Goal: Task Accomplishment & Management: Manage account settings

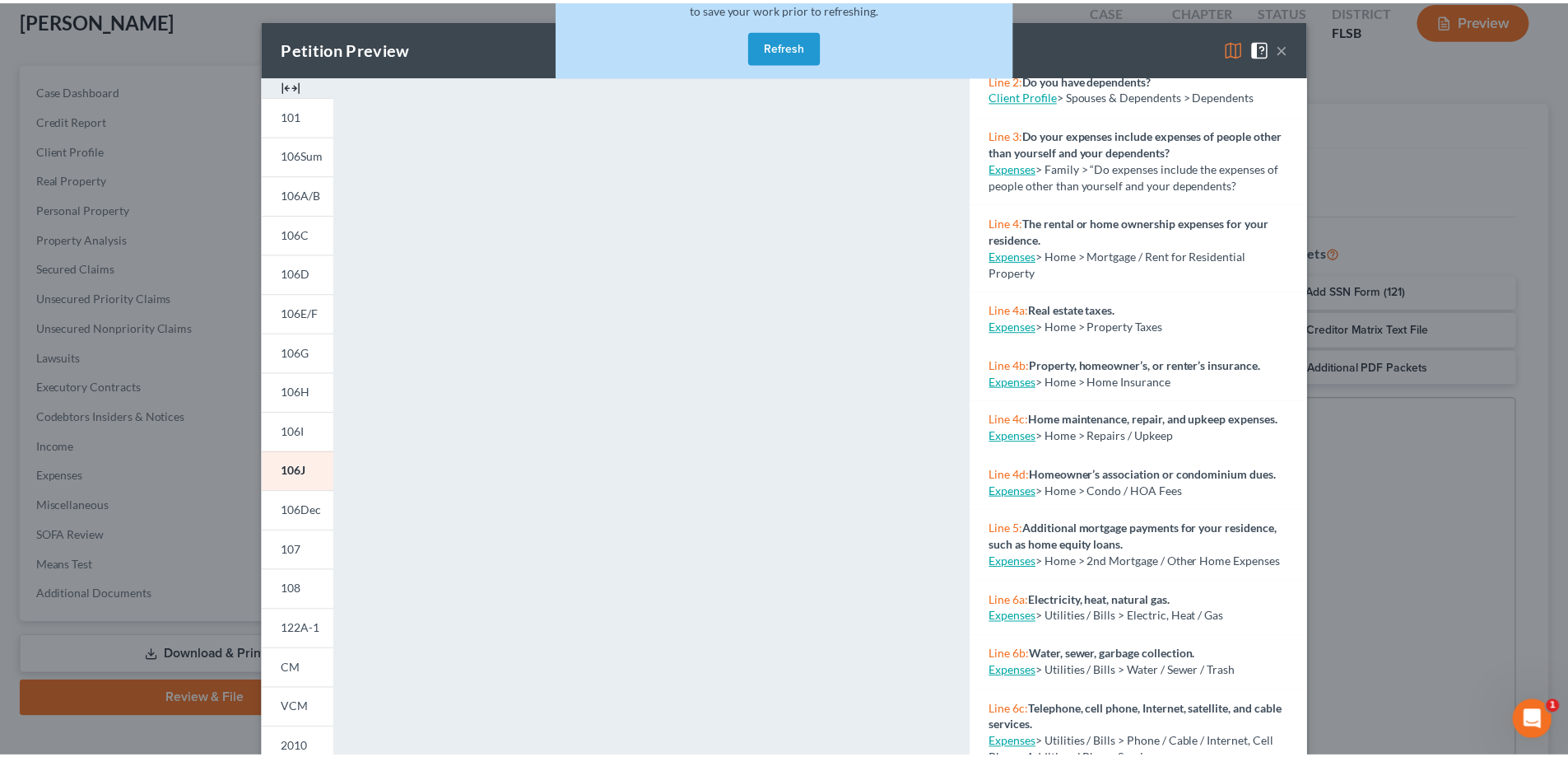
scroll to position [476, 0]
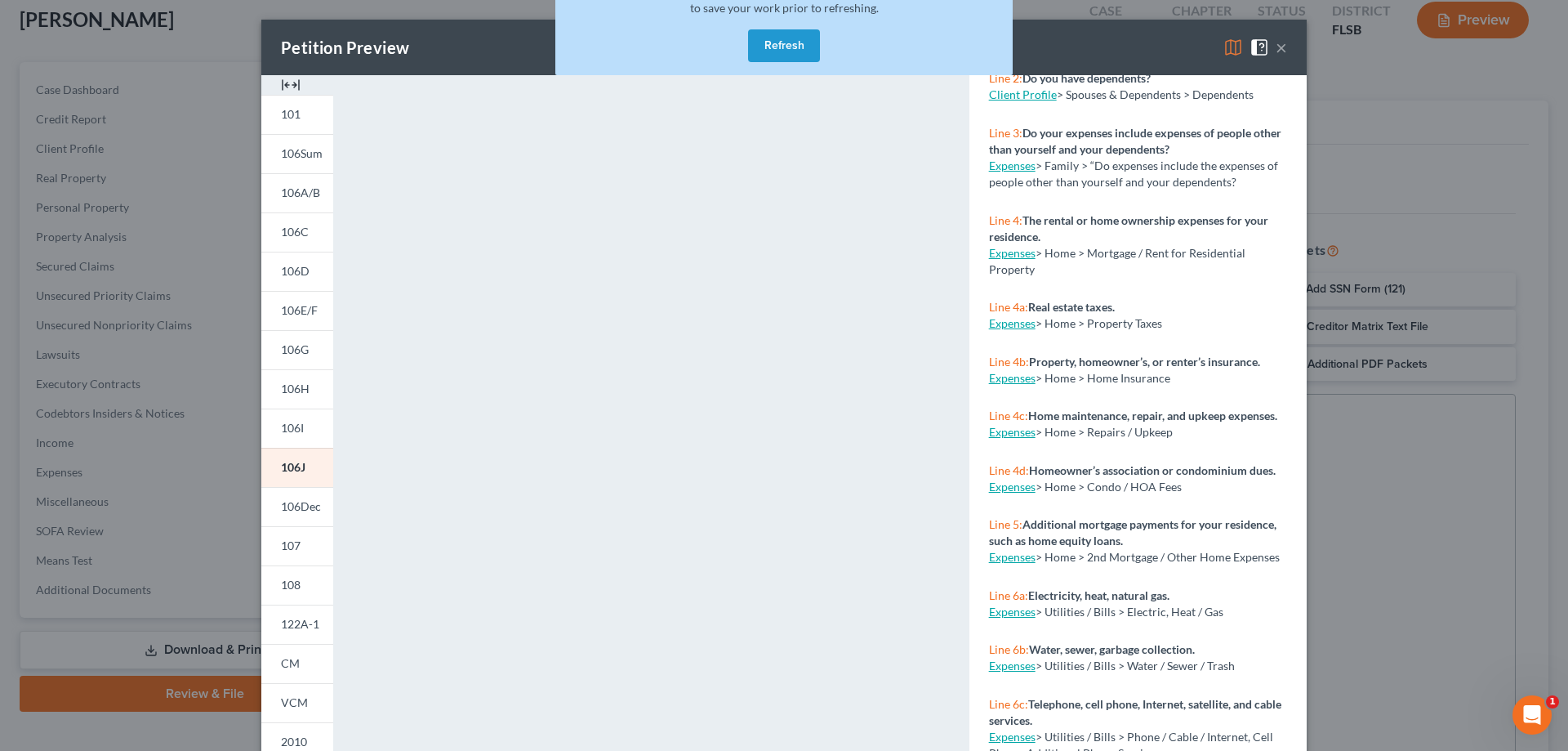
click at [1456, 118] on div "Petition Preview Schedule J: Your Expenses × 101 106Sum 106A/B 106C 106D 106E/F…" at bounding box center [784, 375] width 1568 height 751
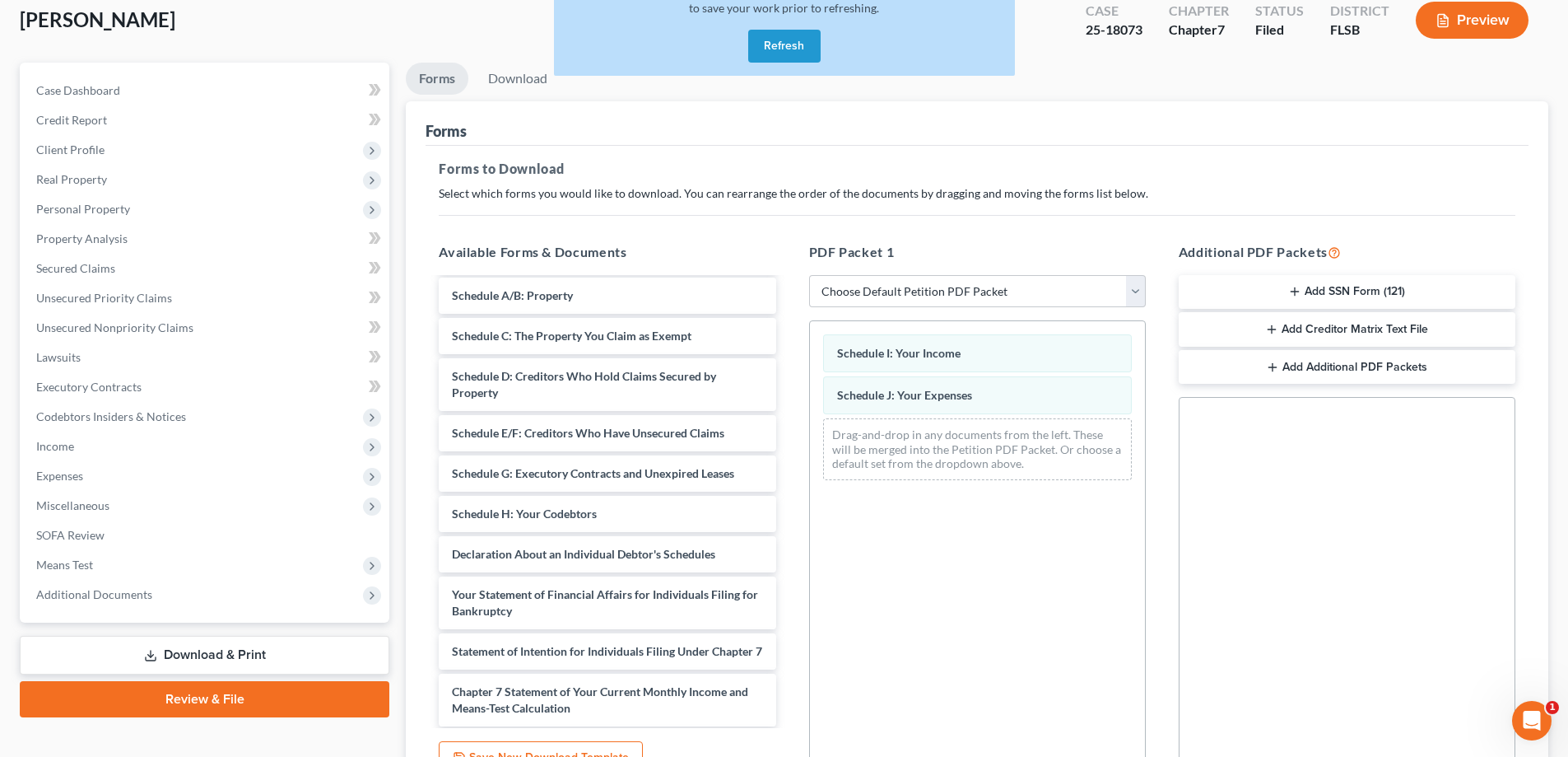
click at [787, 44] on button "Refresh" at bounding box center [784, 47] width 72 height 33
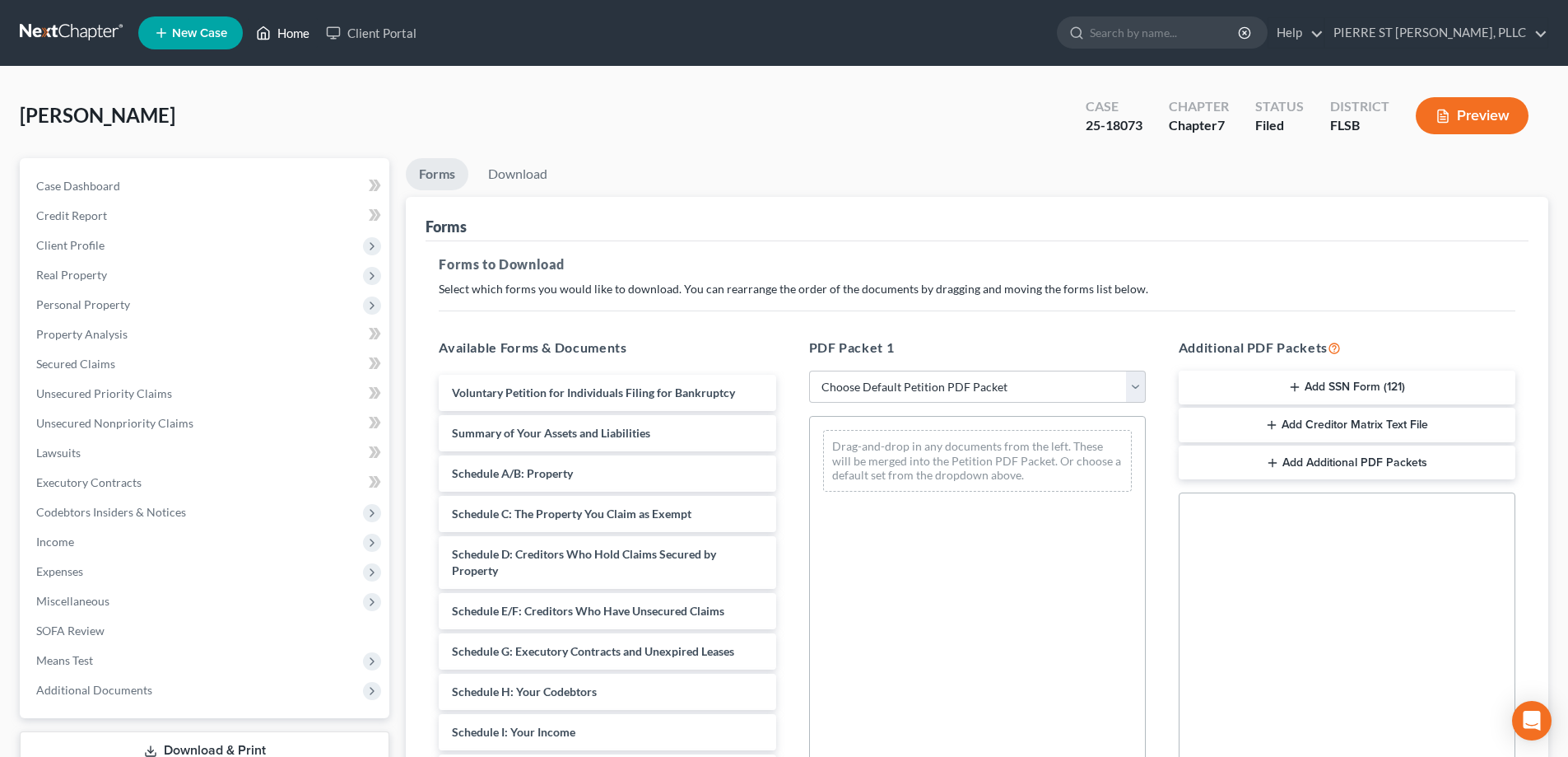
click at [287, 32] on link "Home" at bounding box center [282, 33] width 70 height 30
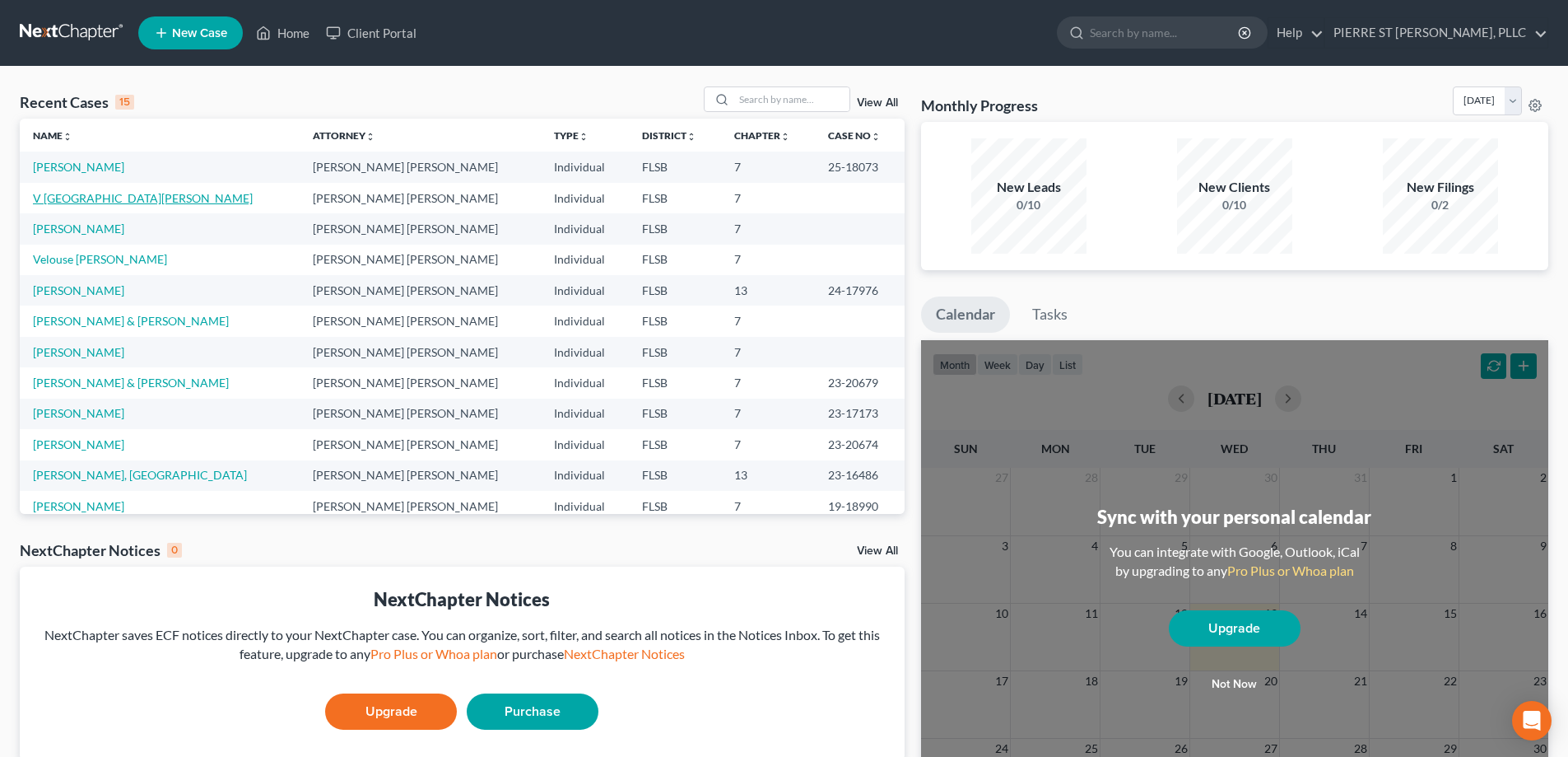
click at [76, 196] on link "V [GEOGRAPHIC_DATA][PERSON_NAME]" at bounding box center [143, 198] width 220 height 14
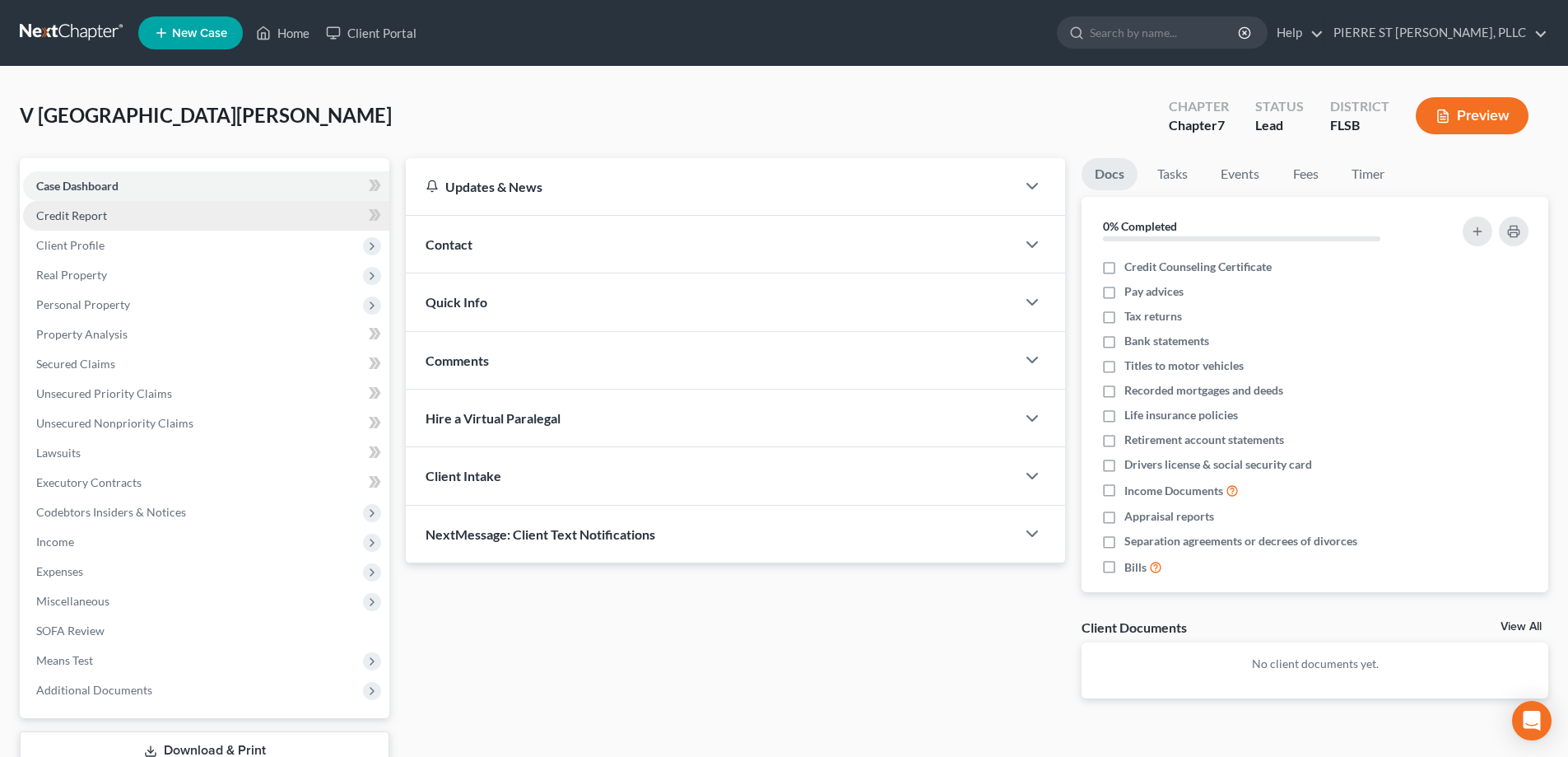
click at [90, 214] on span "Credit Report" at bounding box center [71, 215] width 71 height 14
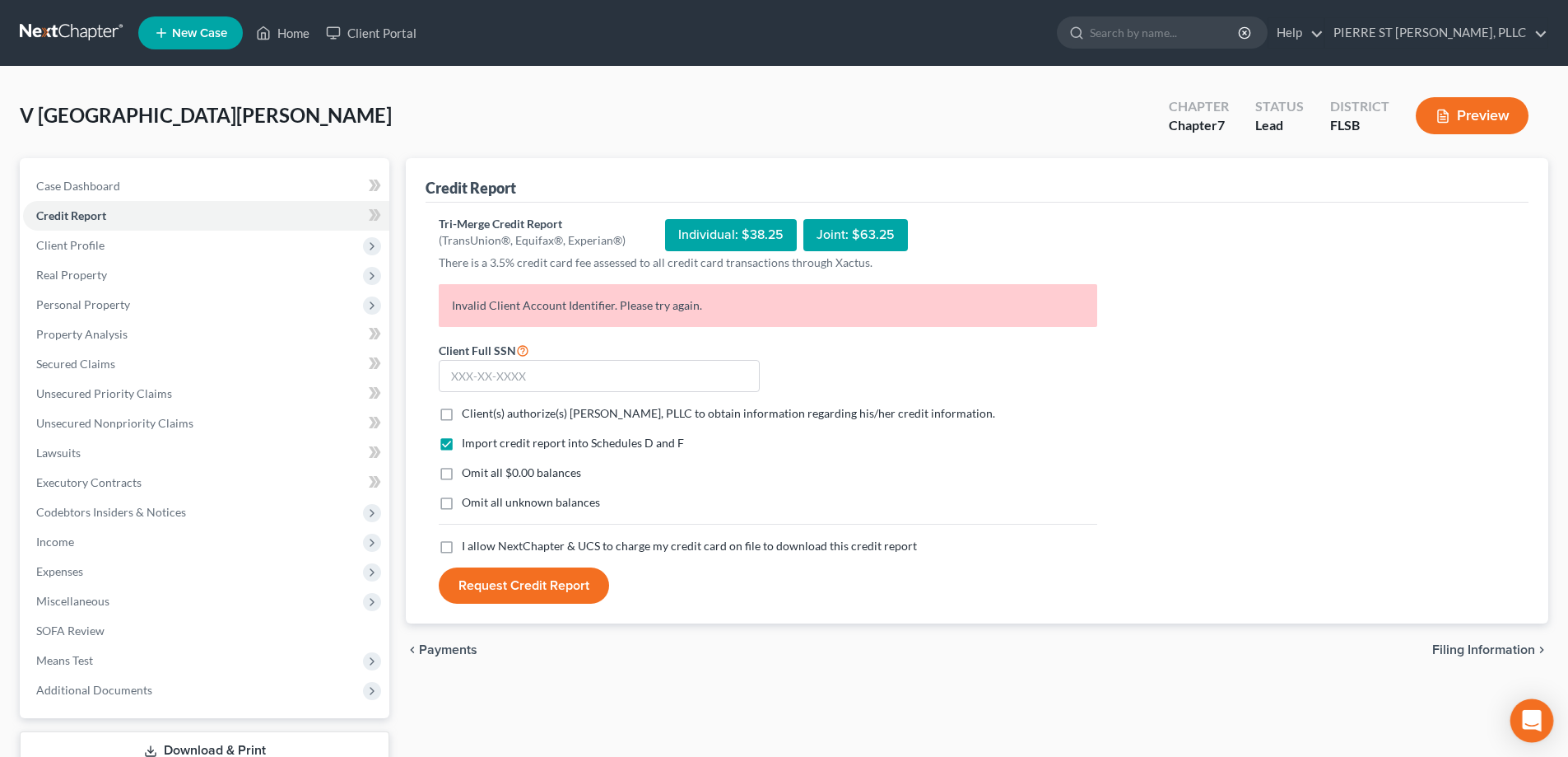
click at [1517, 714] on div "Open Intercom Messenger" at bounding box center [1532, 720] width 44 height 44
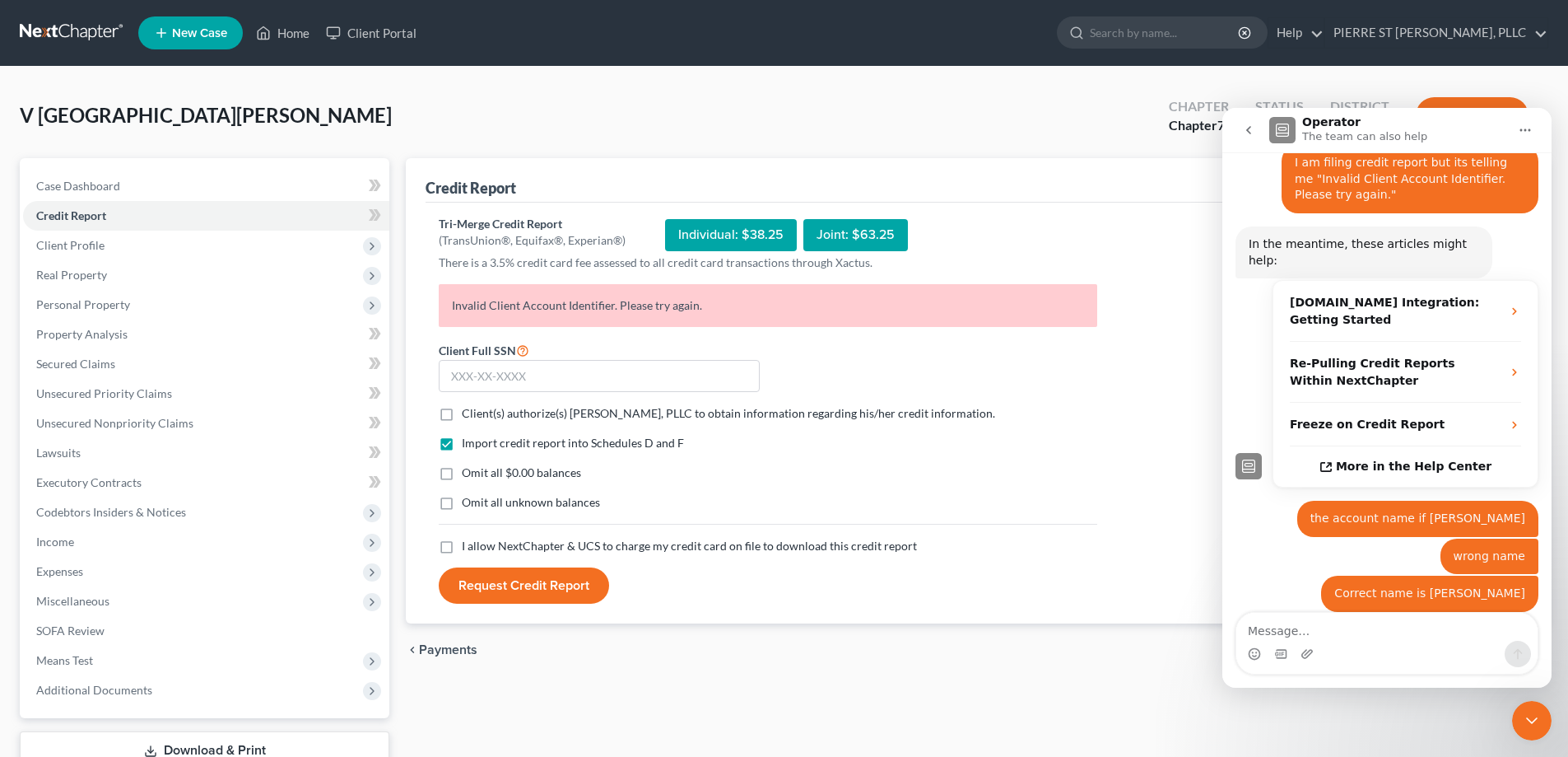
scroll to position [476, 0]
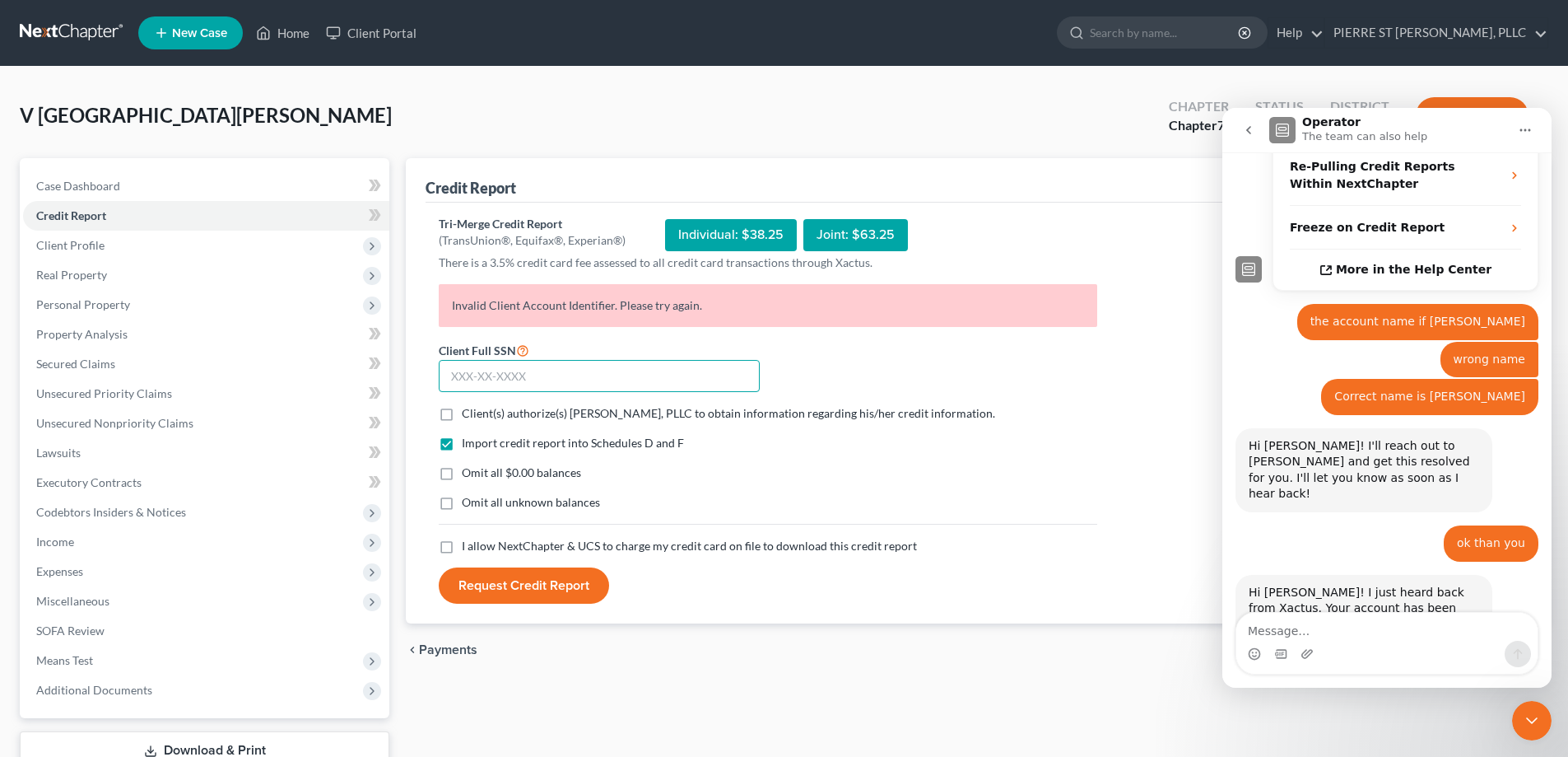
click at [470, 376] on input "text" at bounding box center [599, 376] width 321 height 33
type input "593-16-1149"
click at [462, 411] on label "Client(s) authorize(s) [PERSON_NAME], PLLC to obtain information regarding his/…" at bounding box center [728, 414] width 533 height 17
click at [468, 411] on input "Client(s) authorize(s) [PERSON_NAME], PLLC to obtain information regarding his/…" at bounding box center [473, 410] width 11 height 11
checkbox input "true"
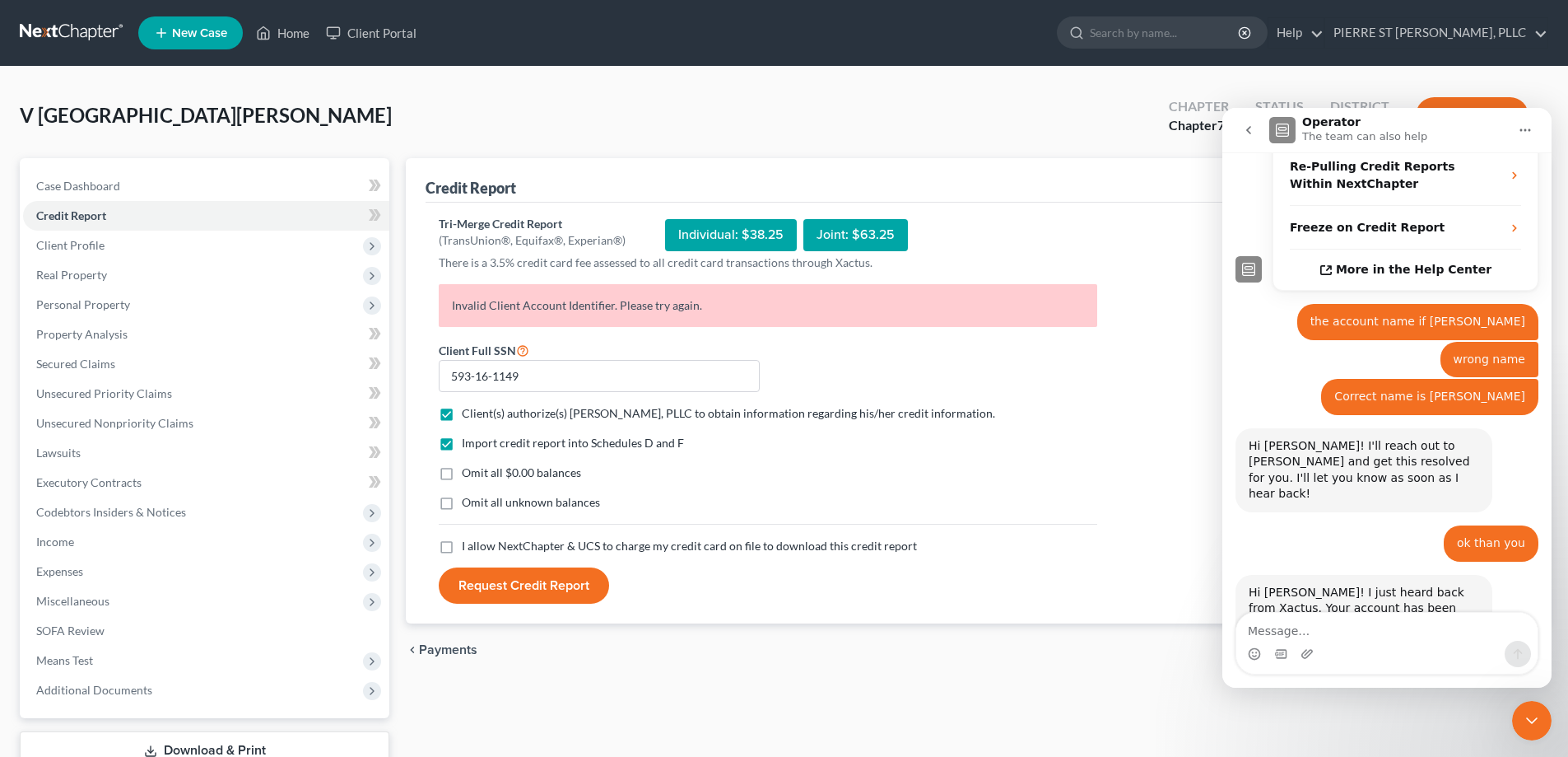
click at [462, 545] on label "I allow NextChapter & UCS to charge my credit card on file to download this cre…" at bounding box center [689, 546] width 455 height 17
click at [468, 545] on input "I allow NextChapter & UCS to charge my credit card on file to download this cre…" at bounding box center [473, 543] width 11 height 11
checkbox input "true"
click at [462, 478] on label "Omit all $0.00 balances" at bounding box center [522, 473] width 120 height 17
click at [468, 475] on input "Omit all $0.00 balances" at bounding box center [473, 469] width 11 height 11
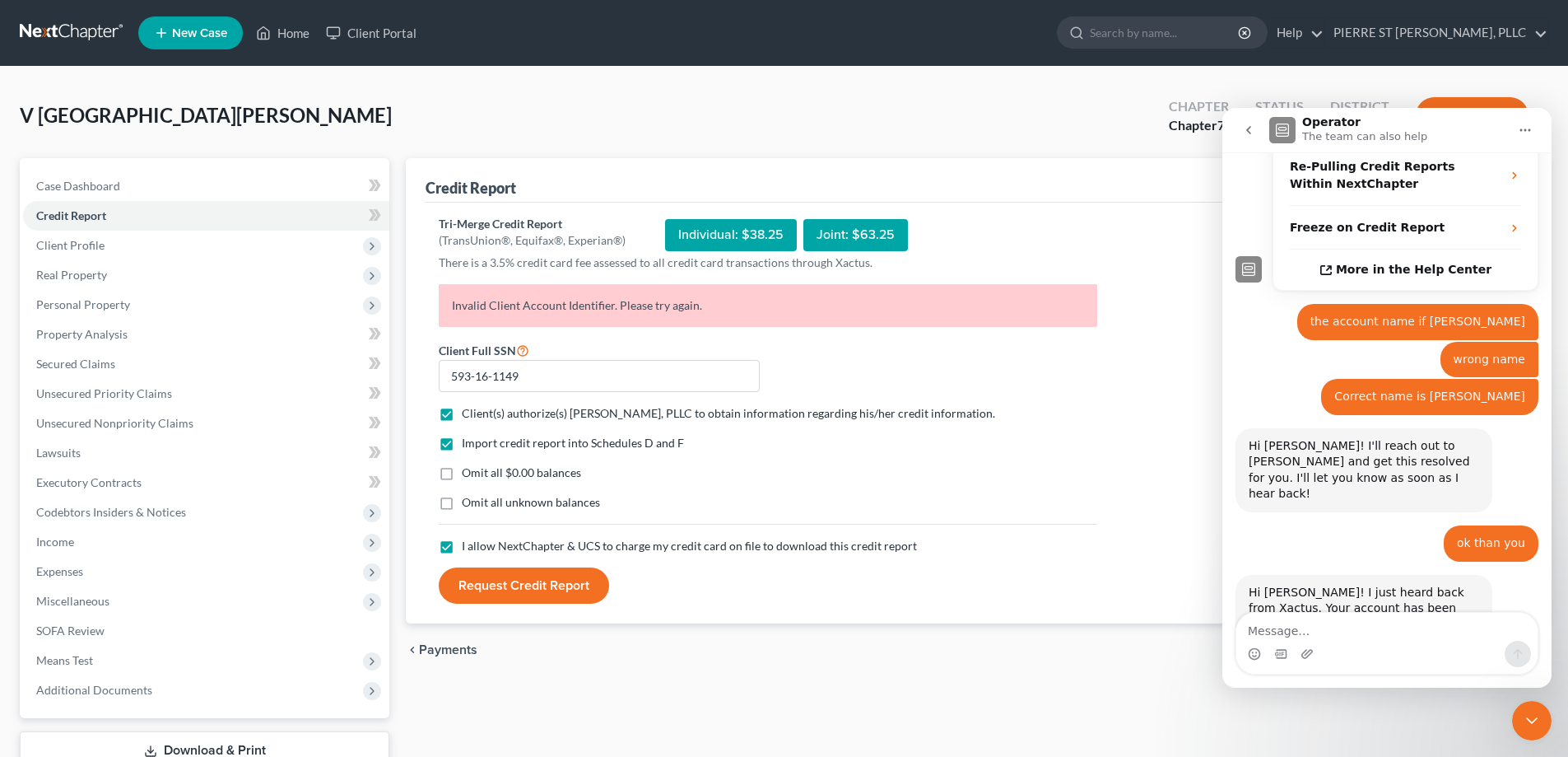
checkbox input "true"
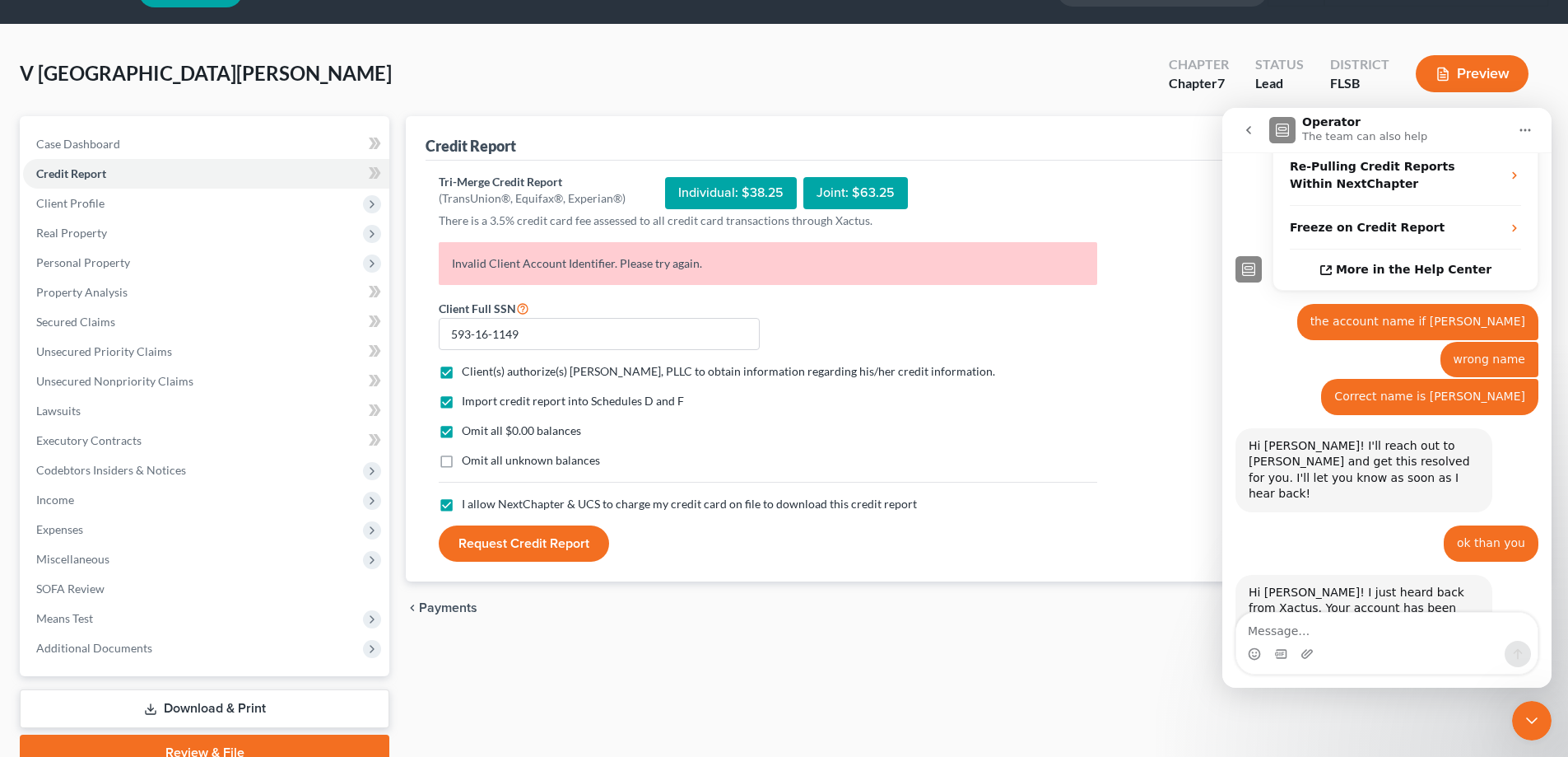
scroll to position [119, 0]
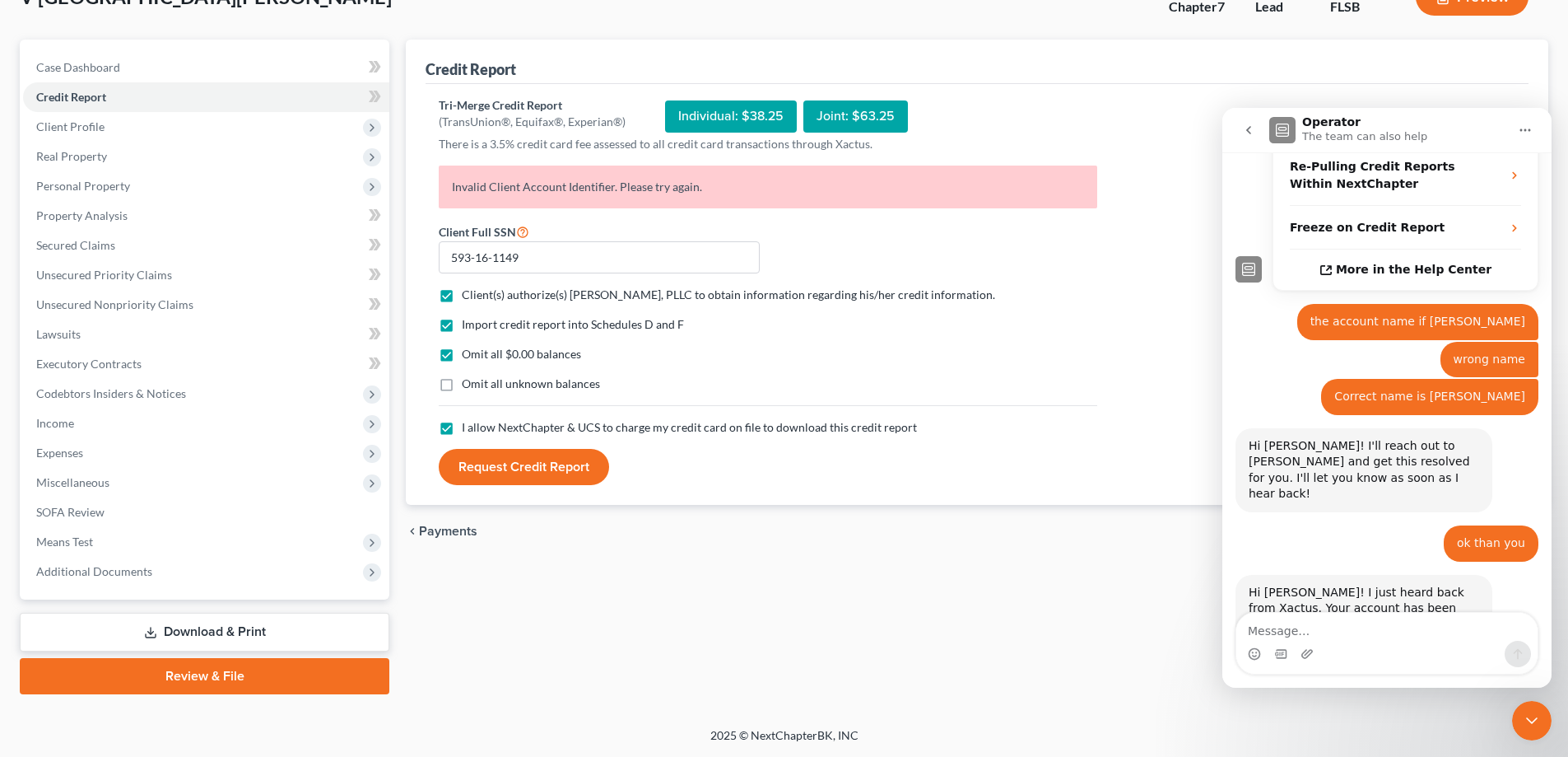
click at [562, 467] on button "Request Credit Report" at bounding box center [523, 467] width 170 height 37
click at [738, 118] on div "Individual: $38.25" at bounding box center [731, 116] width 132 height 32
click at [1342, 626] on textarea "Message…" at bounding box center [1387, 627] width 301 height 28
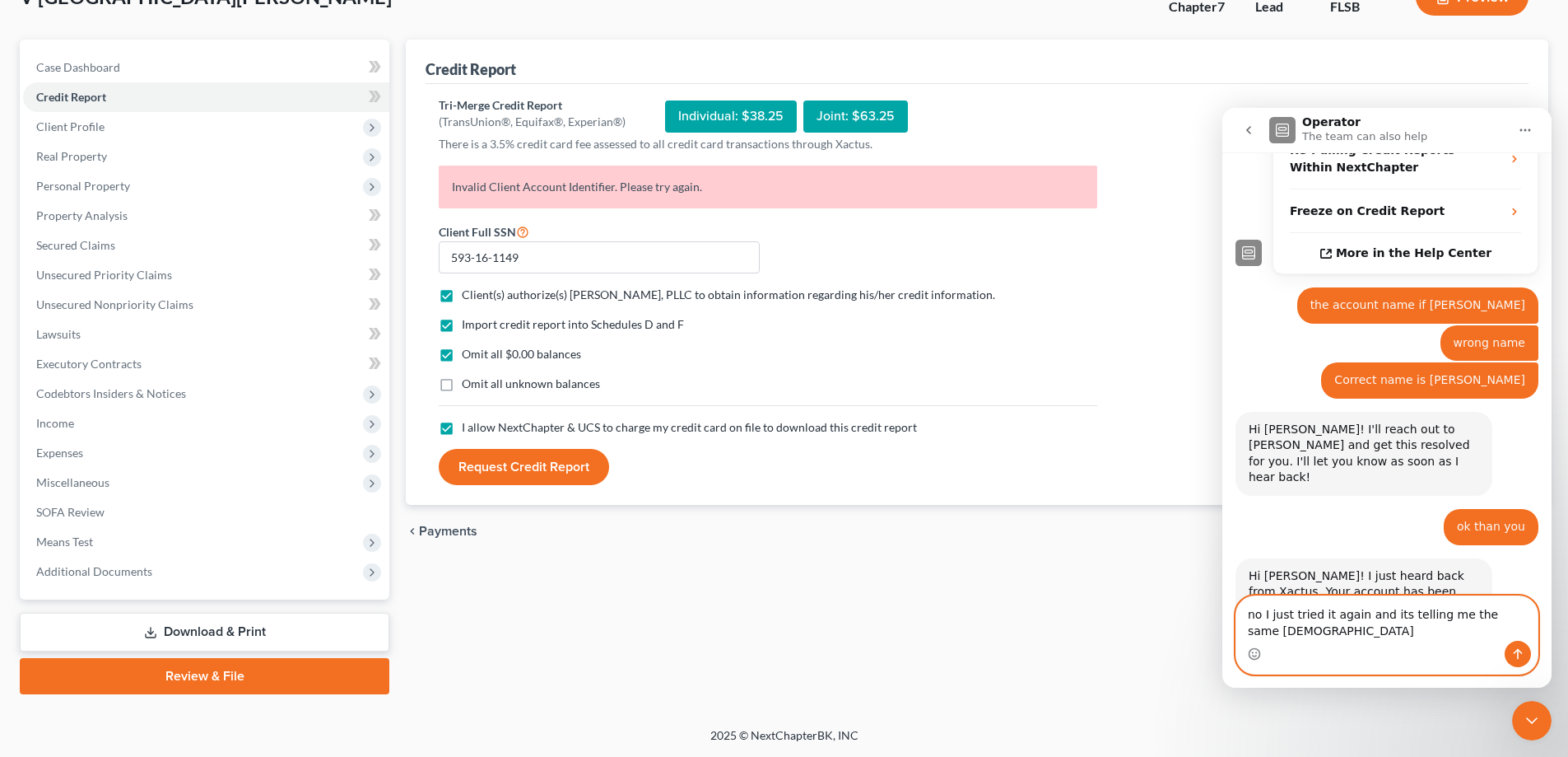
scroll to position [476, 0]
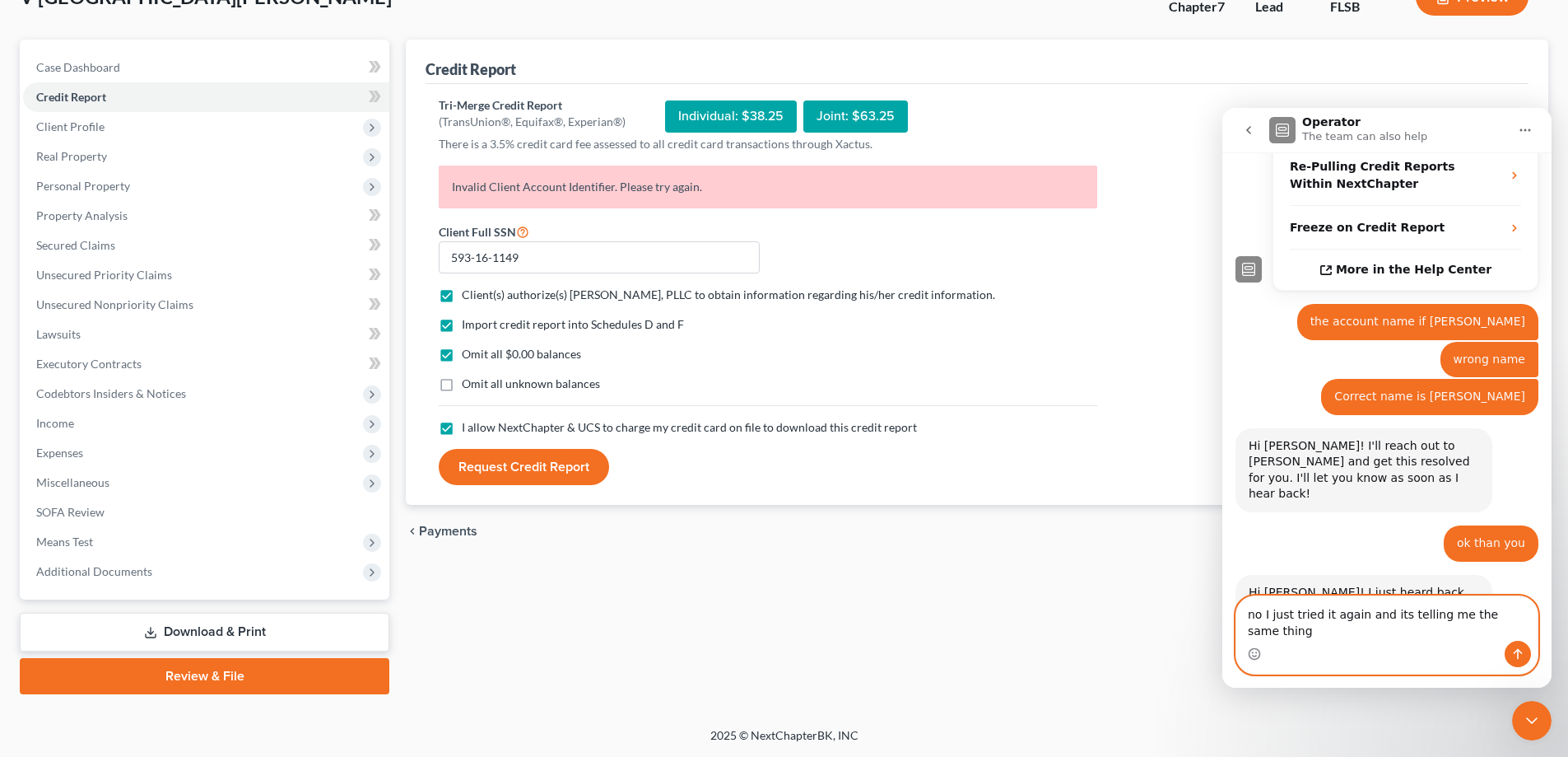
type textarea "no I just tried it again and its telling me the same thing"
click at [1512, 657] on icon "Send a message…" at bounding box center [1518, 654] width 13 height 13
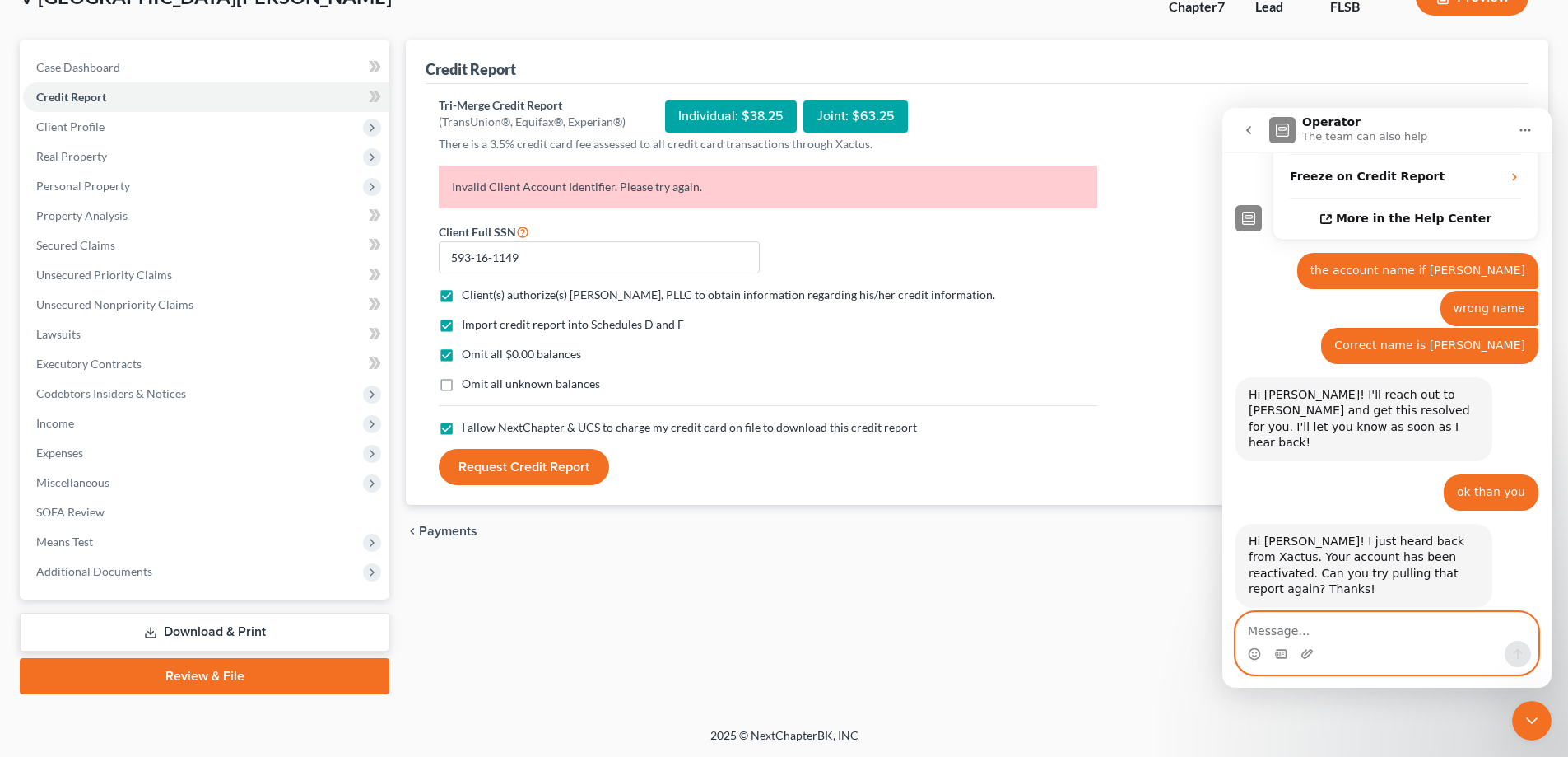
scroll to position [586, 0]
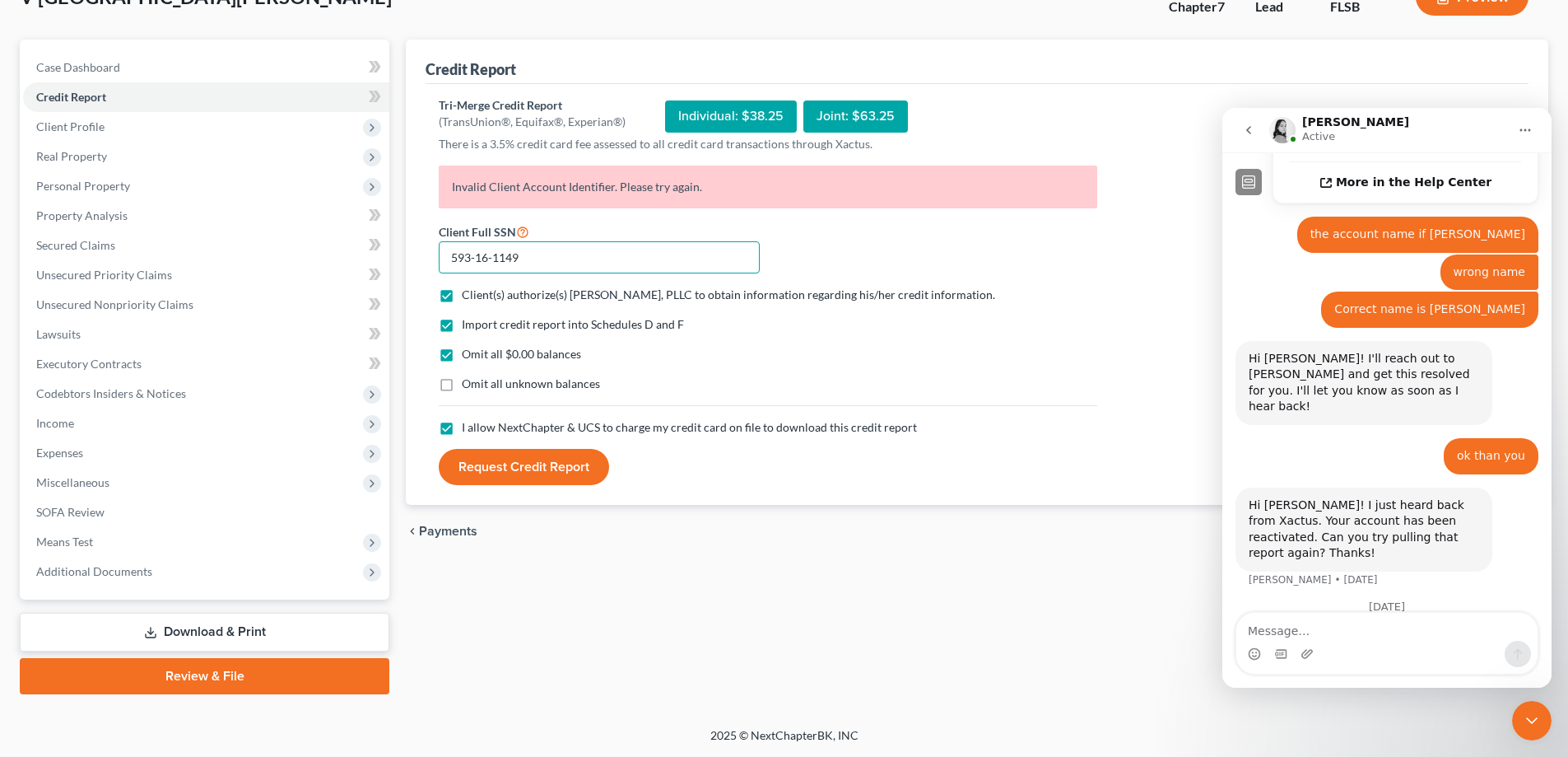
click at [553, 252] on input "593-16-1149" at bounding box center [599, 258] width 321 height 33
click at [605, 328] on span "Import credit report into Schedules D and F" at bounding box center [573, 324] width 223 height 14
click at [479, 327] on input "Import credit report into Schedules D and F" at bounding box center [473, 322] width 11 height 11
click at [462, 327] on label "Import credit report into Schedules D and F" at bounding box center [573, 325] width 223 height 17
click at [468, 327] on input "Import credit report into Schedules D and F" at bounding box center [473, 322] width 11 height 11
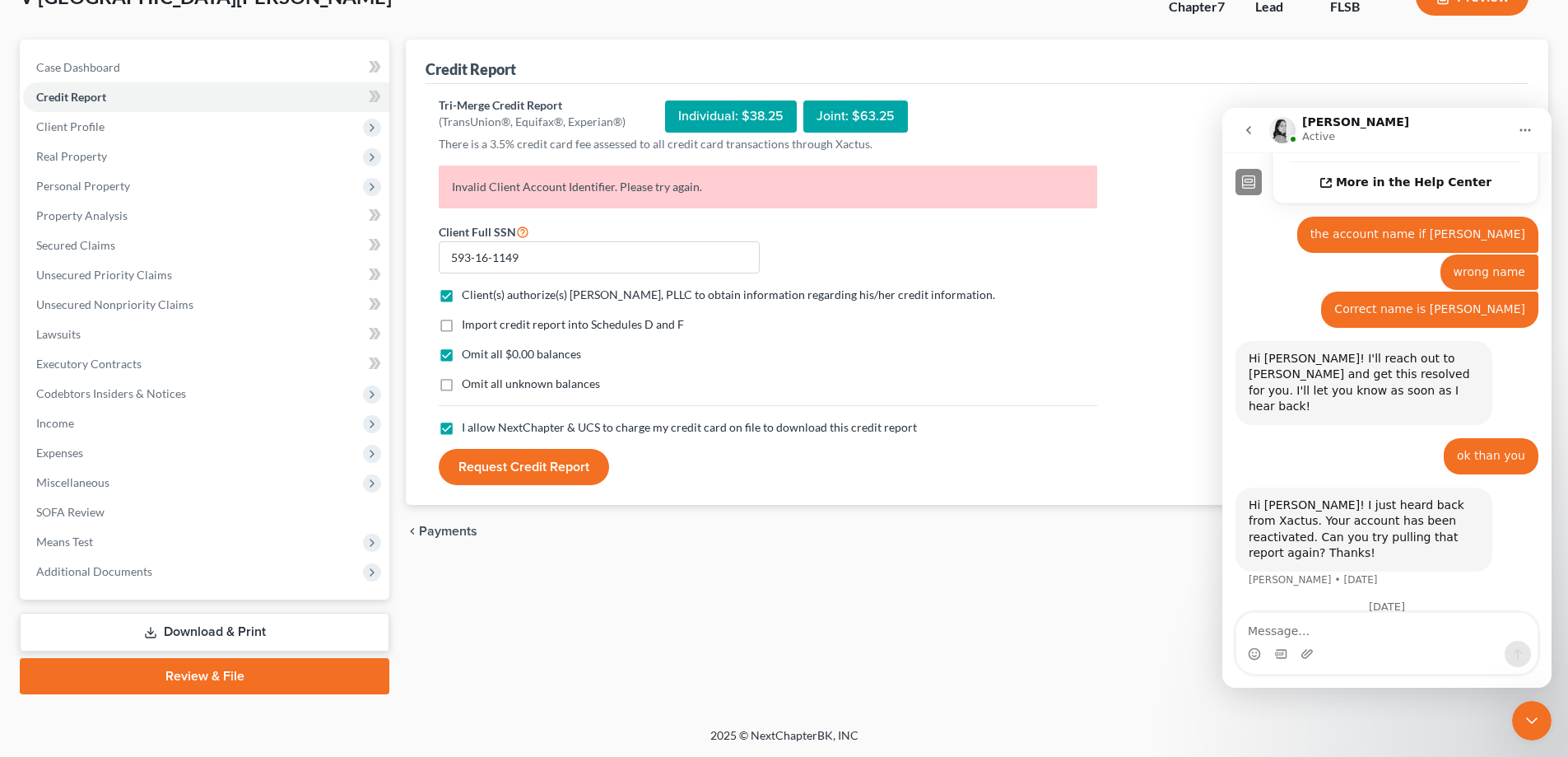
checkbox input "true"
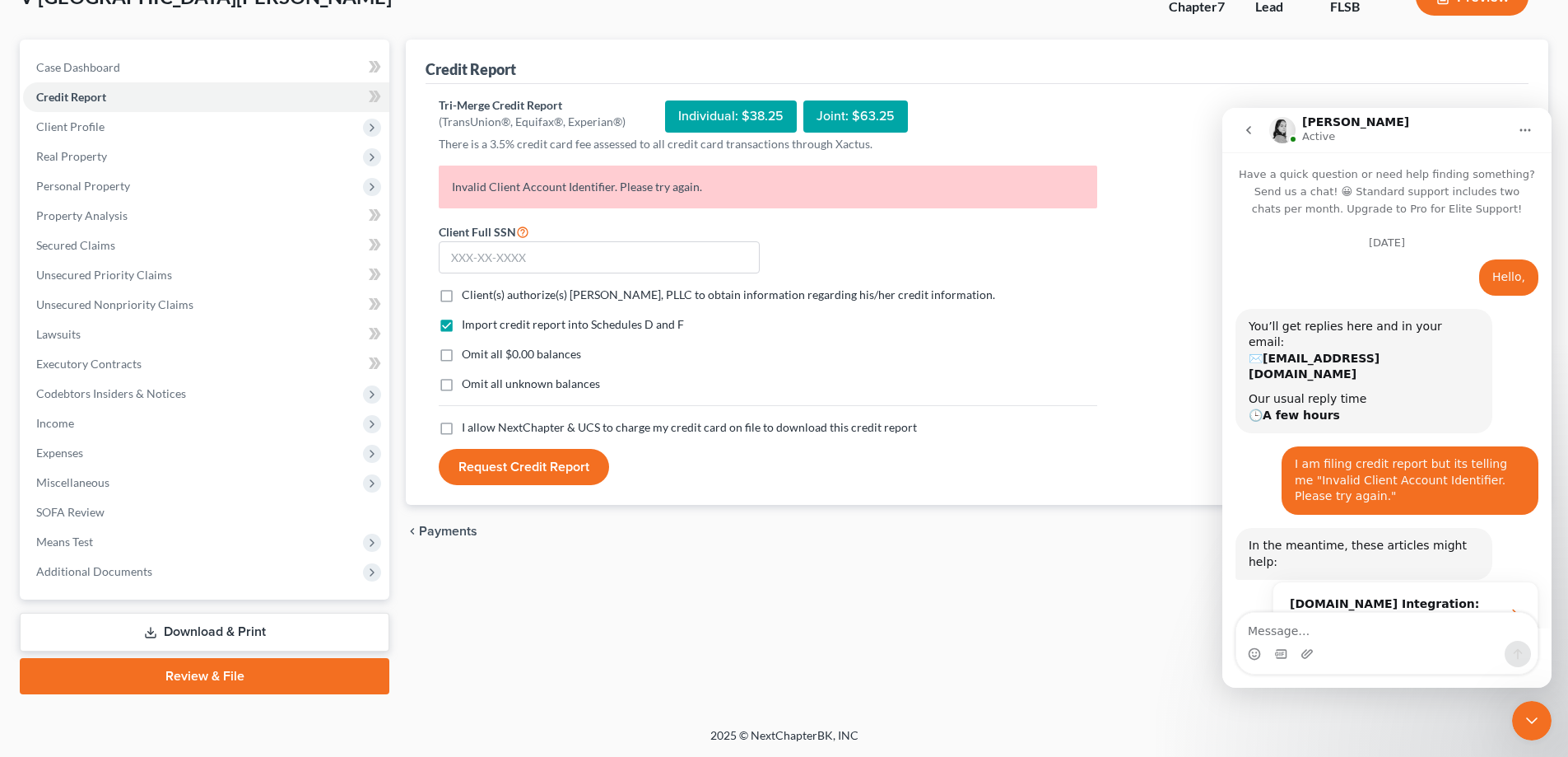
scroll to position [586, 0]
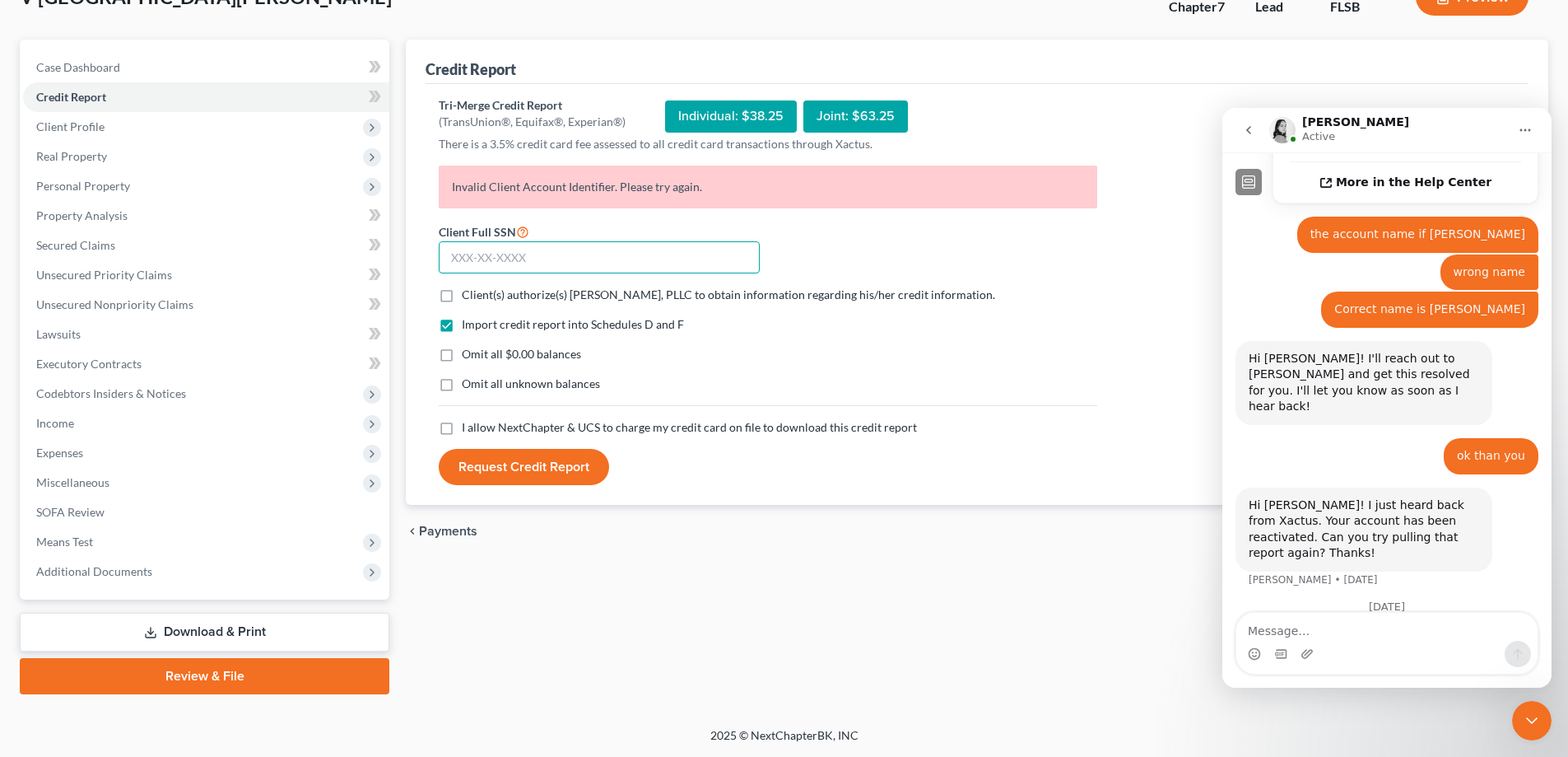
click at [615, 243] on input "text" at bounding box center [599, 258] width 321 height 33
click at [565, 267] on input "text" at bounding box center [599, 258] width 321 height 33
type input "593-16-1149"
click at [546, 473] on button "Request Credit Report" at bounding box center [523, 467] width 170 height 37
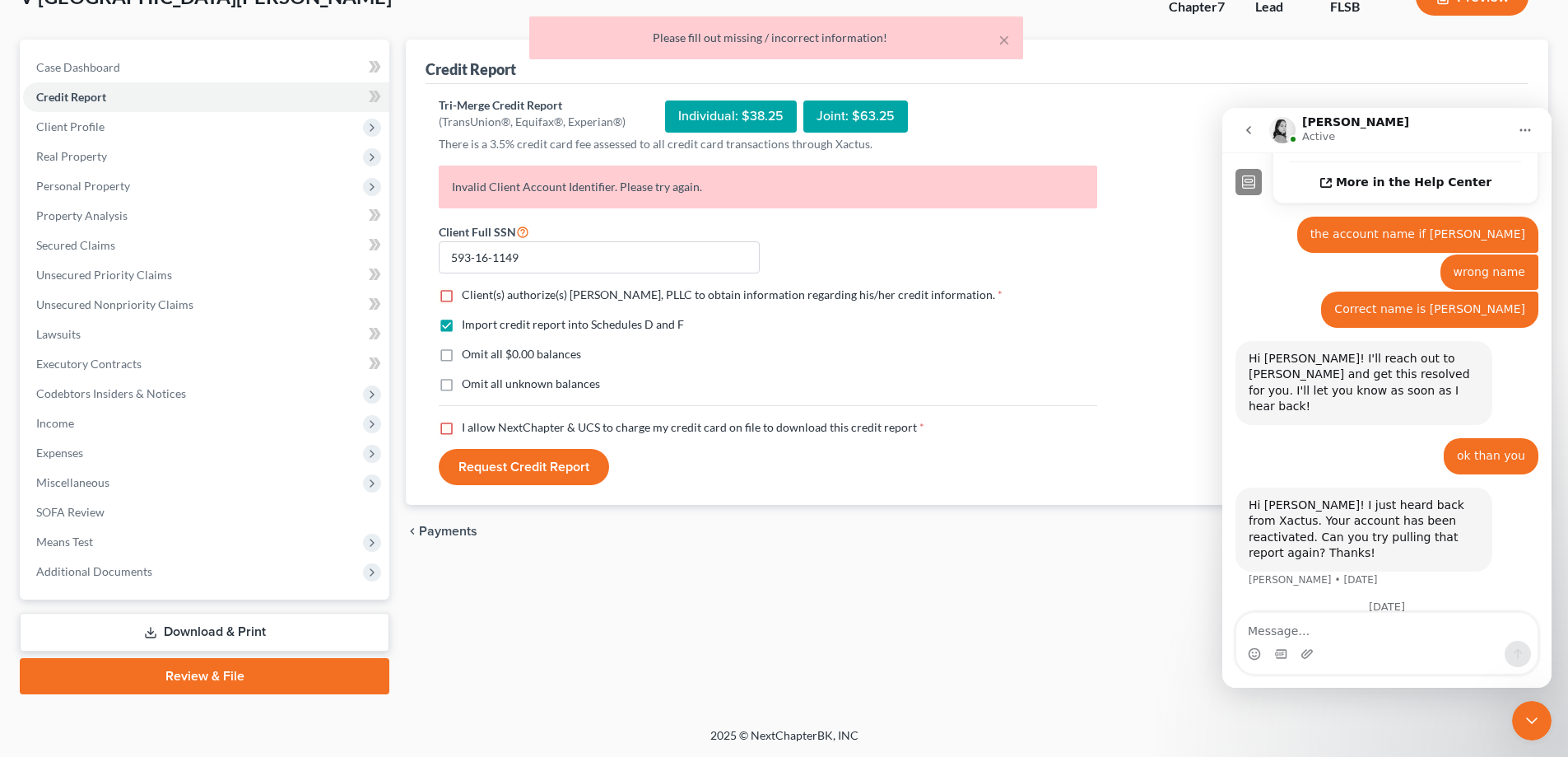
click at [462, 296] on label "Client(s) authorize(s) [PERSON_NAME], PLLC to obtain information regarding his/…" at bounding box center [732, 295] width 541 height 17
click at [468, 296] on input "Client(s) authorize(s) [PERSON_NAME], PLLC to obtain information regarding his/…" at bounding box center [473, 292] width 11 height 11
checkbox input "true"
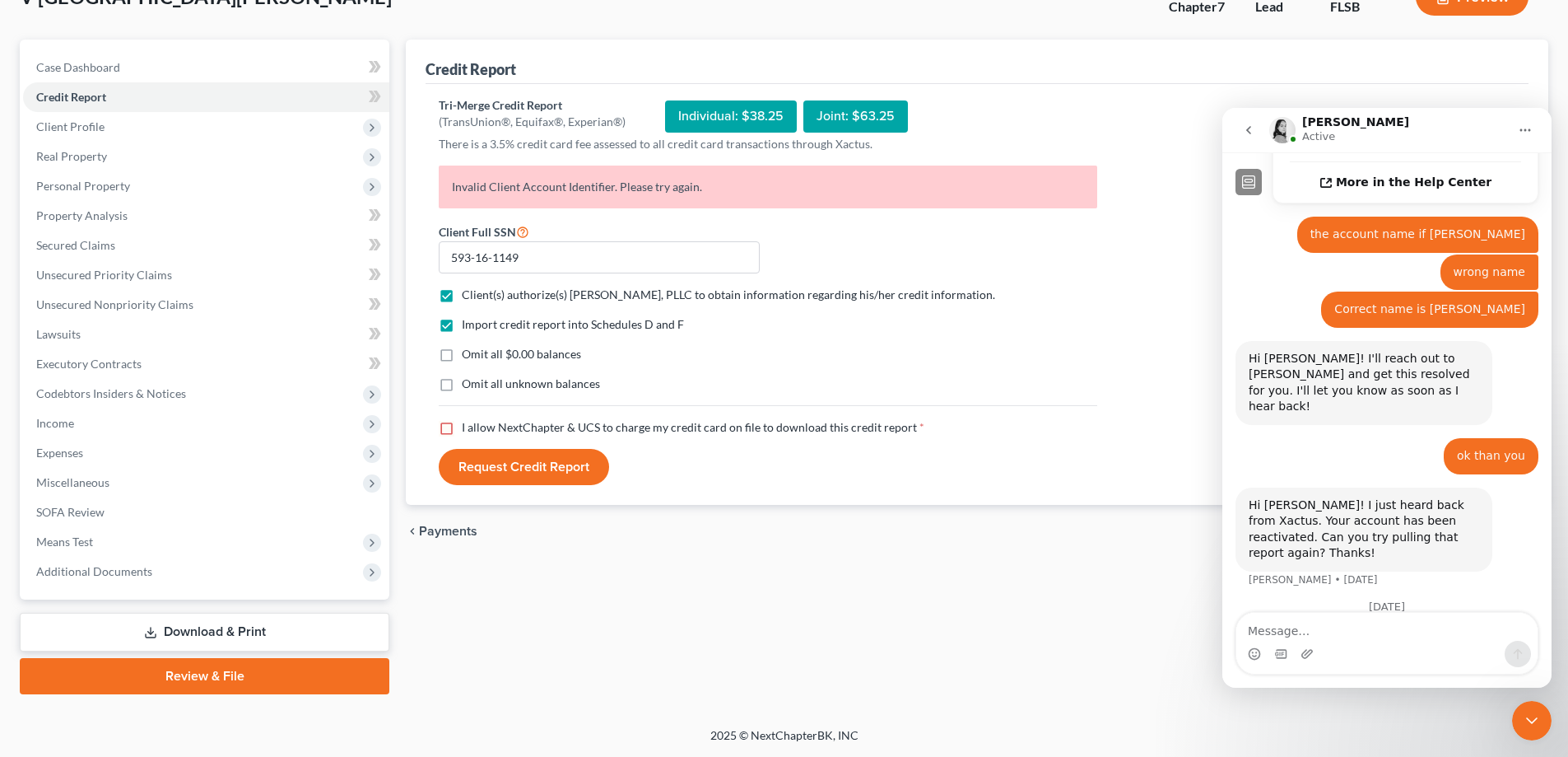
click at [462, 425] on label "I allow NextChapter & UCS to charge my credit card on file to download this cre…" at bounding box center [693, 427] width 463 height 17
click at [468, 425] on input "I allow NextChapter & UCS to charge my credit card on file to download this cre…" at bounding box center [473, 424] width 11 height 11
checkbox input "true"
click at [462, 348] on label "Omit all $0.00 balances" at bounding box center [522, 354] width 120 height 17
click at [468, 348] on input "Omit all $0.00 balances" at bounding box center [473, 351] width 11 height 11
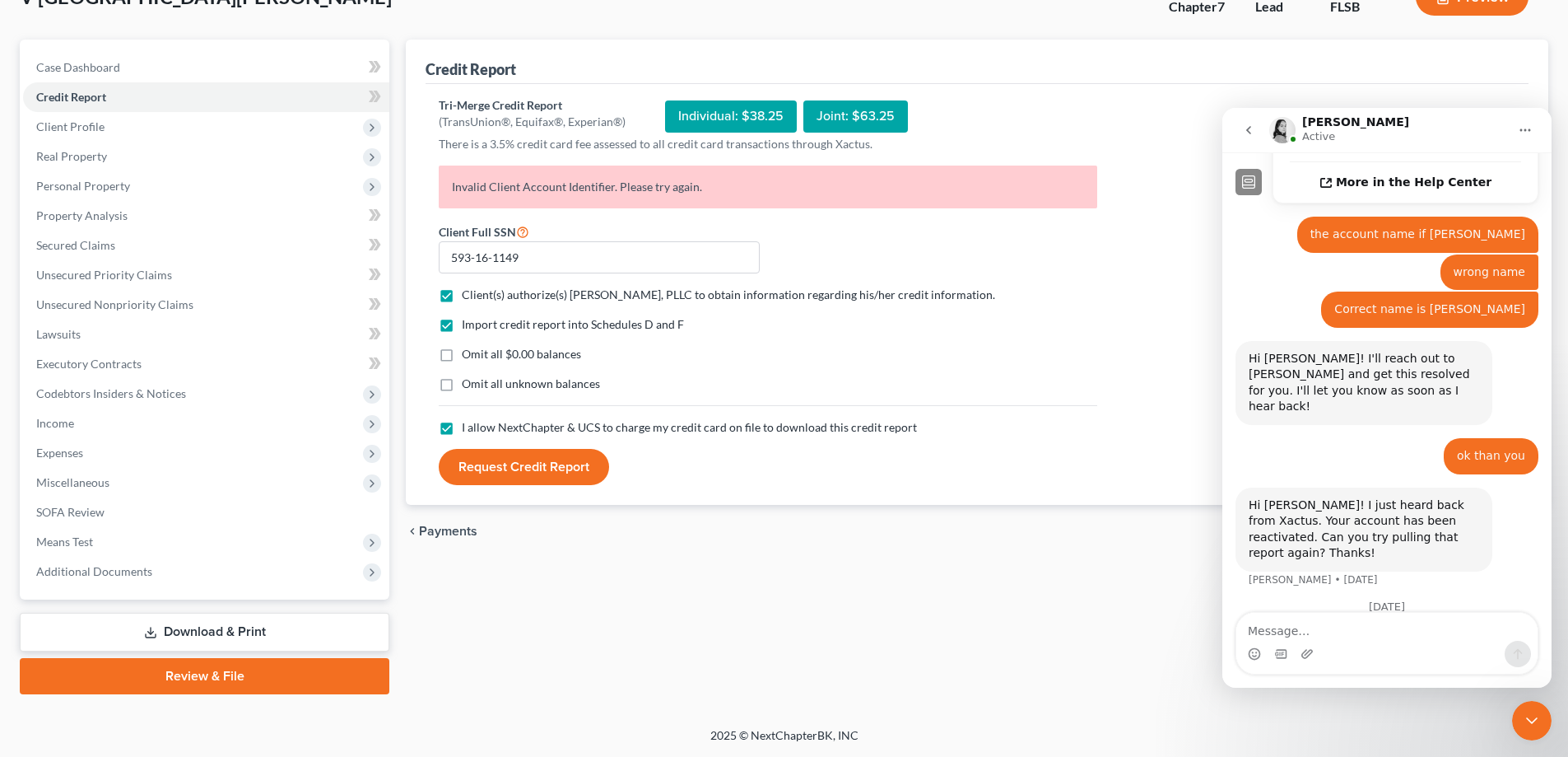
checkbox input "true"
click at [514, 464] on button "Request Credit Report" at bounding box center [523, 467] width 170 height 37
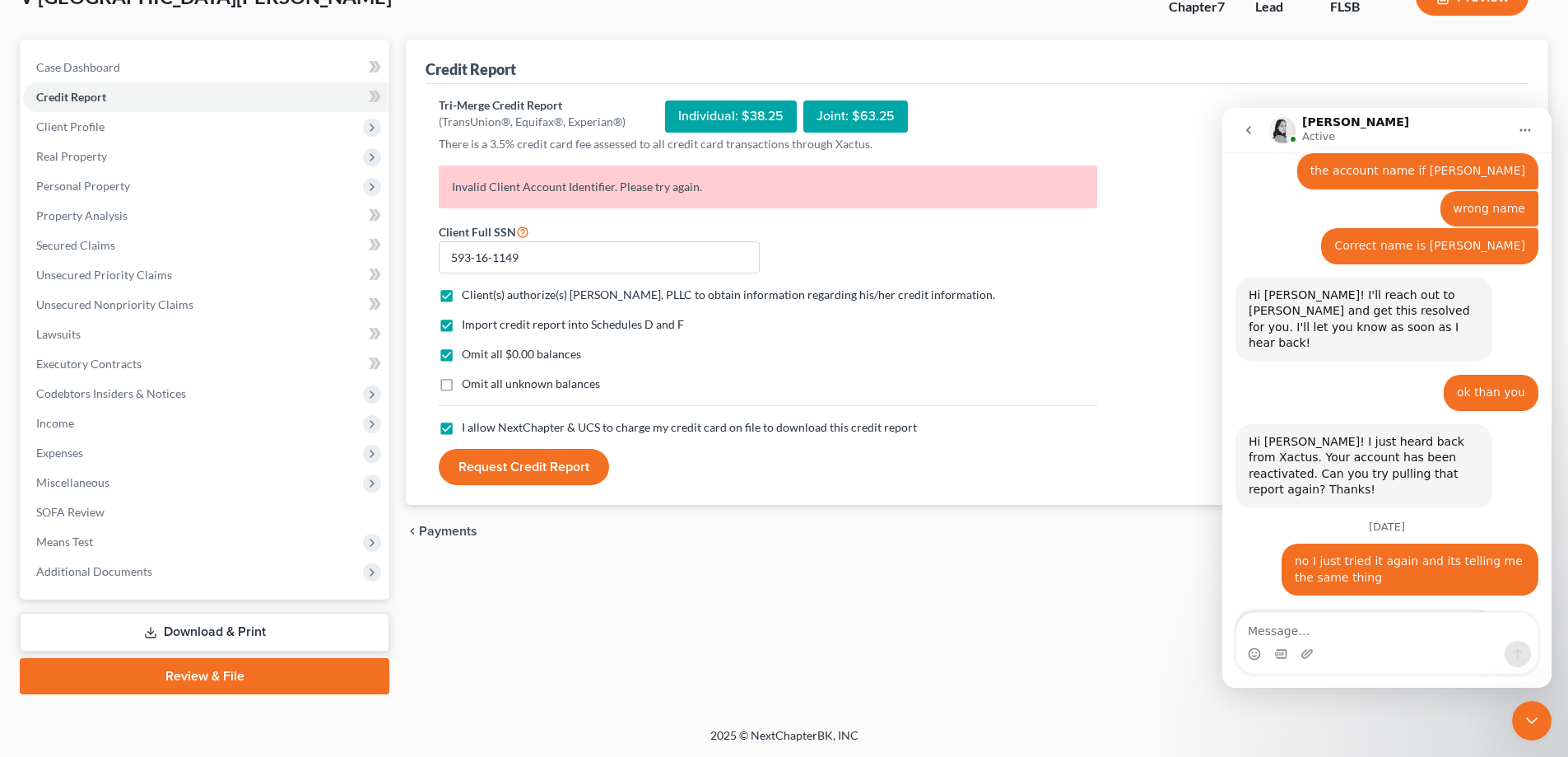
scroll to position [684, 0]
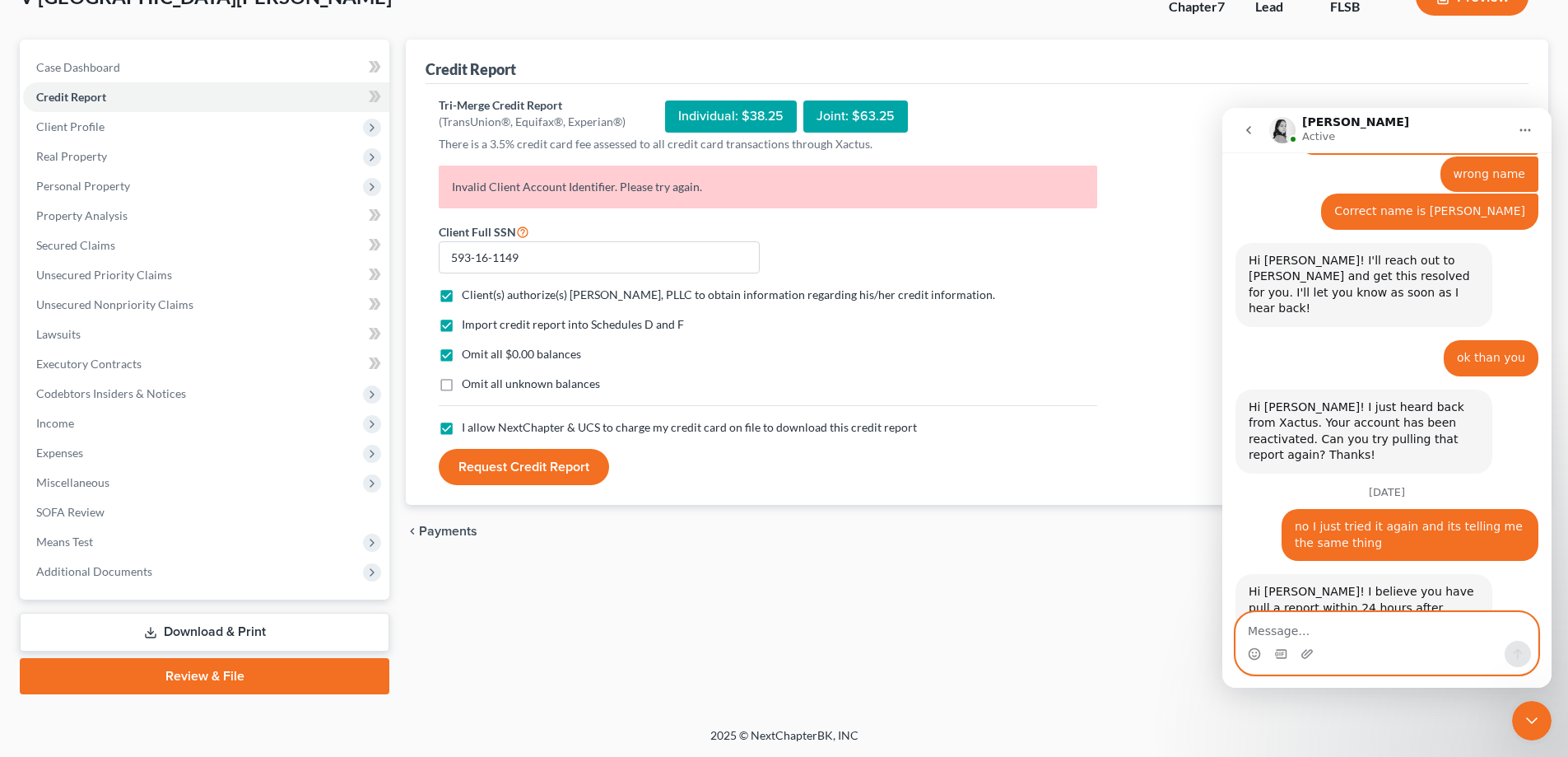
click at [1340, 636] on textarea "Message…" at bounding box center [1387, 627] width 301 height 28
type textarea "please do so"
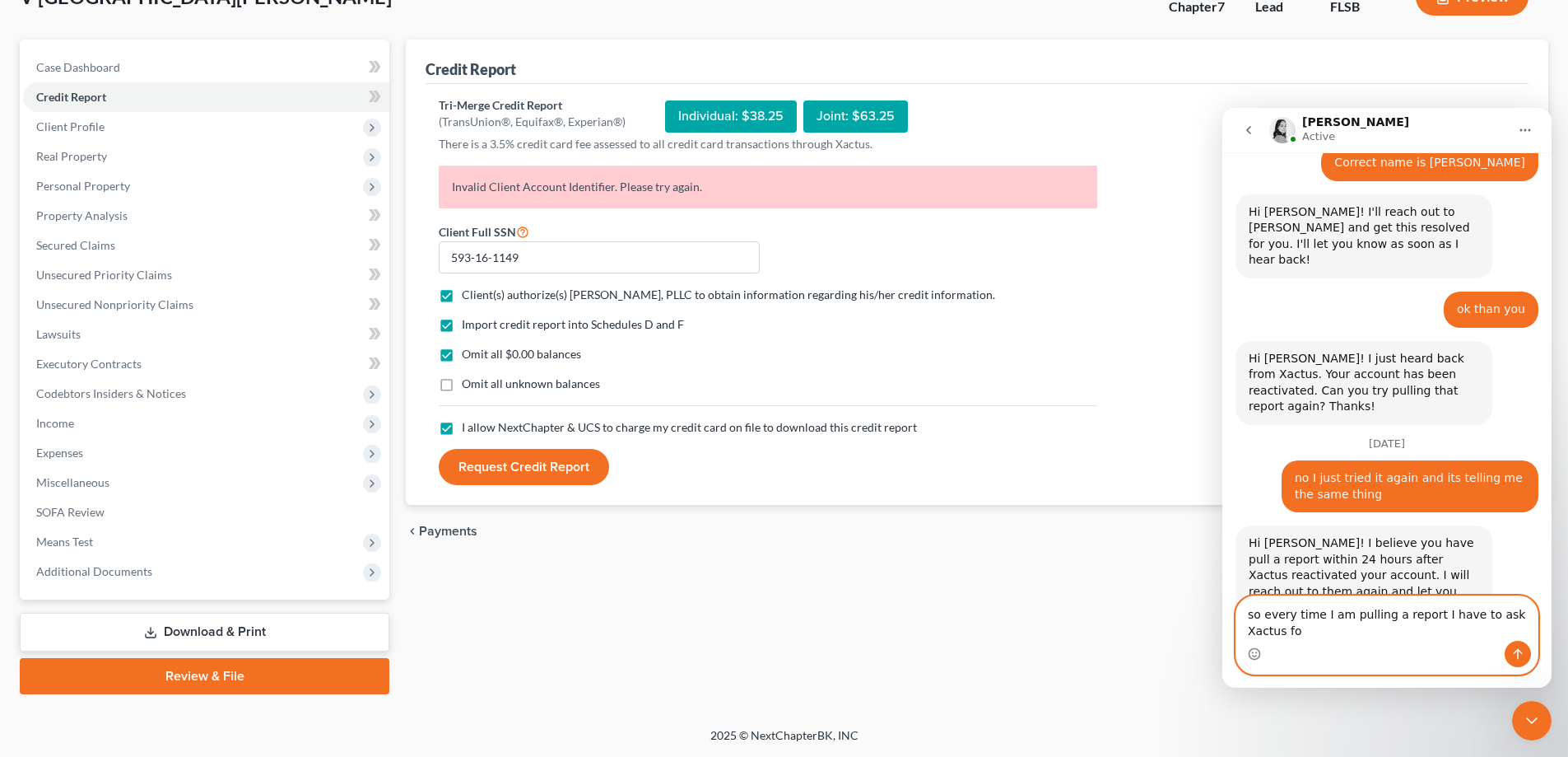
scroll to position [749, 0]
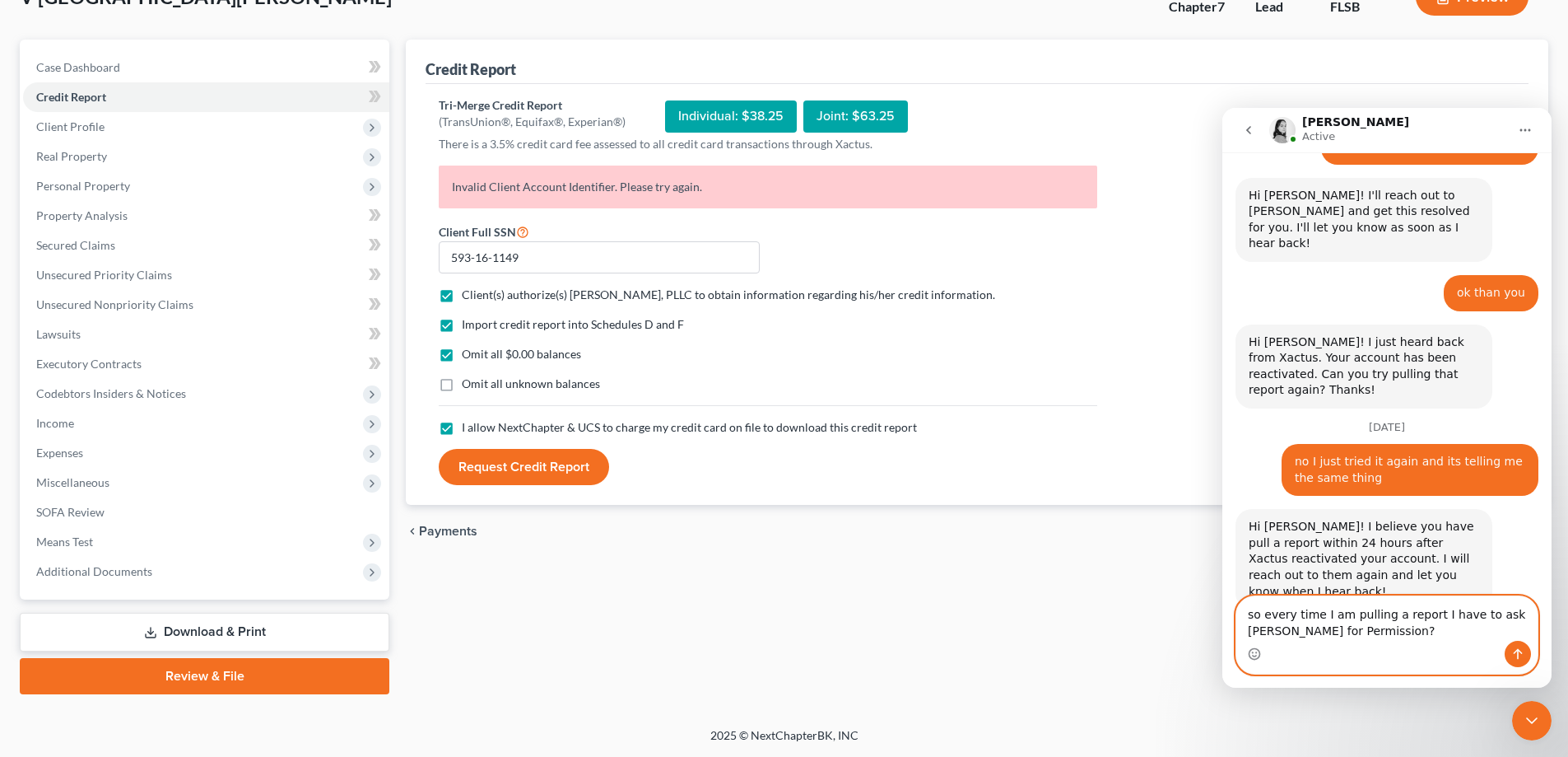
click at [1269, 627] on textarea "so every time I am pulling a report I have to ask [PERSON_NAME] for Permission?" at bounding box center [1387, 619] width 301 height 45
type textarea "so every time I am pulling a report I have to ask [PERSON_NAME] for permission?"
click at [1519, 644] on button "Send a message…" at bounding box center [1518, 654] width 27 height 27
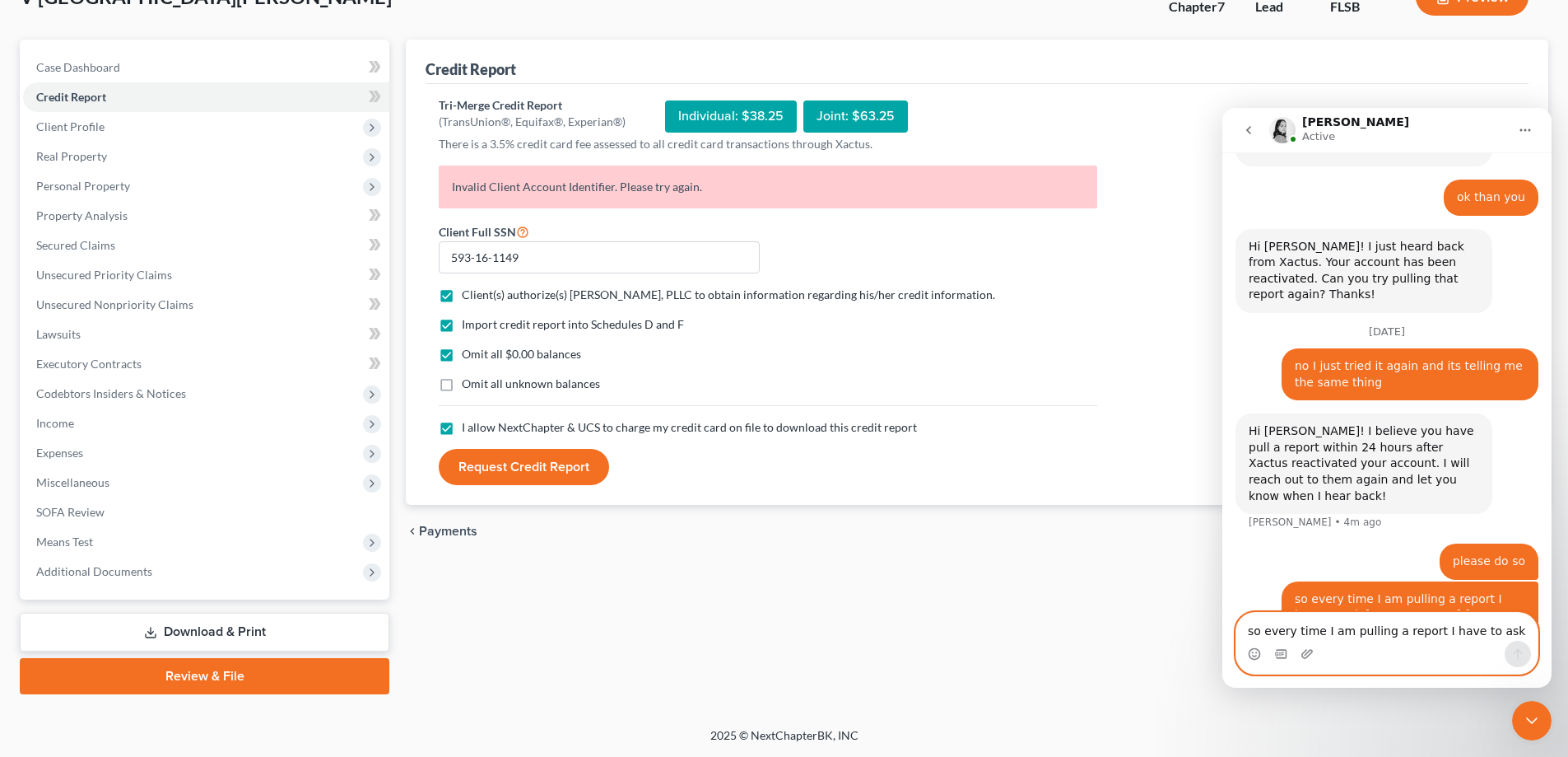
scroll to position [849, 0]
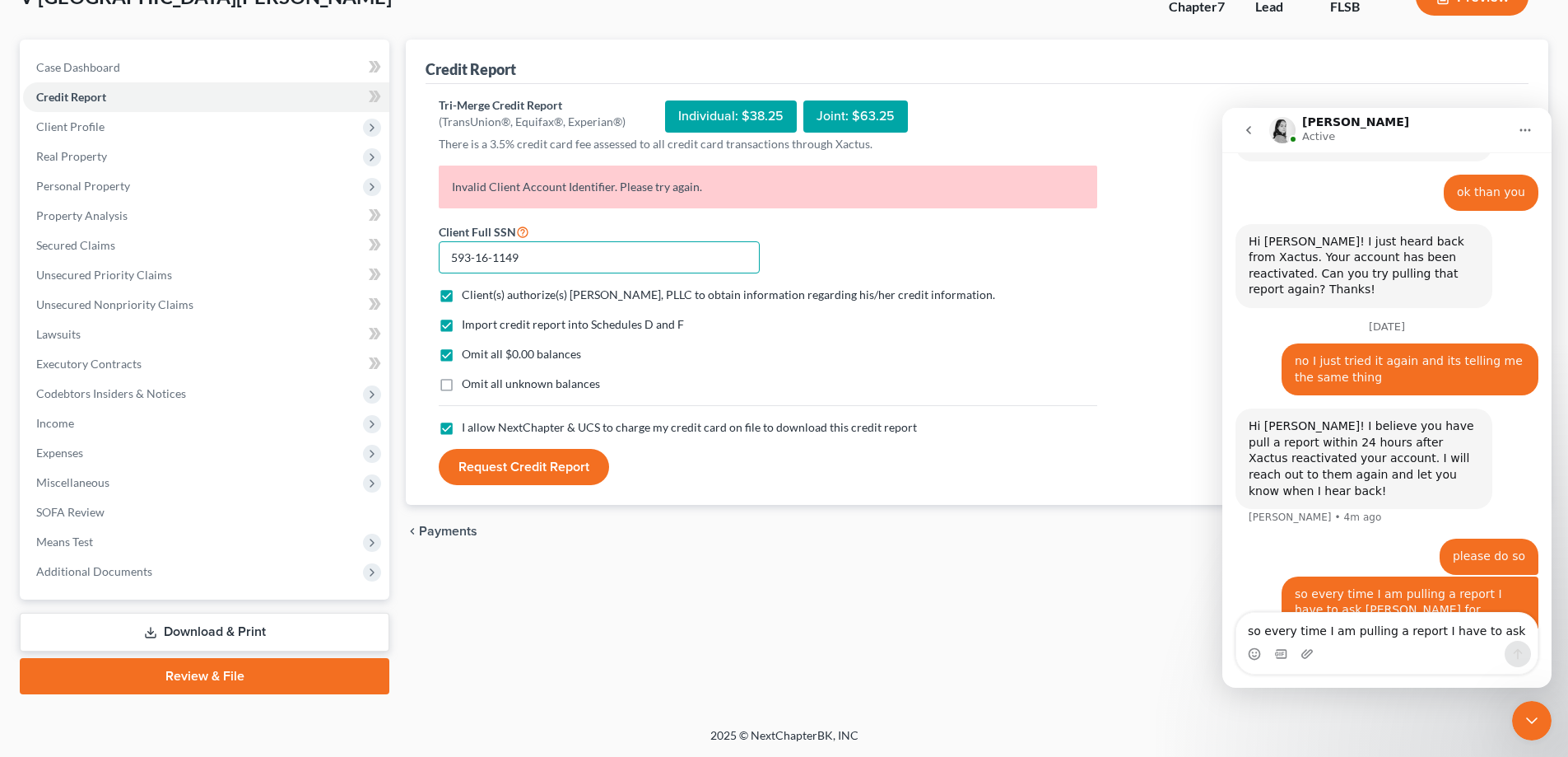
click at [558, 255] on input "593-16-1149" at bounding box center [599, 258] width 321 height 33
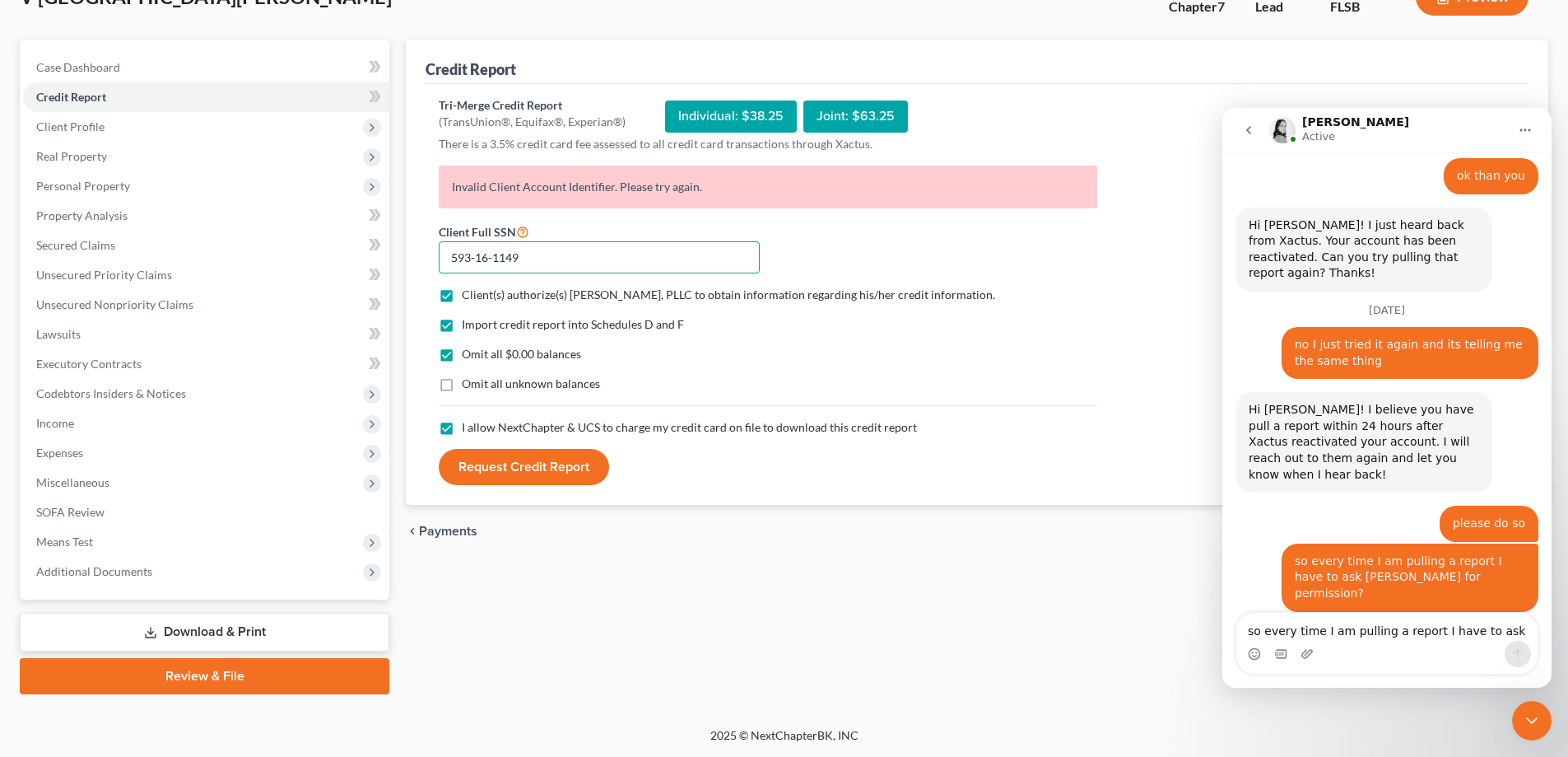
scroll to position [932, 0]
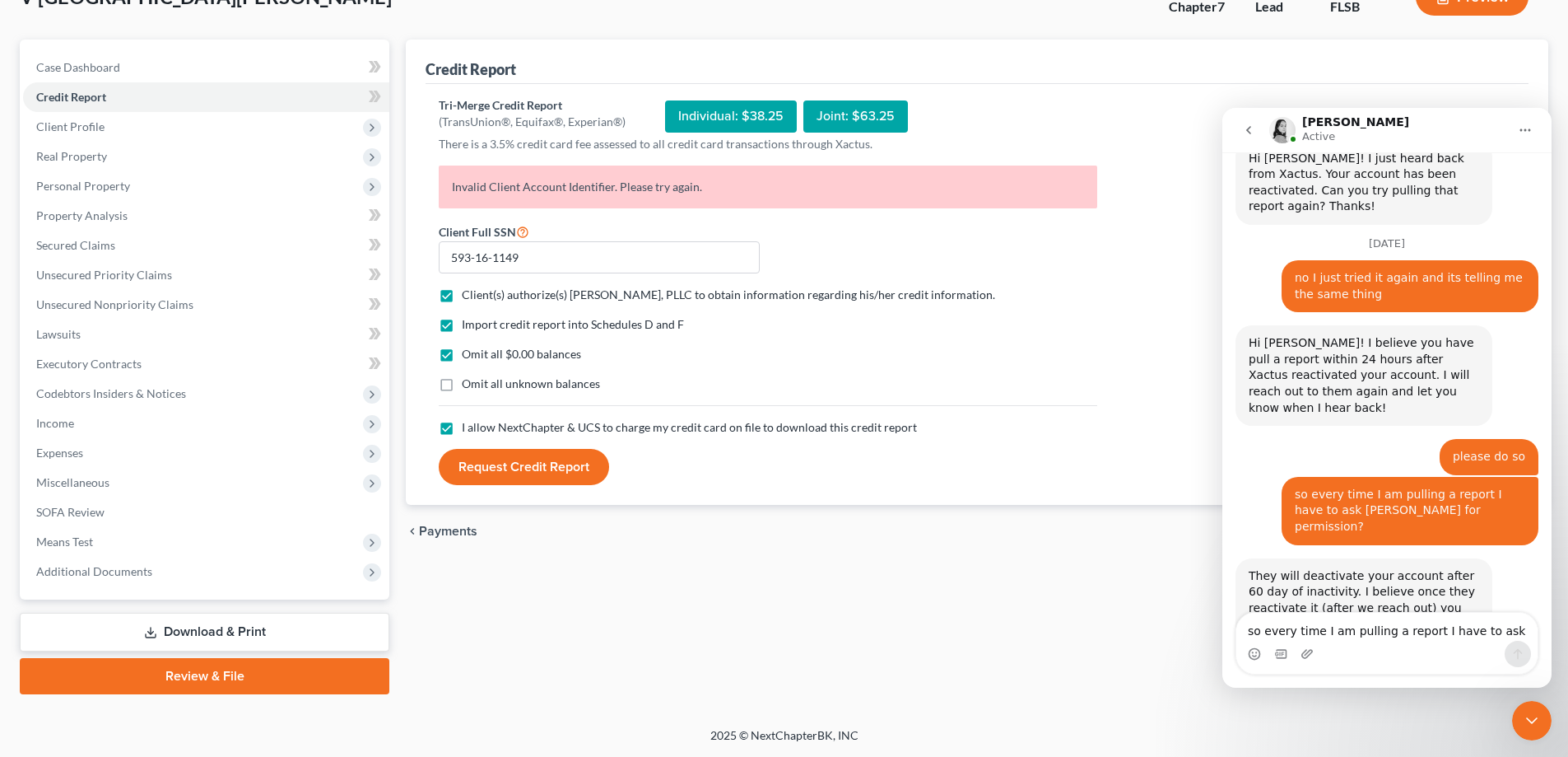
click at [1409, 568] on div "They will deactivate your account after 60 day of inactivity. I believe once th…" at bounding box center [1363, 633] width 230 height 130
click at [777, 351] on div "Omit all $0.00 balances" at bounding box center [767, 354] width 659 height 17
click at [1366, 627] on textarea "so every time I am pulling a report I have to ask [PERSON_NAME] for permission?" at bounding box center [1387, 627] width 301 height 28
type textarea "ok"
click at [1525, 661] on button "Send a message…" at bounding box center [1518, 654] width 27 height 27
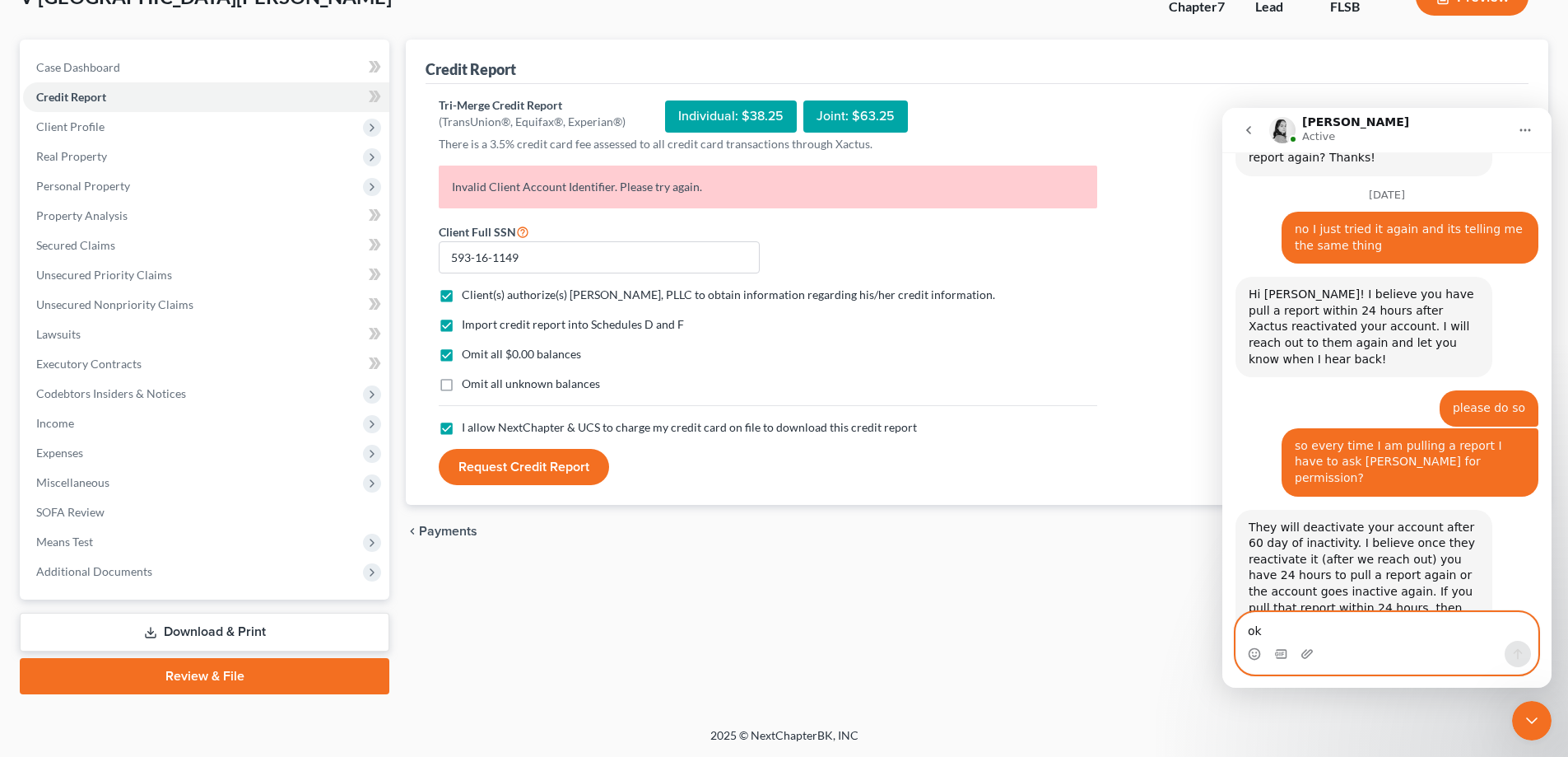
scroll to position [1079, 0]
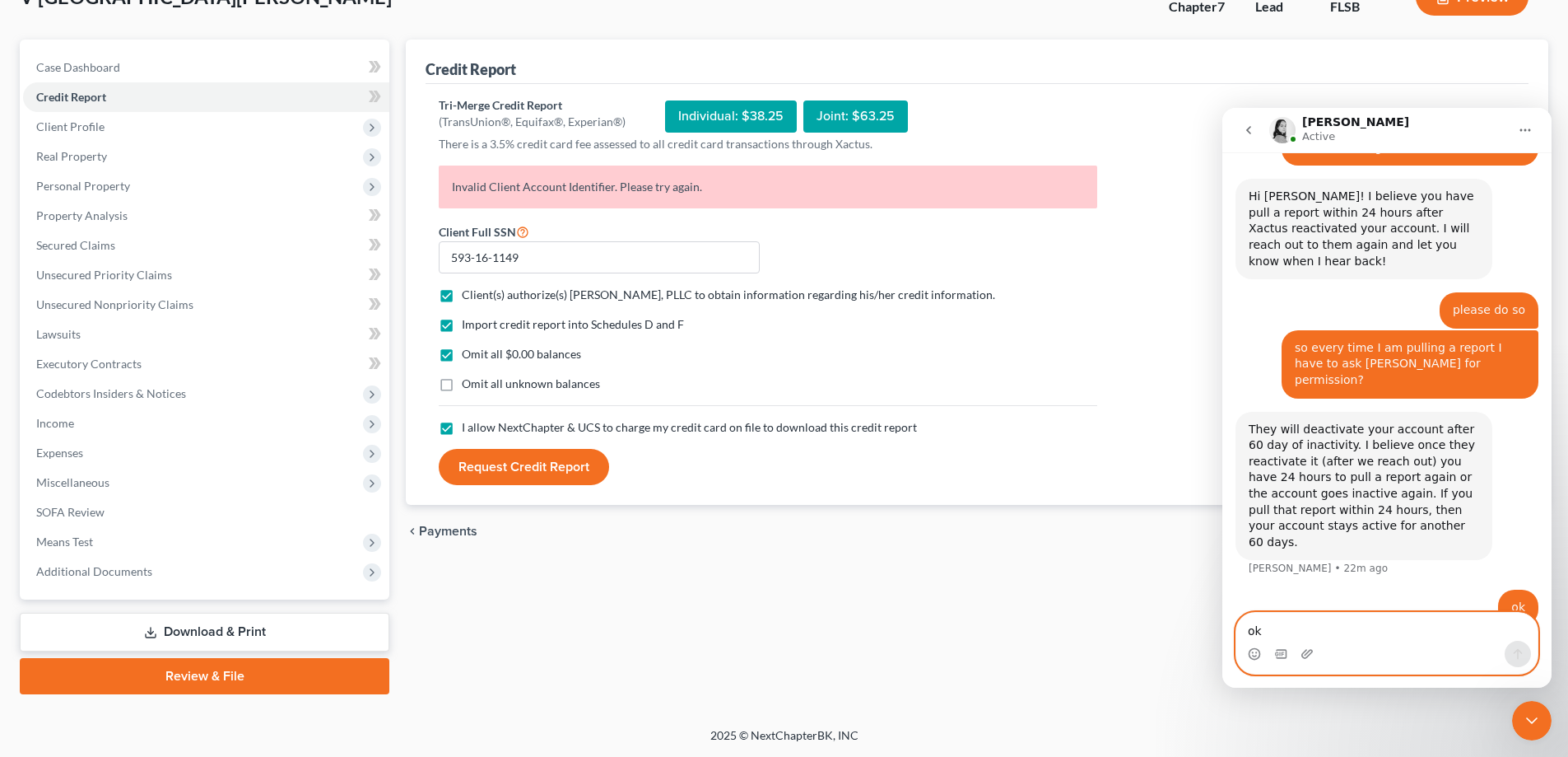
click at [1330, 630] on textarea "ok" at bounding box center [1387, 627] width 301 height 28
type textarea "thank you"
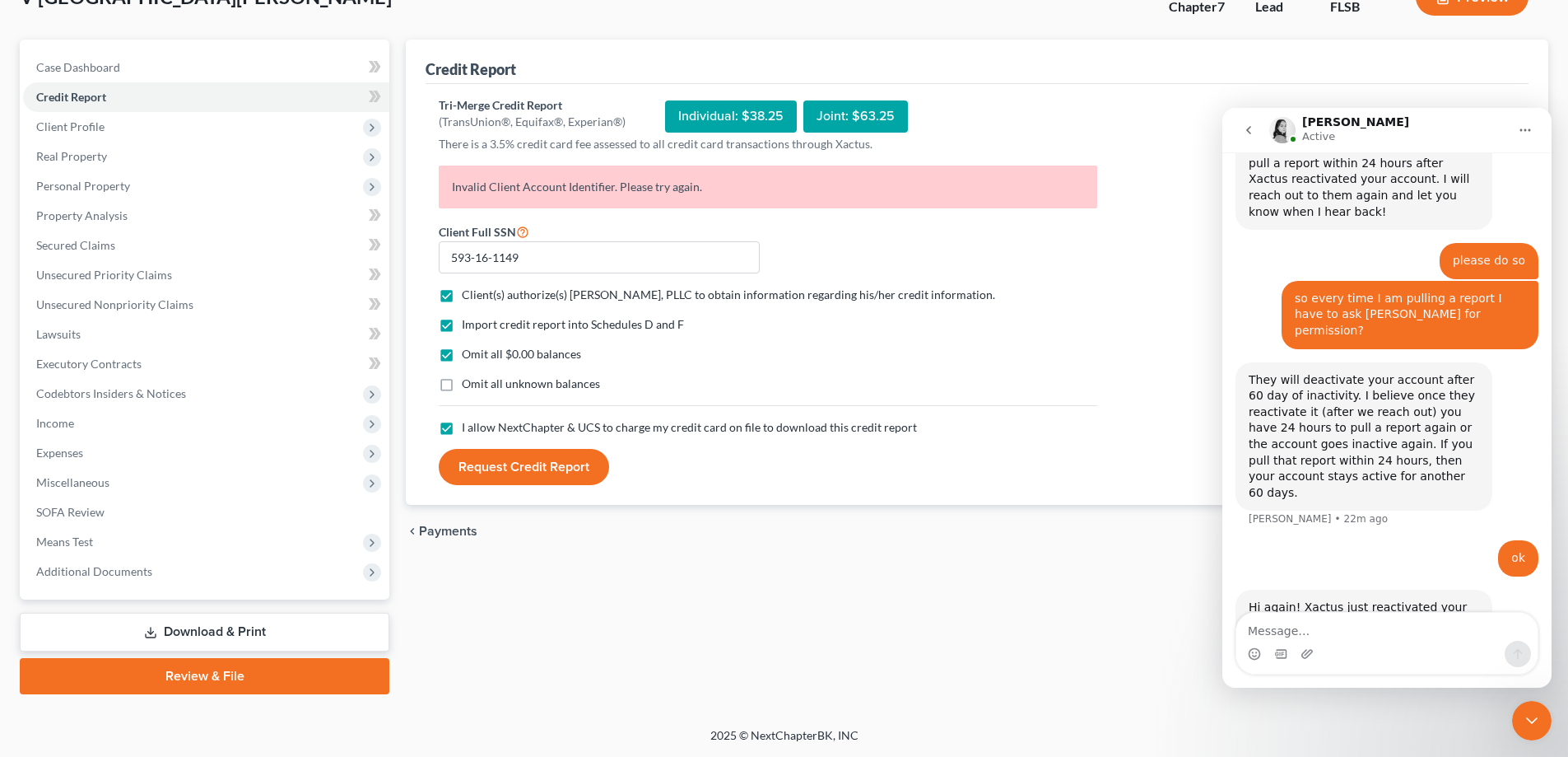
click at [521, 469] on button "Request Credit Report" at bounding box center [523, 467] width 170 height 37
click at [551, 474] on button "Request Credit Report" at bounding box center [523, 467] width 170 height 37
drag, startPoint x: 720, startPoint y: 194, endPoint x: 445, endPoint y: 180, distance: 275.4
click at [445, 180] on p "Invalid Client Account Identifier. Please try again." at bounding box center [767, 187] width 659 height 43
copy p "Invalid Client Account Identifier. Please try again."
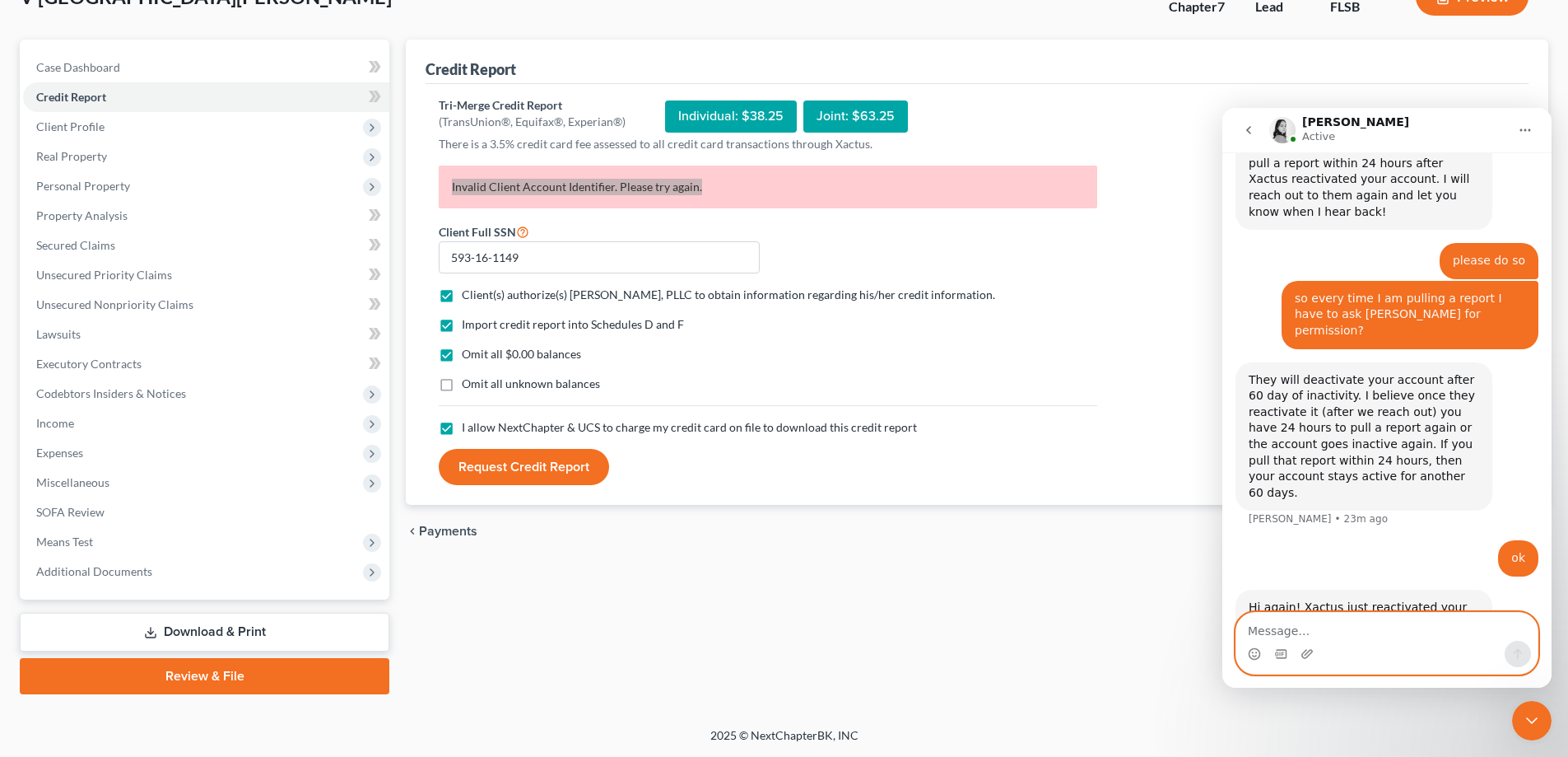
click at [1340, 628] on textarea "Message…" at bounding box center [1387, 627] width 301 height 28
paste textarea "Invalid Client Account Identifier. Please try again."
type textarea "Invalid Client Account Identifier. Please try again."
click at [1516, 654] on icon "Send a message…" at bounding box center [1518, 654] width 13 height 13
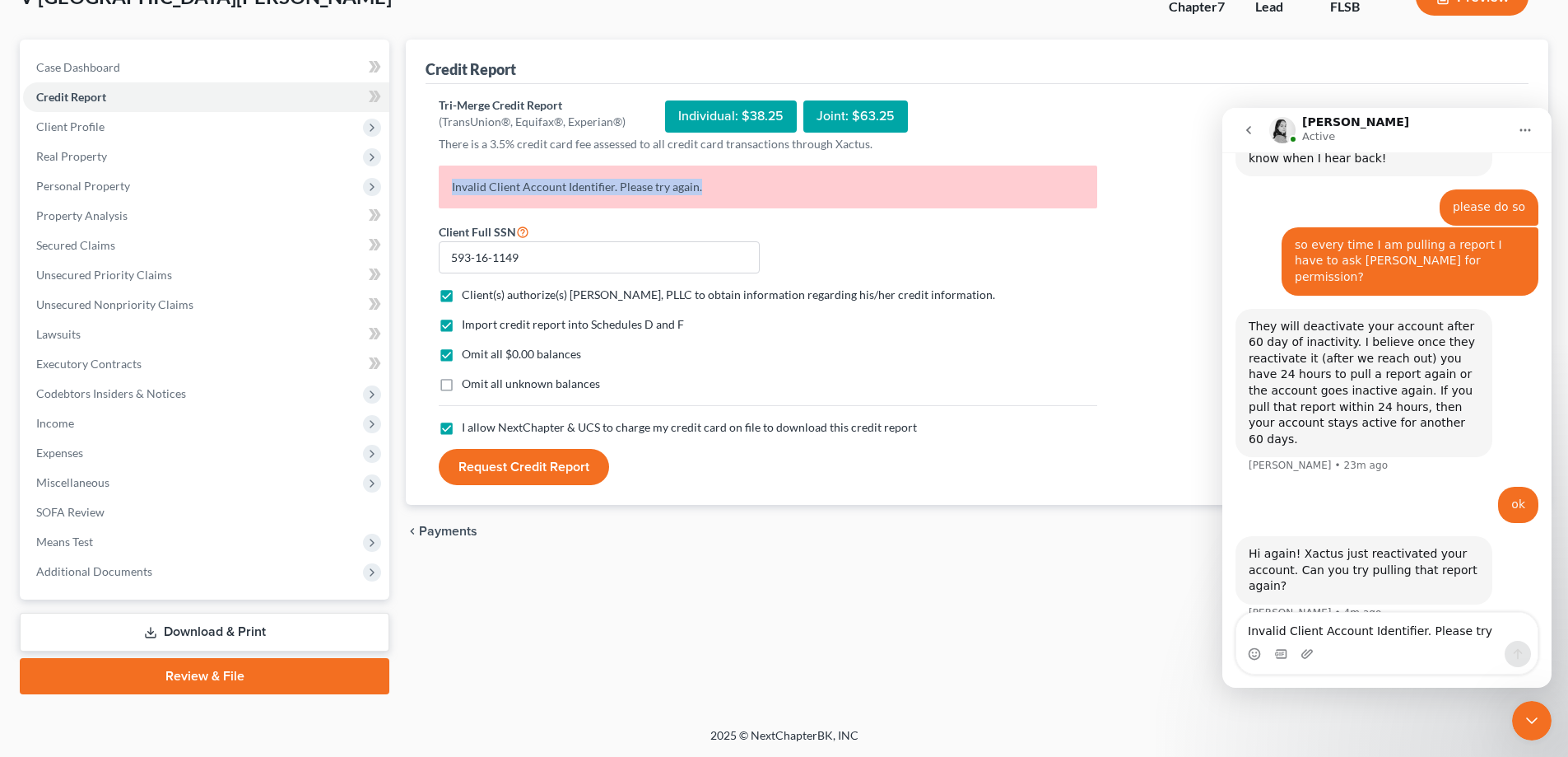
click at [875, 199] on p "Invalid Client Account Identifier. Please try again." at bounding box center [767, 187] width 659 height 43
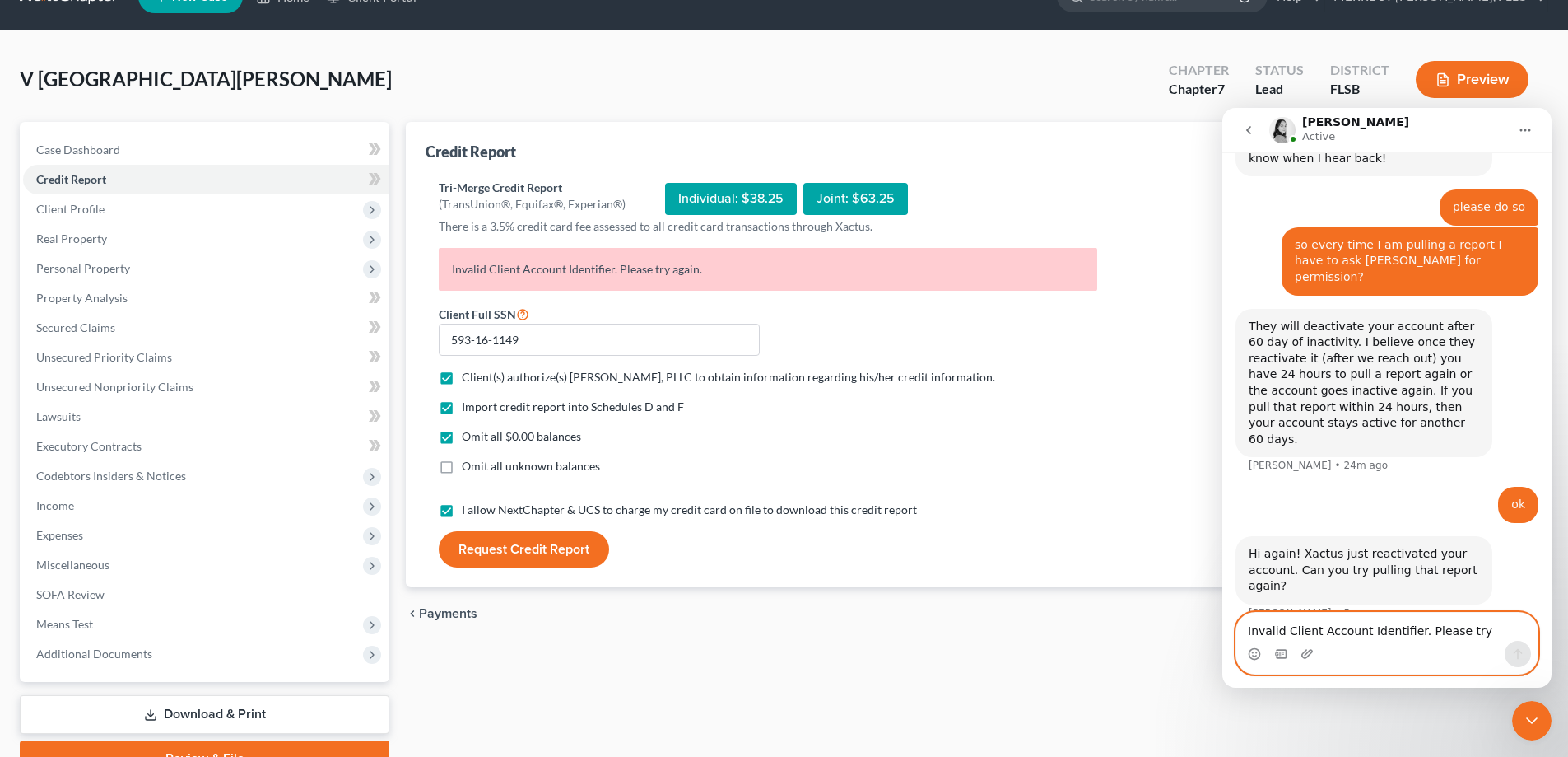
click at [1334, 622] on textarea "Invalid Client Account Identifier. Please try again." at bounding box center [1387, 627] width 301 height 28
type textarea "the same thing again"
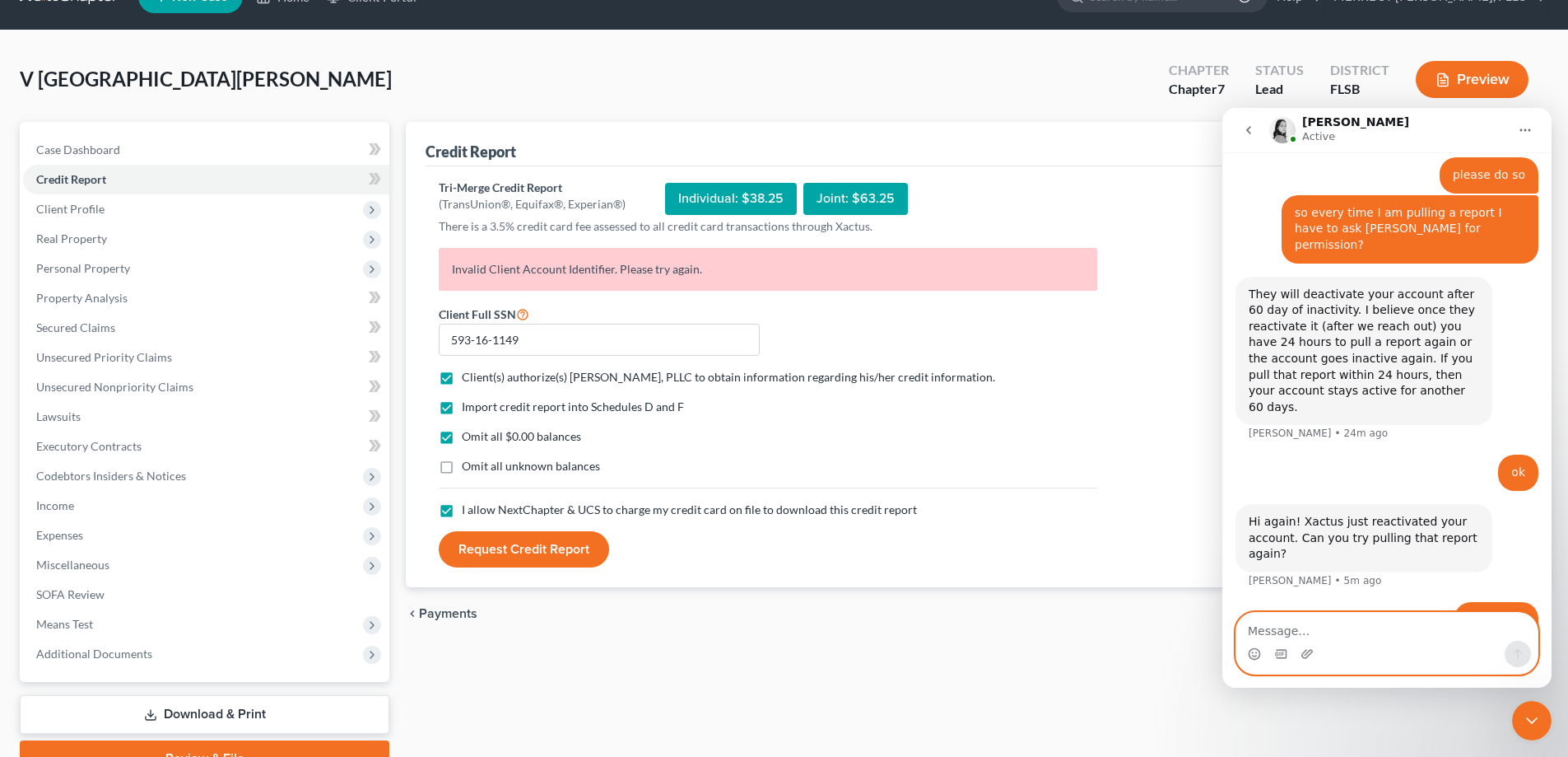
scroll to position [1219, 0]
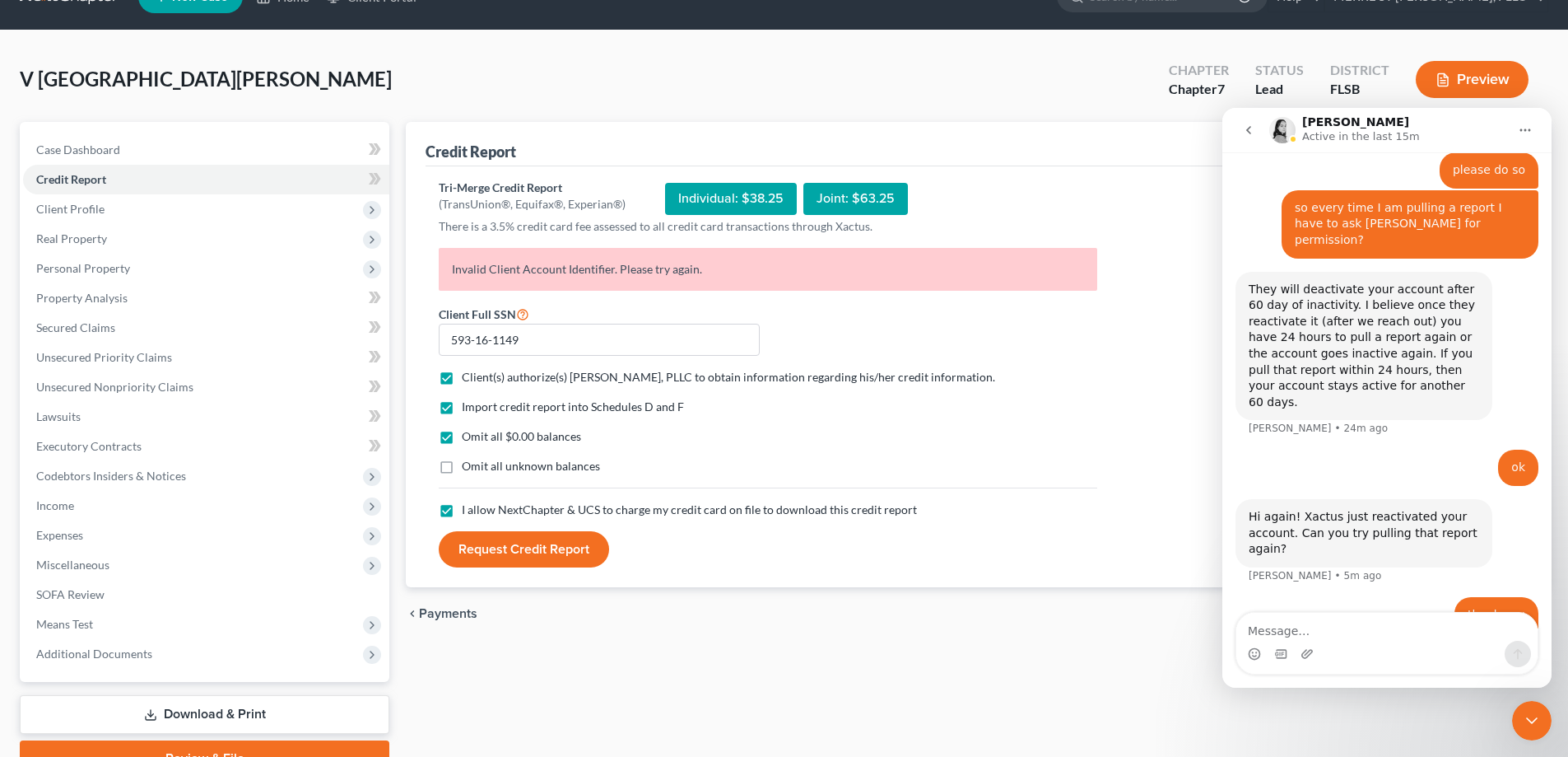
click at [845, 464] on div "Omit all unknown balances" at bounding box center [767, 466] width 659 height 17
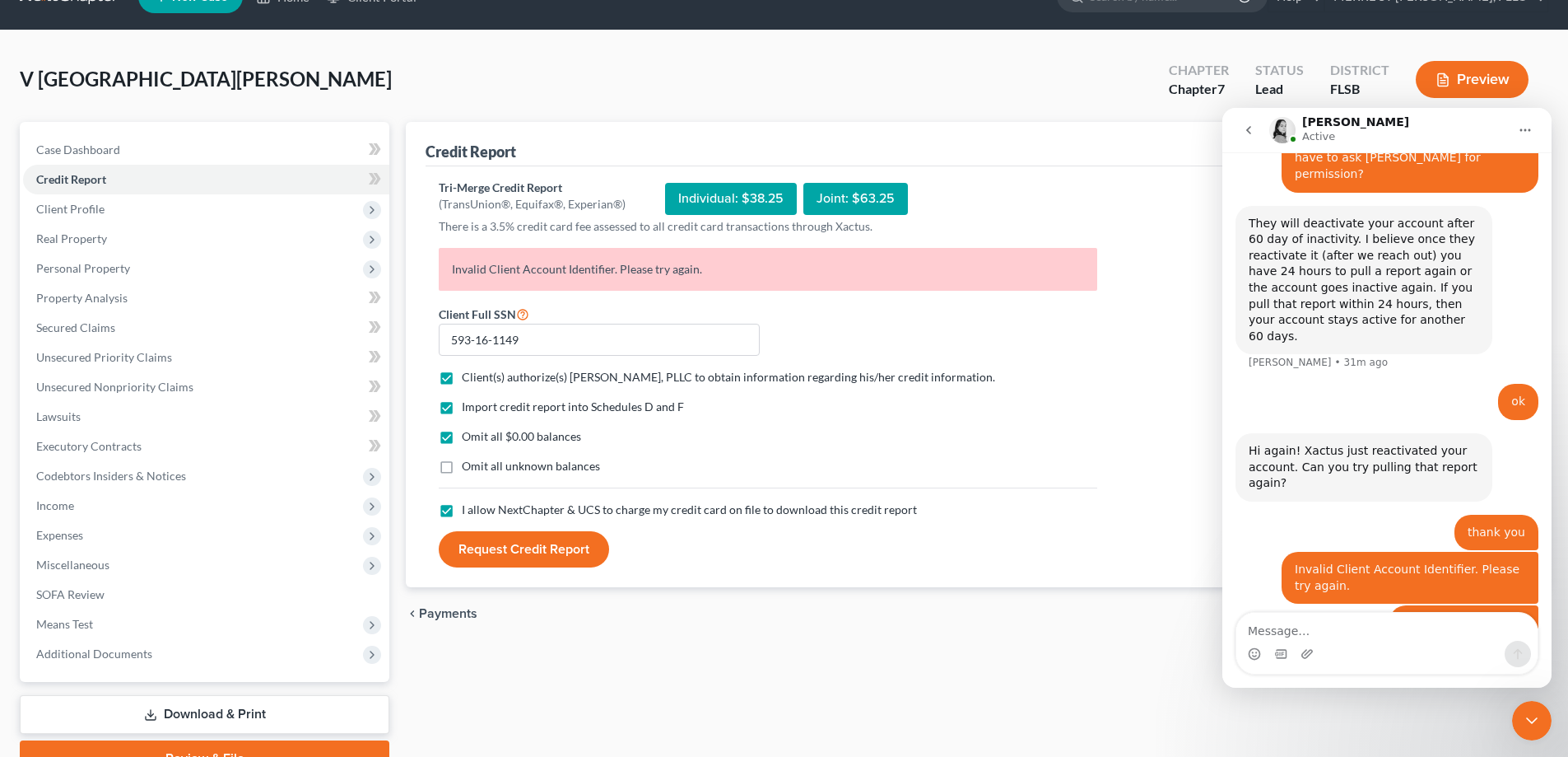
click at [498, 550] on button "Request Credit Report" at bounding box center [523, 549] width 170 height 37
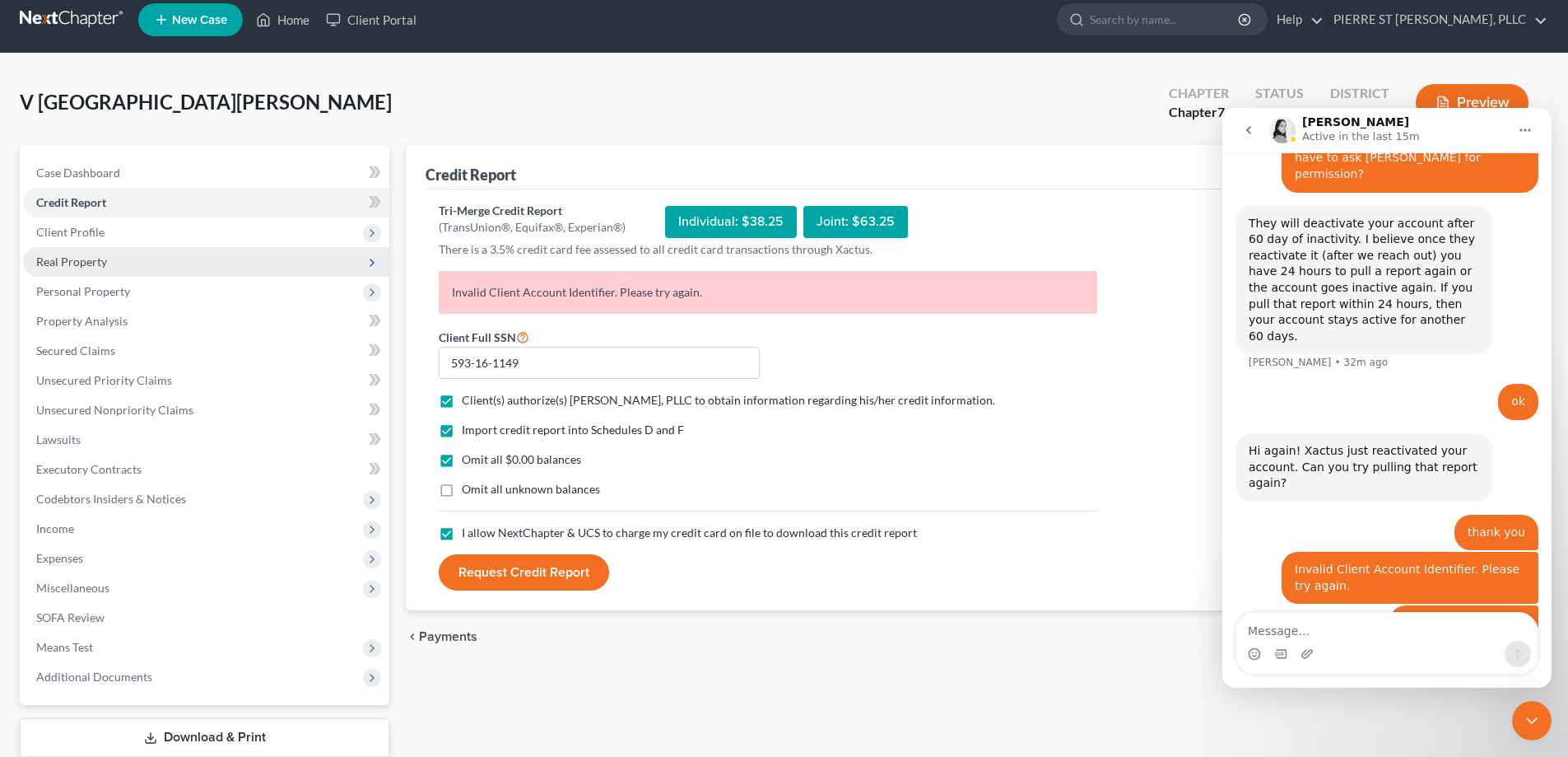
scroll to position [0, 0]
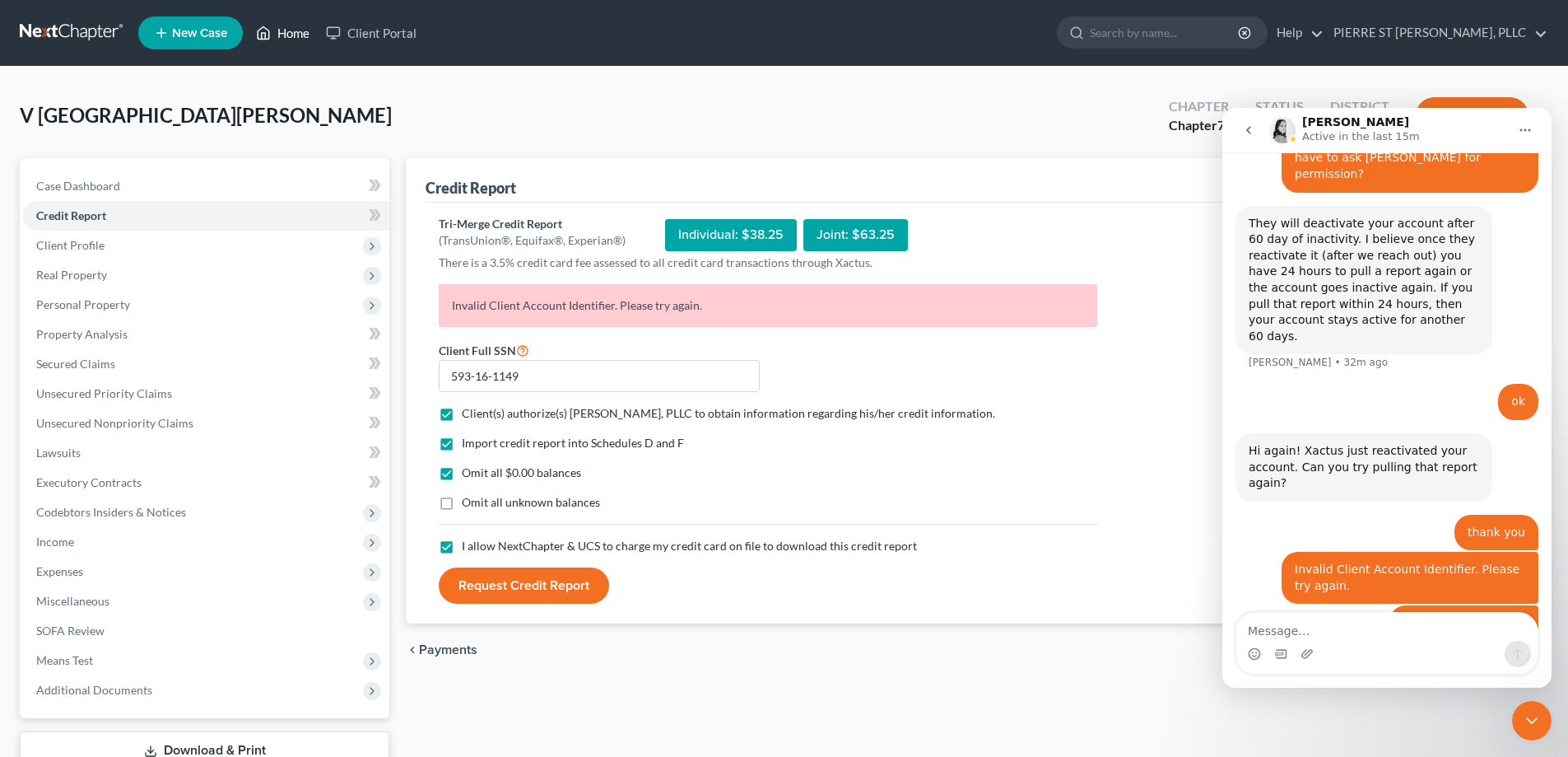
click at [297, 34] on link "Home" at bounding box center [282, 33] width 70 height 30
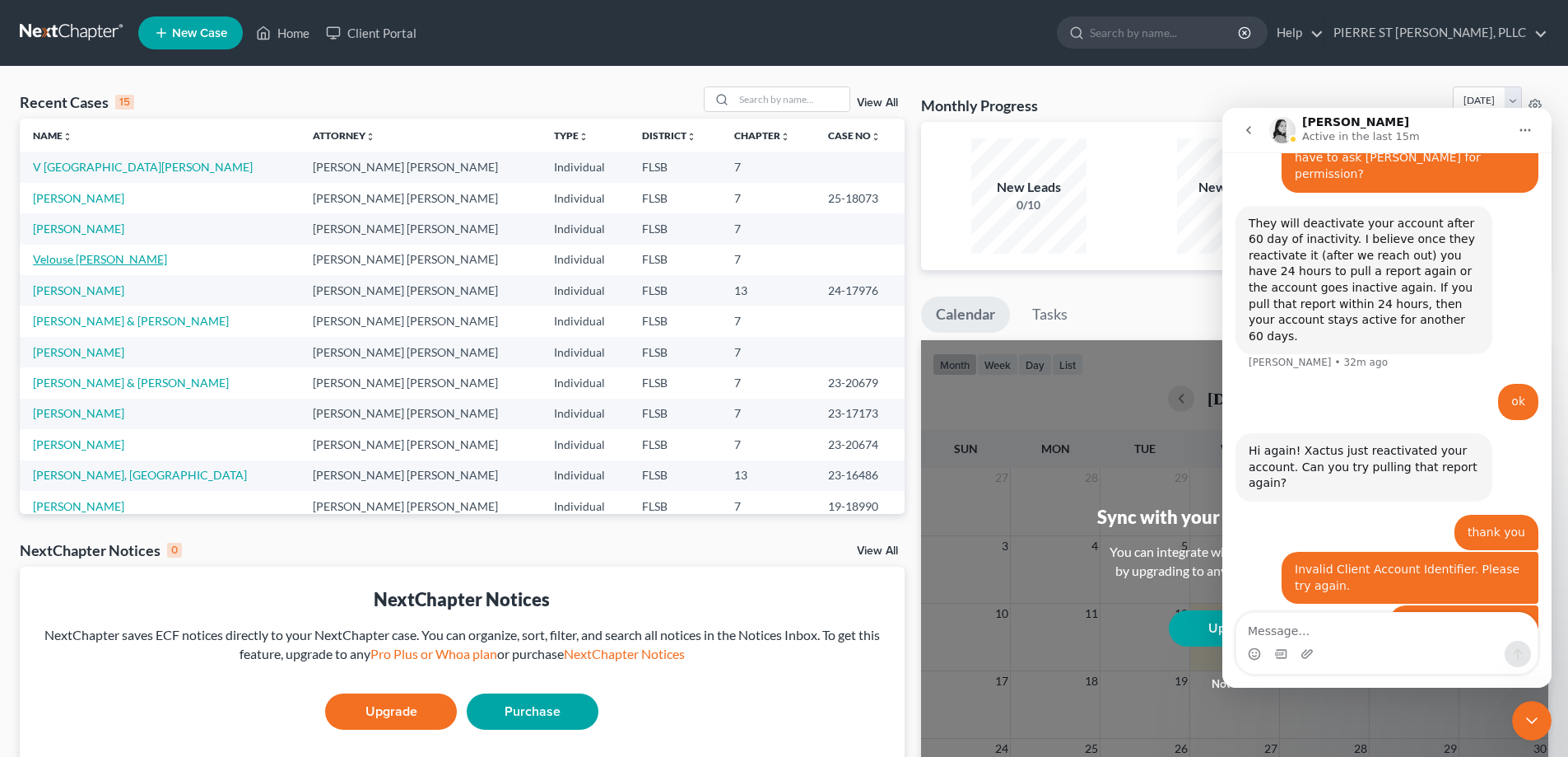
click at [106, 259] on link "Velouse [PERSON_NAME]" at bounding box center [100, 258] width 135 height 14
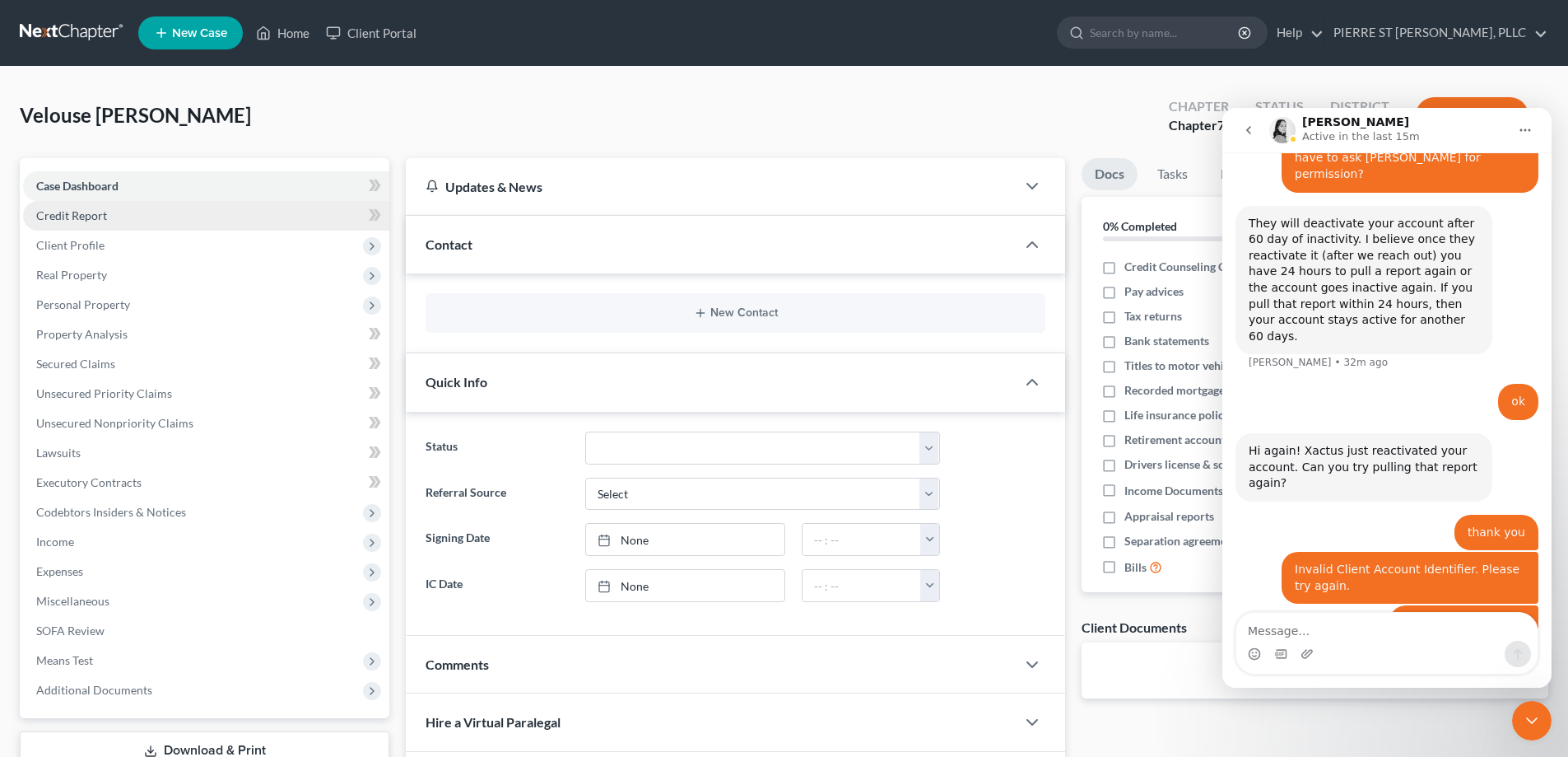
click at [73, 209] on span "Credit Report" at bounding box center [71, 215] width 71 height 14
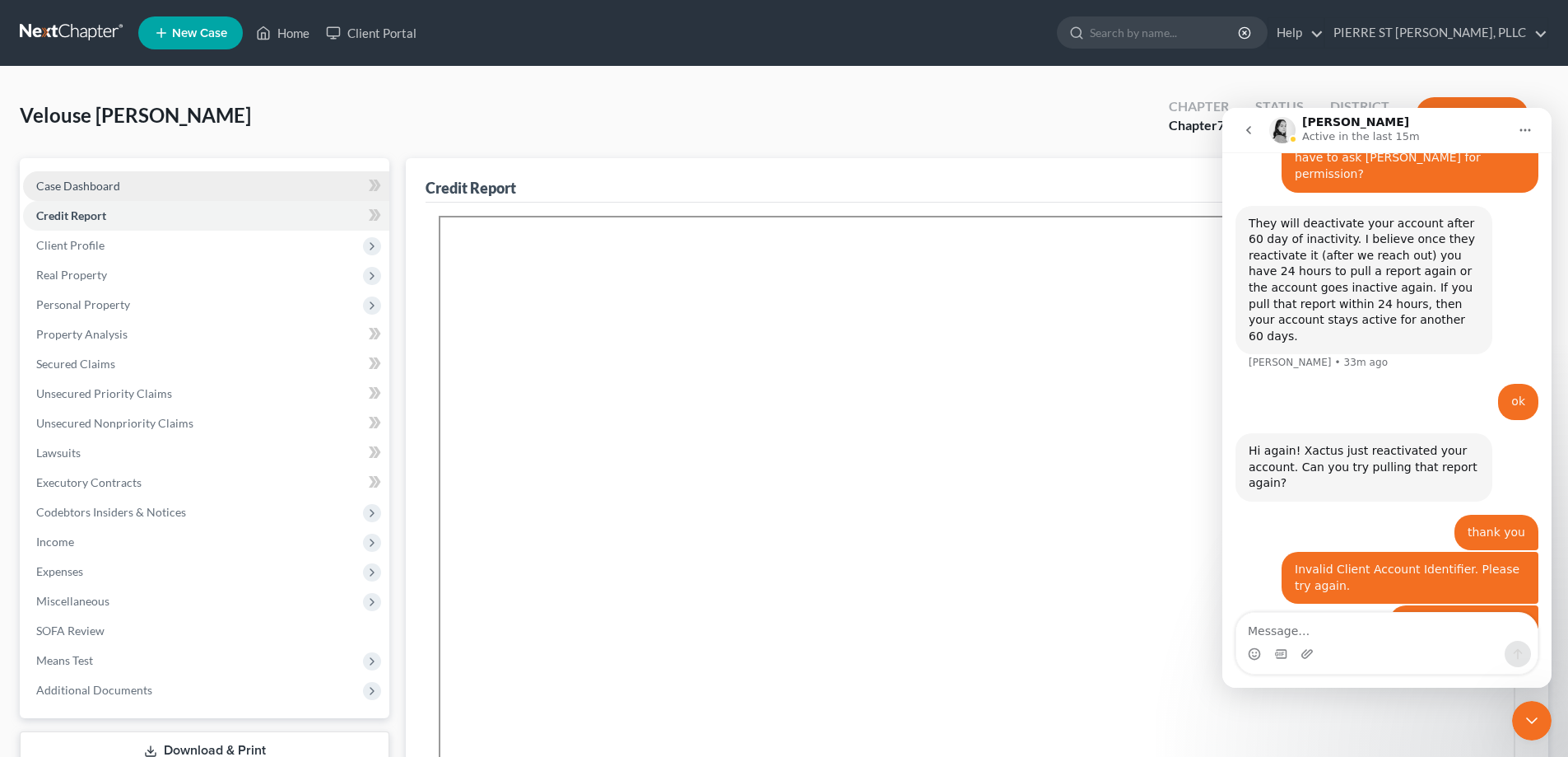
click at [81, 183] on span "Case Dashboard" at bounding box center [78, 185] width 84 height 14
select select "4"
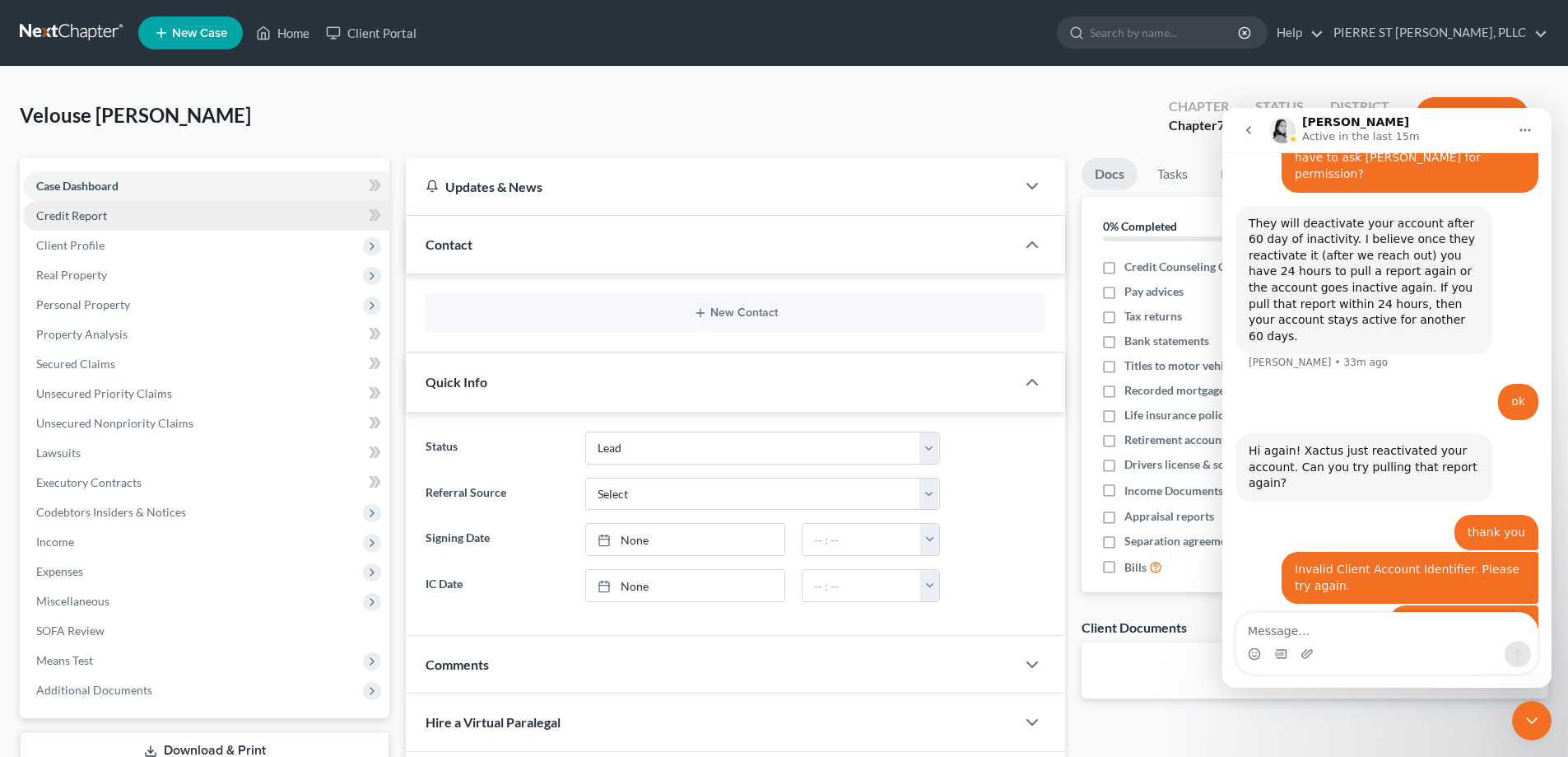
click at [84, 214] on span "Credit Report" at bounding box center [71, 215] width 71 height 14
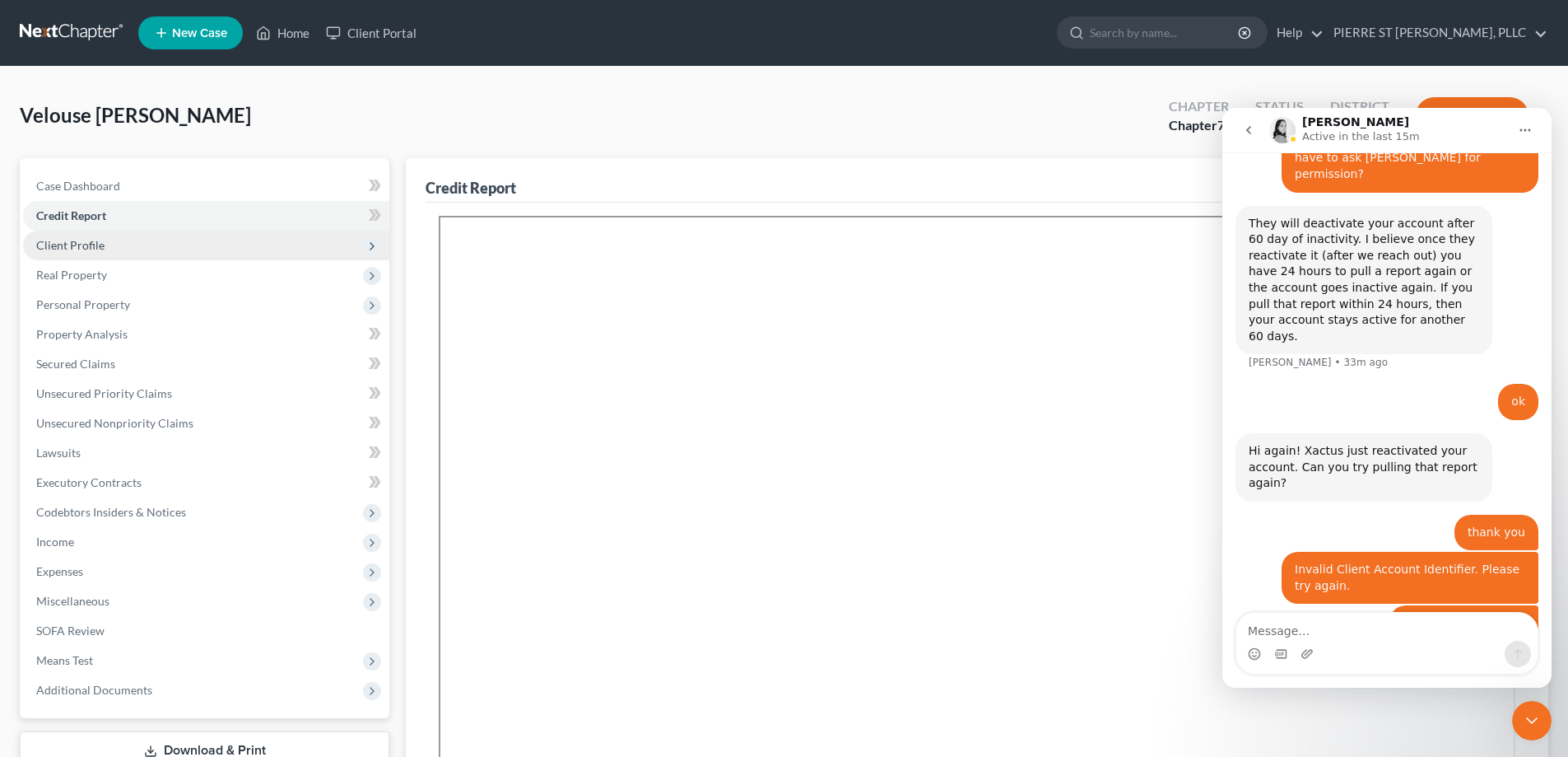
click at [71, 239] on span "Client Profile" at bounding box center [71, 244] width 68 height 14
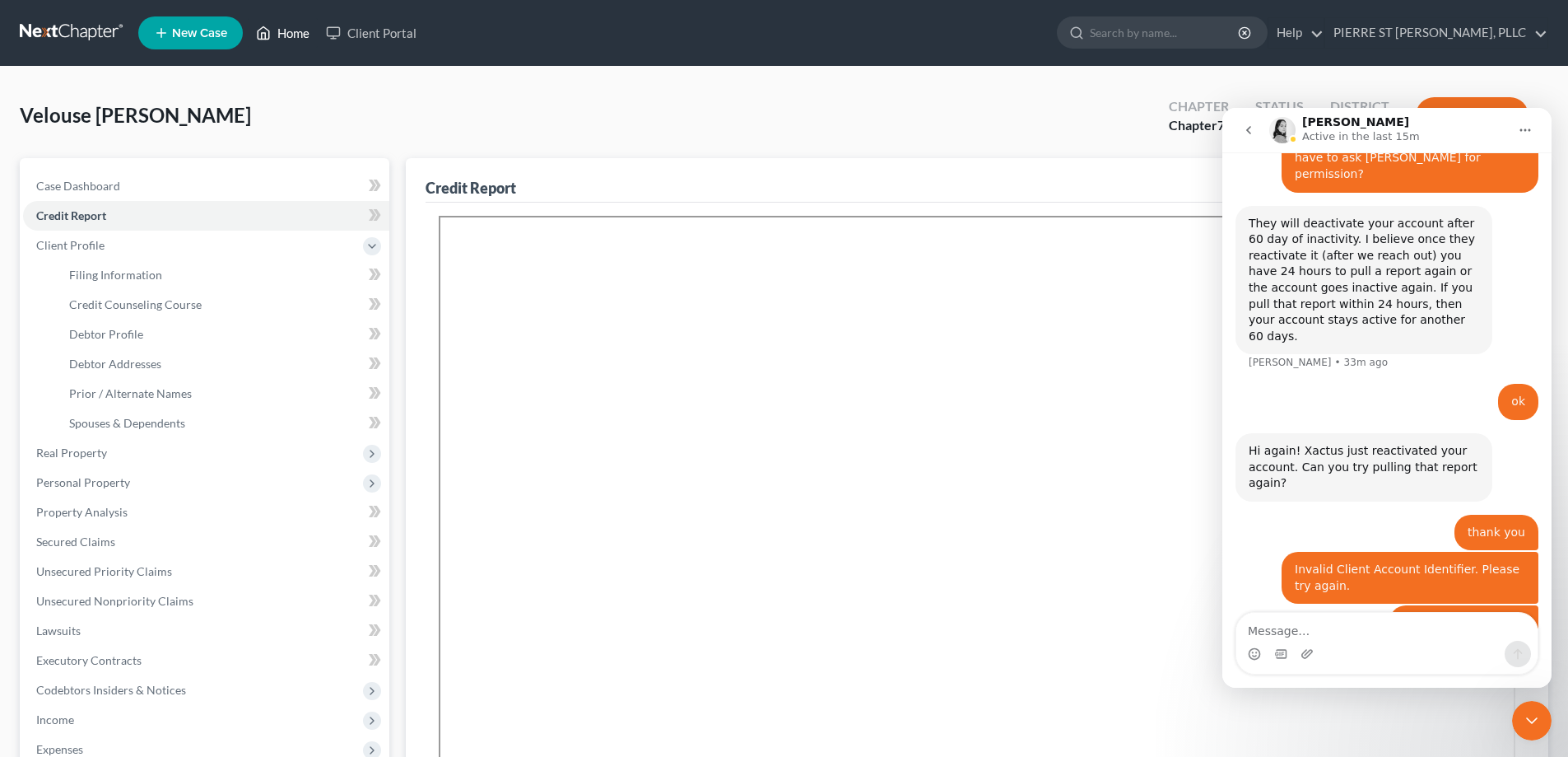
click at [296, 32] on link "Home" at bounding box center [282, 33] width 70 height 30
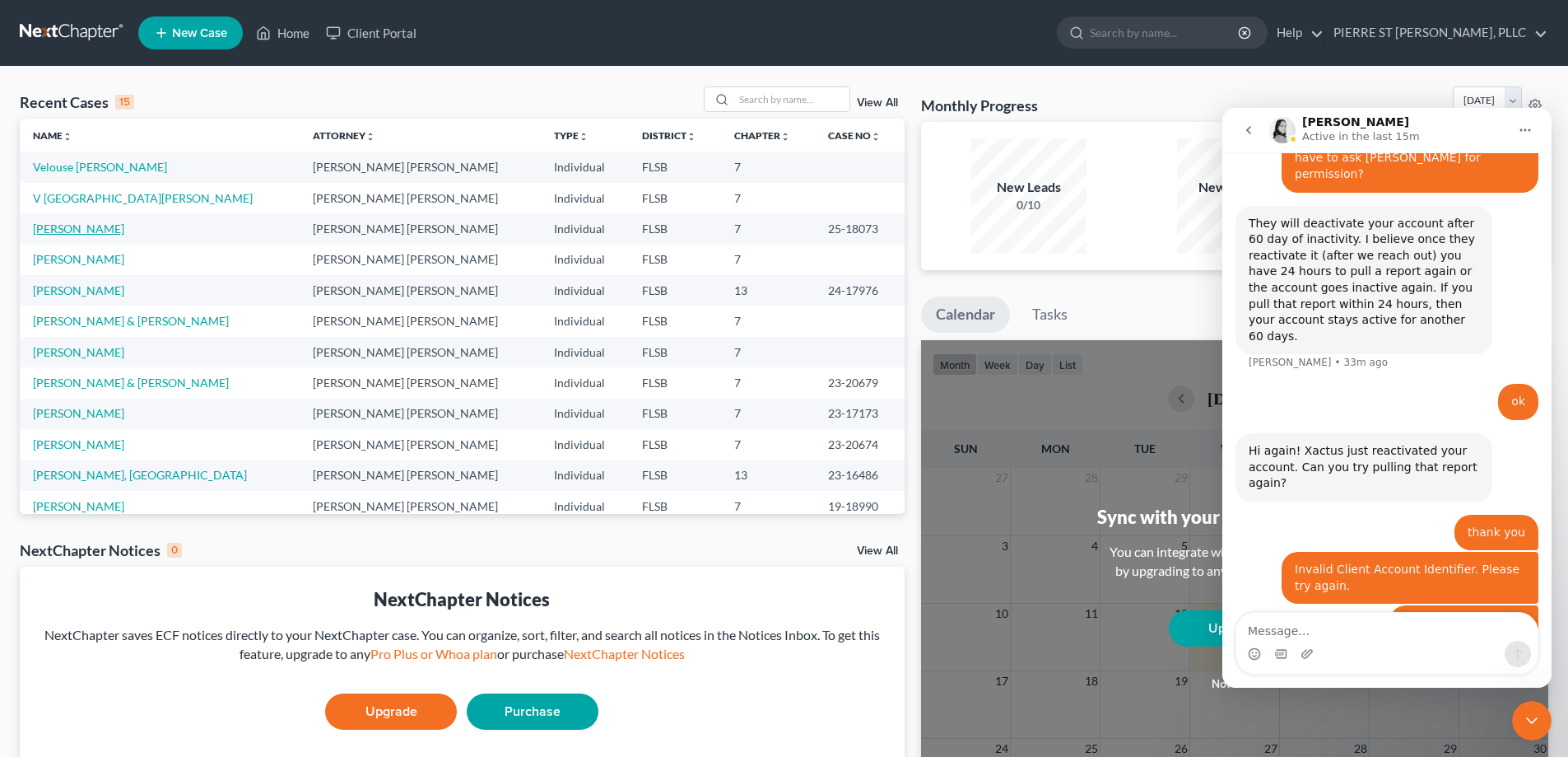
click at [66, 228] on link "[PERSON_NAME]" at bounding box center [79, 229] width 91 height 14
select select "0"
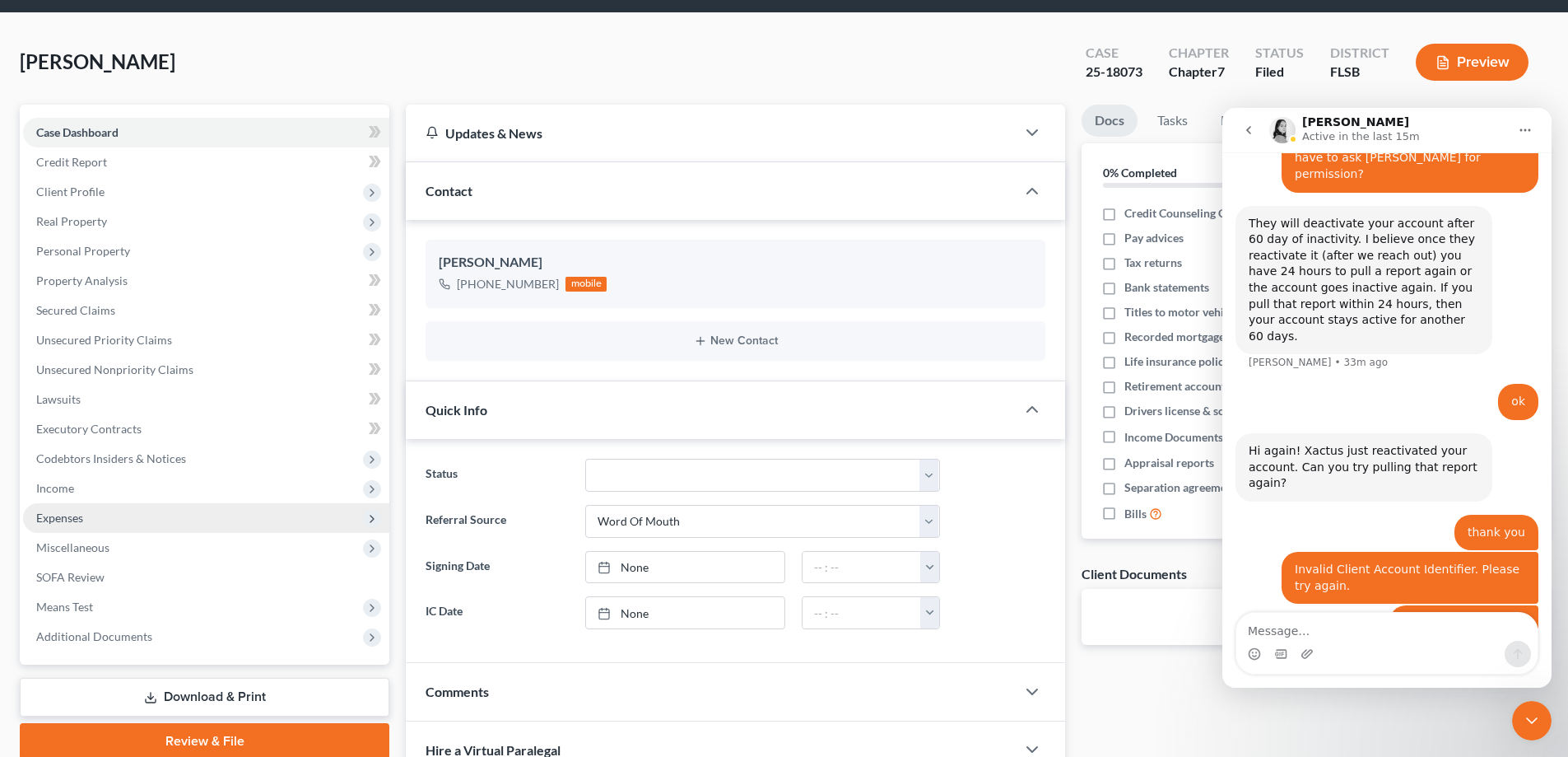
scroll to position [82, 0]
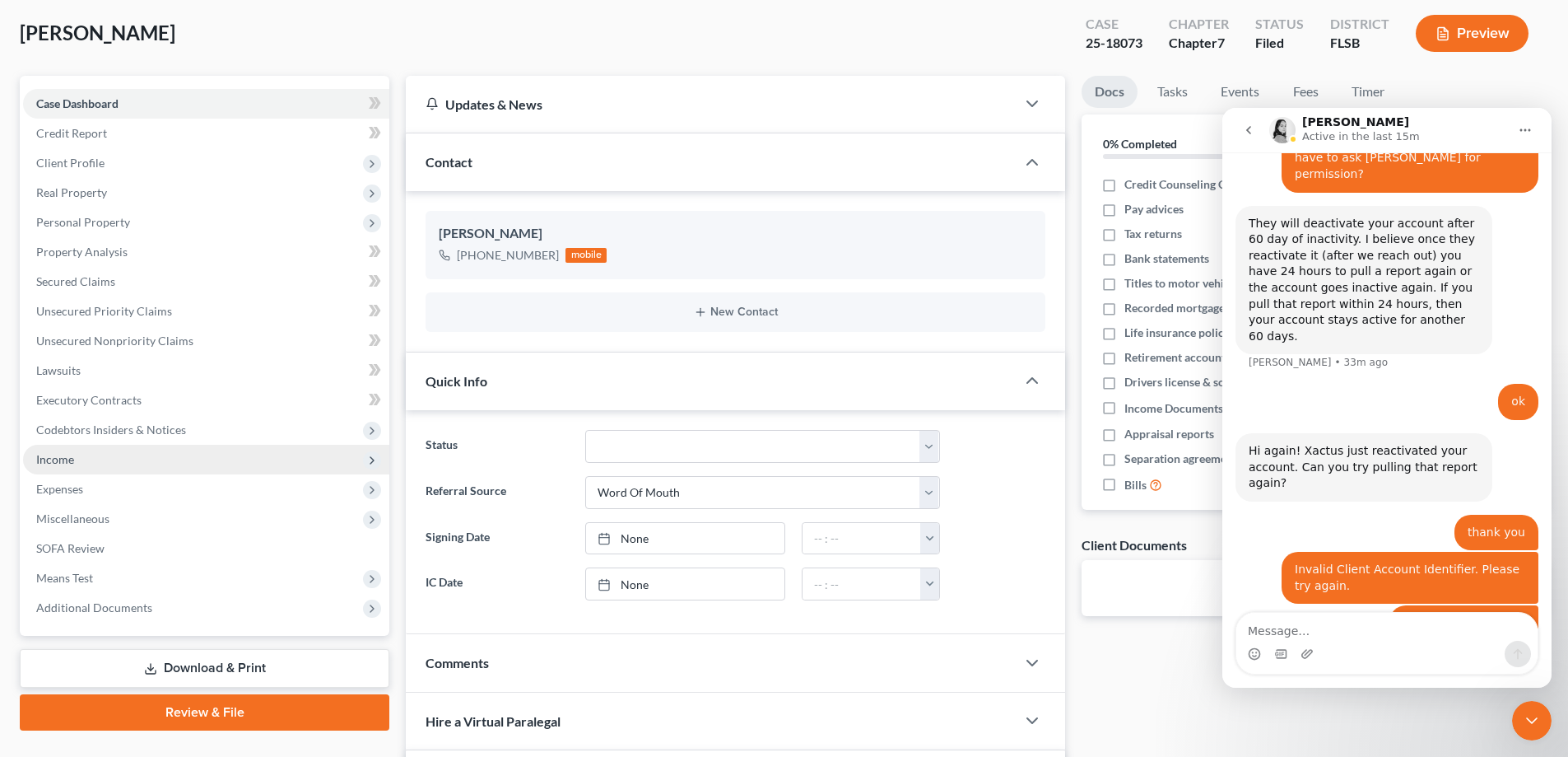
click at [63, 457] on span "Income" at bounding box center [56, 459] width 38 height 14
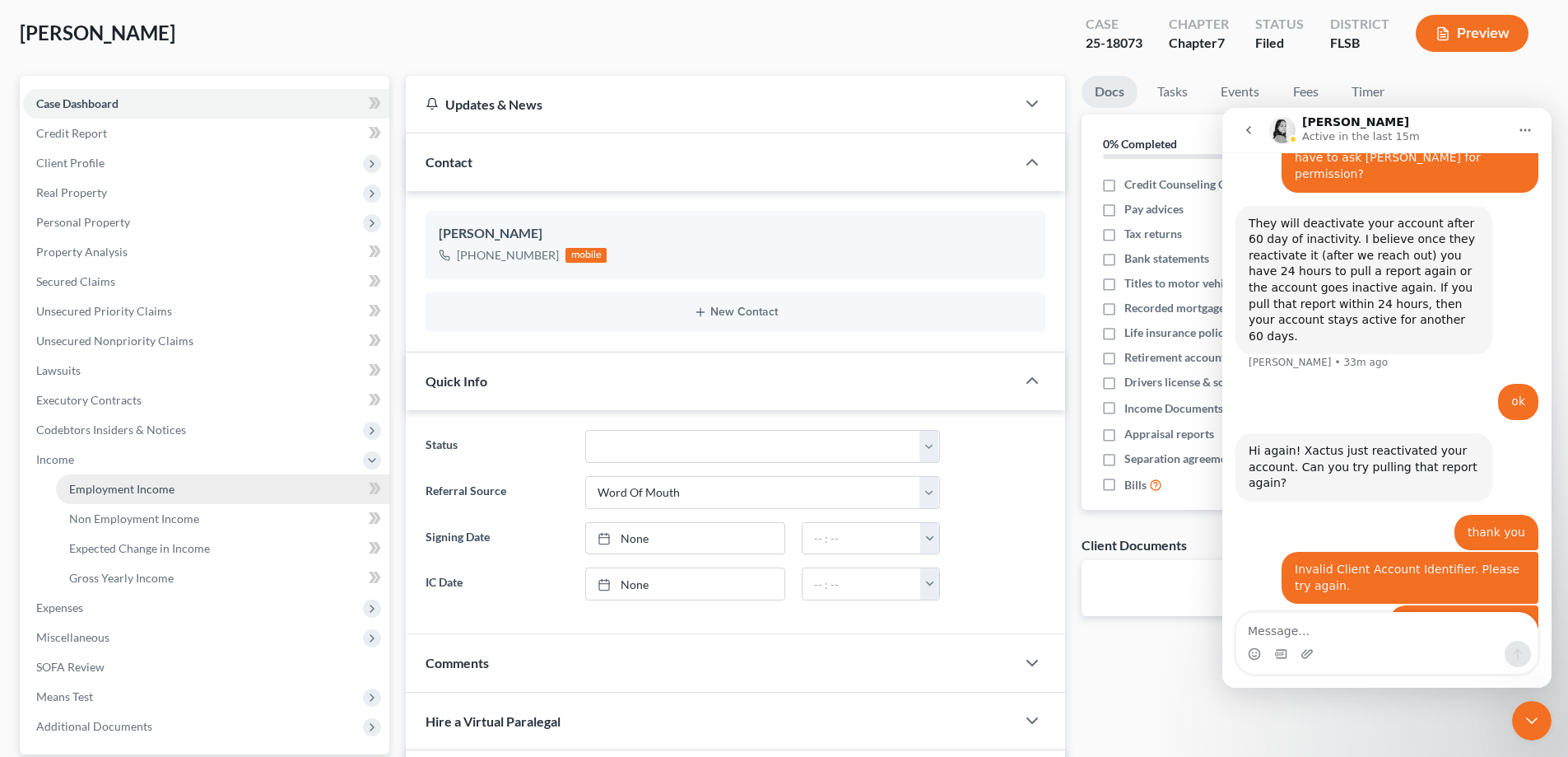
click at [109, 490] on span "Employment Income" at bounding box center [121, 489] width 105 height 14
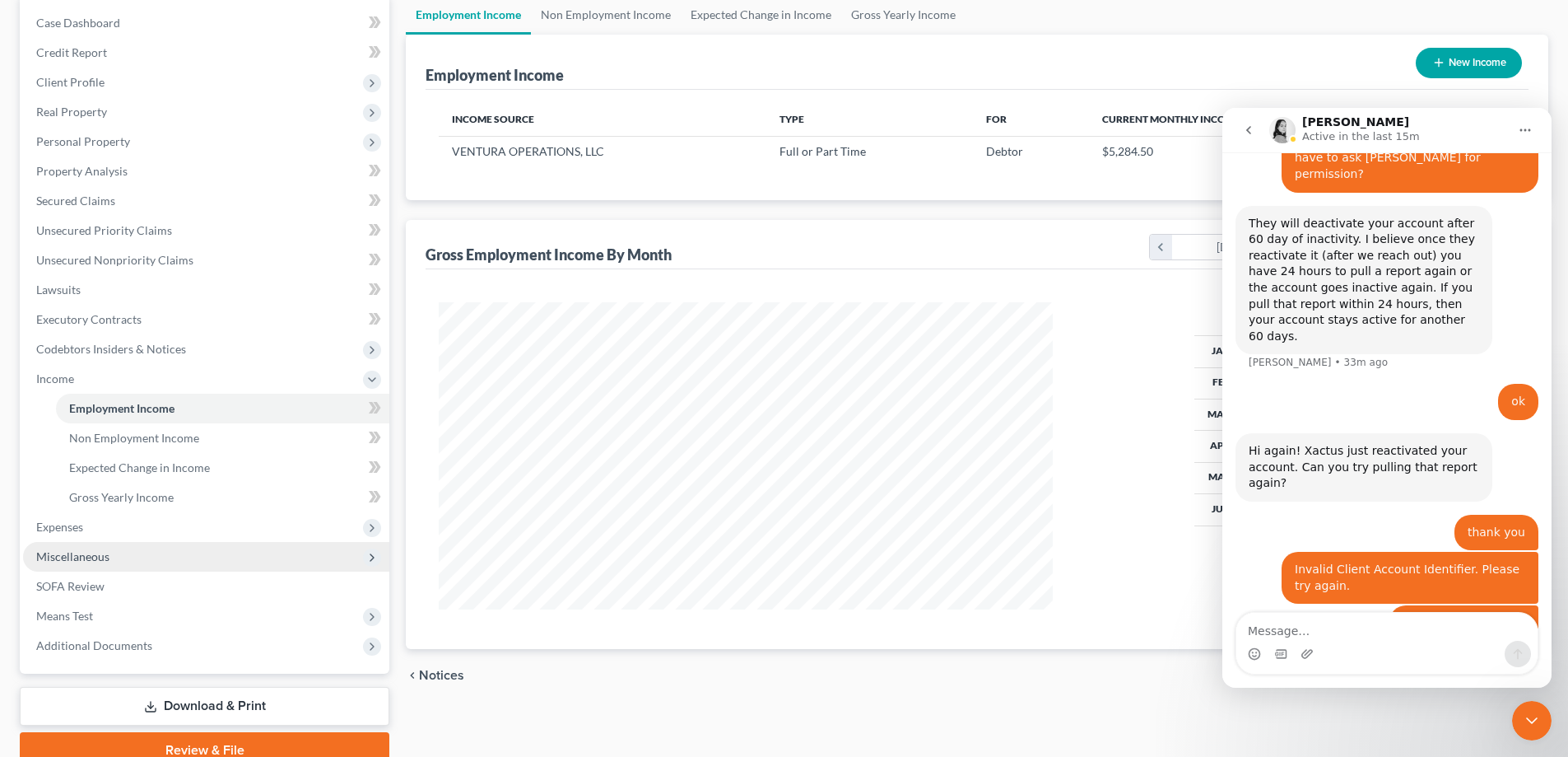
scroll to position [165, 0]
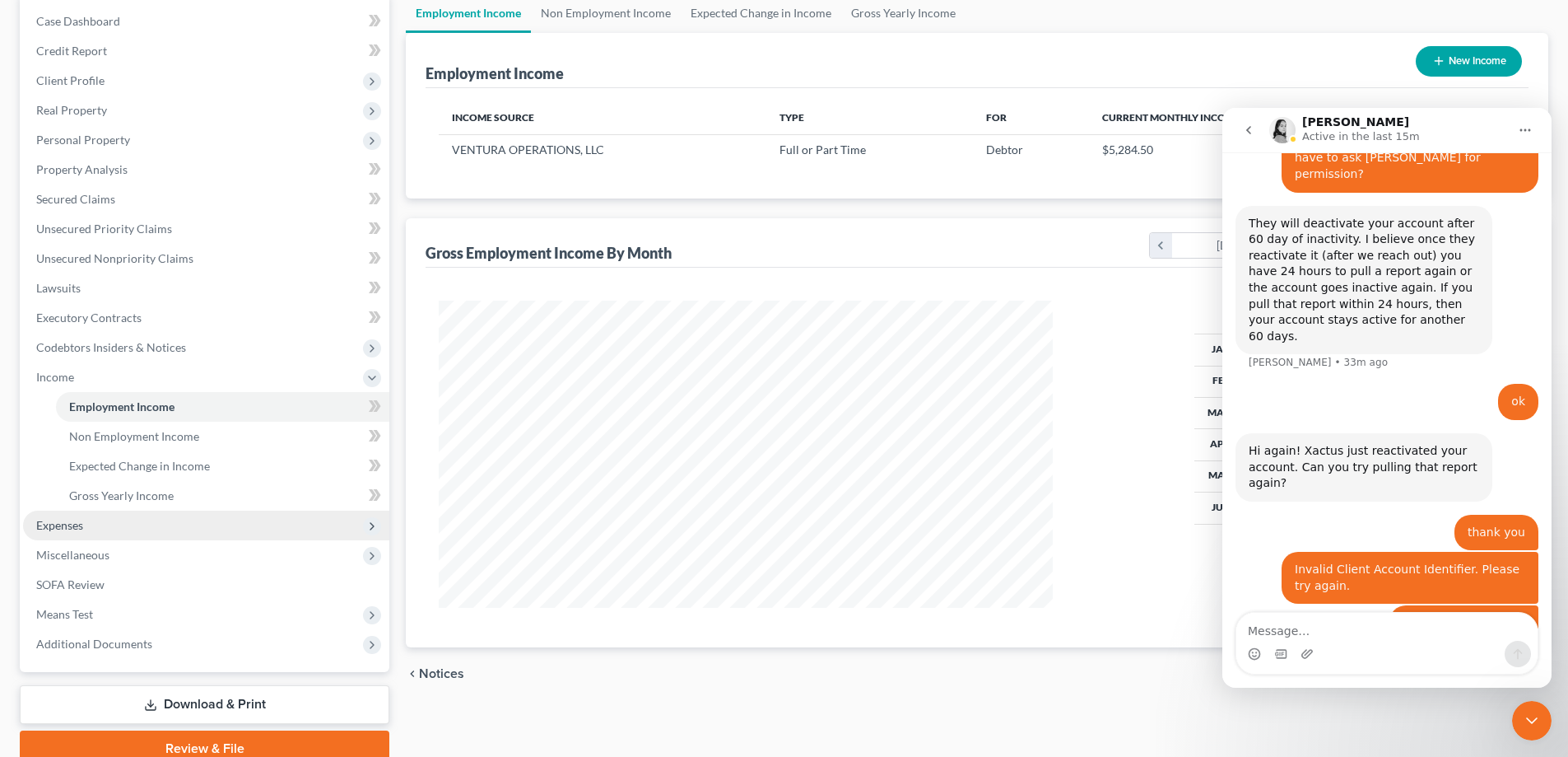
click at [60, 524] on span "Expenses" at bounding box center [60, 524] width 47 height 14
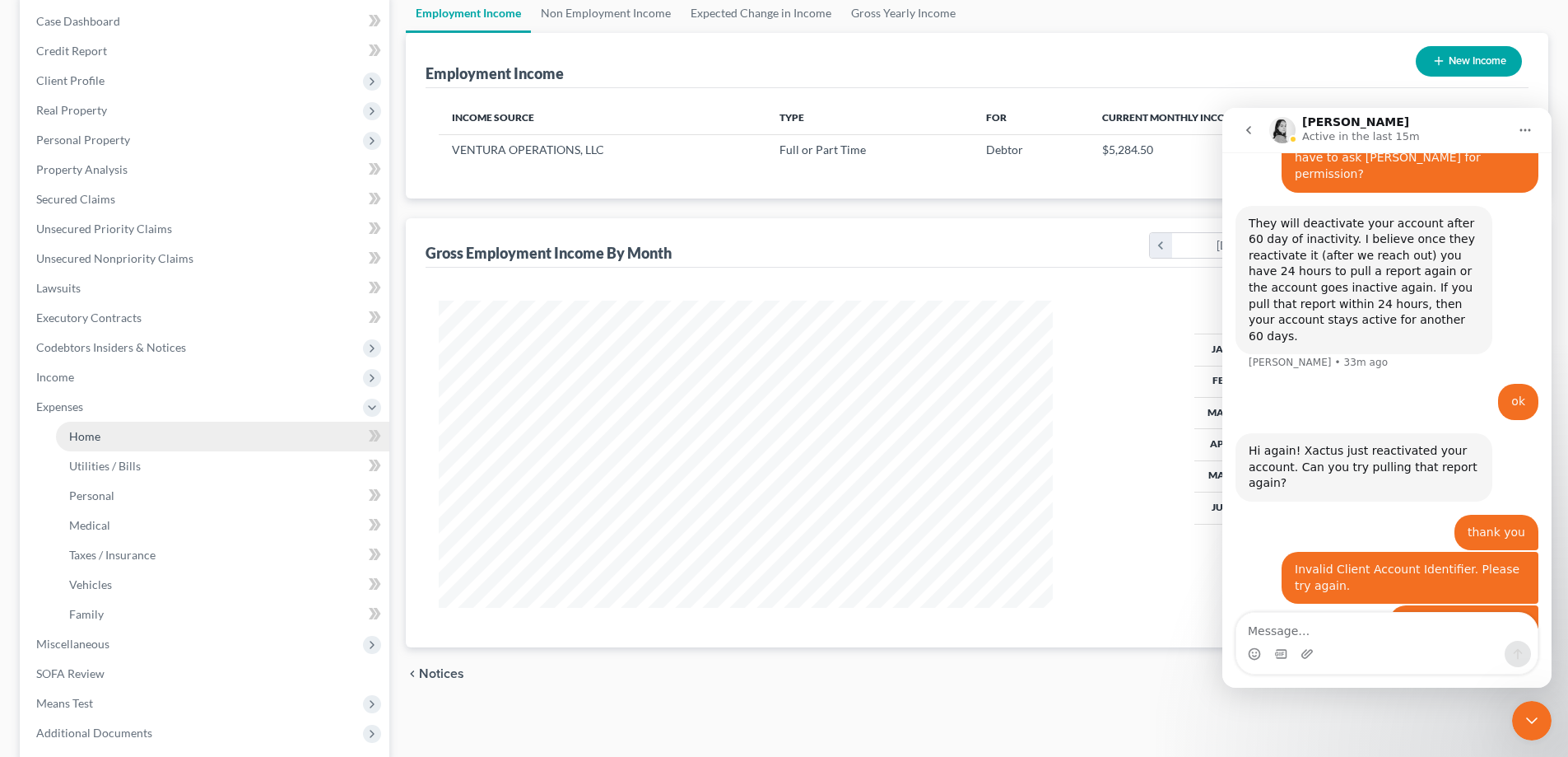
click at [115, 438] on link "Home" at bounding box center [222, 436] width 333 height 30
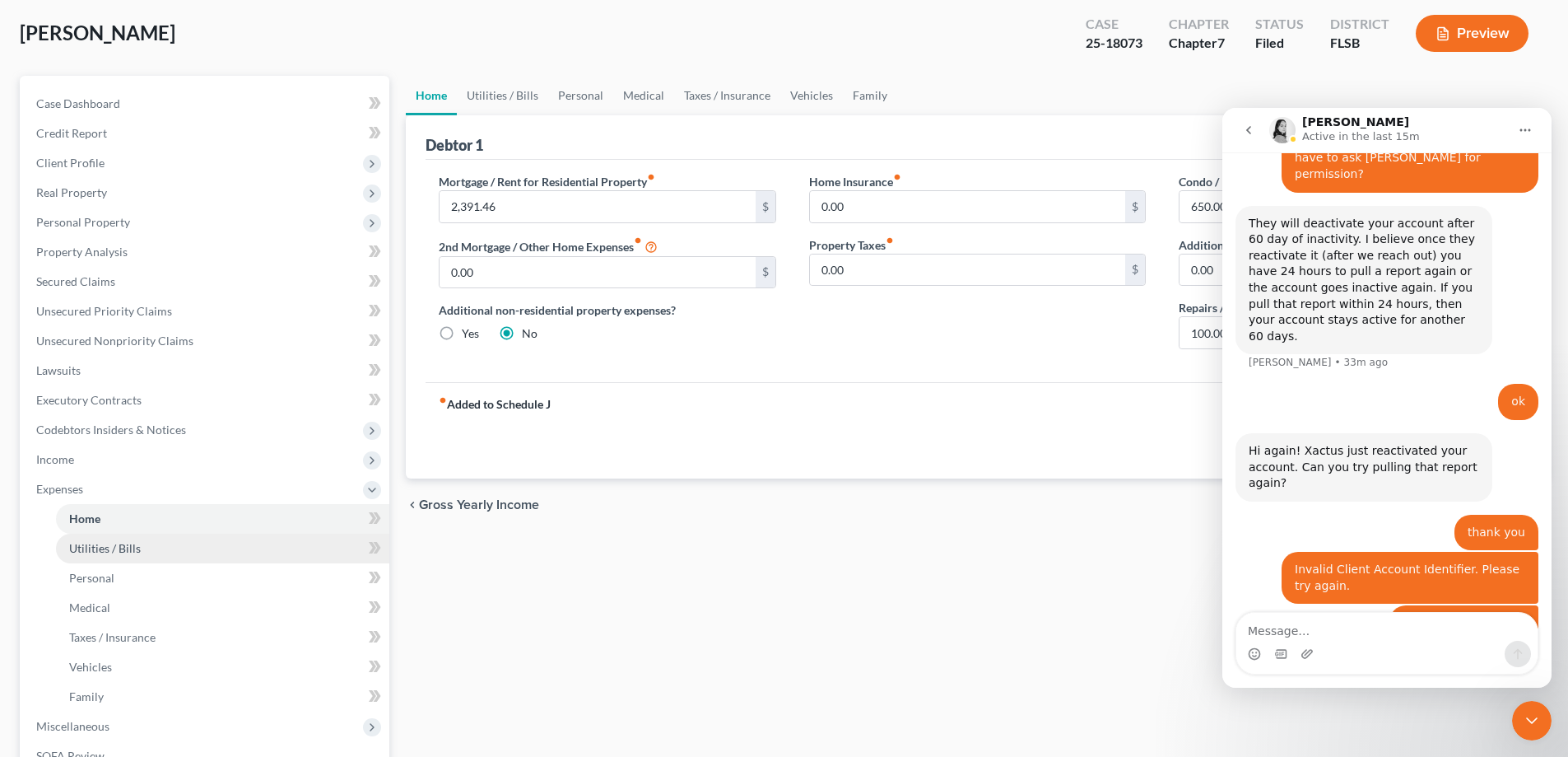
click at [126, 544] on span "Utilities / Bills" at bounding box center [105, 548] width 71 height 14
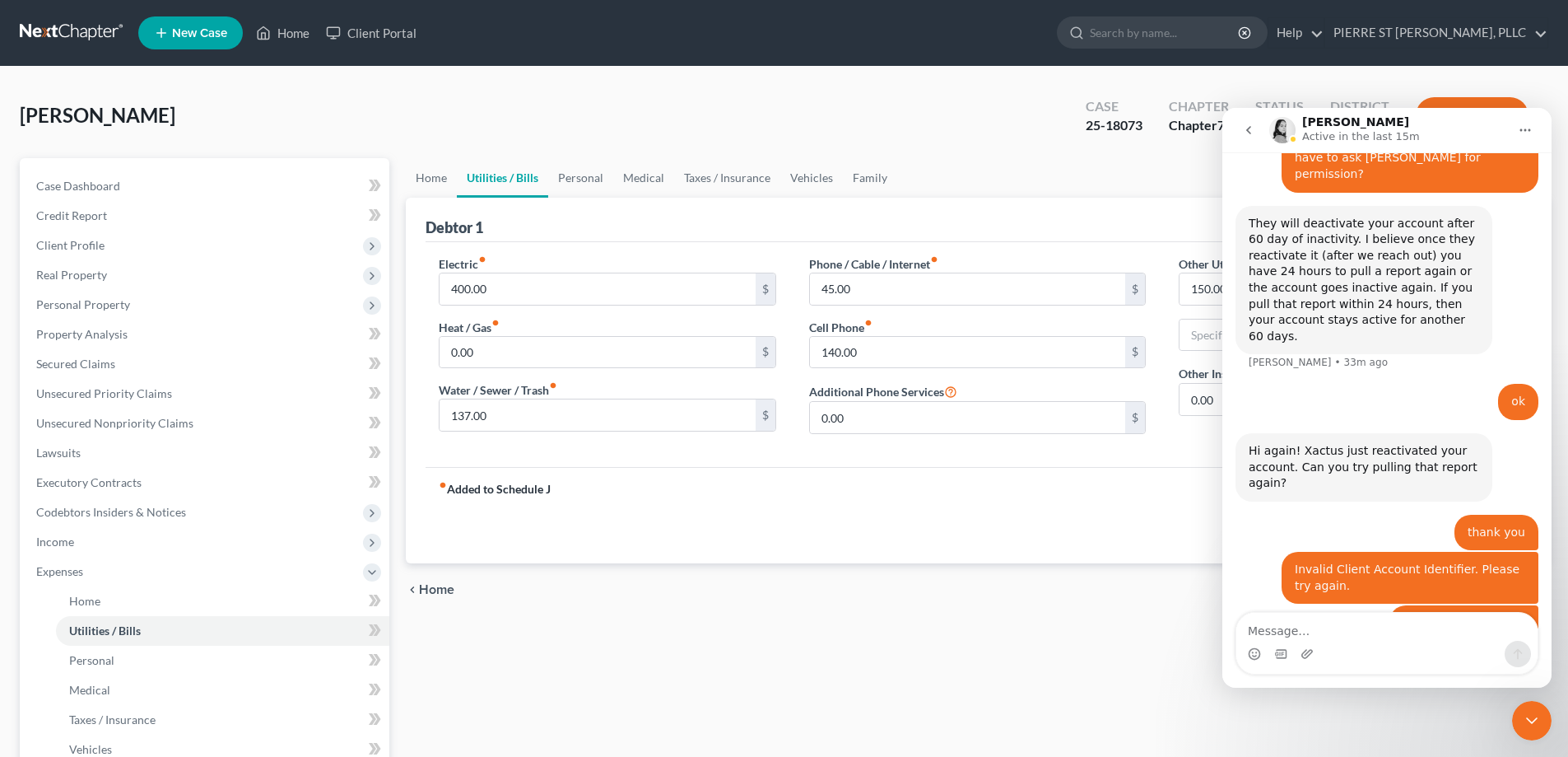
click at [1538, 715] on icon "Close Intercom Messenger" at bounding box center [1531, 720] width 20 height 20
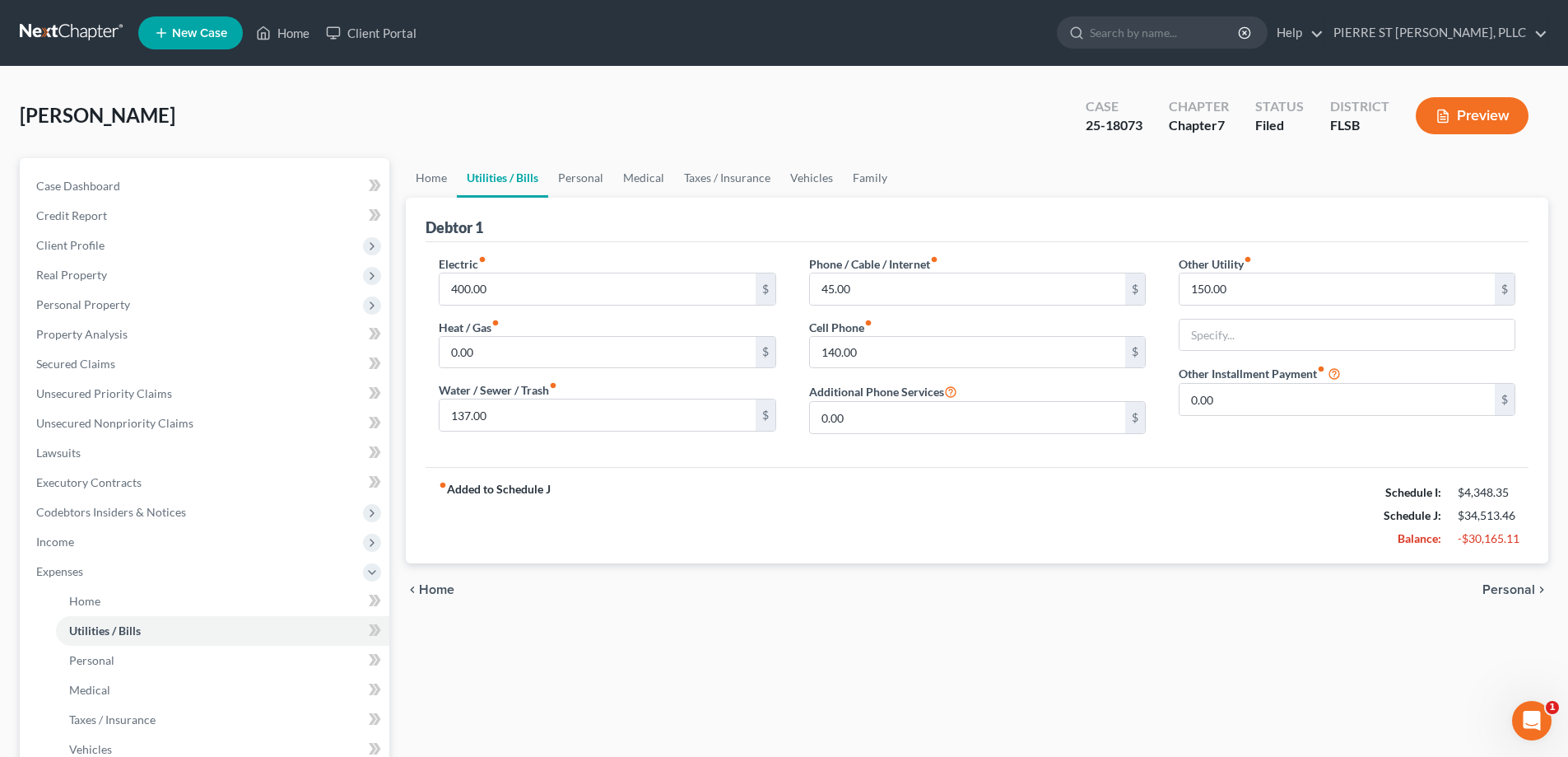
scroll to position [1268, 0]
click at [590, 169] on link "Personal" at bounding box center [581, 178] width 65 height 40
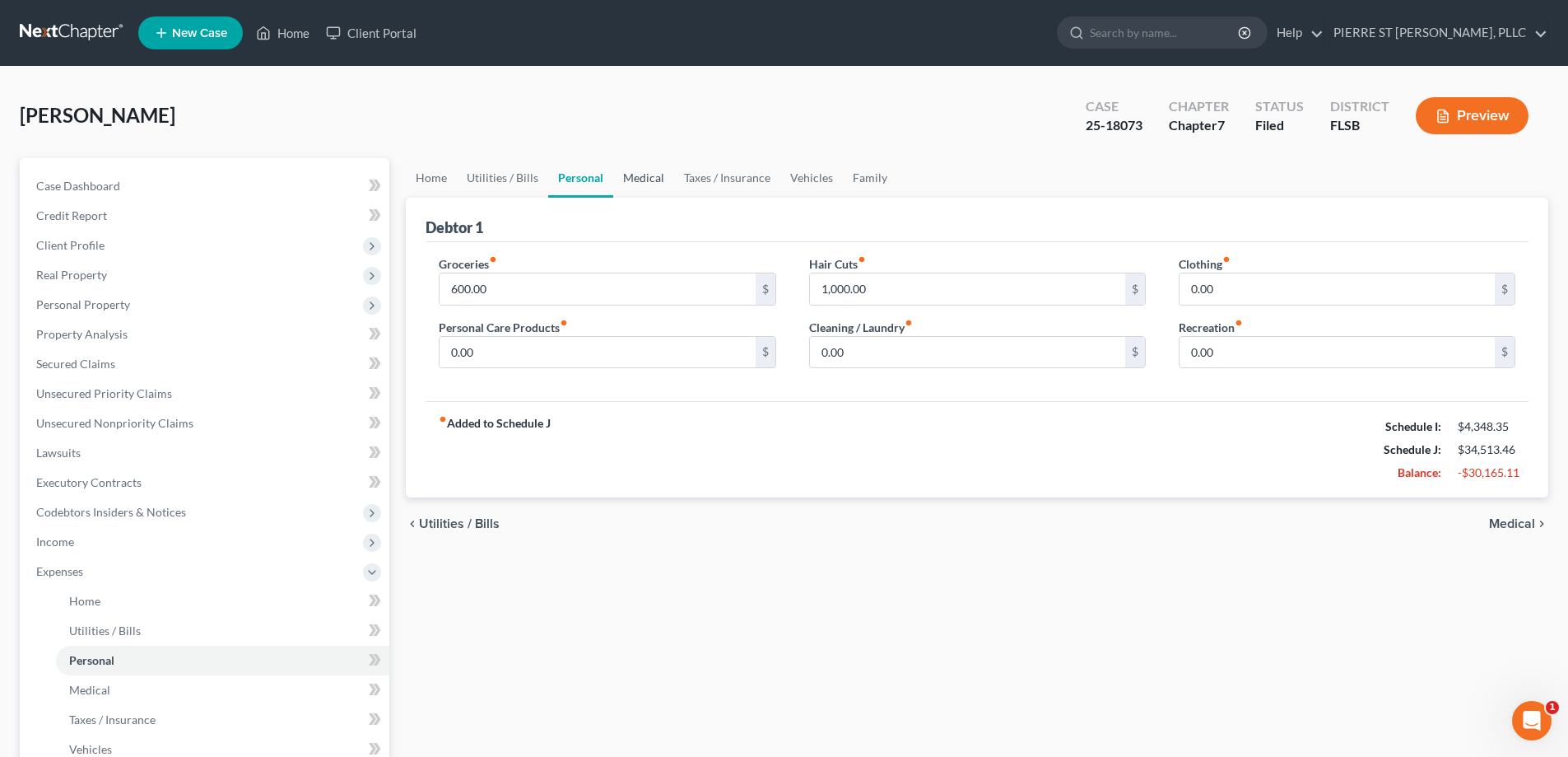
click at [646, 178] on link "Medical" at bounding box center [643, 178] width 61 height 40
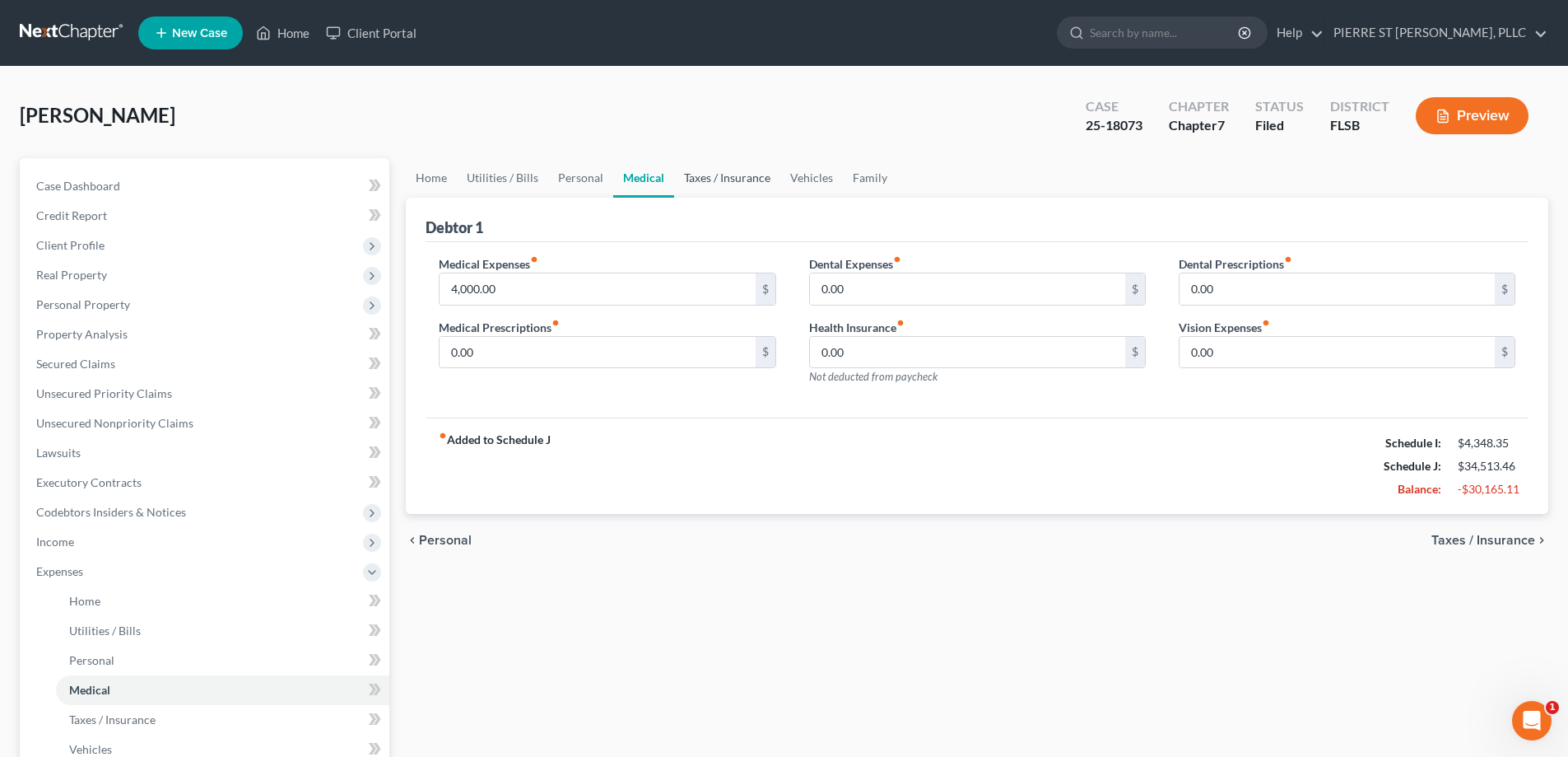
click at [712, 175] on link "Taxes / Insurance" at bounding box center [728, 178] width 106 height 40
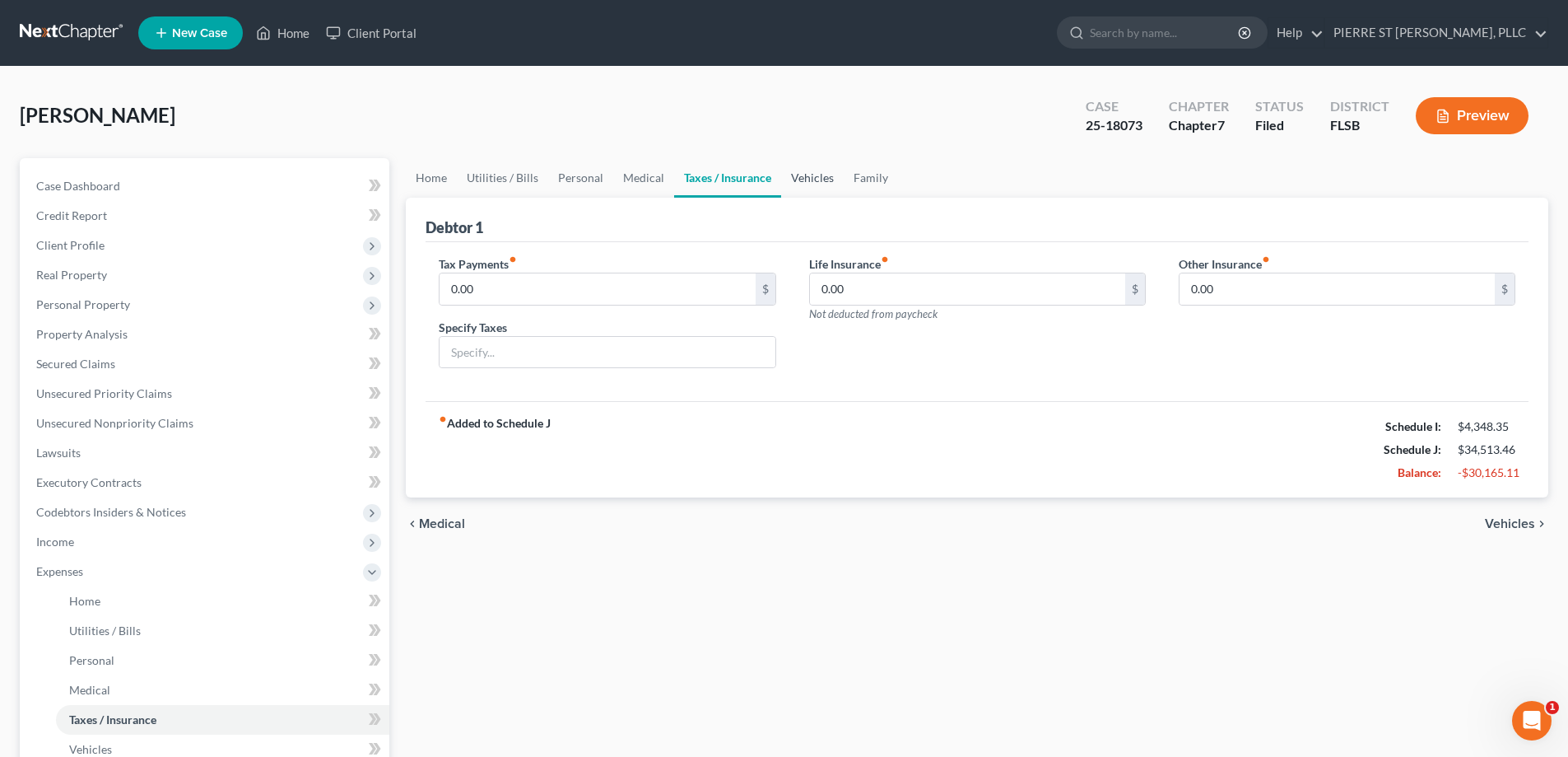
click at [810, 171] on link "Vehicles" at bounding box center [811, 178] width 62 height 40
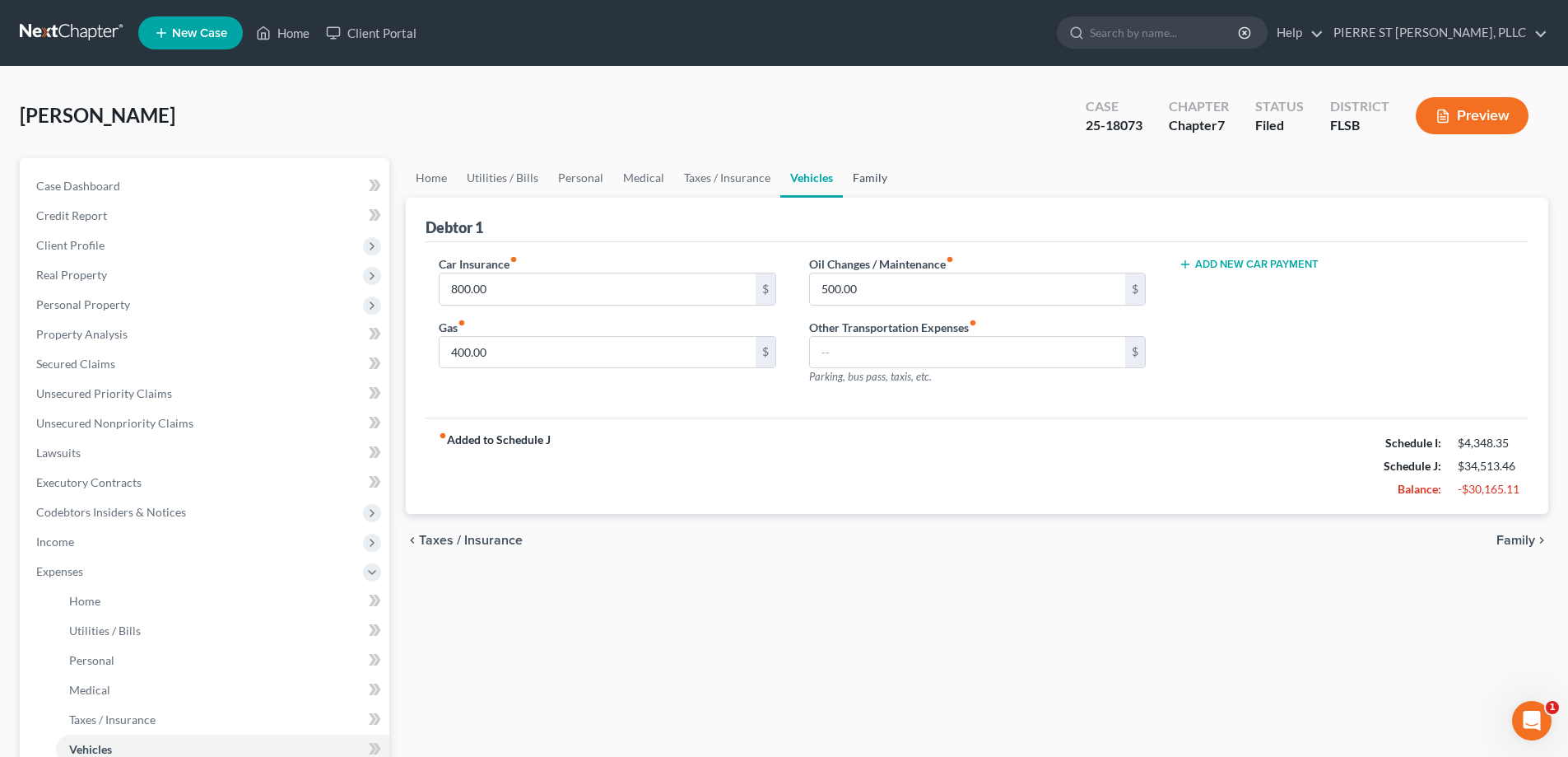
click at [865, 178] on link "Family" at bounding box center [870, 178] width 54 height 40
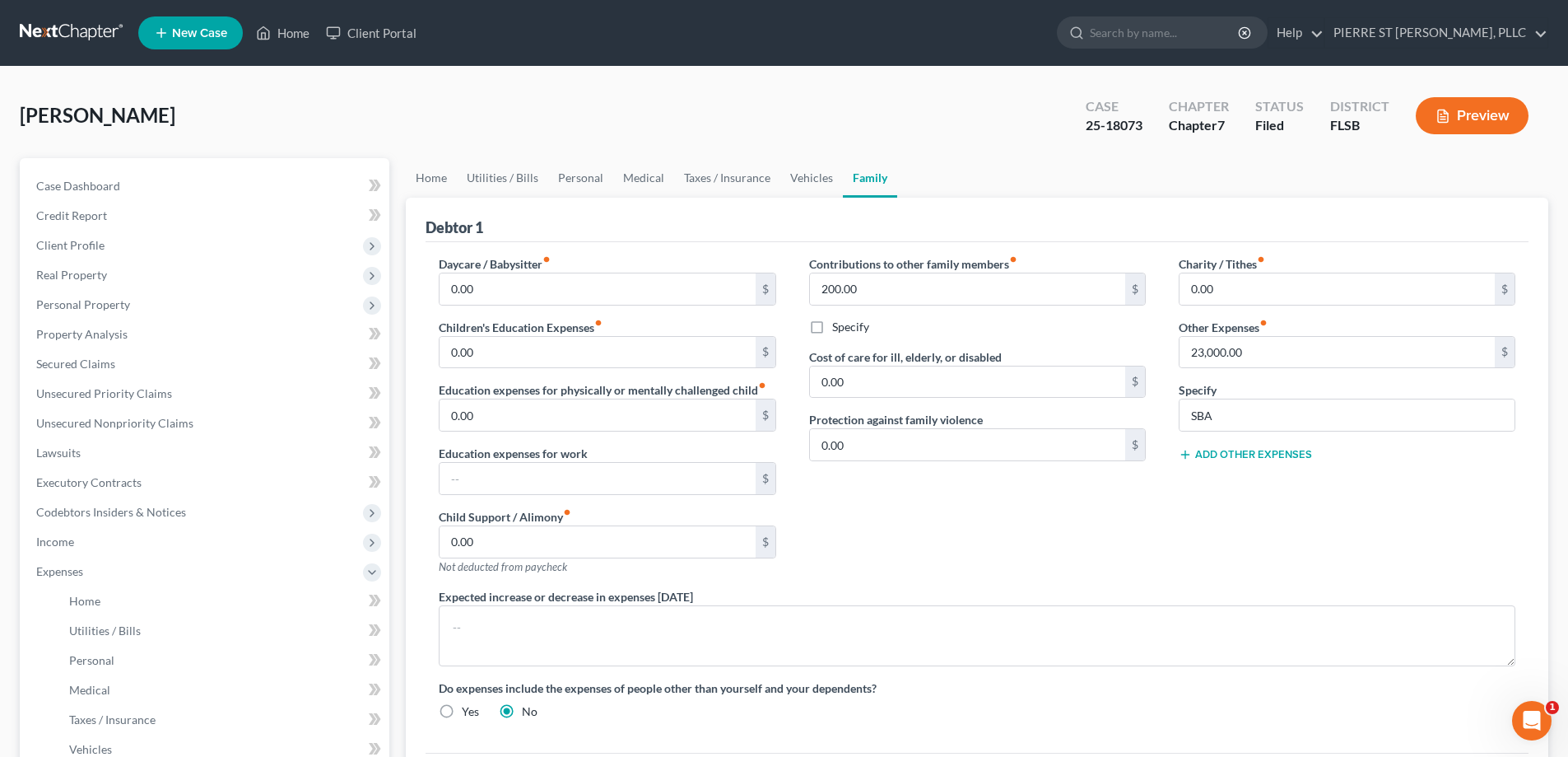
click at [1090, 545] on div "Contributions to other family members fiber_manual_record 200.00 $ Specify Cost…" at bounding box center [977, 421] width 370 height 332
click at [1330, 414] on input "SBA" at bounding box center [1346, 415] width 335 height 32
click at [998, 446] on input "0.00" at bounding box center [968, 445] width 316 height 32
drag, startPoint x: 1027, startPoint y: 514, endPoint x: 928, endPoint y: 499, distance: 100.1
click at [1022, 517] on div "Contributions to other family members fiber_manual_record 200.00 $ Specify Cost…" at bounding box center [977, 421] width 370 height 332
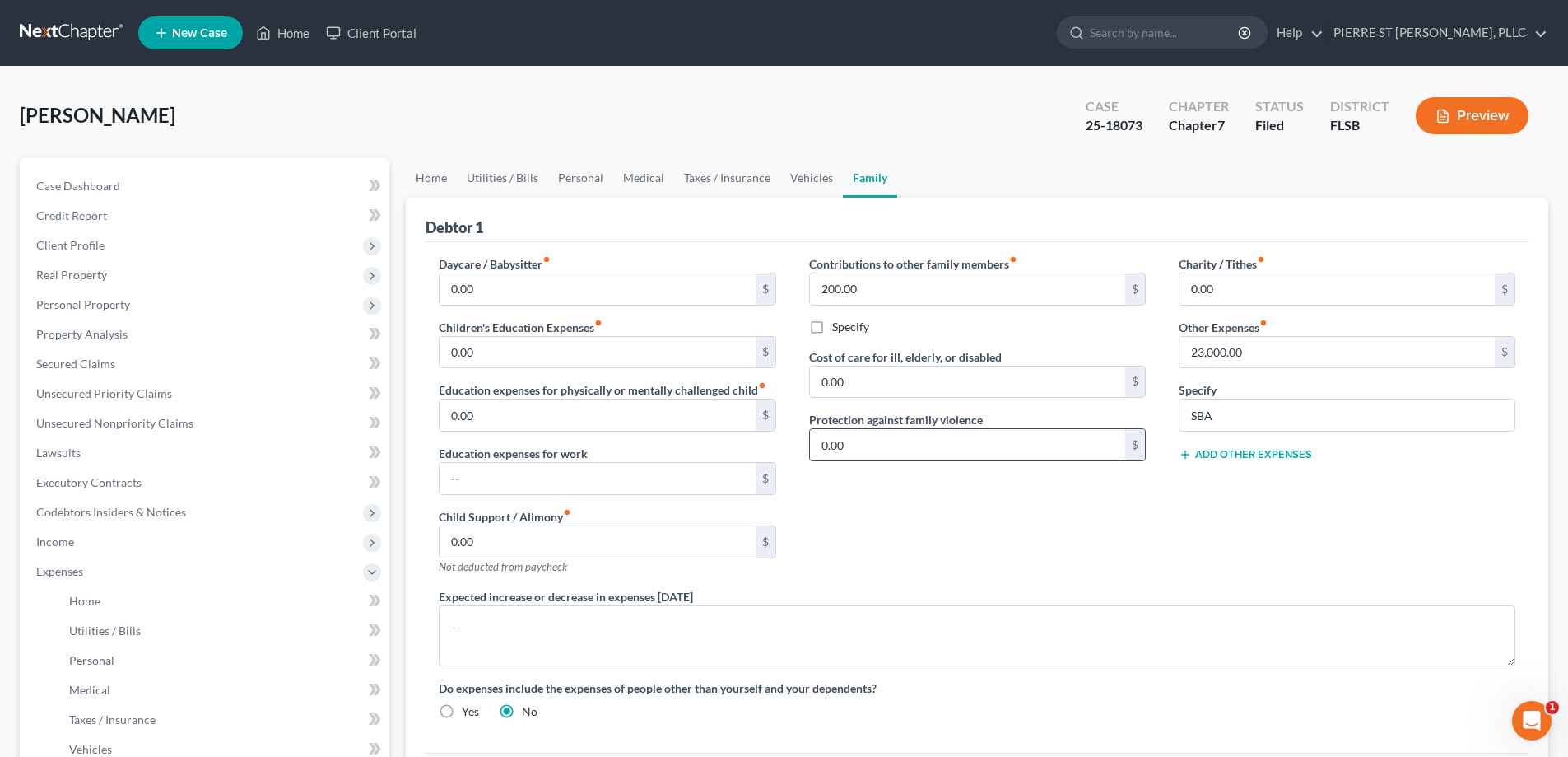
click at [915, 451] on input "0.00" at bounding box center [968, 445] width 316 height 32
click at [888, 486] on div "Contributions to other family members fiber_manual_record 200.00 $ Specify Cost…" at bounding box center [977, 421] width 370 height 332
click at [1297, 415] on input "SBA" at bounding box center [1346, 415] width 335 height 32
click at [532, 415] on input "0.00" at bounding box center [597, 415] width 316 height 32
click at [1007, 515] on div "Contributions to other family members fiber_manual_record 200.00 $ Specify Cost…" at bounding box center [977, 421] width 370 height 332
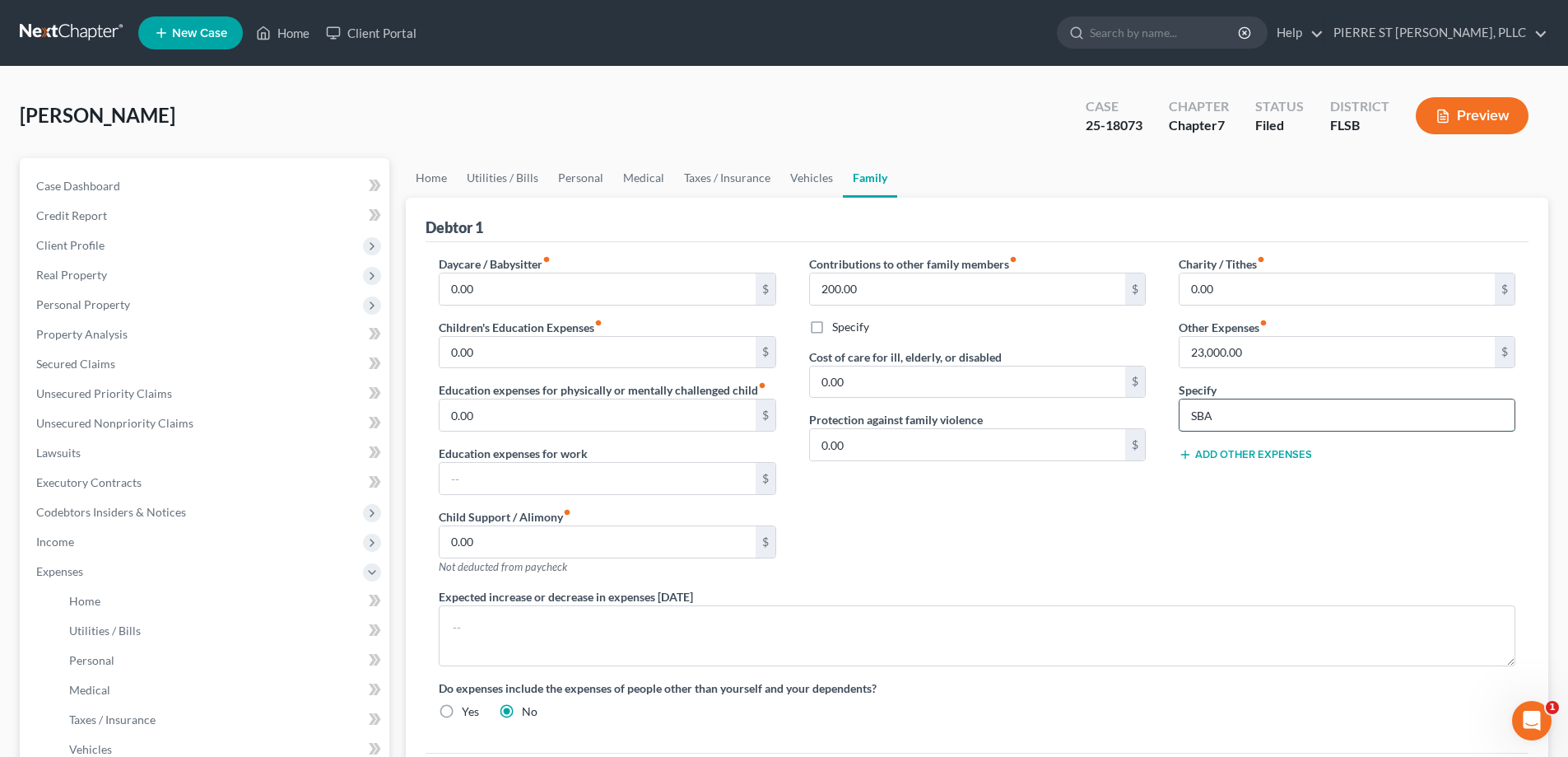
click at [1224, 409] on input "SBA" at bounding box center [1346, 415] width 335 height 32
click at [1288, 354] on input "23,000.00" at bounding box center [1337, 352] width 316 height 32
click at [1417, 525] on div "Charity / Tithes fiber_manual_record 0.00 $ Other Expenses fiber_manual_record …" at bounding box center [1346, 421] width 370 height 332
click at [1239, 349] on input "100" at bounding box center [1337, 352] width 316 height 32
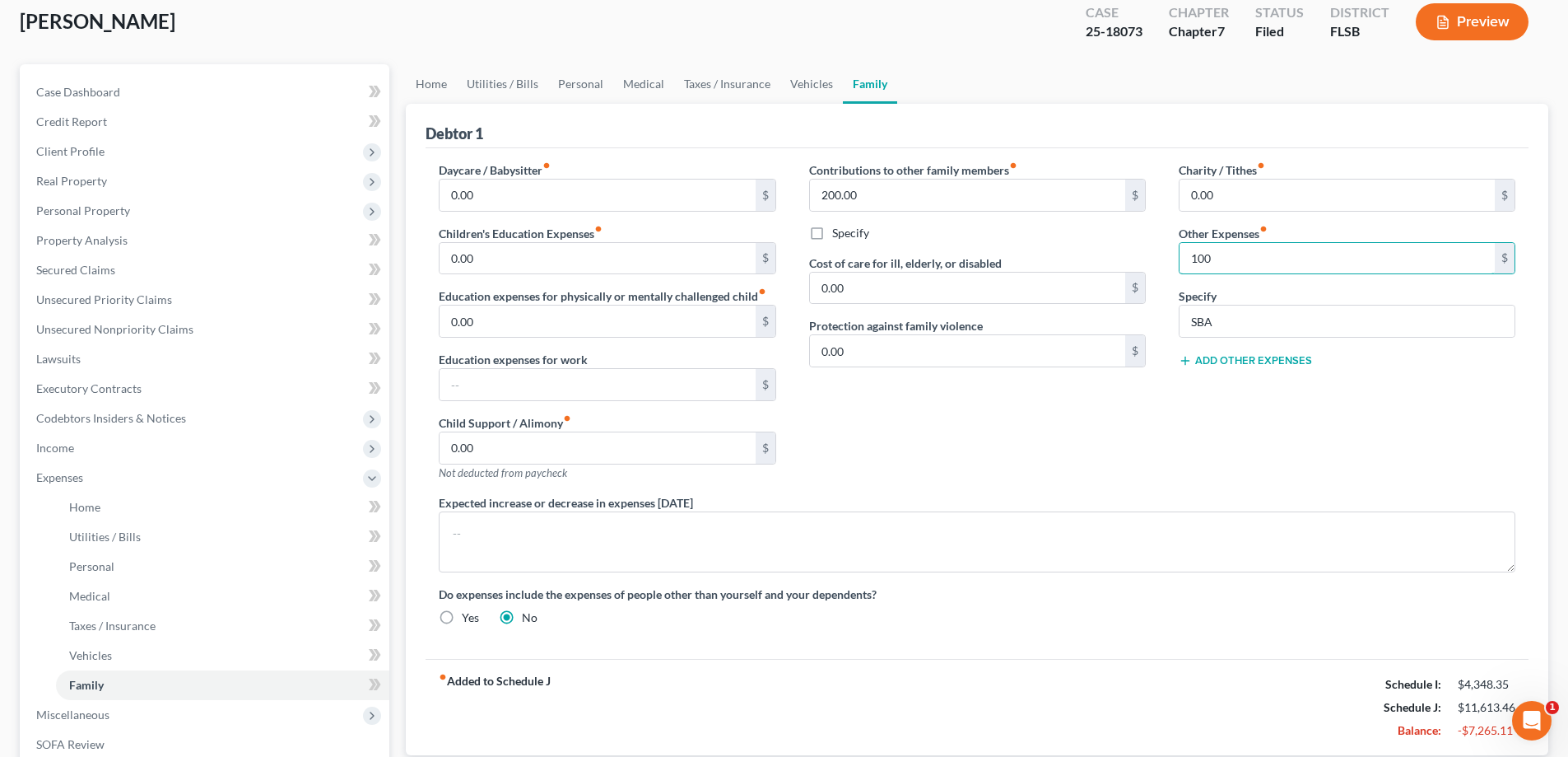
scroll to position [165, 0]
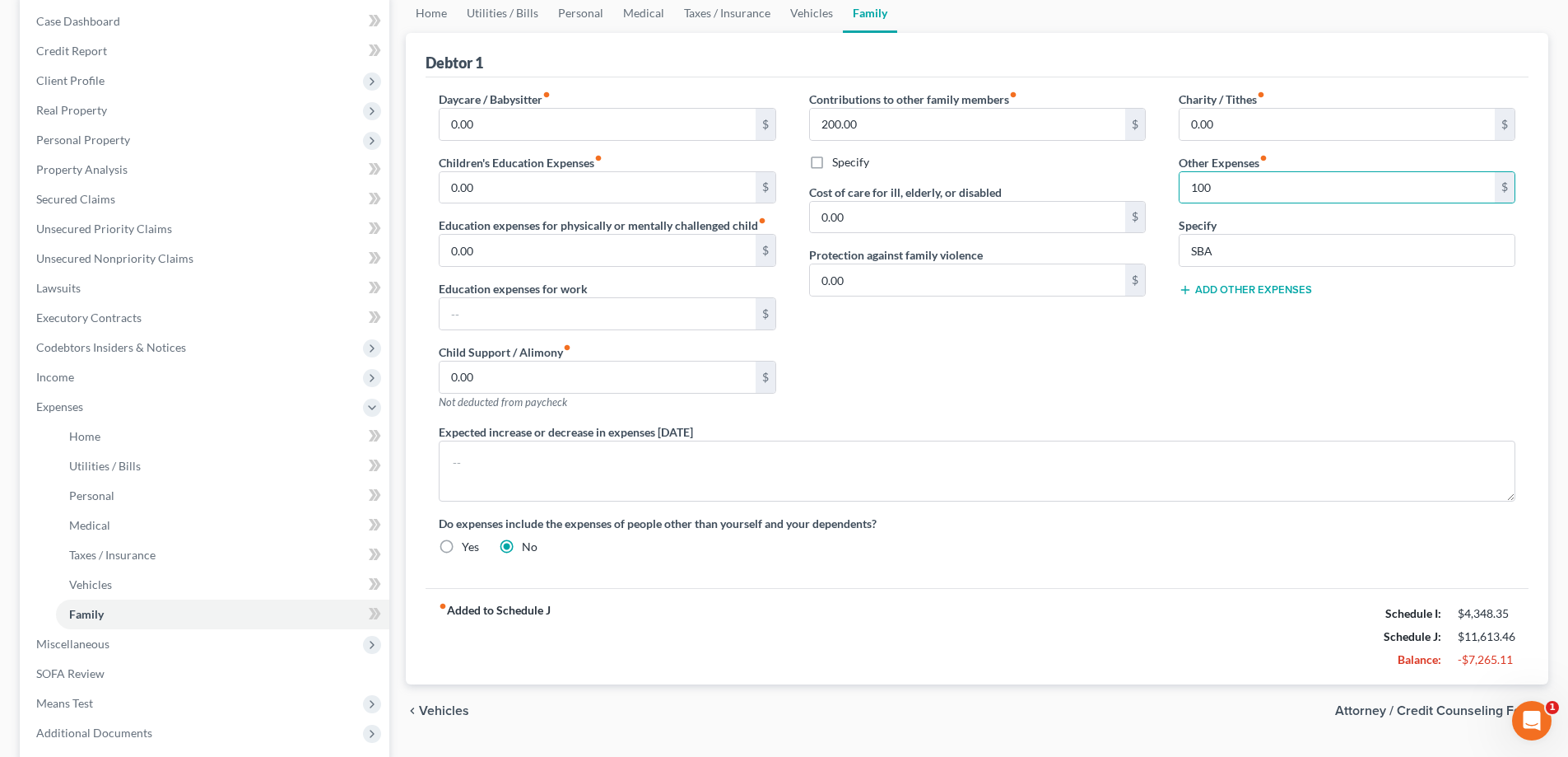
click at [951, 347] on div "Contributions to other family members fiber_manual_record 200.00 $ Specify Cost…" at bounding box center [977, 257] width 370 height 332
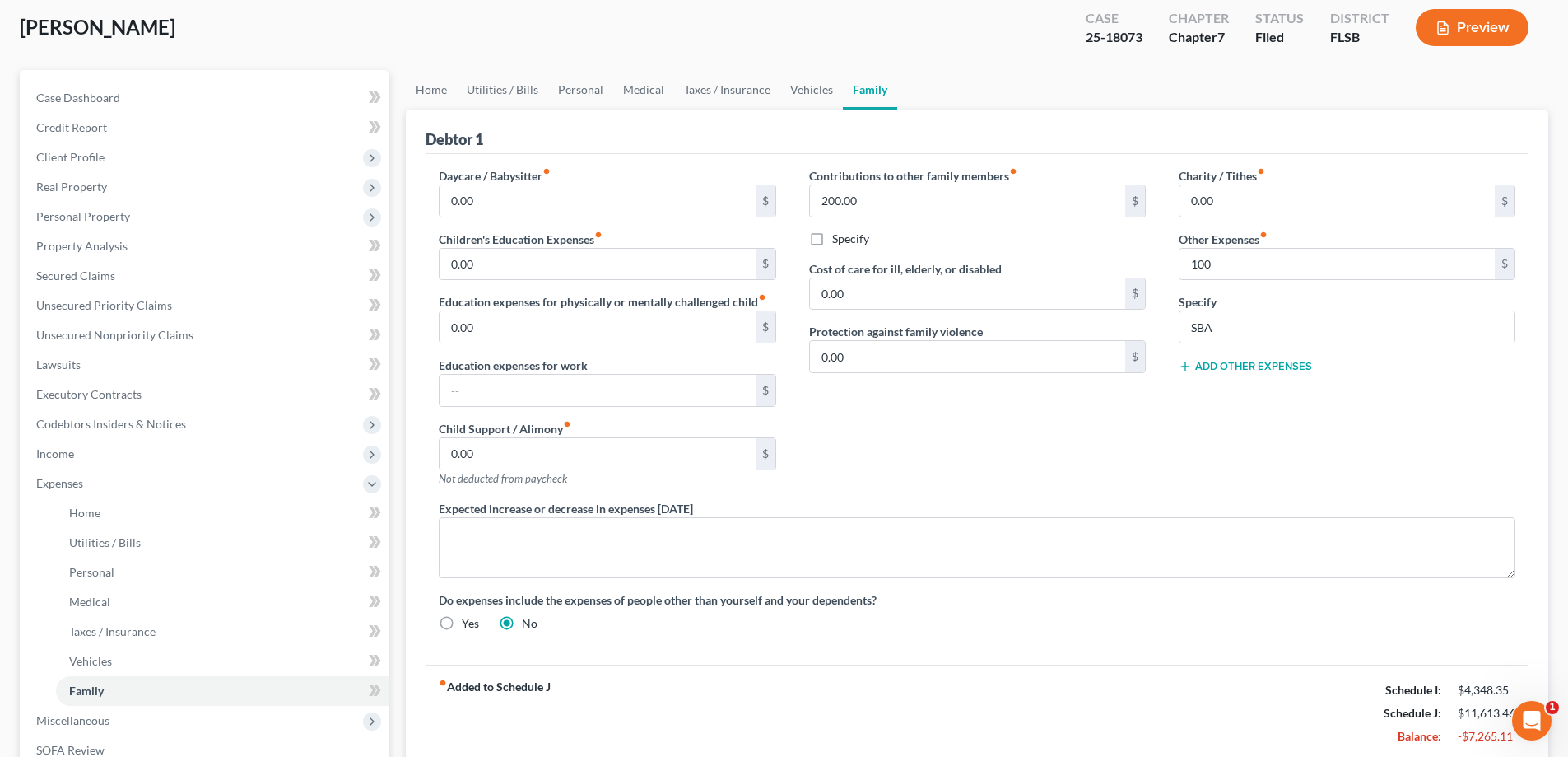
scroll to position [79, 0]
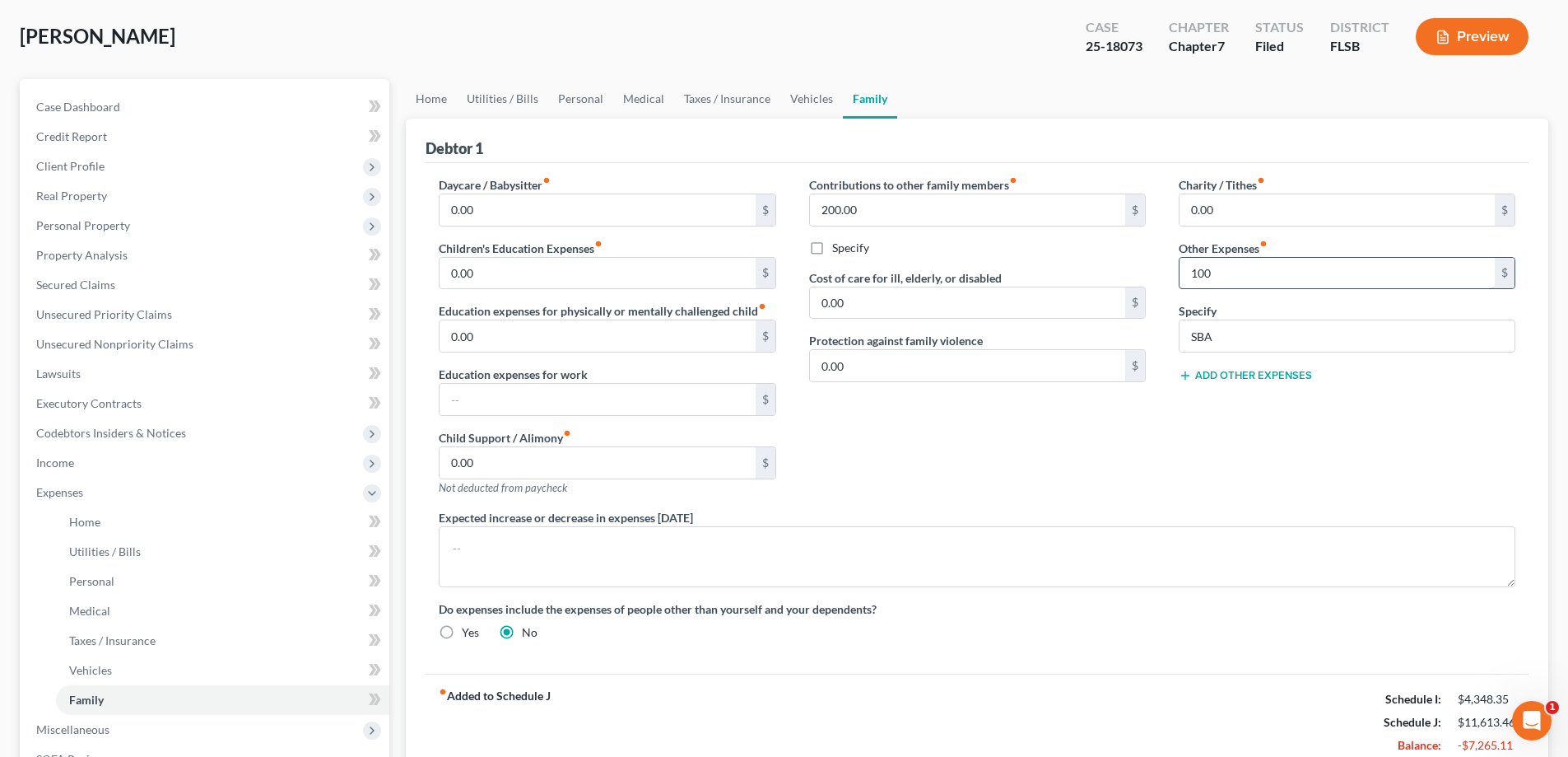
click at [1270, 283] on input "100" at bounding box center [1337, 273] width 316 height 32
click at [1251, 280] on input "100" at bounding box center [1337, 273] width 316 height 32
type input "100.00"
click at [1204, 470] on div "Charity / Tithes fiber_manual_record 0.00 $ Other Expenses fiber_manual_record …" at bounding box center [1346, 342] width 370 height 332
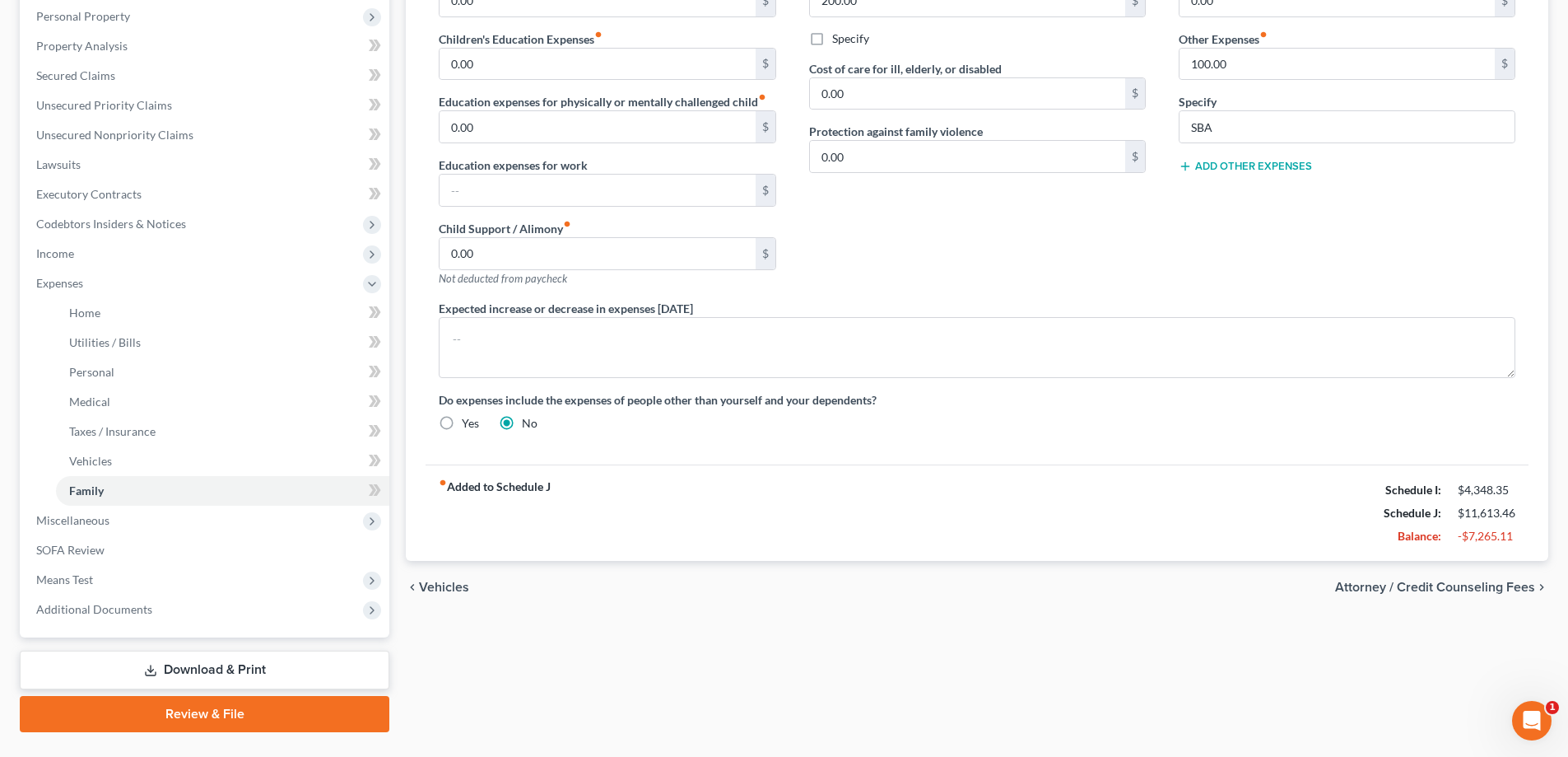
scroll to position [326, 0]
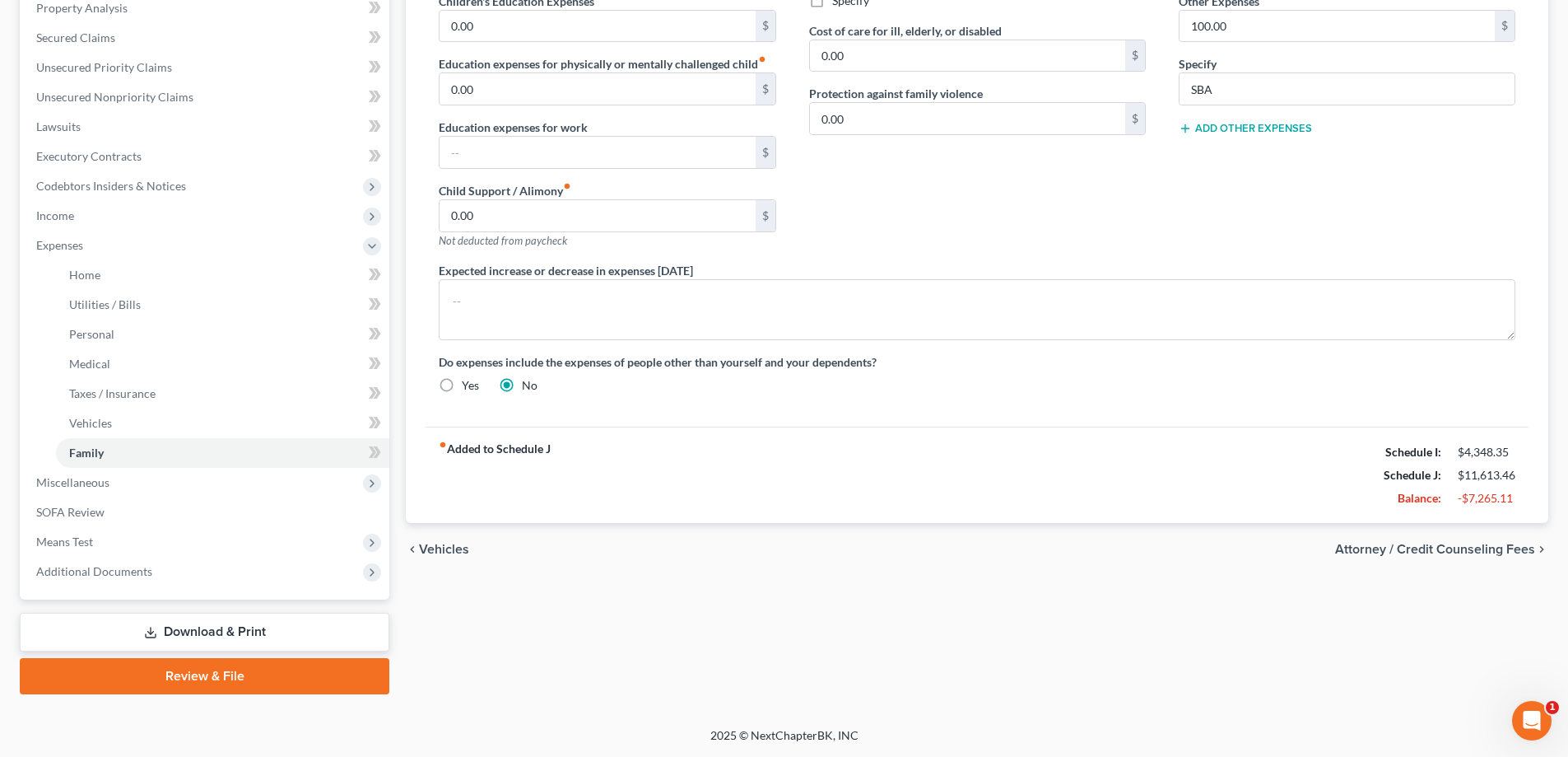
click at [193, 676] on link "Review & File" at bounding box center [204, 676] width 370 height 37
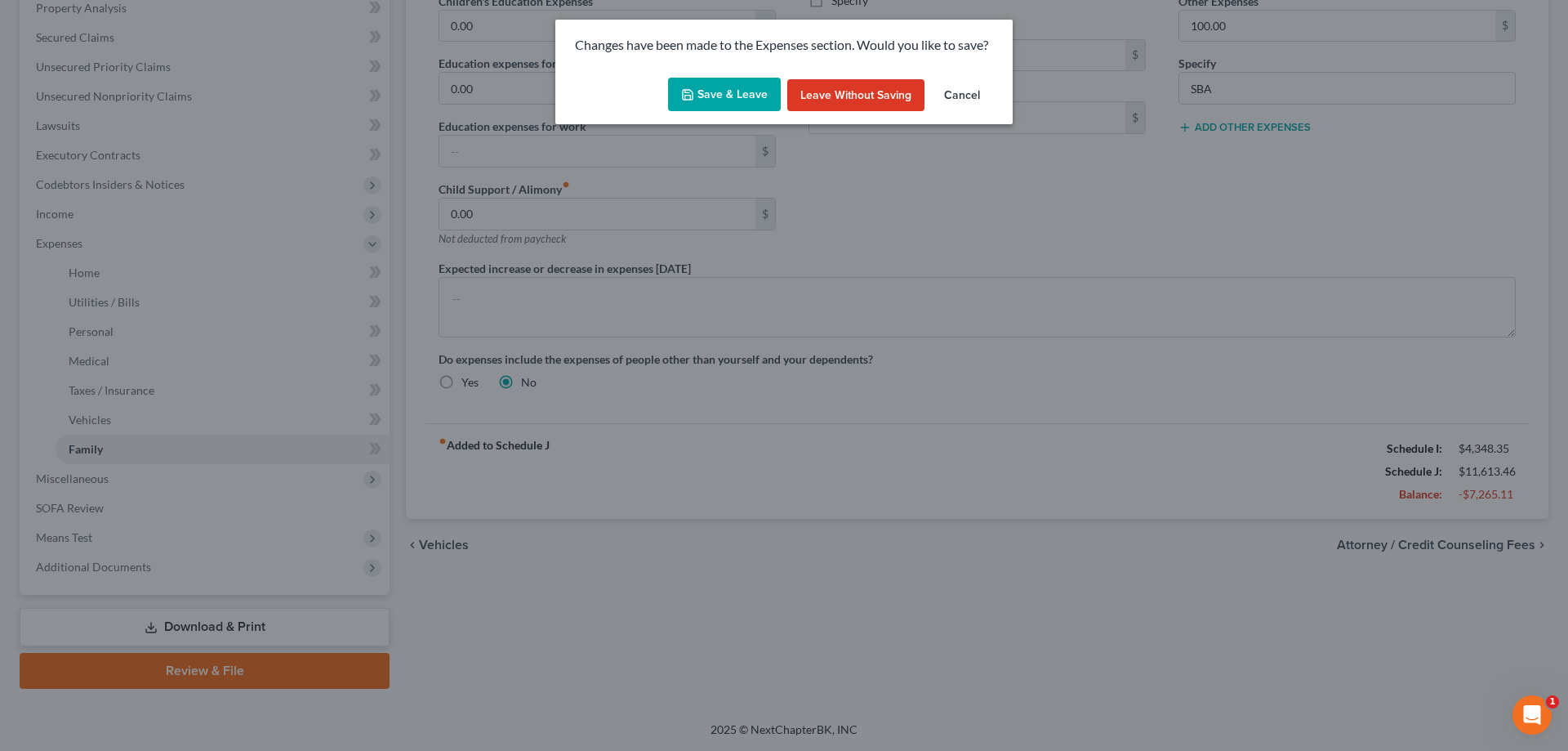
click at [718, 94] on button "Save & Leave" at bounding box center [724, 95] width 113 height 35
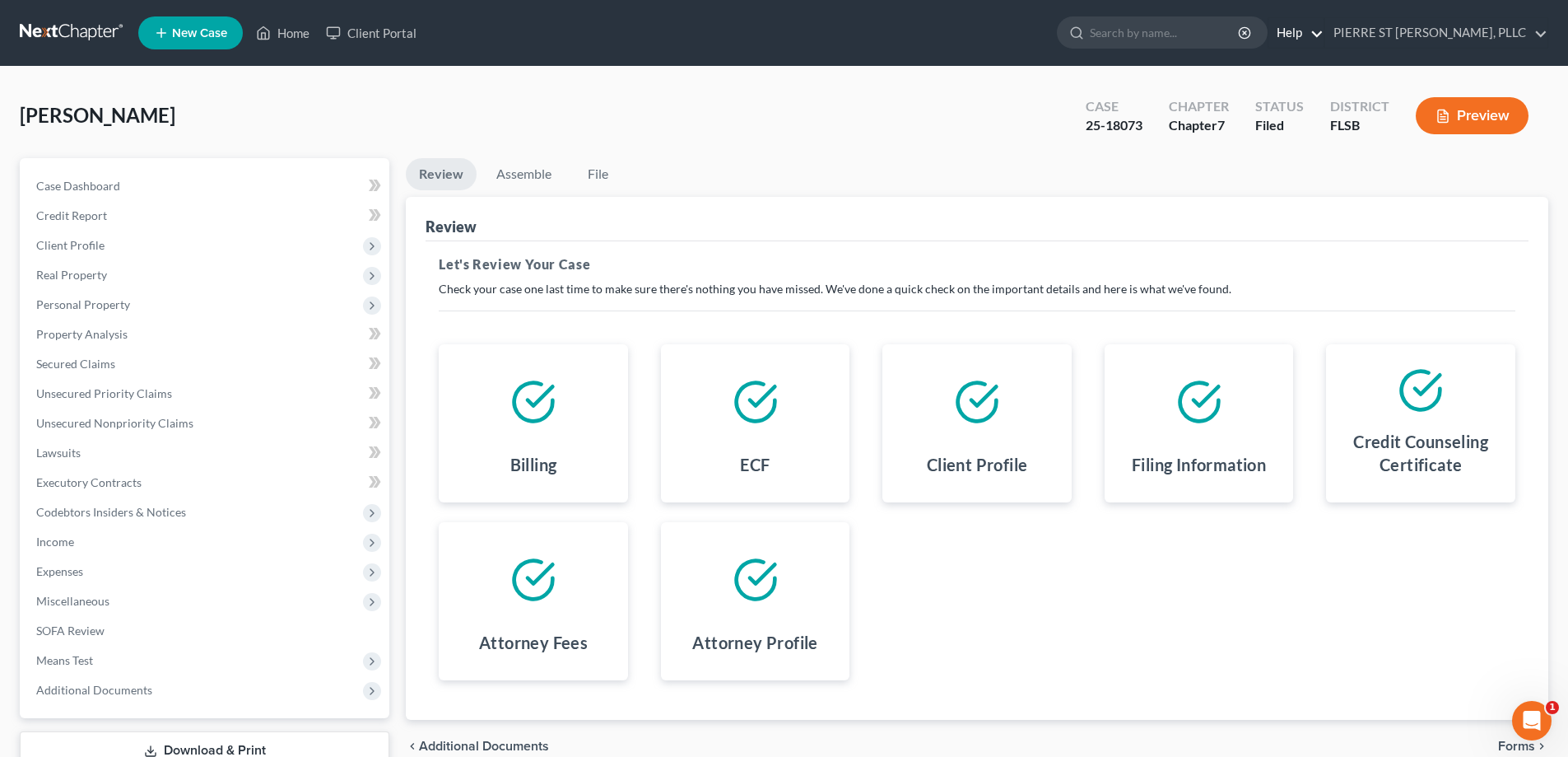
click at [1324, 33] on link "Help" at bounding box center [1296, 33] width 55 height 30
click at [1531, 714] on icon "Open Intercom Messenger" at bounding box center [1531, 720] width 27 height 27
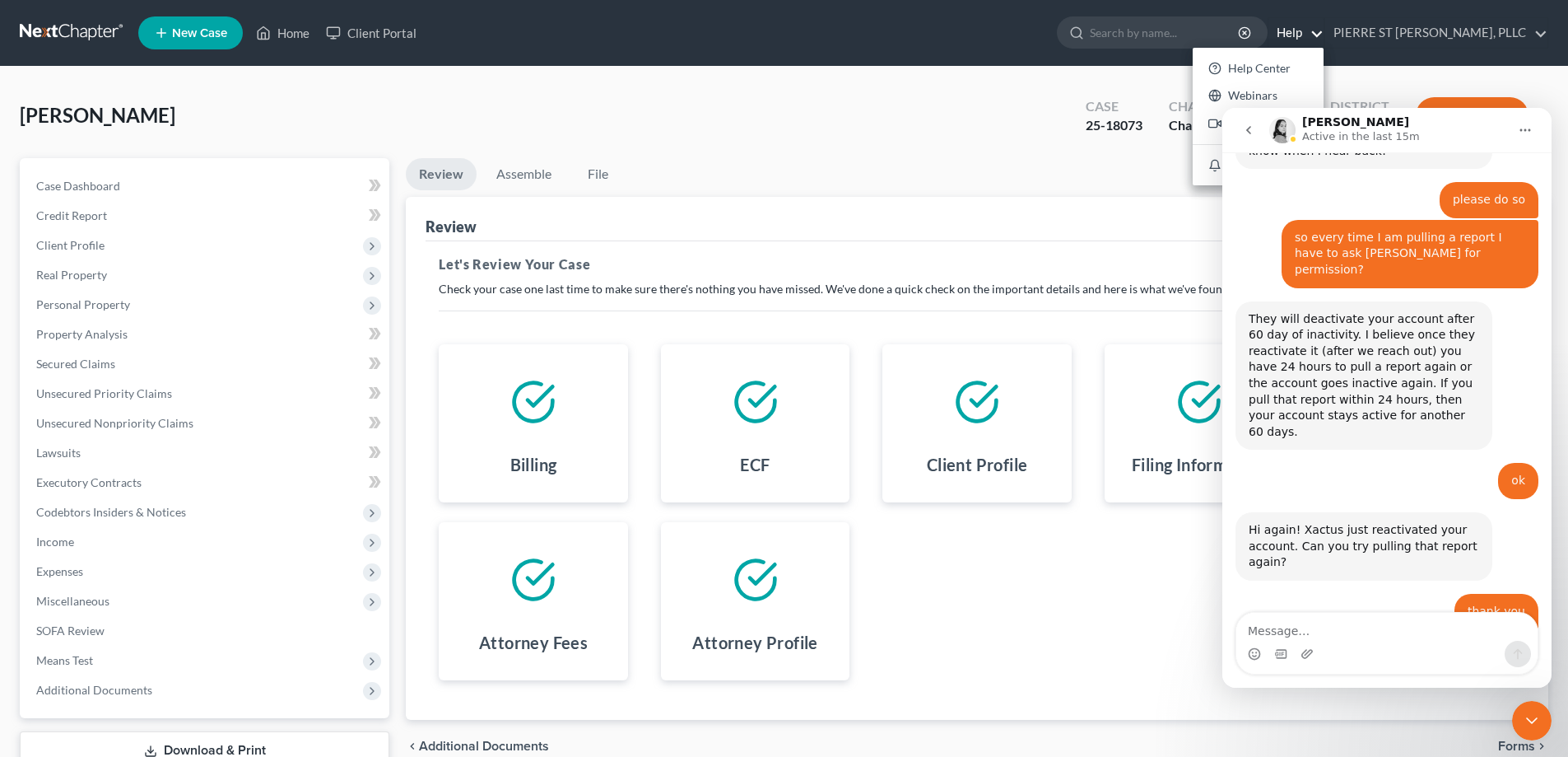
scroll to position [1268, 0]
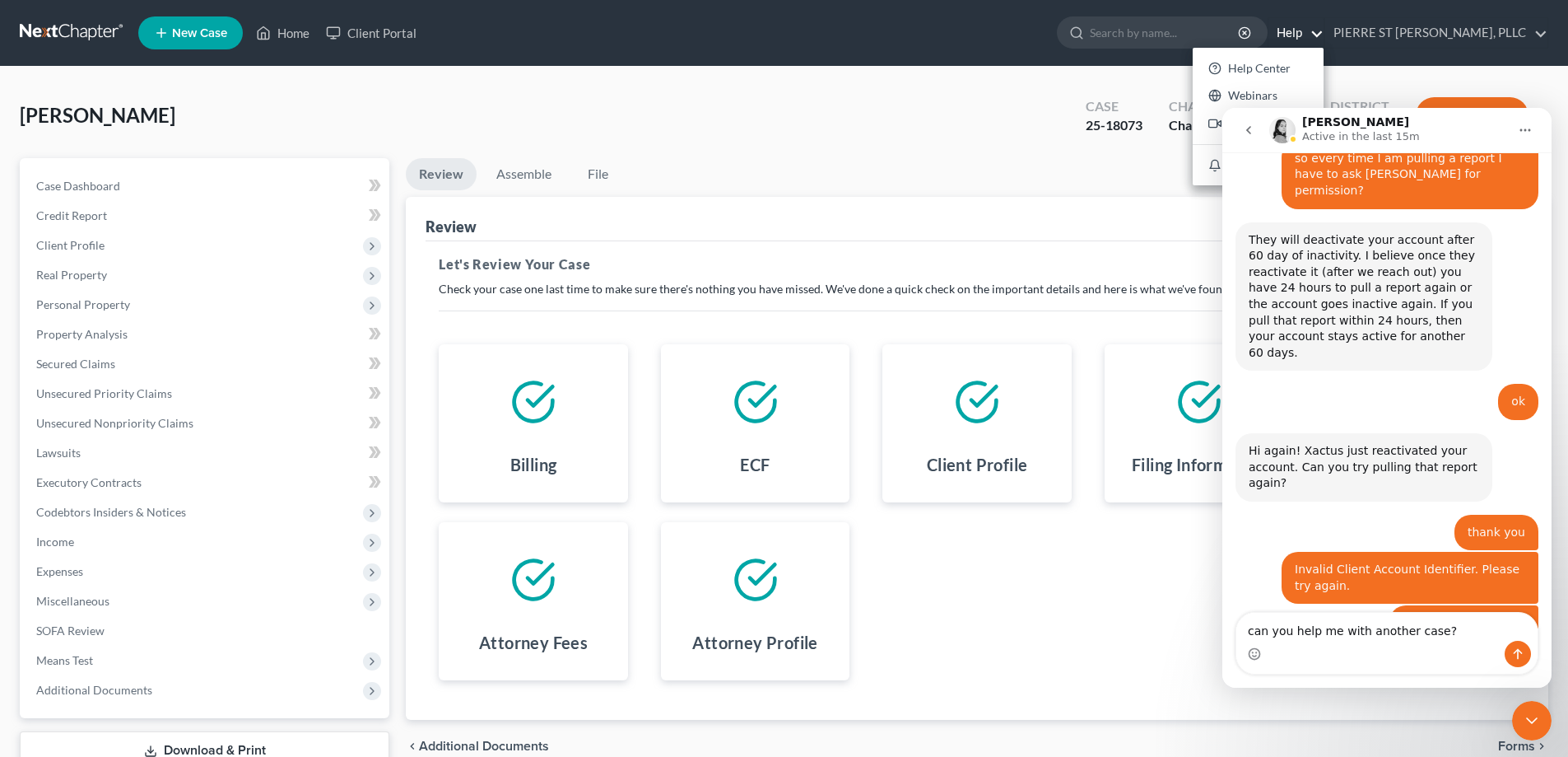
type textarea "can you help me with another case?"
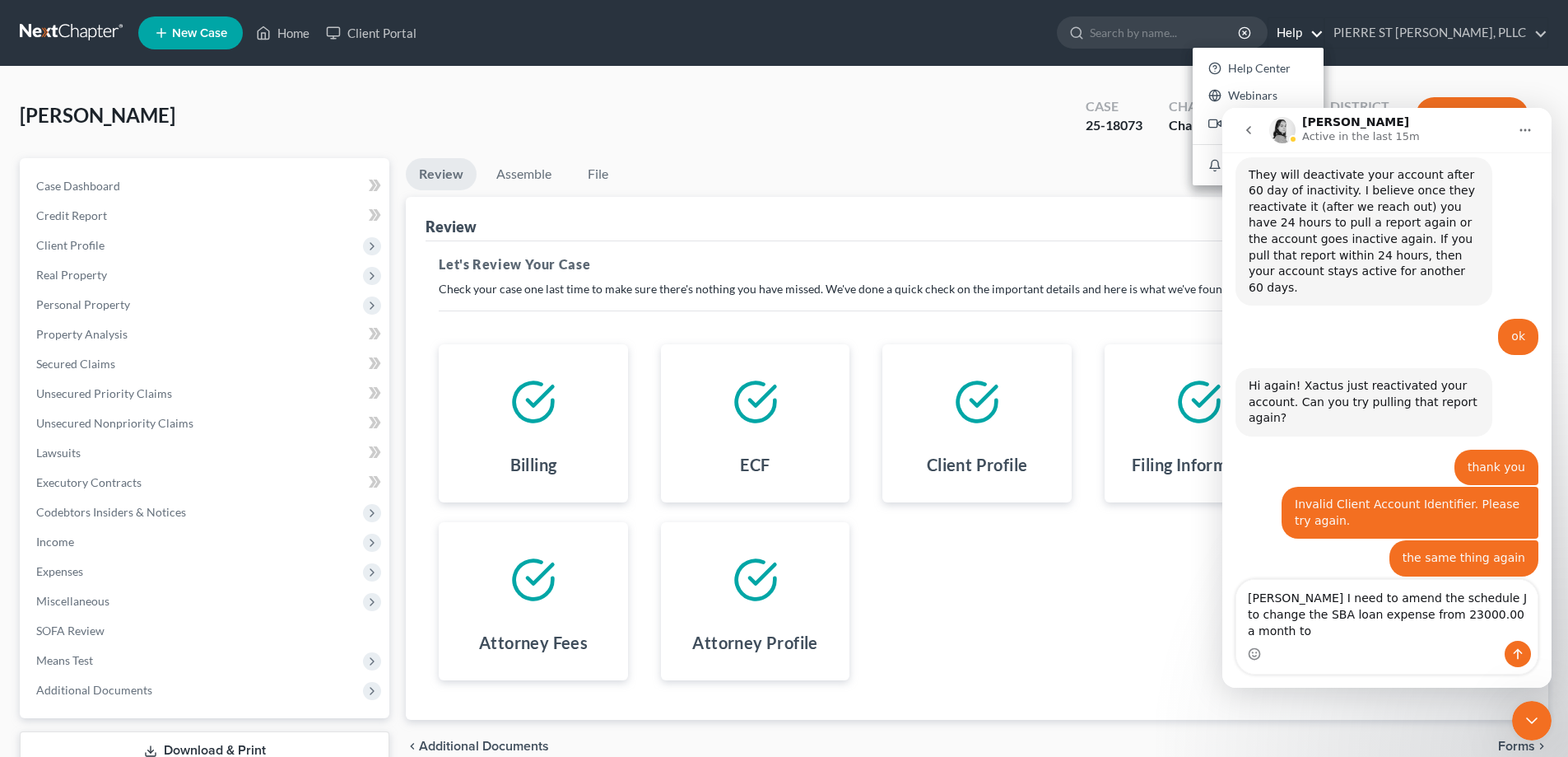
scroll to position [1349, 0]
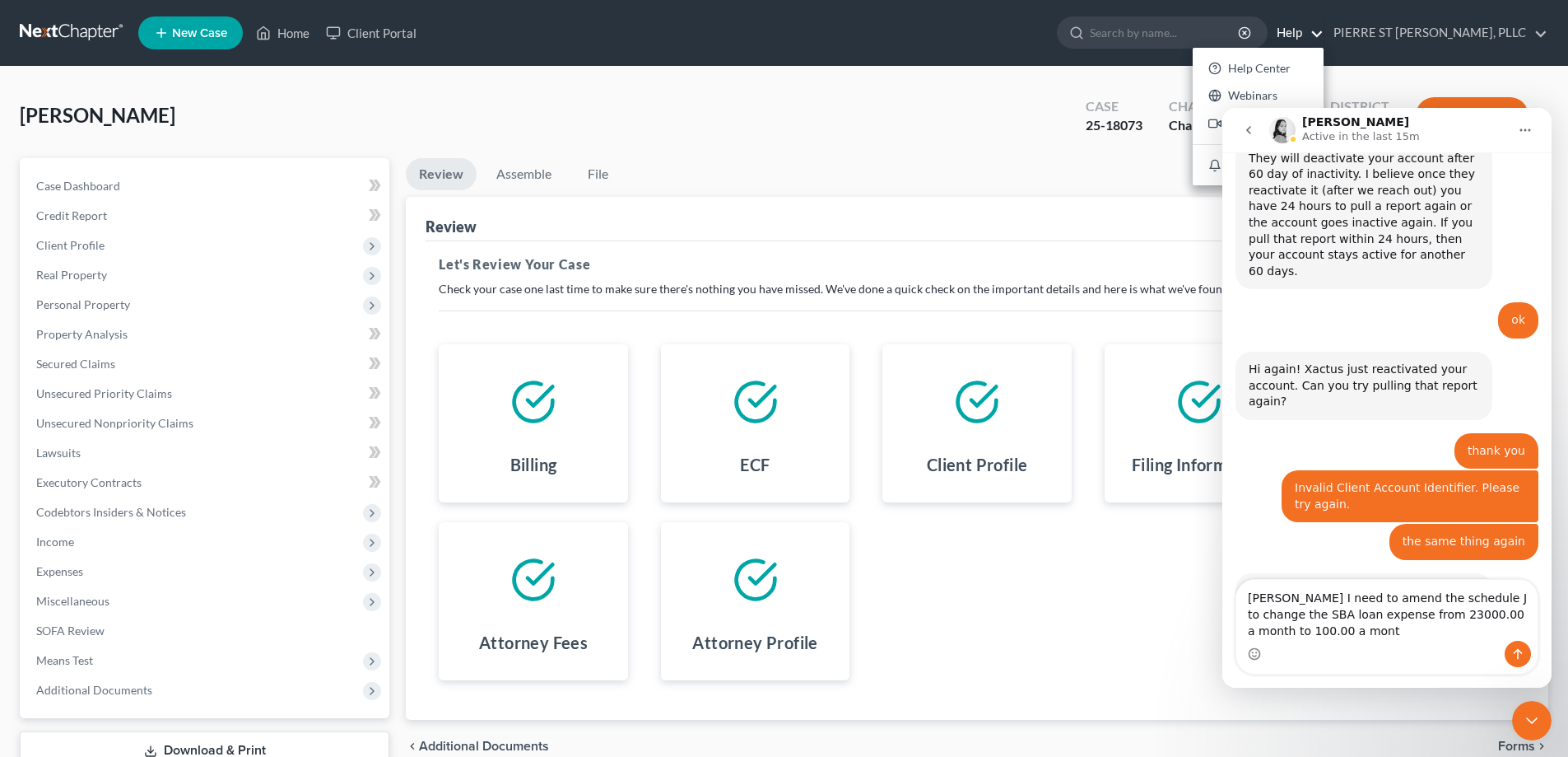
type textarea "[PERSON_NAME] I need to amend the schedule J to change the SBA loan expense fro…"
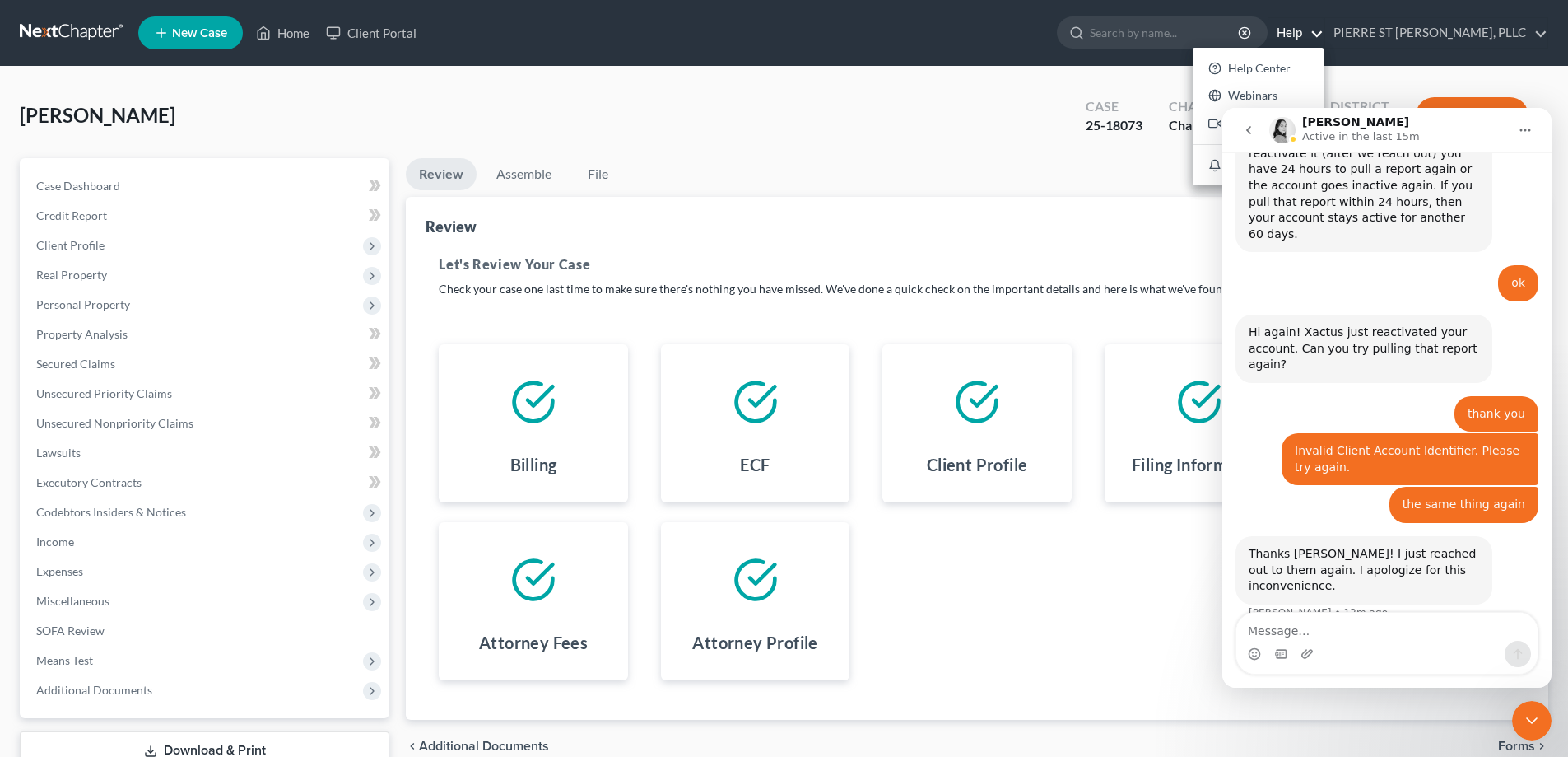
click at [1391, 634] on div "can you help me with another case? [PERSON_NAME] • 1m ago" at bounding box center [1420, 652] width 235 height 37
click at [1389, 644] on div "can you help me with another case?" at bounding box center [1421, 652] width 209 height 17
drag, startPoint x: 1339, startPoint y: 507, endPoint x: 1442, endPoint y: 600, distance: 138.8
drag, startPoint x: 1413, startPoint y: 569, endPoint x: 1347, endPoint y: 505, distance: 91.9
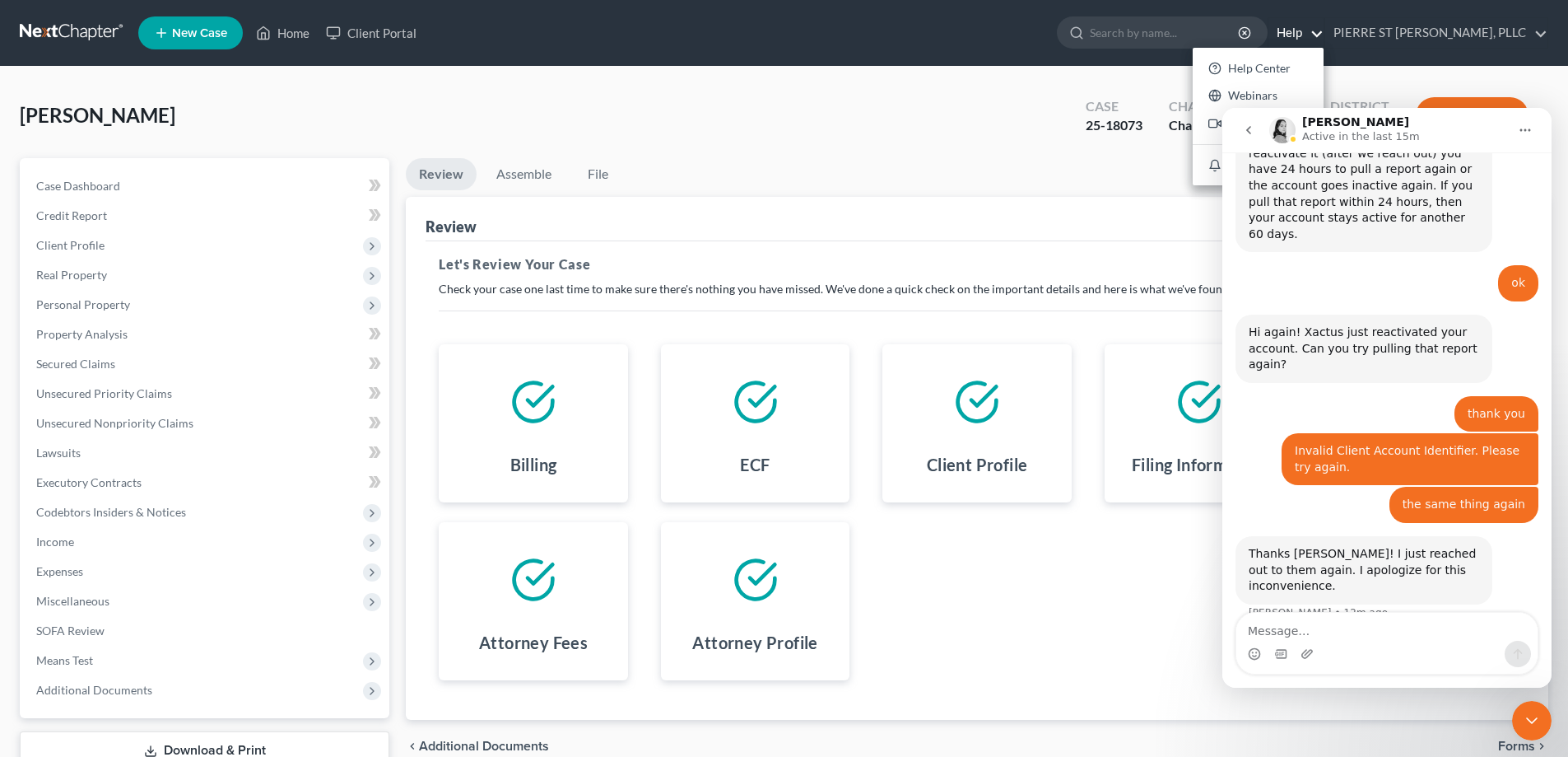
click at [1347, 644] on div "can you help me with another case?" at bounding box center [1421, 652] width 209 height 17
drag, startPoint x: 1331, startPoint y: 506, endPoint x: 1502, endPoint y: 615, distance: 202.8
click at [1507, 612] on div "Have a quick question or need help finding something? Send us a chat! 😀 Standar…" at bounding box center [1387, 420] width 329 height 535
copy div "can you help me with another case? [PERSON_NAME] • 1m ago [PERSON_NAME] I need …"
click at [1530, 719] on icon "Close Intercom Messenger" at bounding box center [1531, 720] width 20 height 20
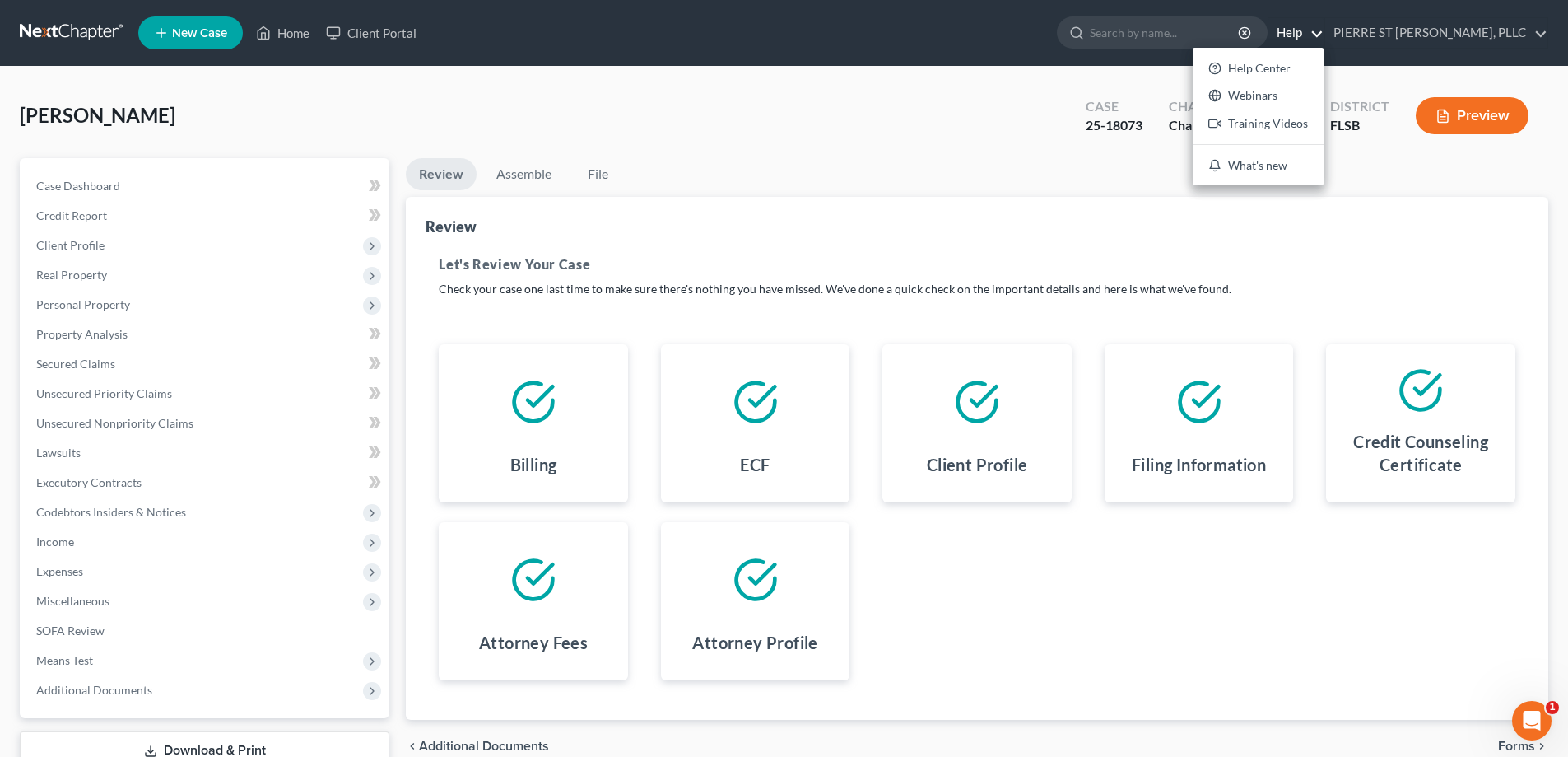
click at [1530, 719] on icon "Open Intercom Messenger" at bounding box center [1531, 720] width 27 height 27
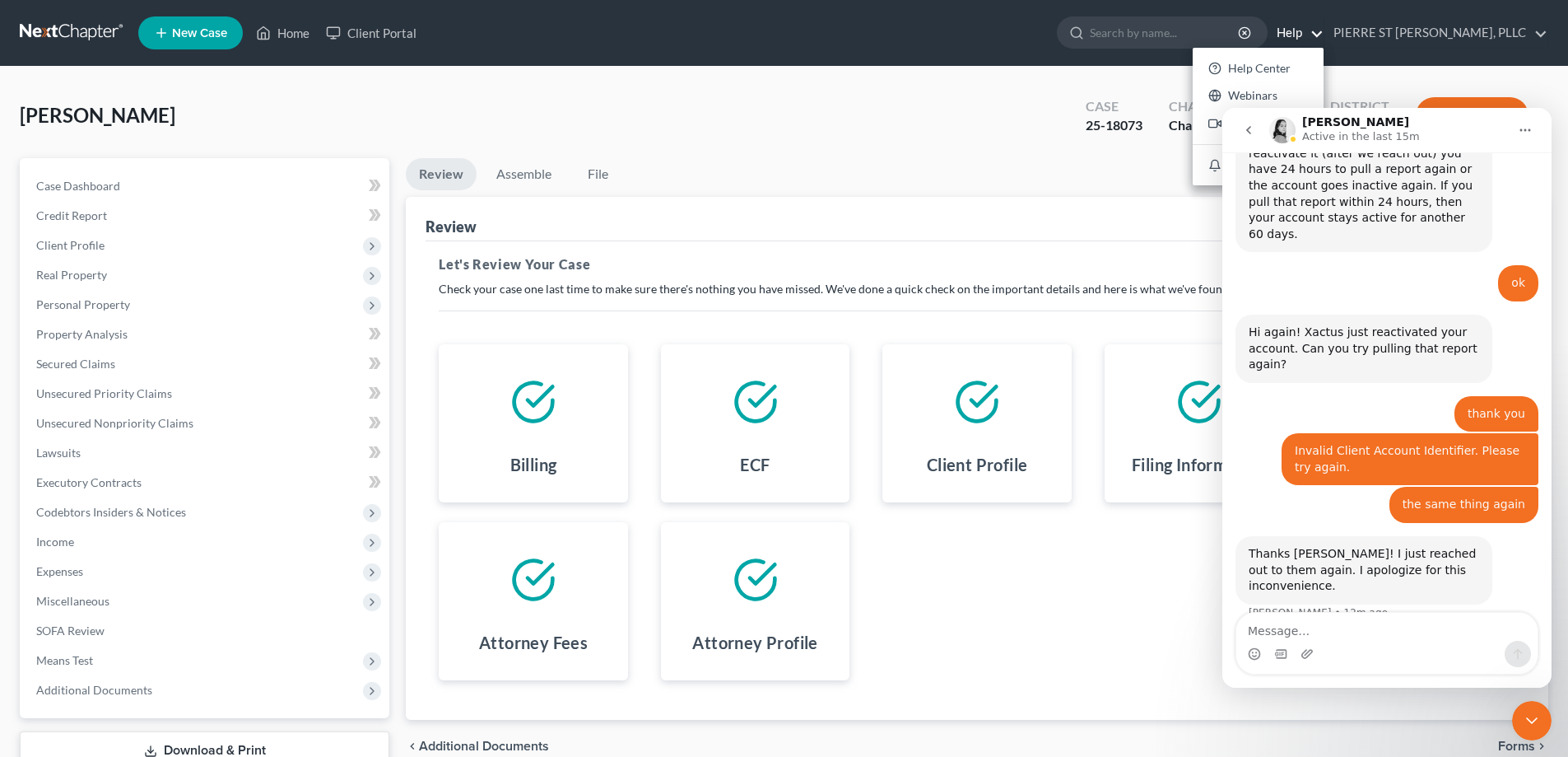
click at [1253, 133] on icon "go back" at bounding box center [1248, 130] width 13 height 13
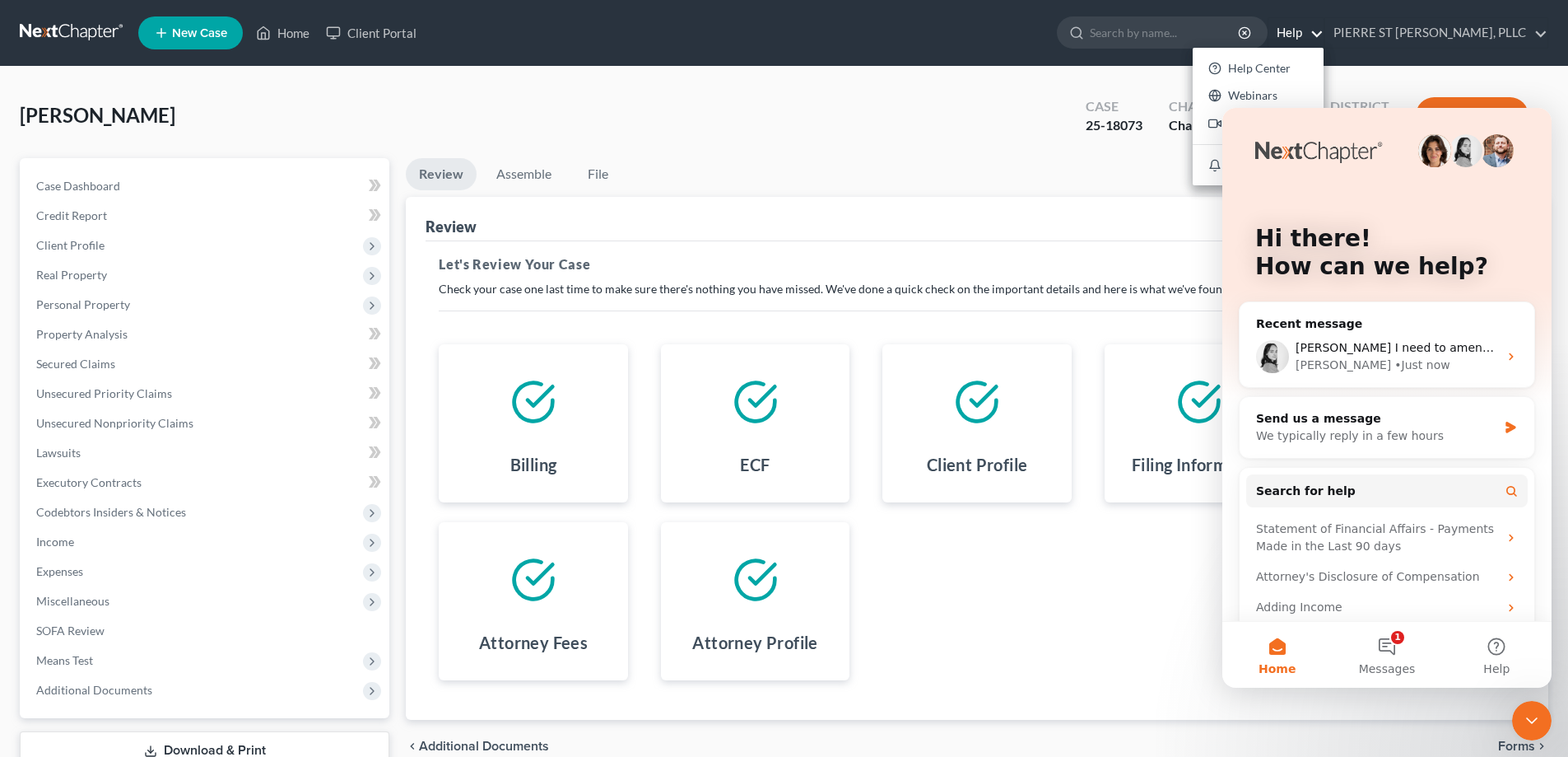
scroll to position [0, 0]
click at [1390, 628] on button "1 Messages" at bounding box center [1386, 654] width 110 height 66
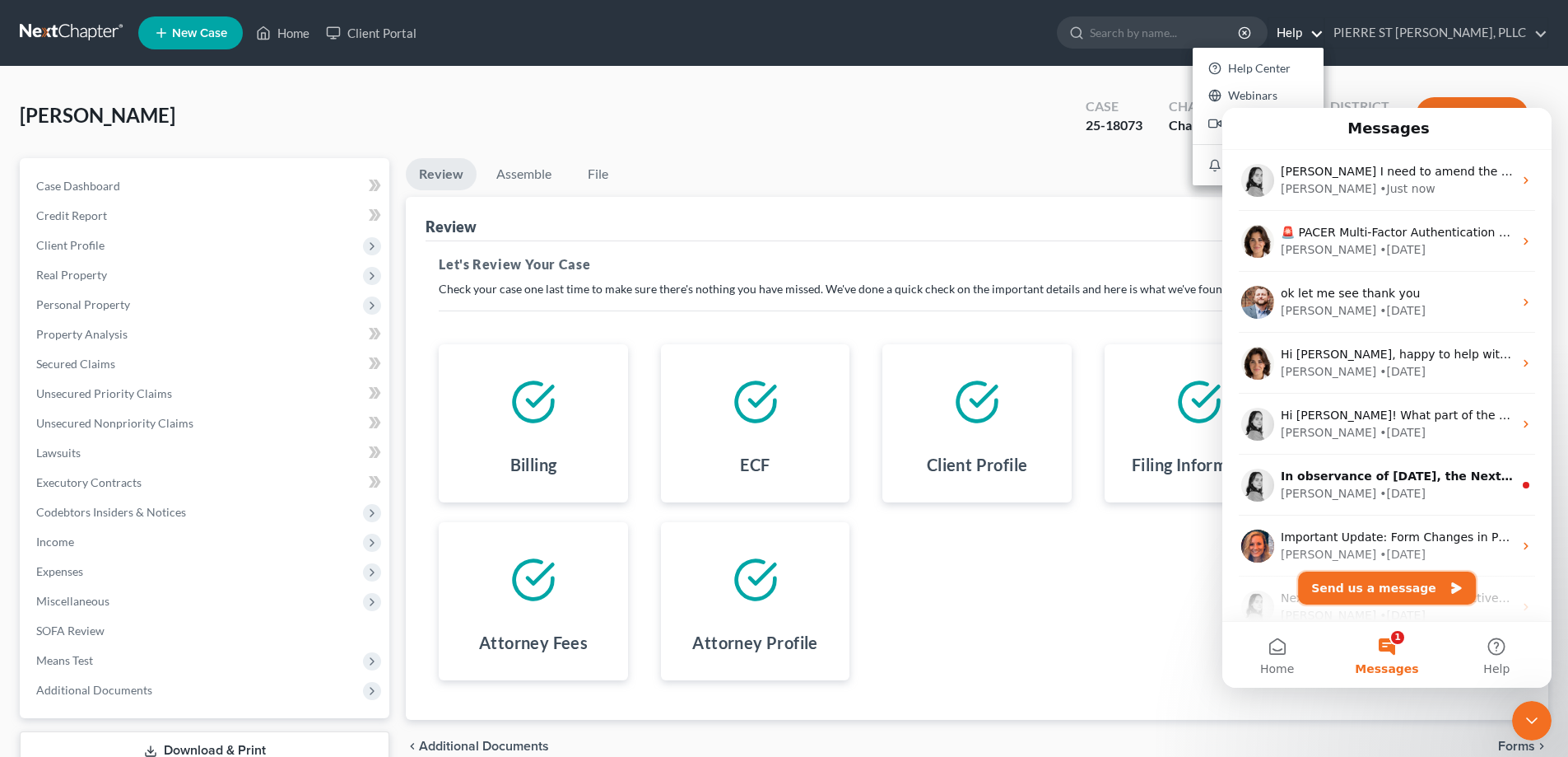
click at [1368, 578] on button "Send us a message" at bounding box center [1387, 588] width 178 height 33
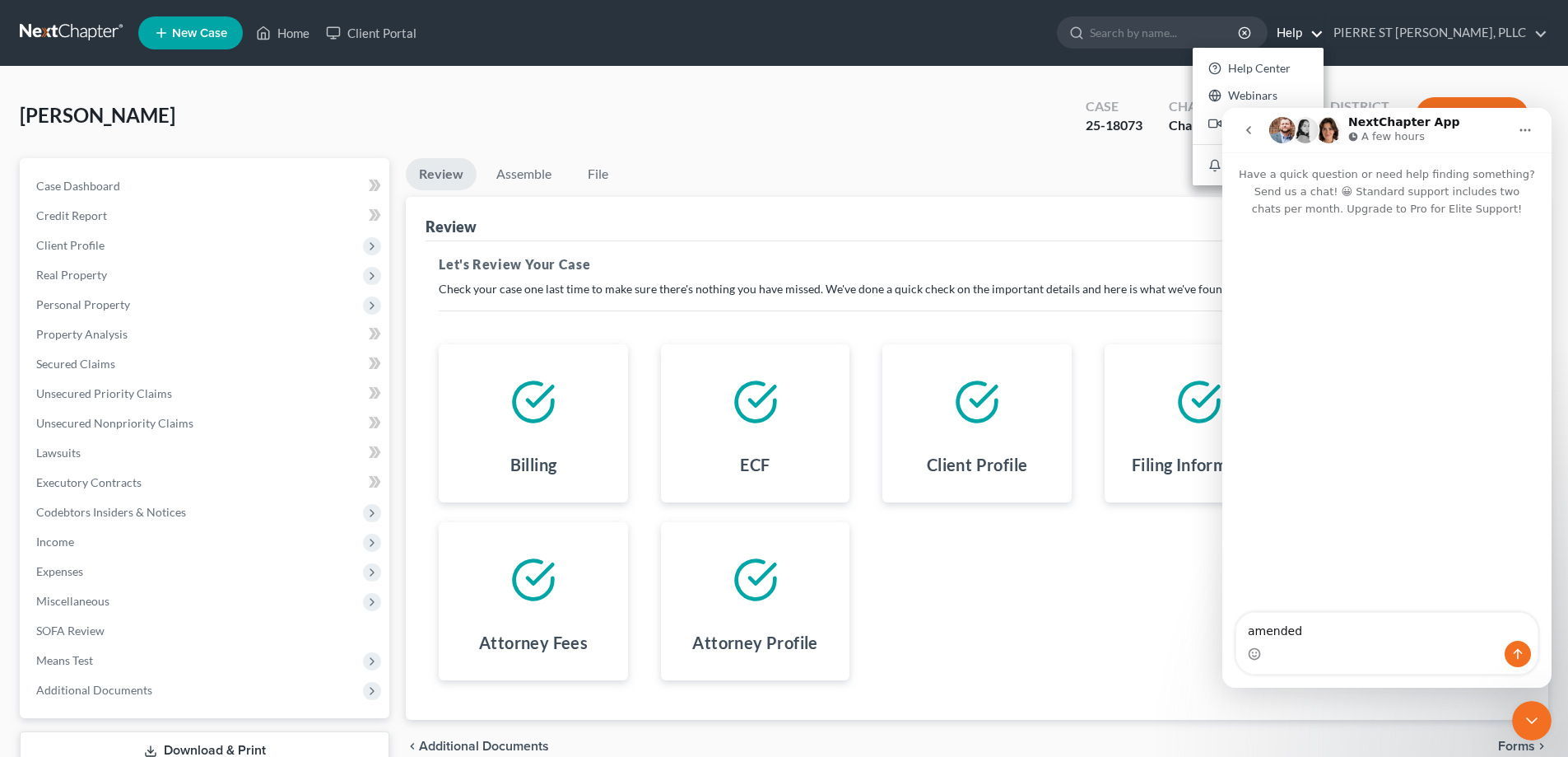
type textarea "amended"
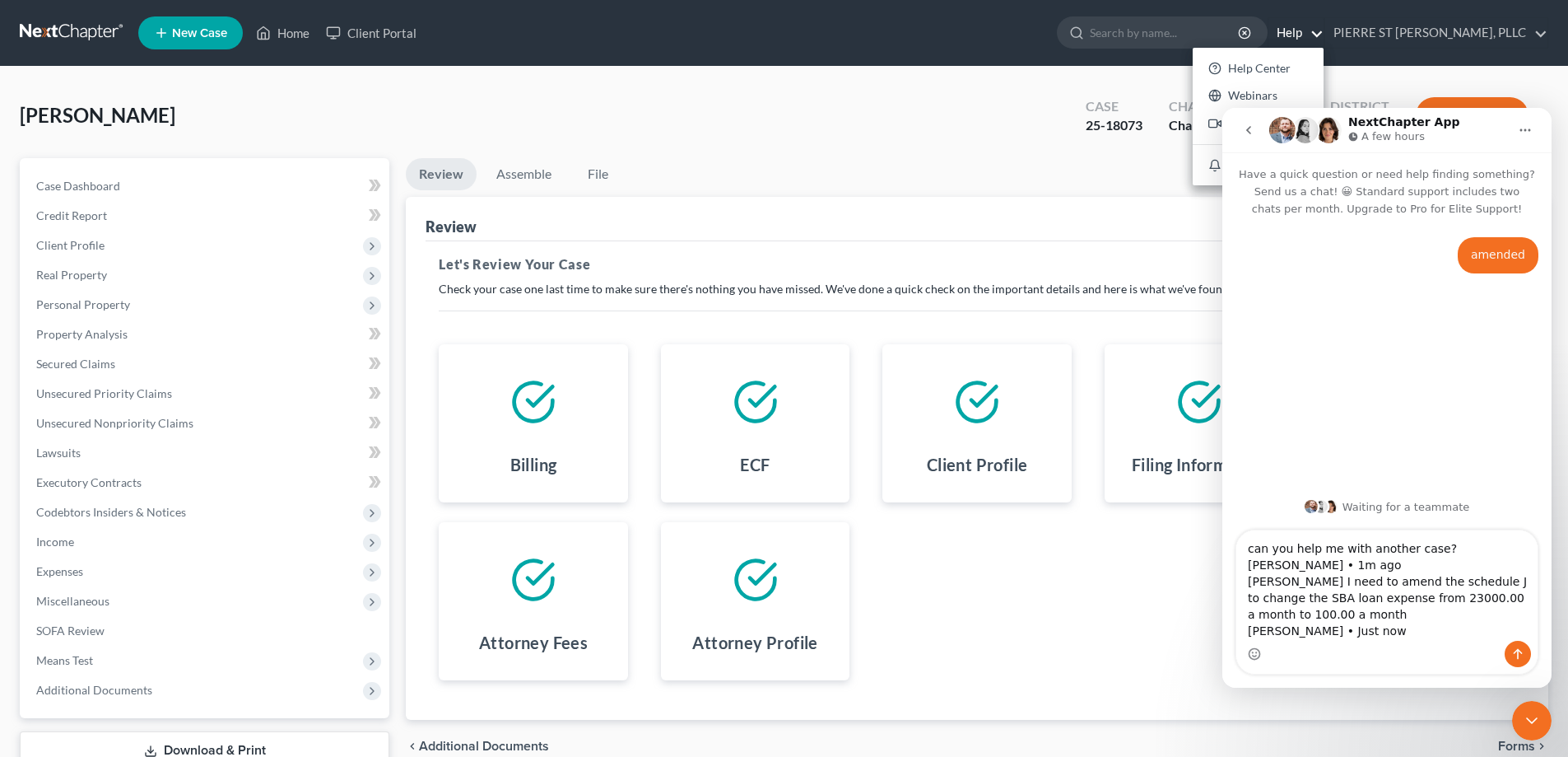
type textarea "can you help me with another case? [PERSON_NAME] • 1m ago [PERSON_NAME] I need …"
click at [1541, 718] on div "Close Intercom Messenger" at bounding box center [1532, 720] width 40 height 40
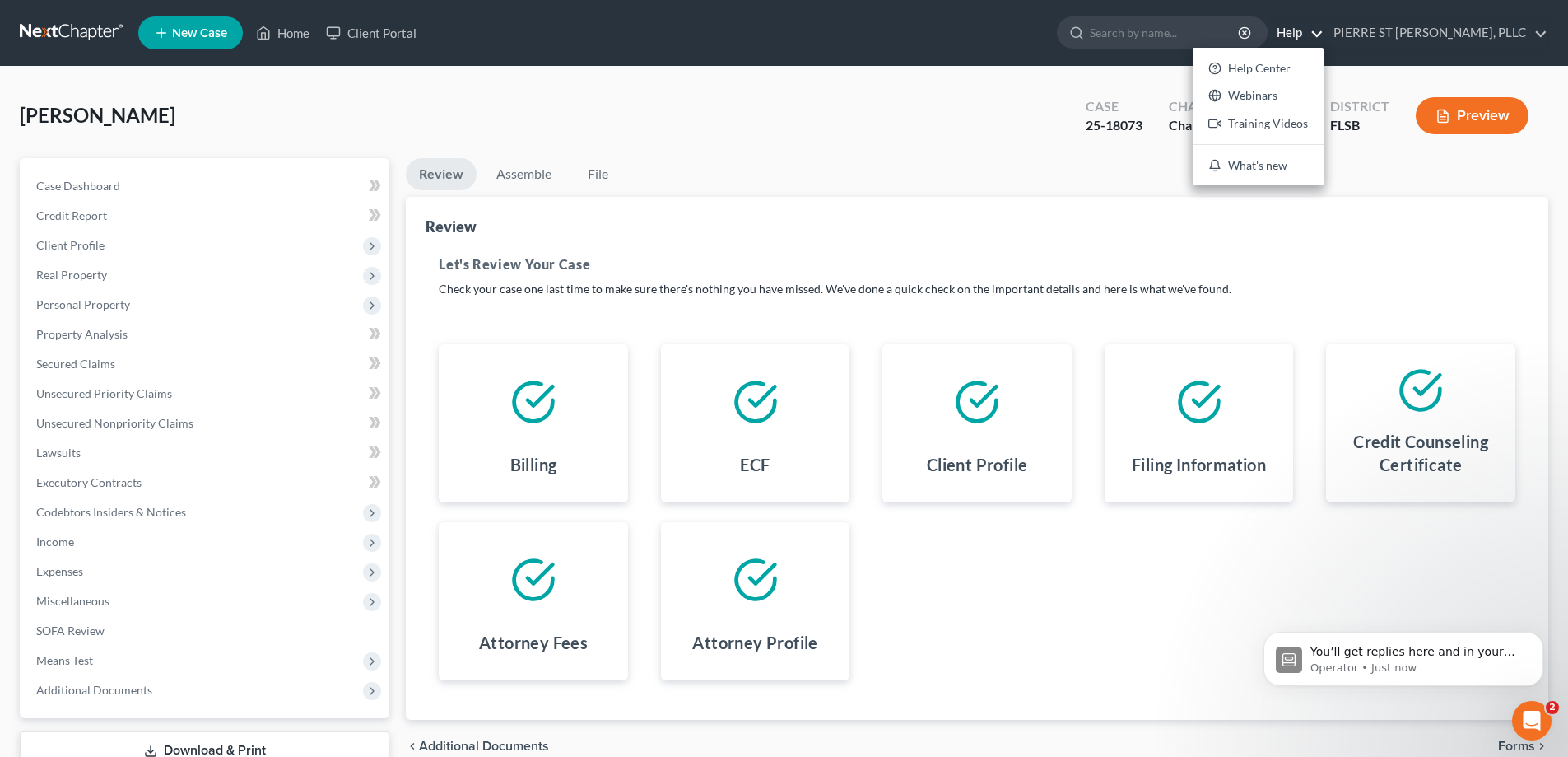
scroll to position [0, 0]
click at [1521, 720] on icon "Open Intercom Messenger" at bounding box center [1531, 720] width 27 height 27
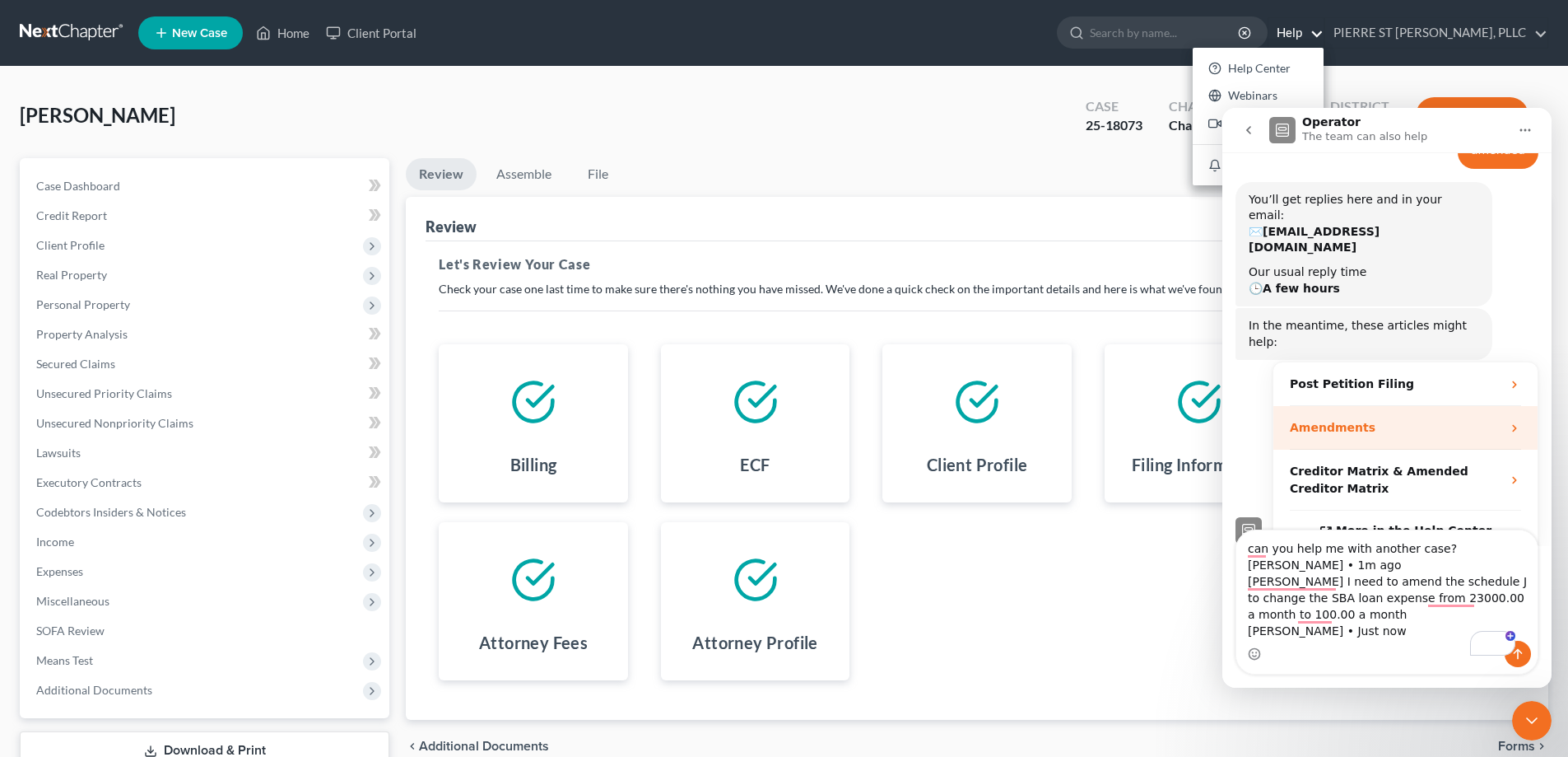
scroll to position [116, 0]
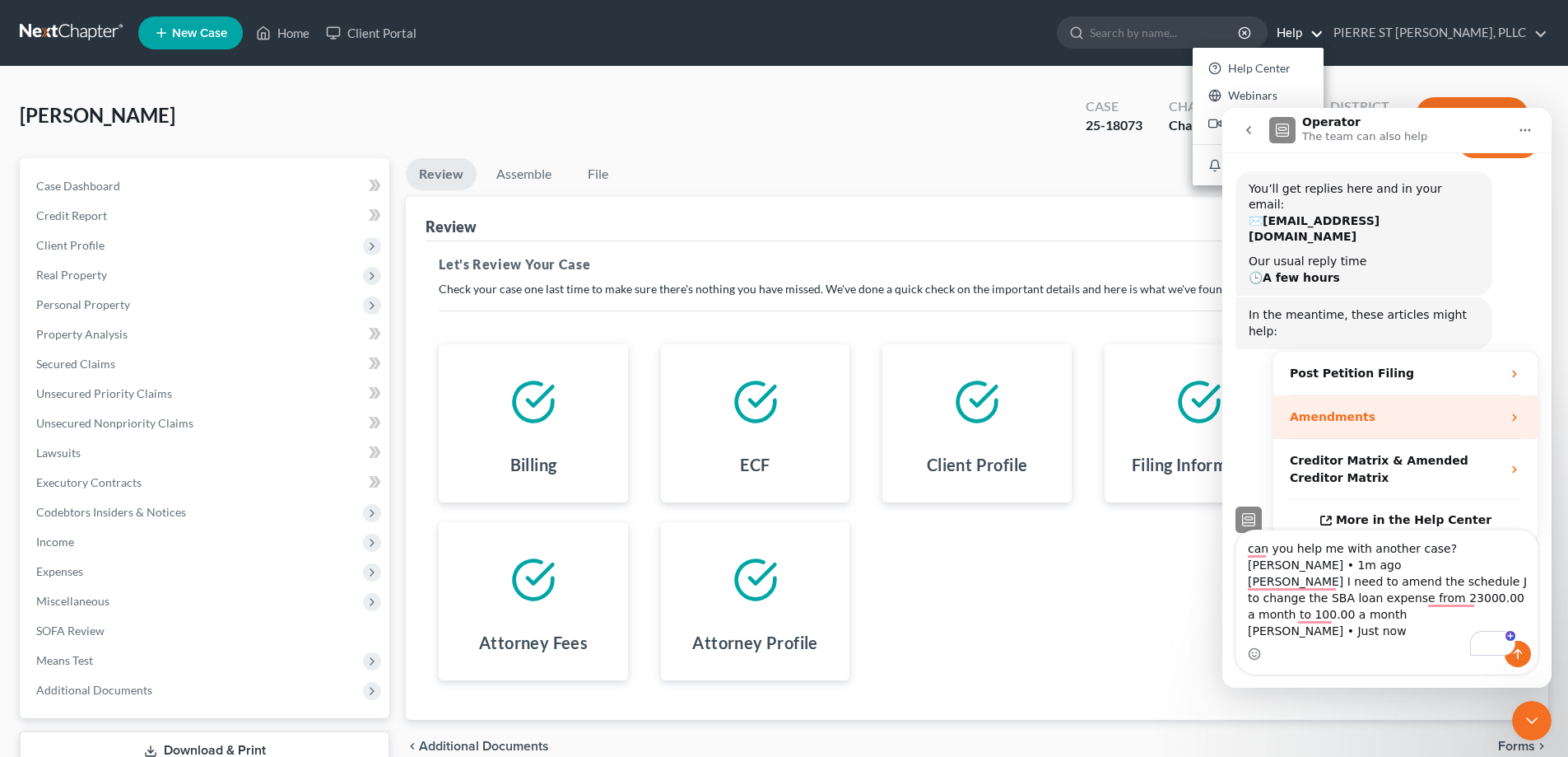
click at [1365, 409] on div "Amendments" at bounding box center [1395, 417] width 212 height 17
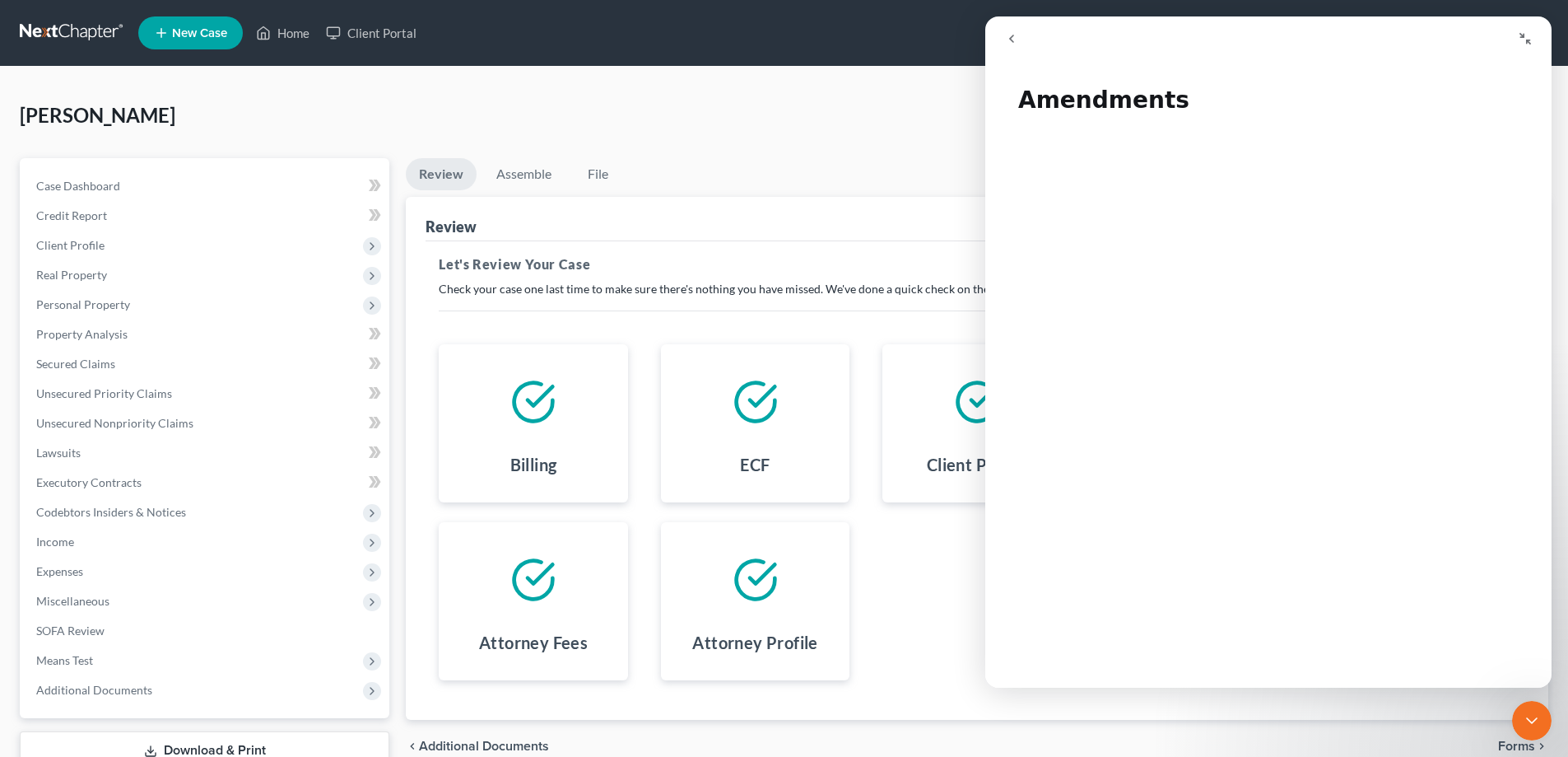
scroll to position [82, 0]
click at [1017, 33] on icon "go back" at bounding box center [1012, 39] width 13 height 13
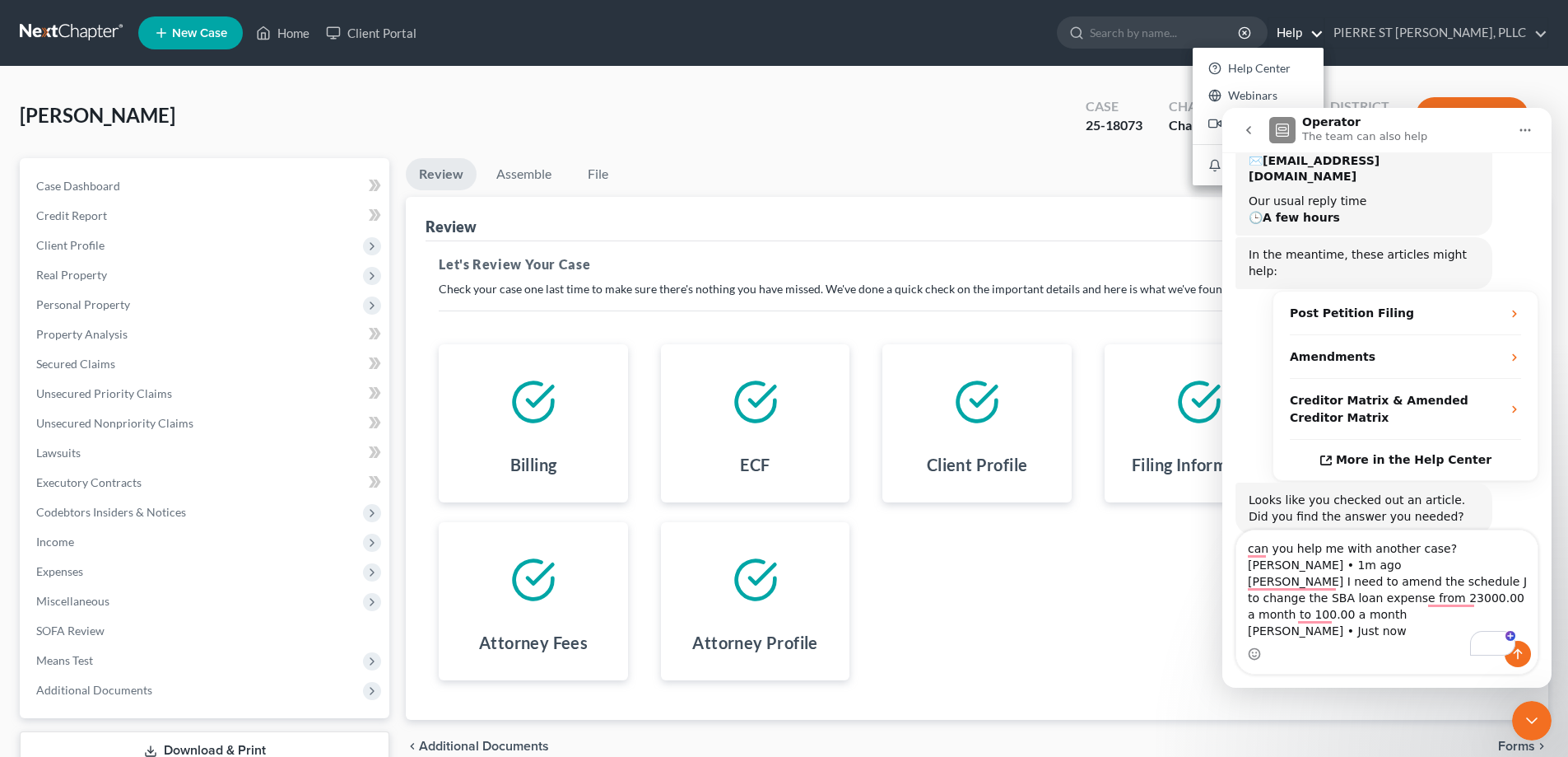
scroll to position [244, 0]
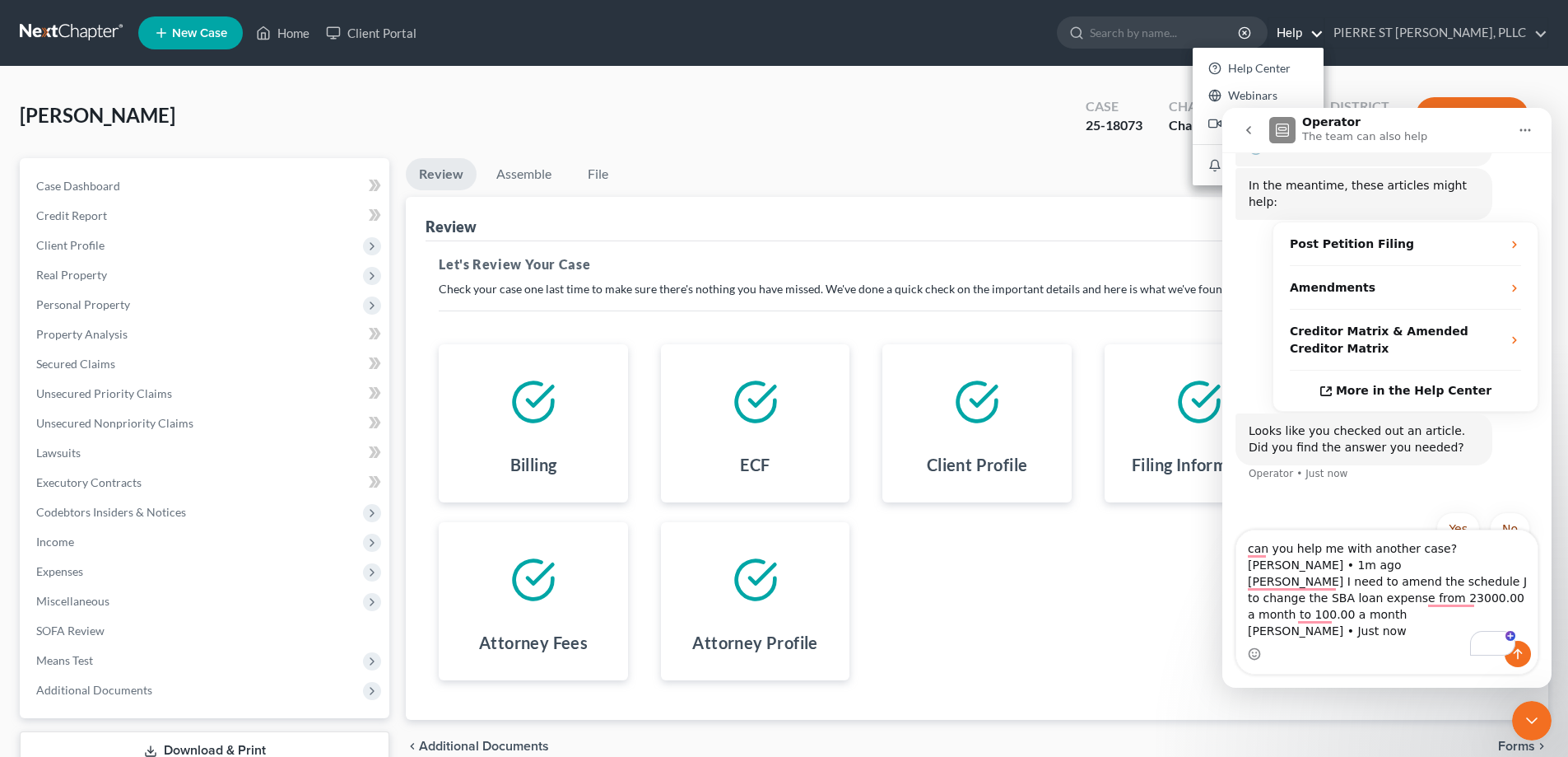
click at [816, 143] on div "[PERSON_NAME] Upgraded Case 25-18073 Chapter Chapter 7 Status Filed District [G…" at bounding box center [784, 122] width 1528 height 71
click at [517, 172] on link "Assemble" at bounding box center [524, 174] width 81 height 32
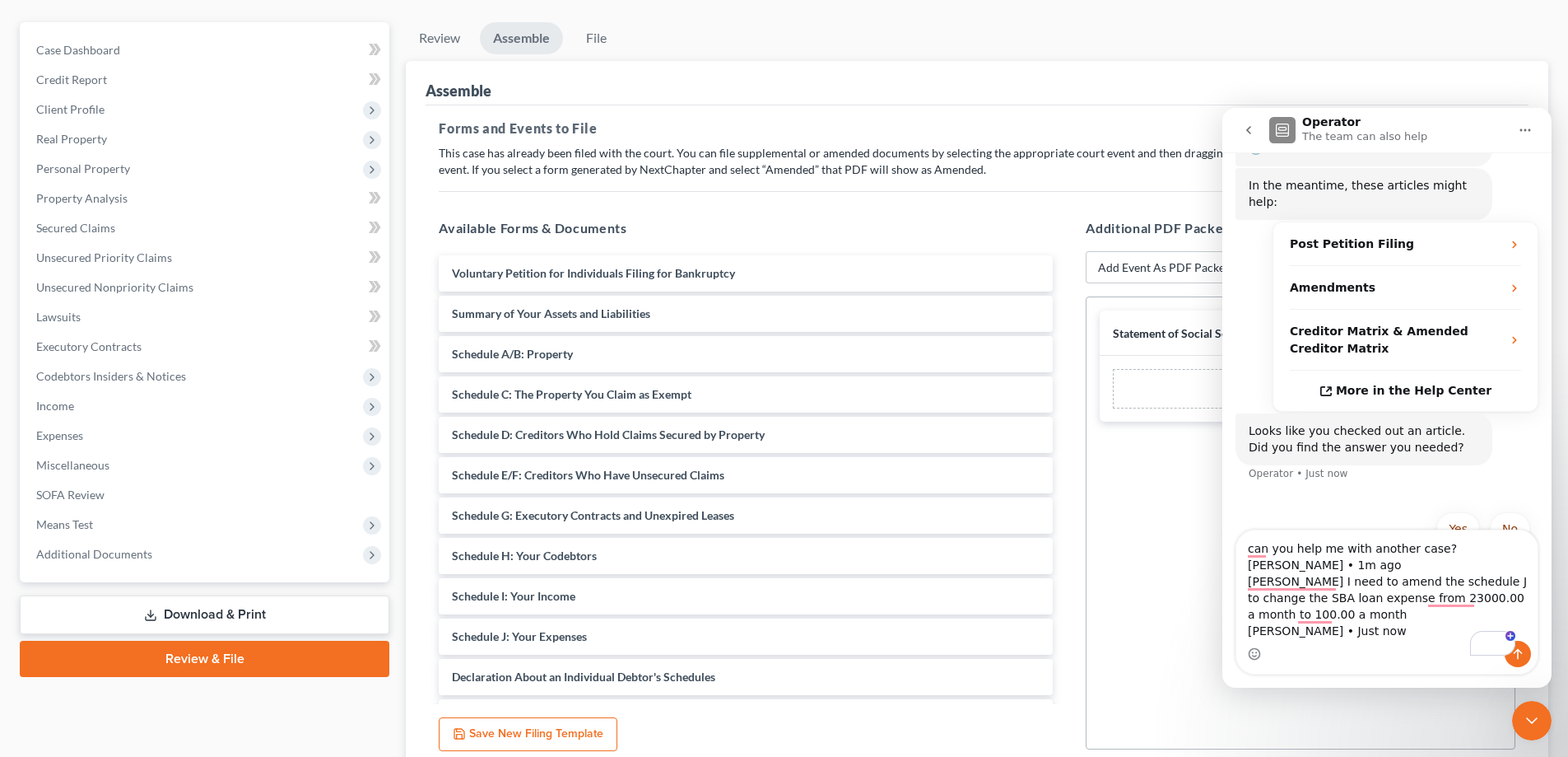
scroll to position [165, 0]
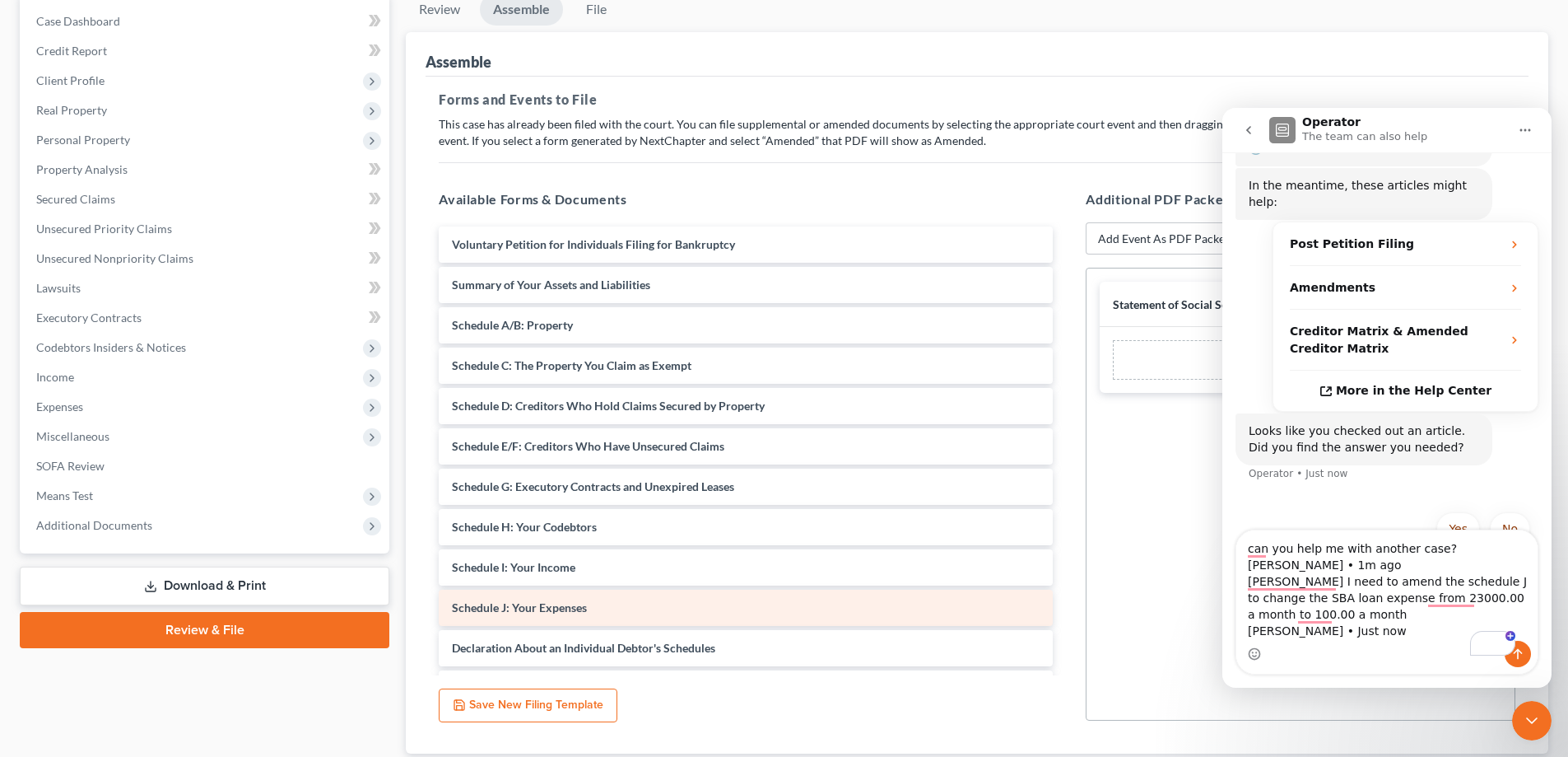
click at [523, 608] on span "Schedule J: Your Expenses" at bounding box center [519, 607] width 135 height 14
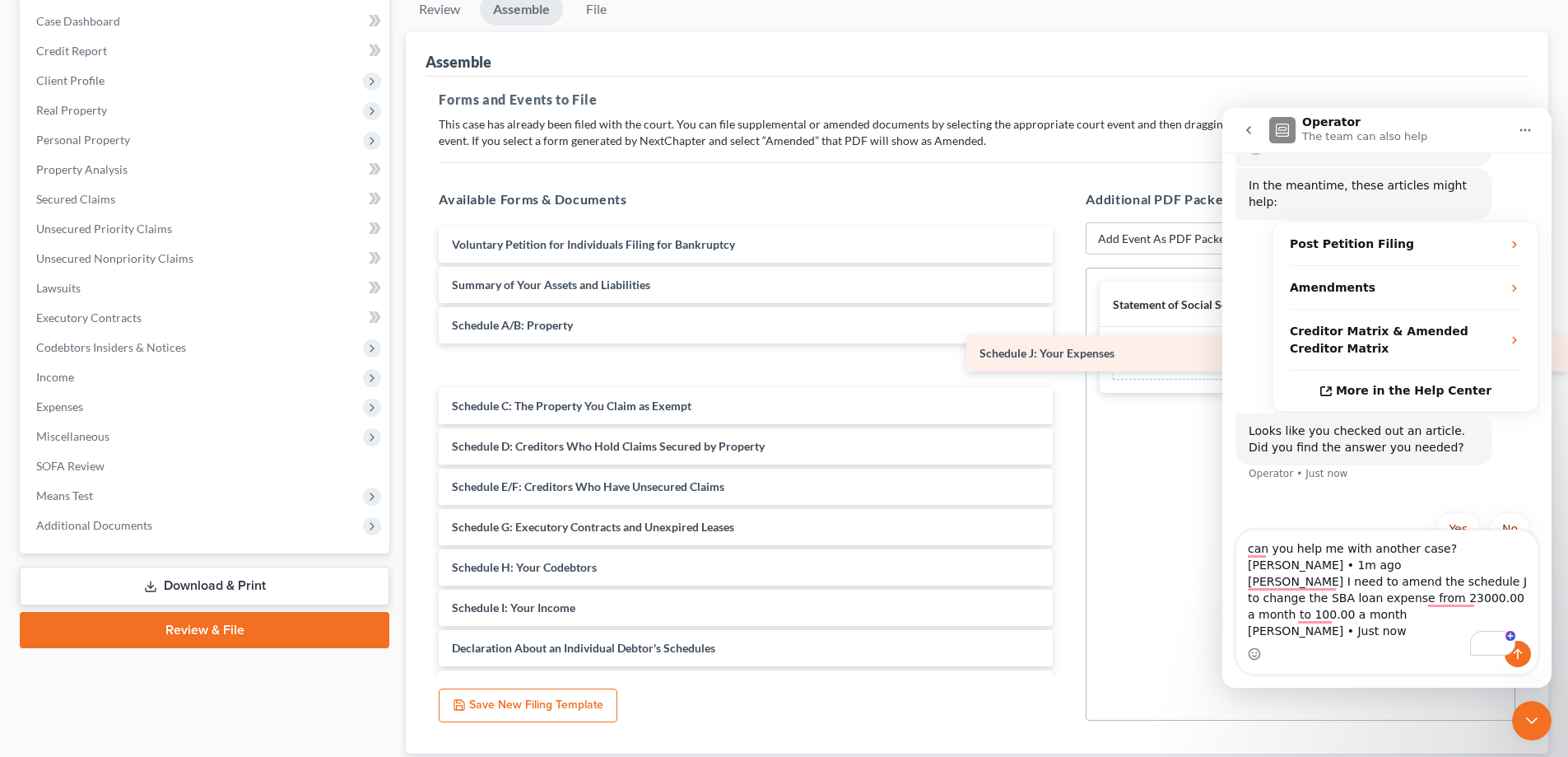
drag, startPoint x: 523, startPoint y: 602, endPoint x: 1199, endPoint y: 347, distance: 722.5
click at [1066, 347] on div "Schedule J: Your Expenses Voluntary Petition for Individuals Filing for Bankrup…" at bounding box center [745, 587] width 640 height 722
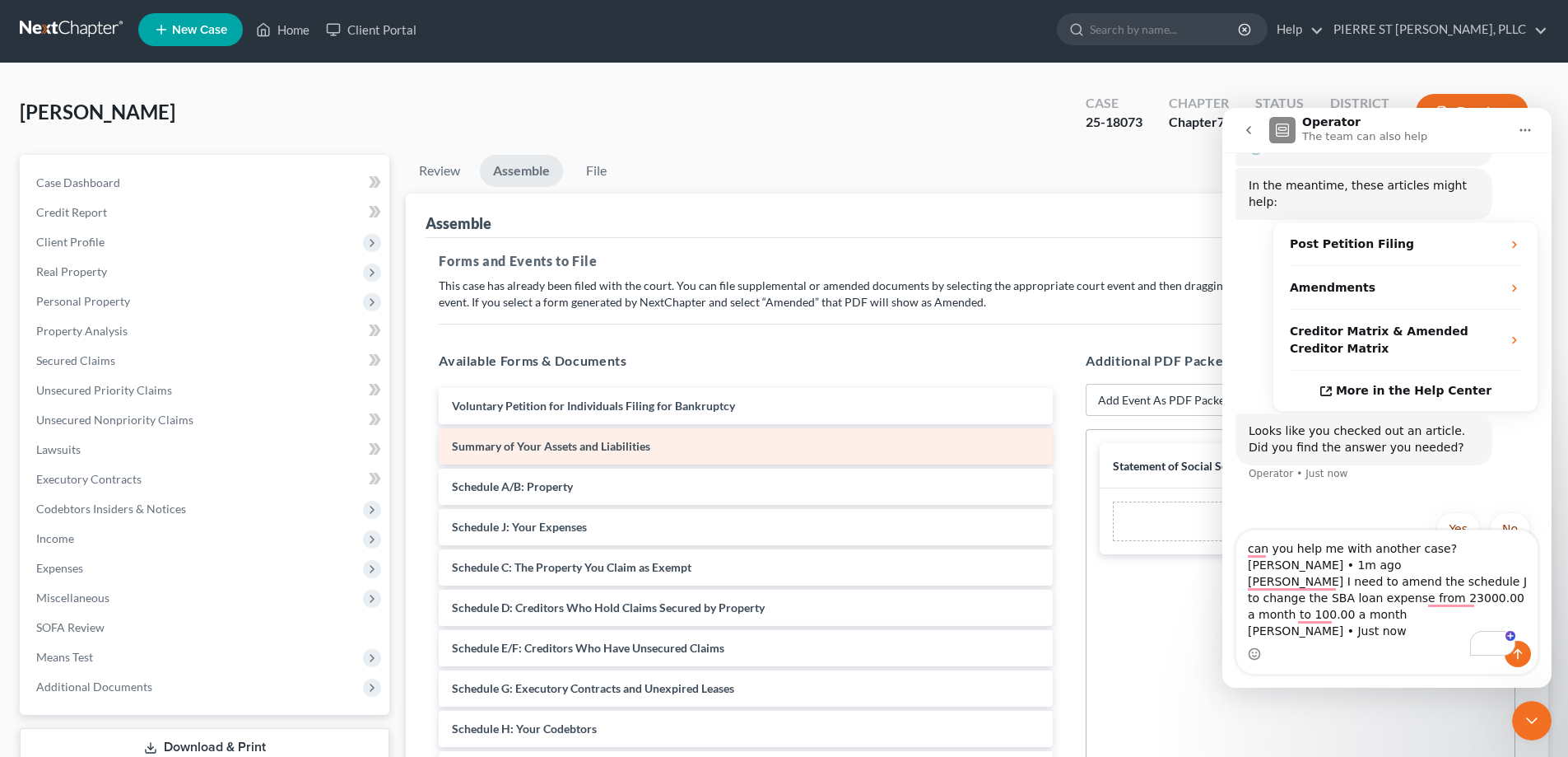
scroll to position [0, 0]
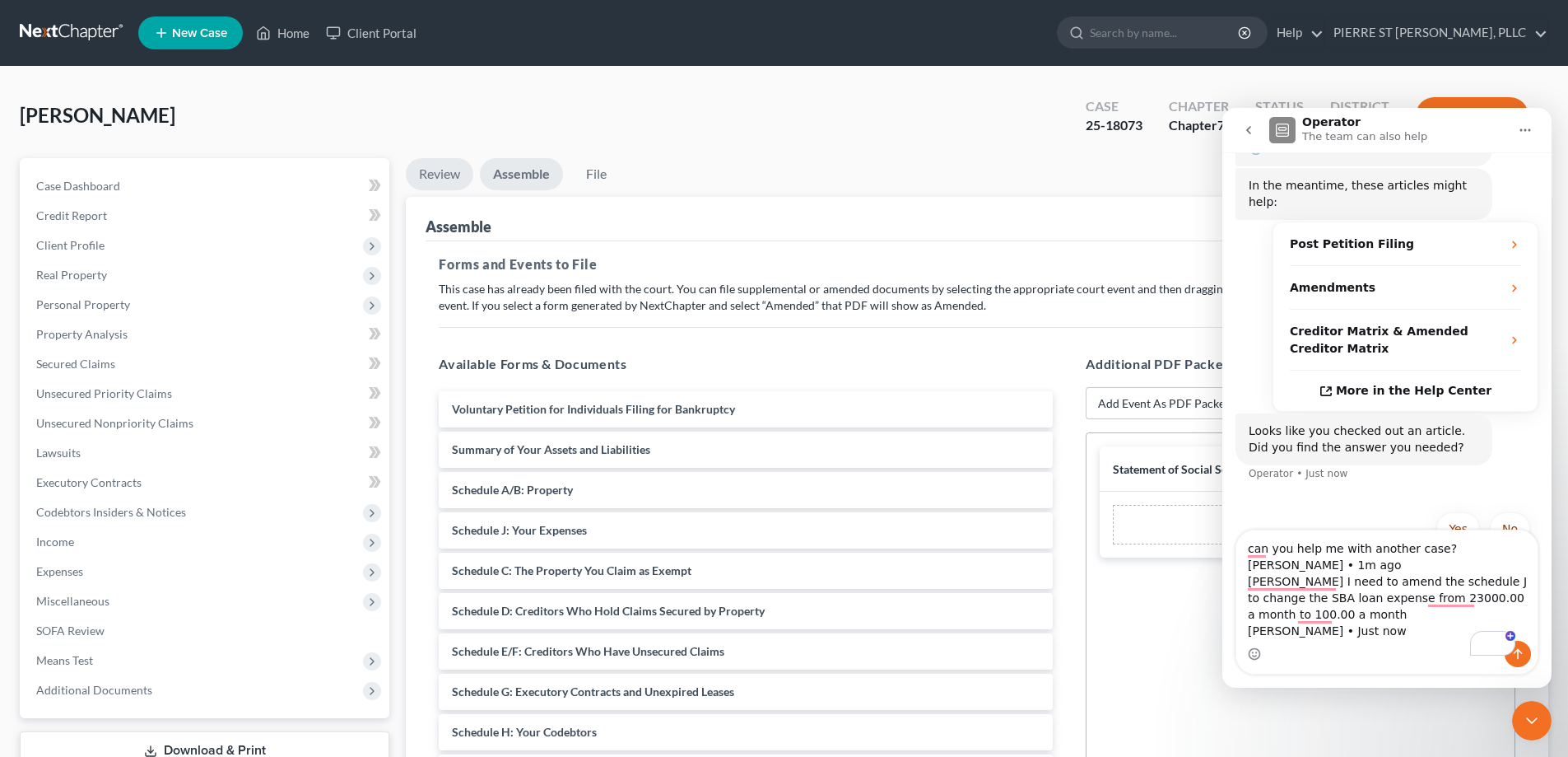
click at [442, 170] on link "Review" at bounding box center [439, 174] width 67 height 32
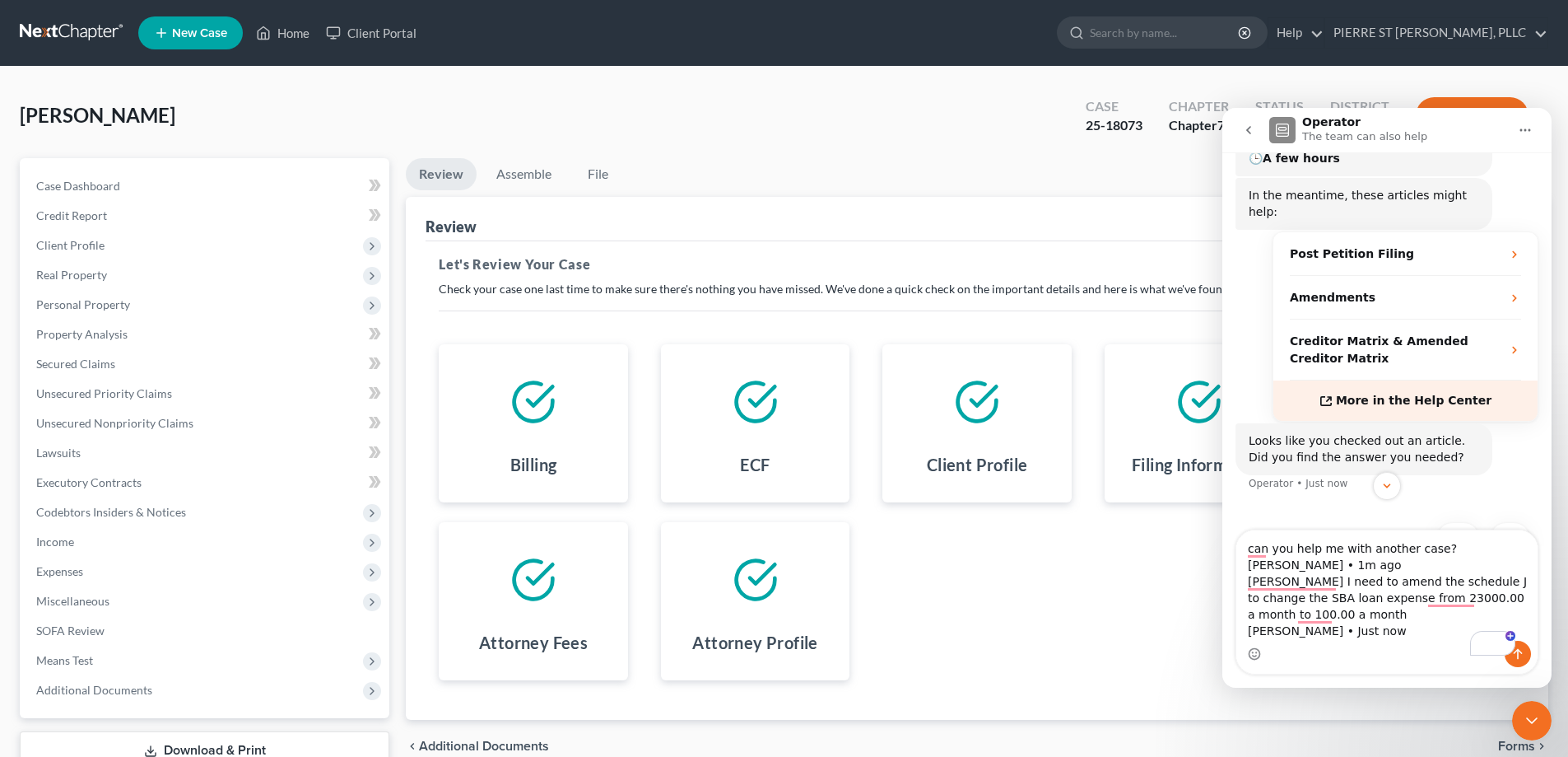
scroll to position [244, 0]
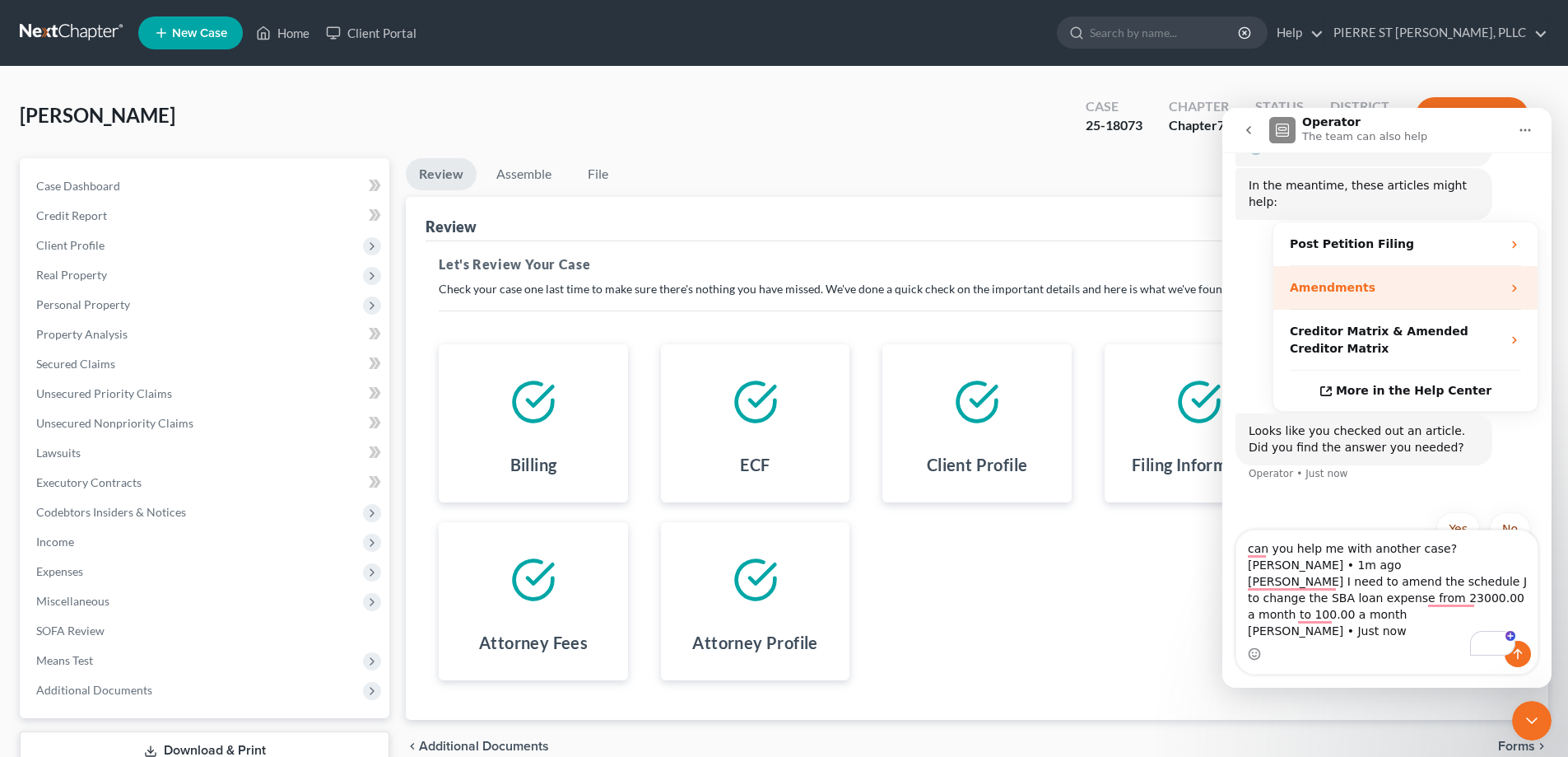
click at [1355, 281] on strong "Amendments" at bounding box center [1332, 288] width 86 height 13
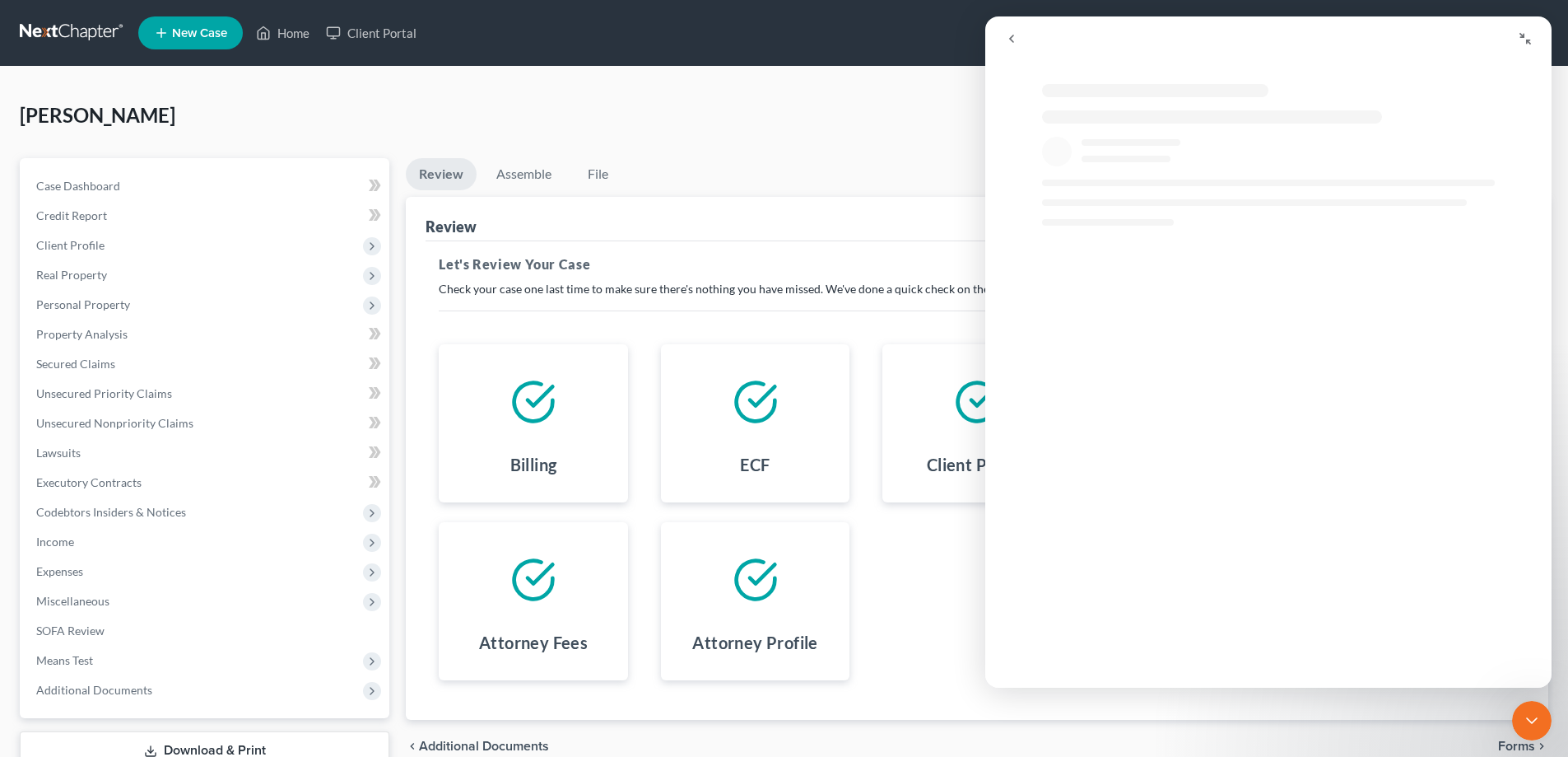
scroll to position [0, 0]
click at [287, 30] on link "Home" at bounding box center [282, 33] width 70 height 30
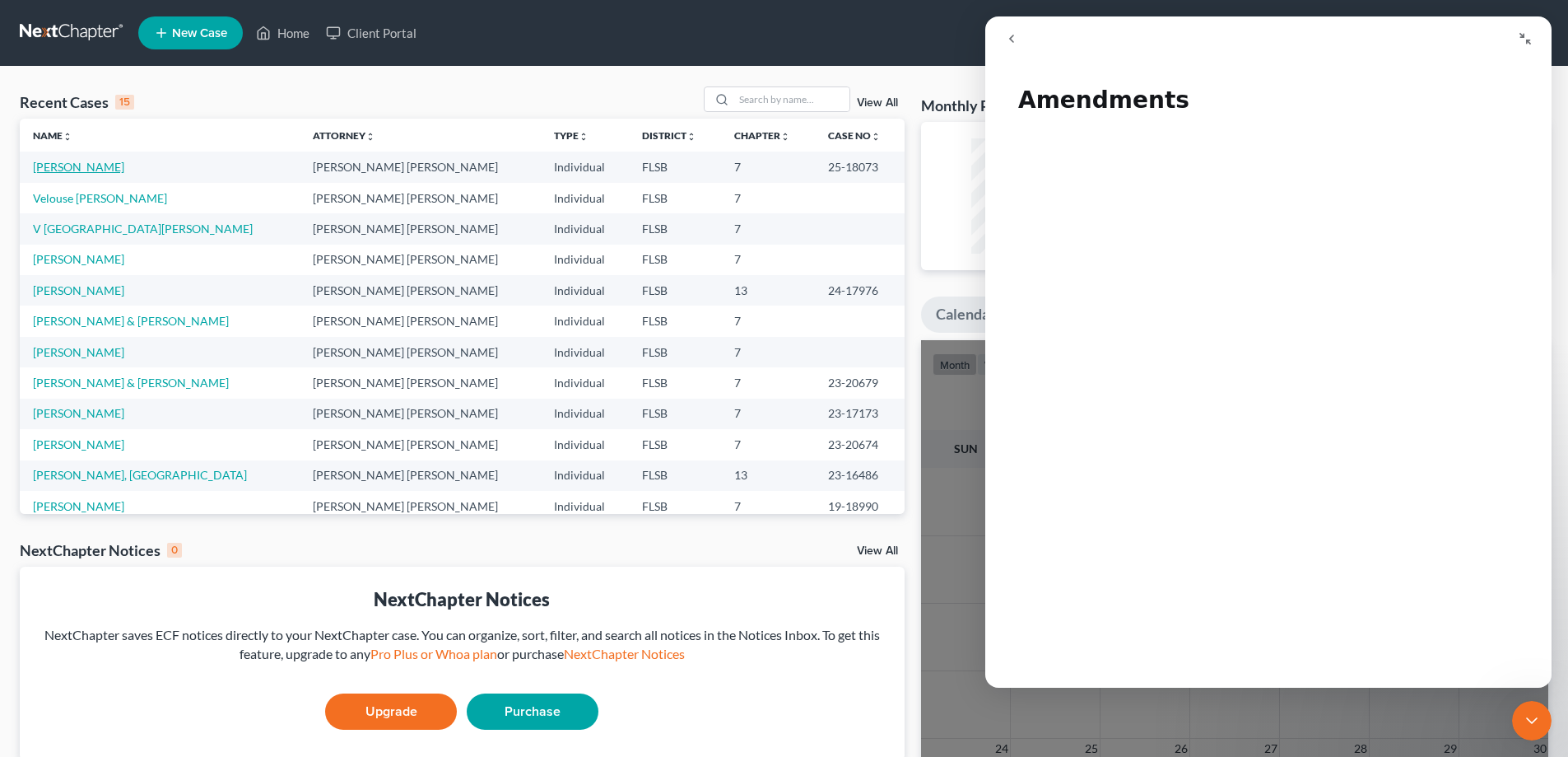
click at [74, 170] on link "[PERSON_NAME]" at bounding box center [79, 166] width 91 height 14
select select "2"
select select "0"
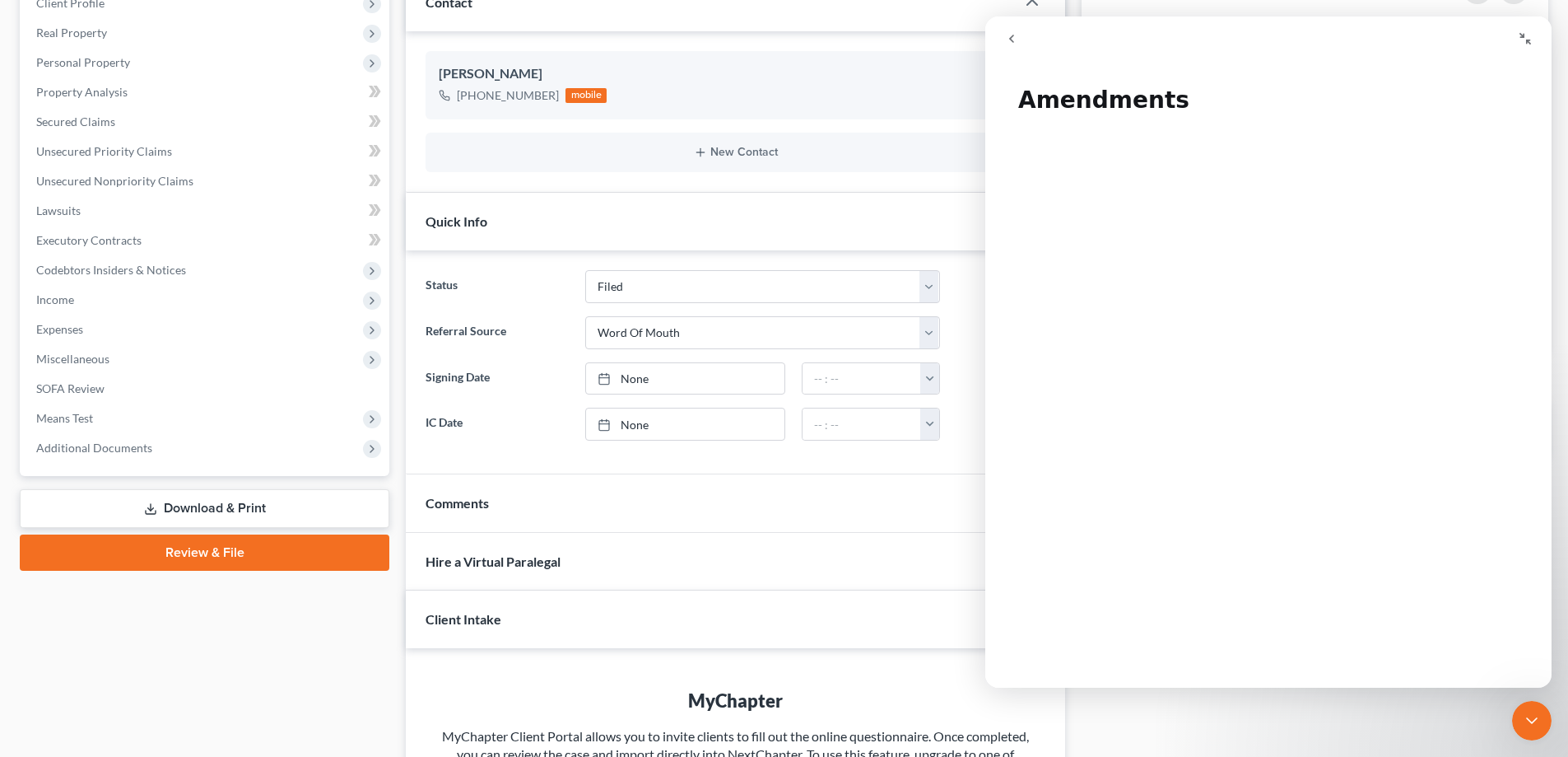
scroll to position [247, 0]
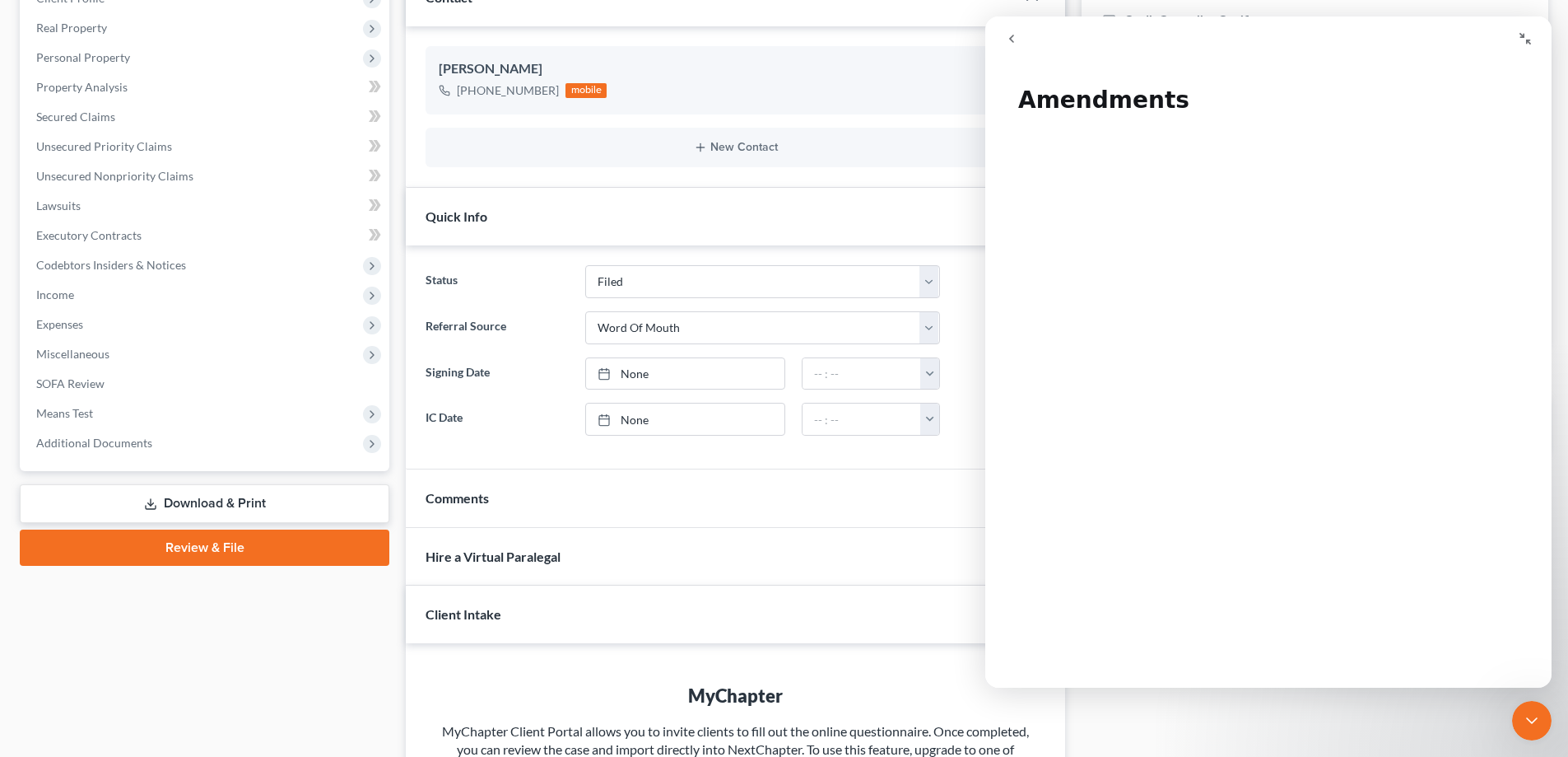
click at [196, 502] on link "Download & Print" at bounding box center [204, 504] width 370 height 39
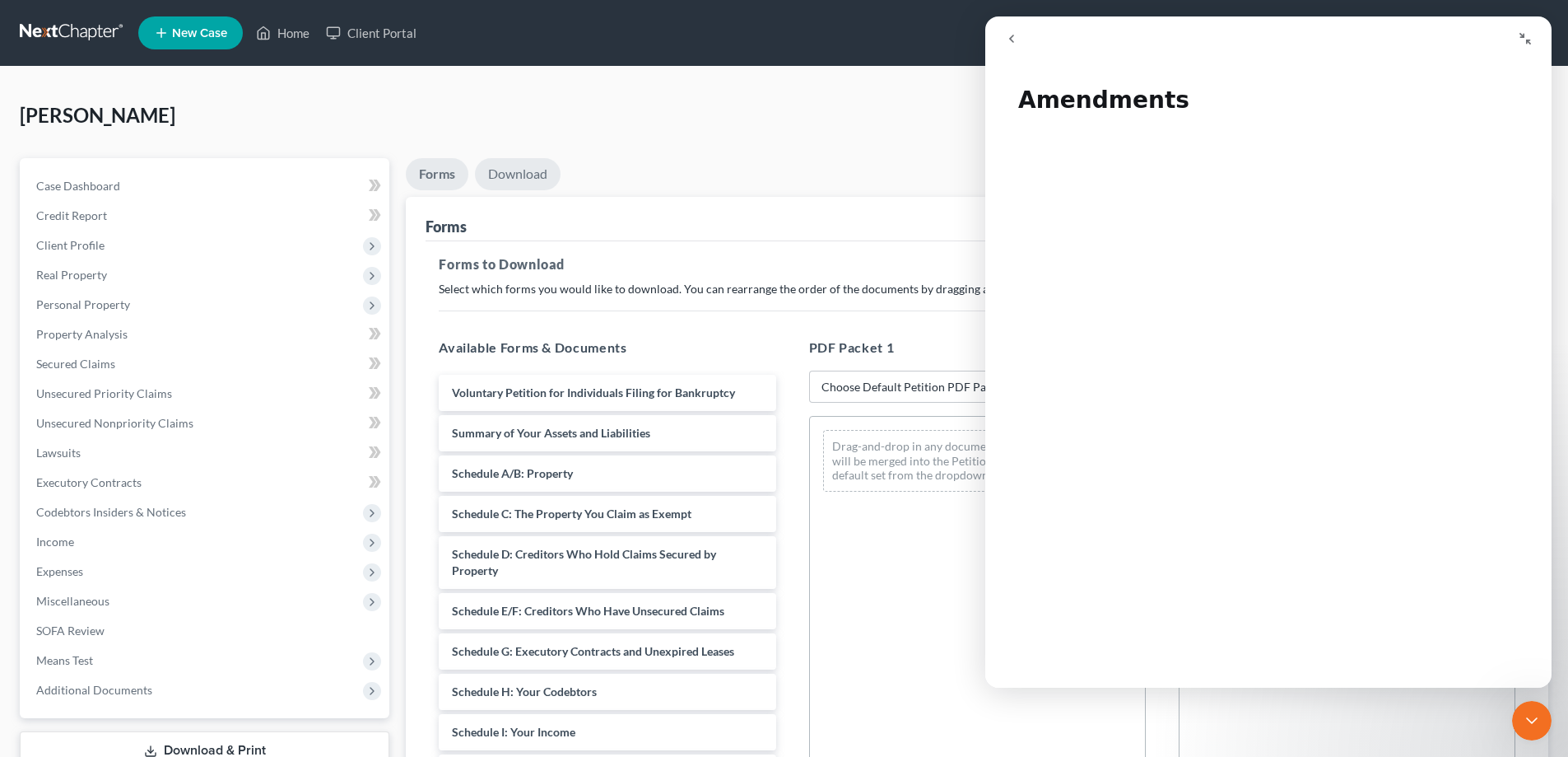
click at [530, 171] on link "Download" at bounding box center [517, 174] width 86 height 32
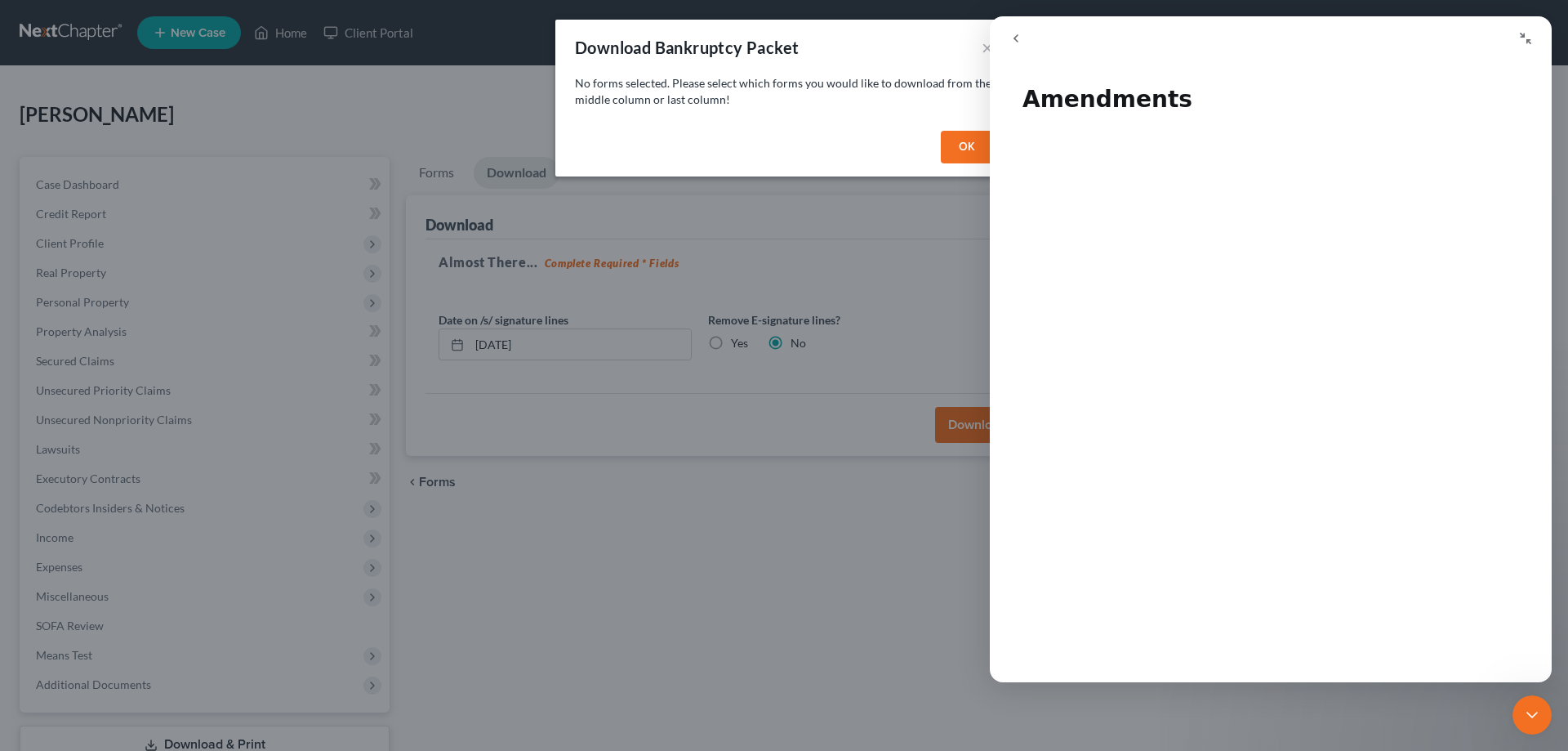
click at [962, 142] on button "OK" at bounding box center [967, 148] width 52 height 33
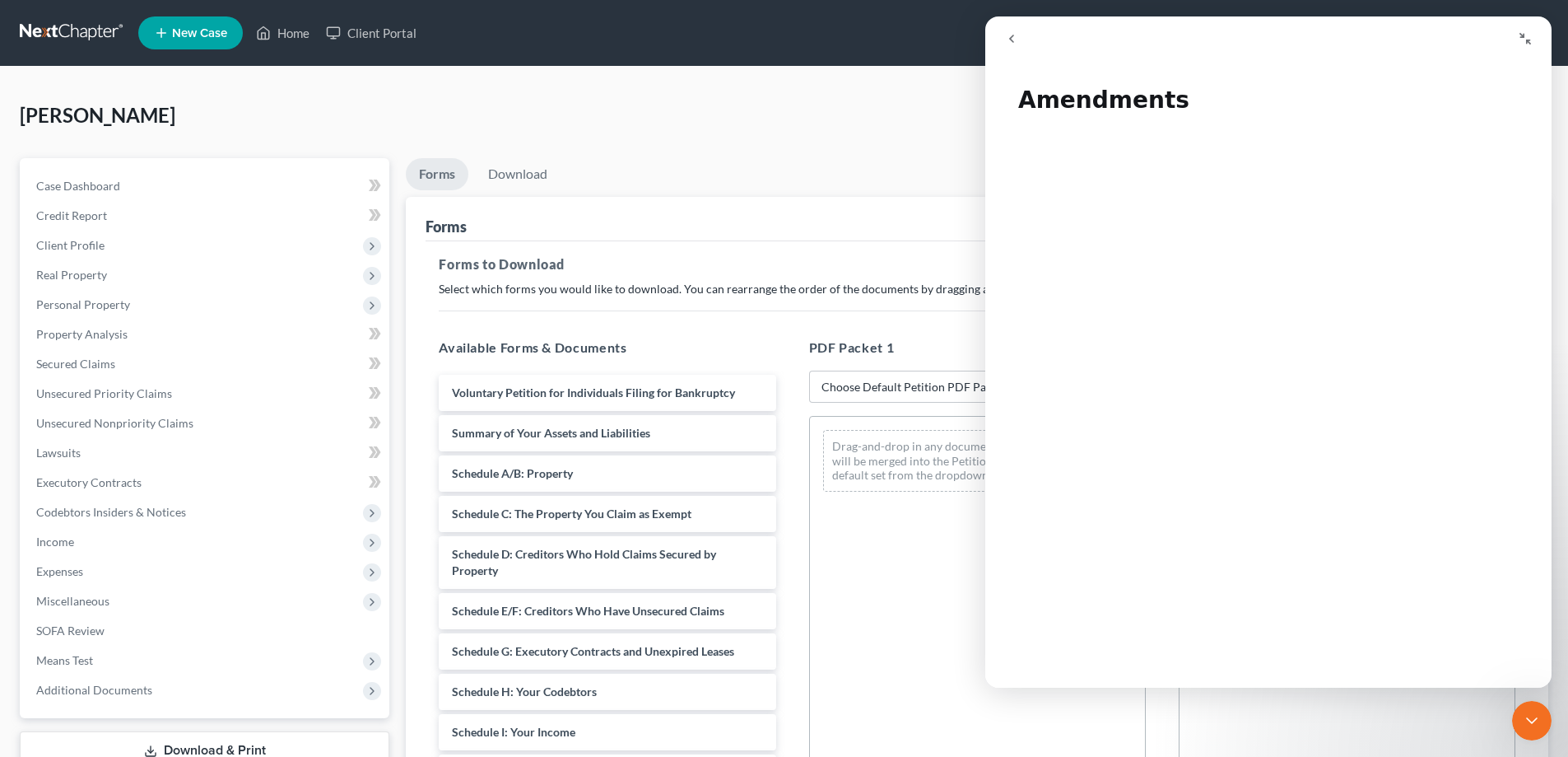
click at [918, 151] on div "[PERSON_NAME] Upgraded Case 25-18073 Chapter Chapter 7 Status Filed District [G…" at bounding box center [784, 122] width 1528 height 71
click at [857, 359] on div "PDF Packet 1 Choose Default Petition PDF Packet Complete Bankruptcy Petition (a…" at bounding box center [977, 603] width 370 height 558
click at [852, 383] on select "Choose Default Petition PDF Packet Complete Bankruptcy Petition (all forms and …" at bounding box center [977, 387] width 336 height 33
select select "2"
click at [809, 371] on select "Choose Default Petition PDF Packet Complete Bankruptcy Petition (all forms and …" at bounding box center [977, 387] width 336 height 33
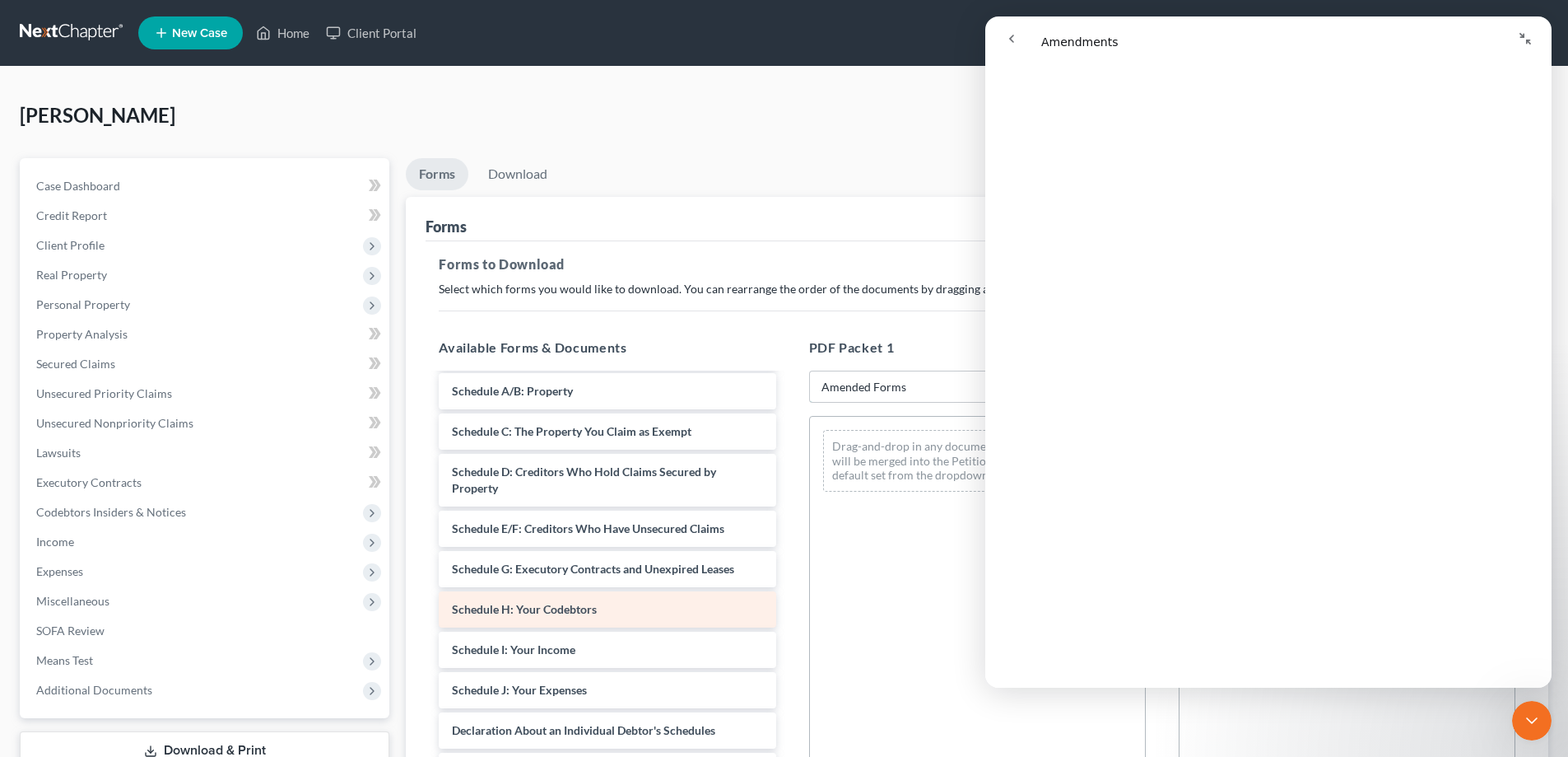
scroll to position [165, 0]
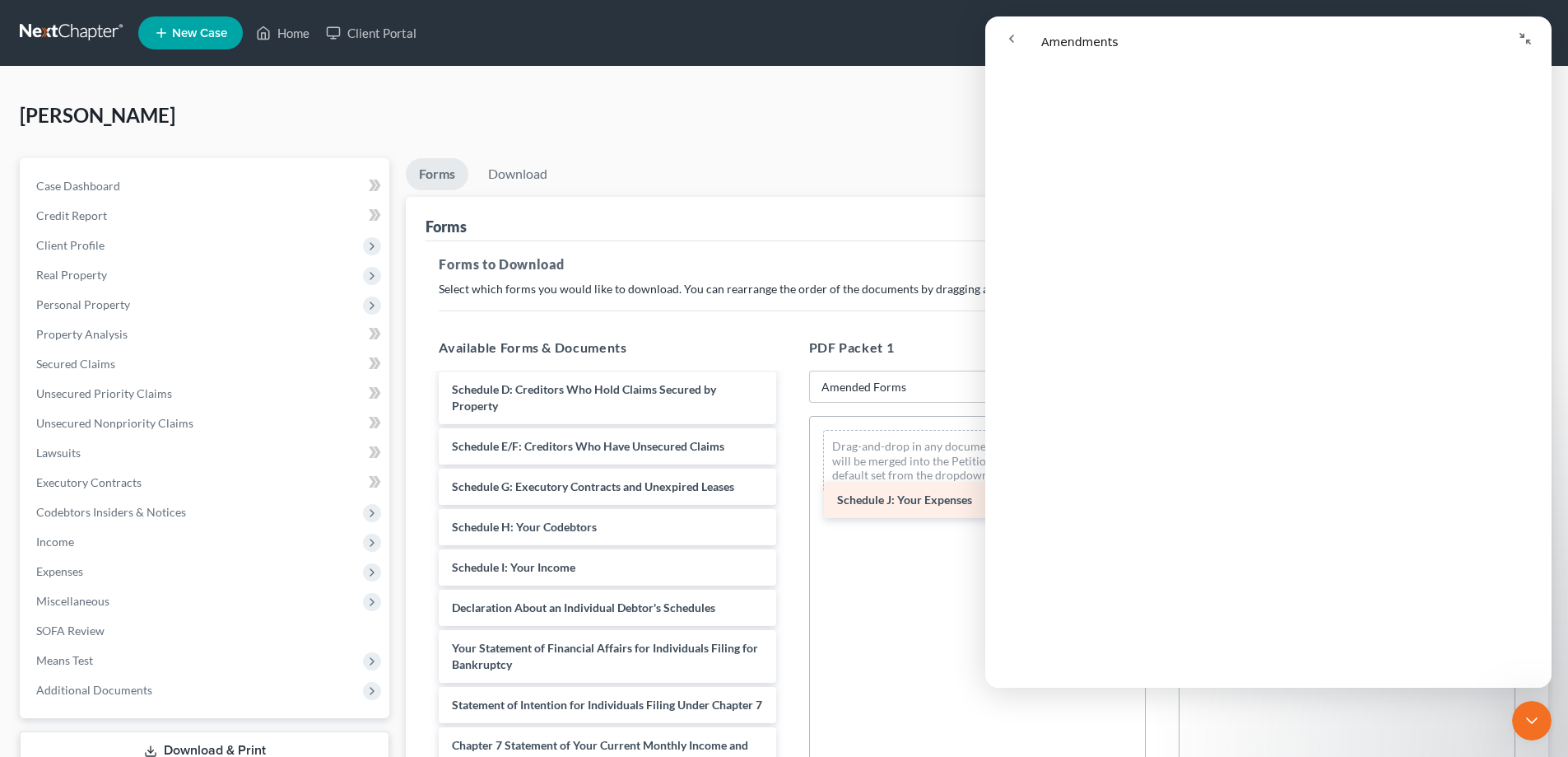
drag, startPoint x: 507, startPoint y: 611, endPoint x: 893, endPoint y: 504, distance: 400.6
click at [788, 504] on div "Schedule J: Your Expenses Voluntary Petition for Individuals Filing for Bankrup…" at bounding box center [606, 584] width 363 height 748
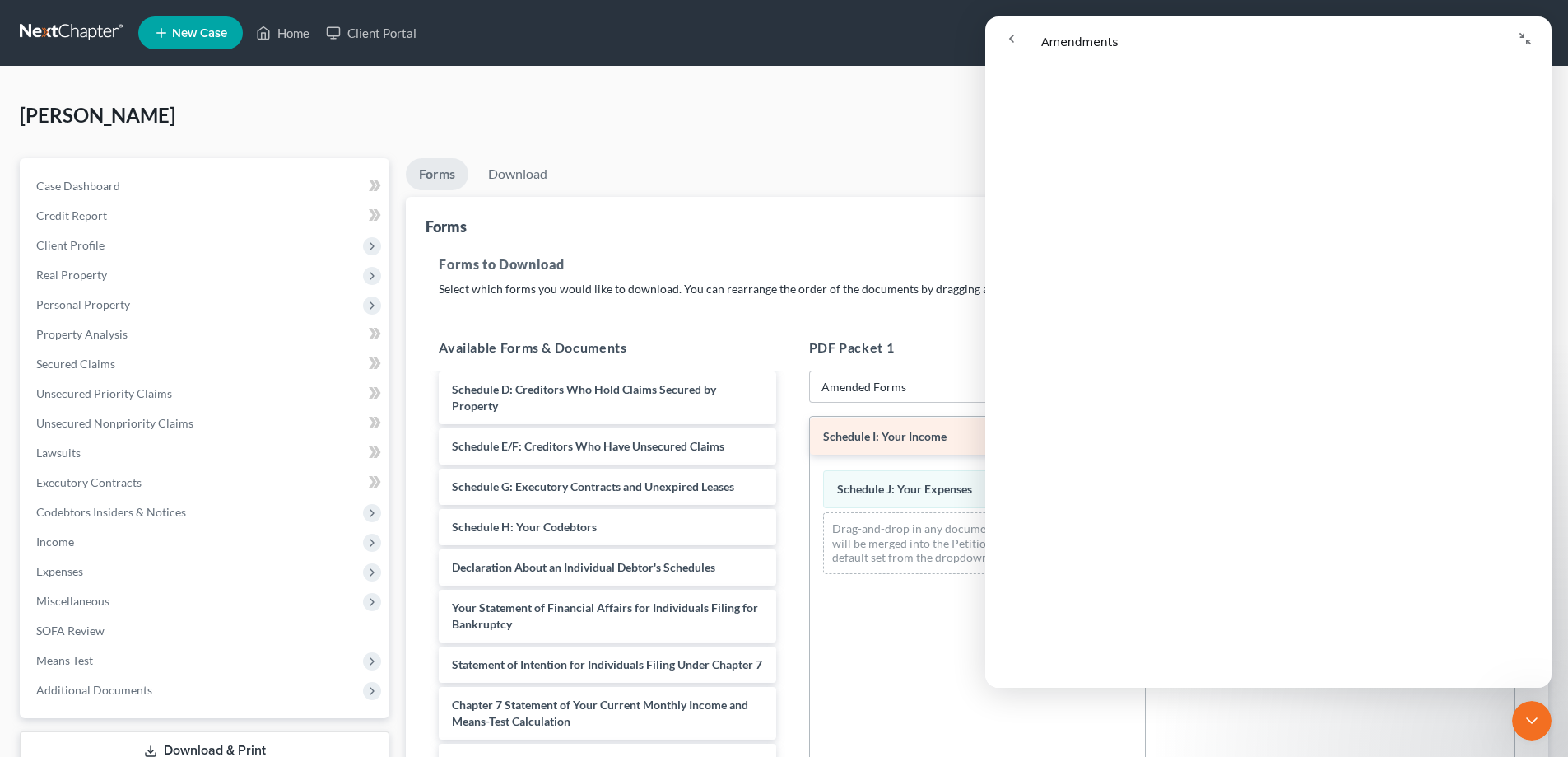
drag, startPoint x: 500, startPoint y: 562, endPoint x: 871, endPoint y: 430, distance: 393.8
click at [788, 430] on div "Schedule I: Your Income Voluntary Petition for Individuals Filing for Bankruptc…" at bounding box center [606, 563] width 363 height 707
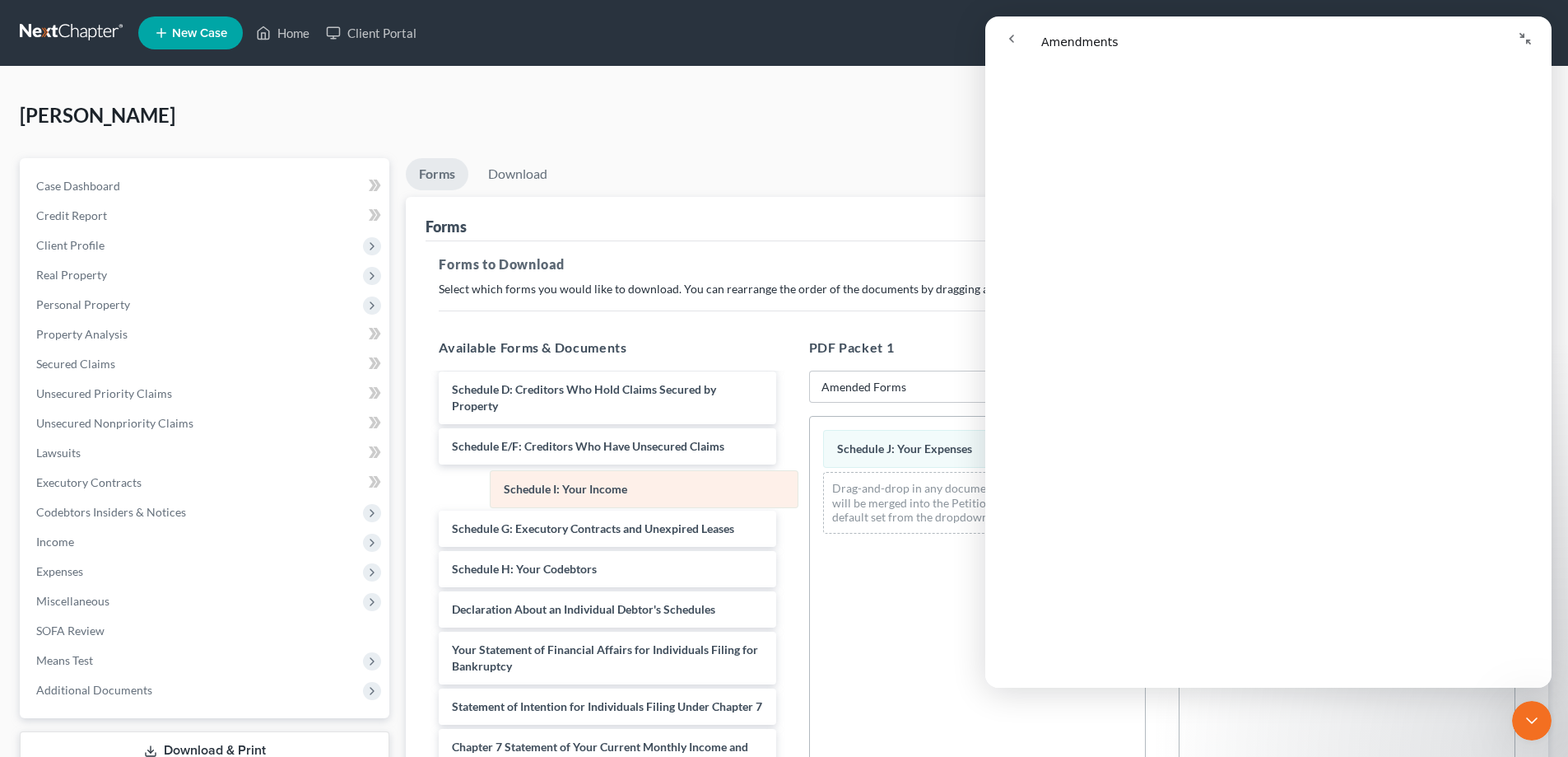
drag, startPoint x: 919, startPoint y: 451, endPoint x: 586, endPoint y: 492, distance: 335.5
click at [810, 492] on div "Schedule I: Your Income Schedule I: Your Income Schedule J: Your Expenses Drag-…" at bounding box center [977, 481] width 335 height 130
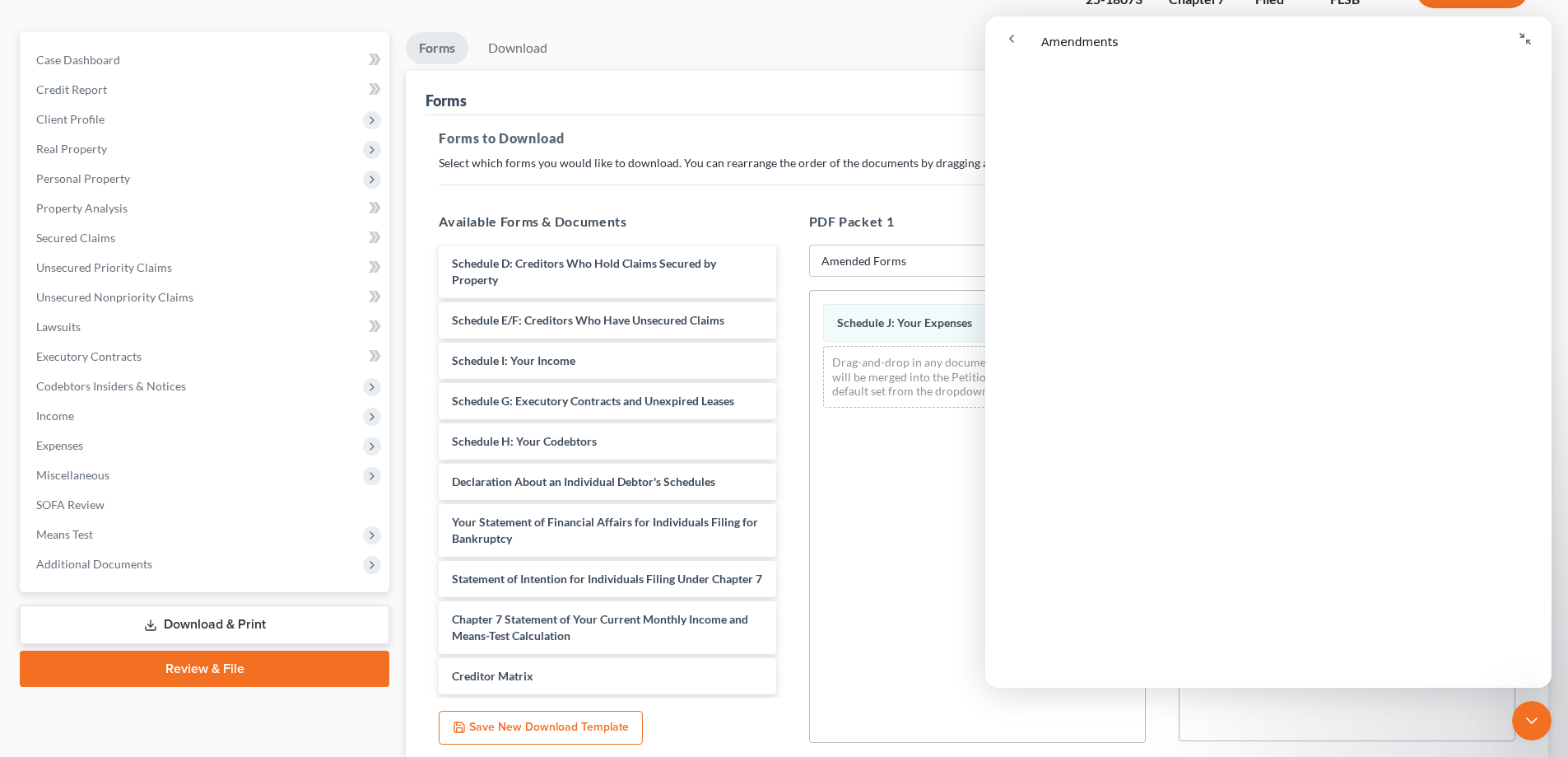
scroll to position [165, 0]
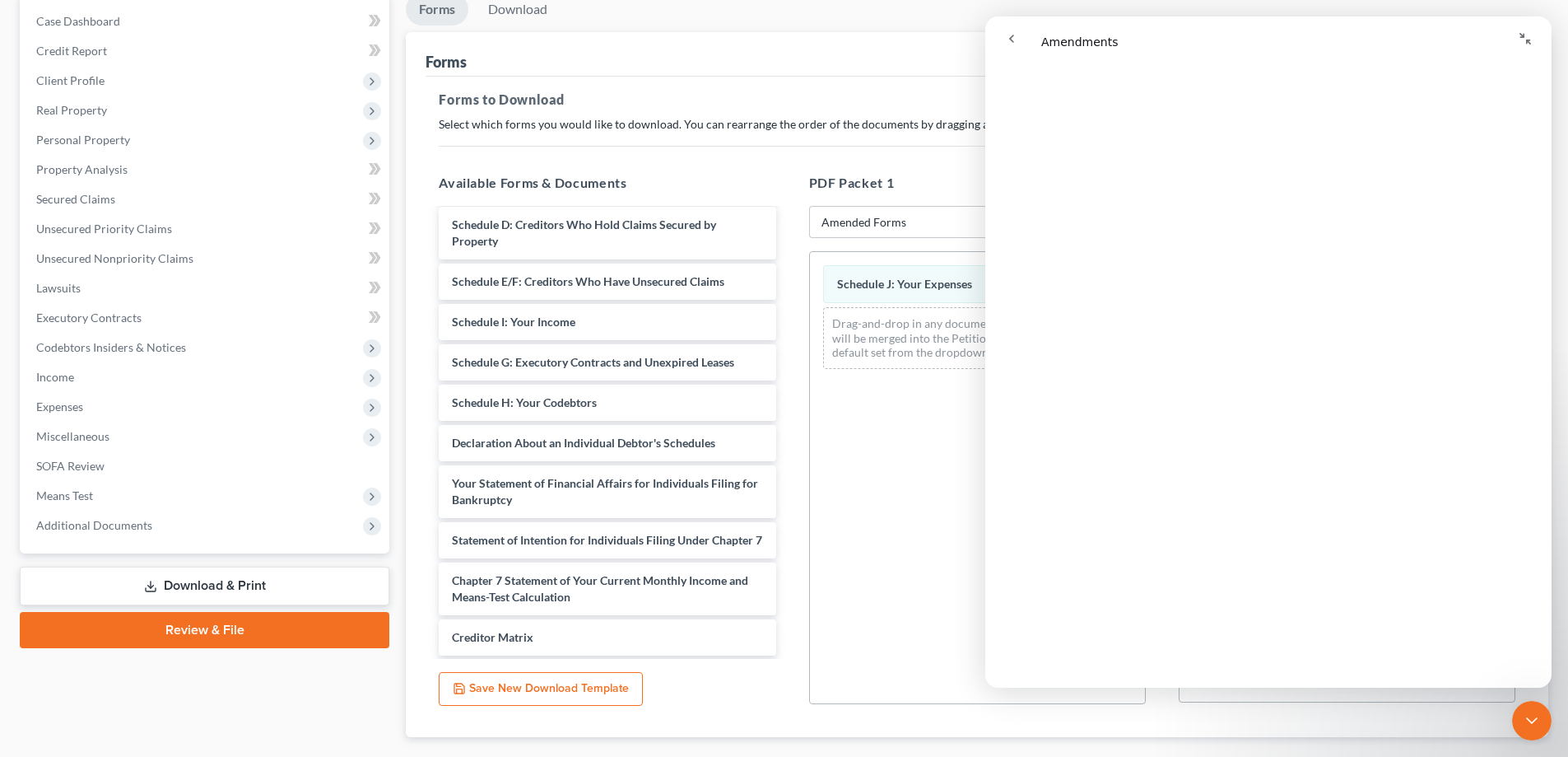
click at [889, 452] on div "Schedule J: Your Expenses Drag-and-drop in any documents from the left. These w…" at bounding box center [977, 477] width 336 height 453
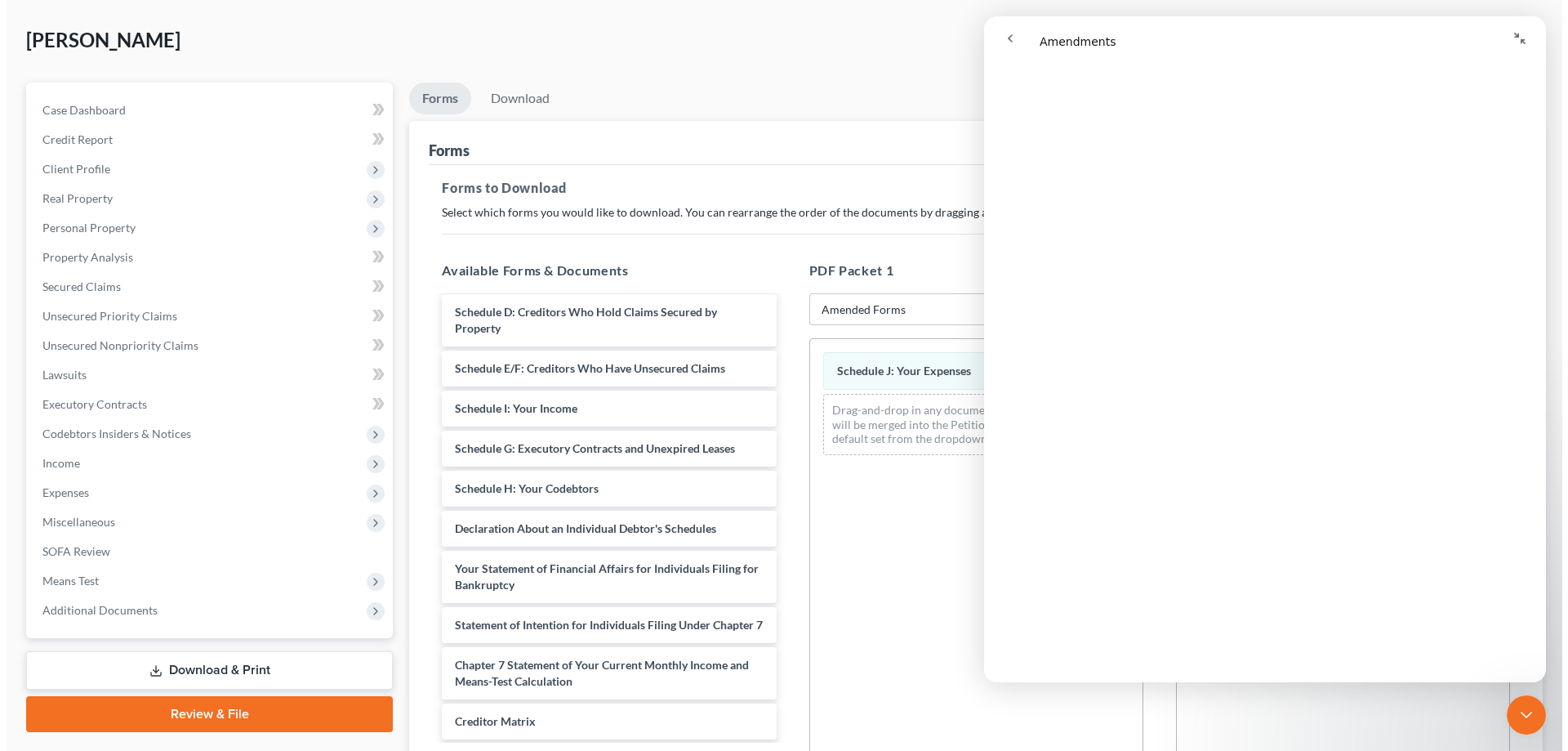
scroll to position [0, 0]
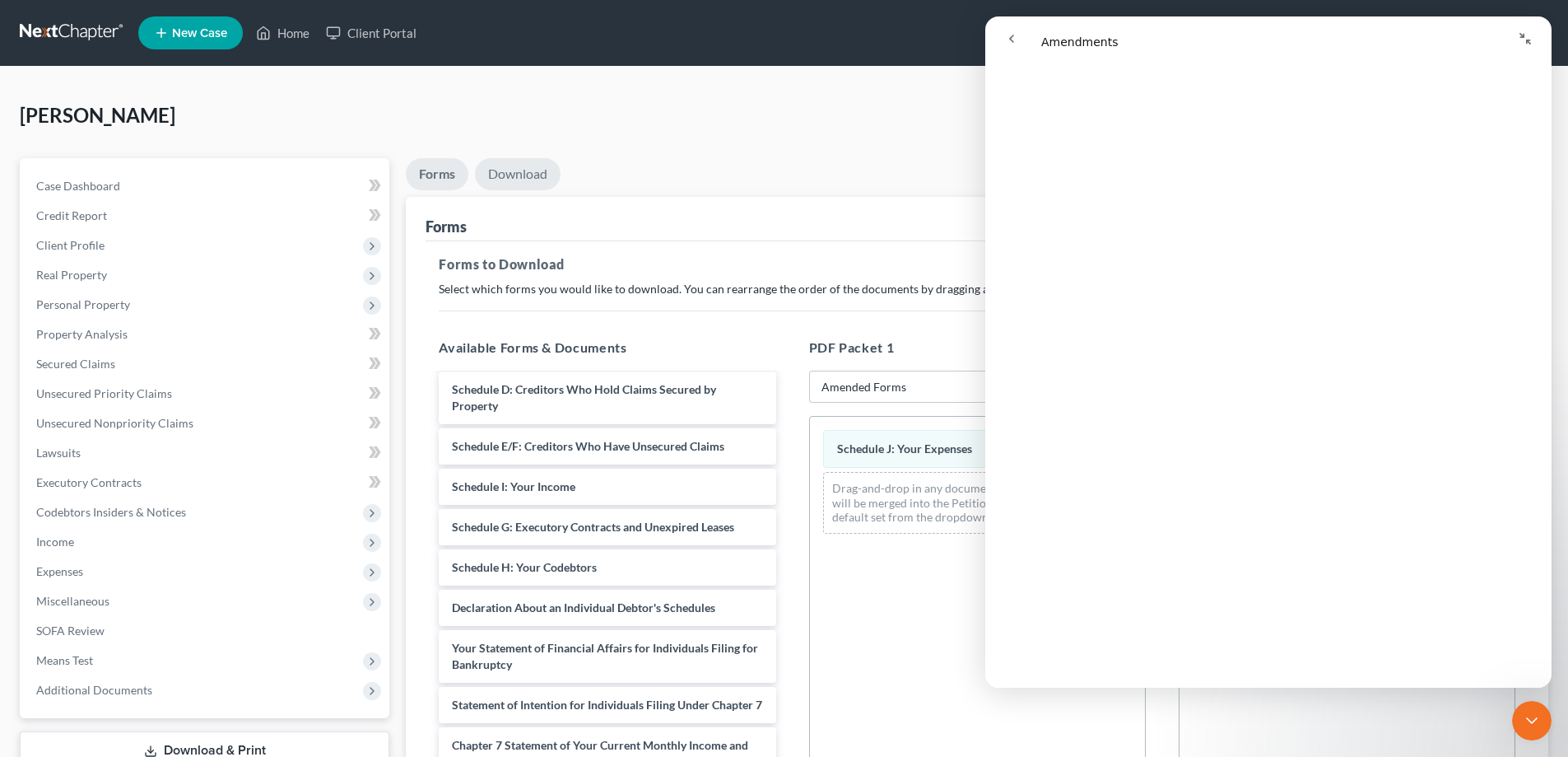
drag, startPoint x: 515, startPoint y: 172, endPoint x: 528, endPoint y: 173, distance: 13.0
click at [516, 170] on link "Download" at bounding box center [517, 174] width 86 height 32
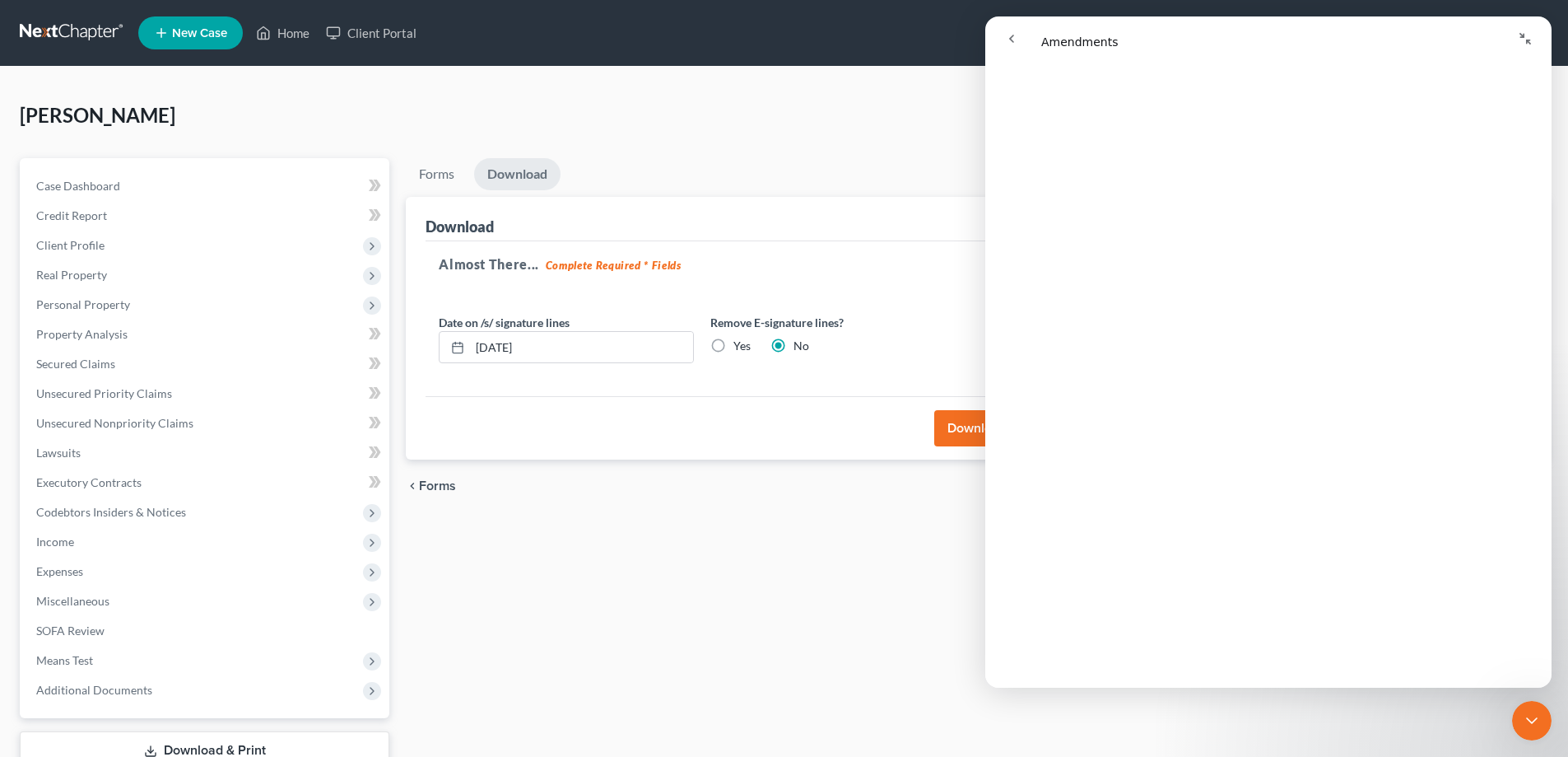
click at [1537, 720] on icon "Close Intercom Messenger" at bounding box center [1531, 720] width 20 height 20
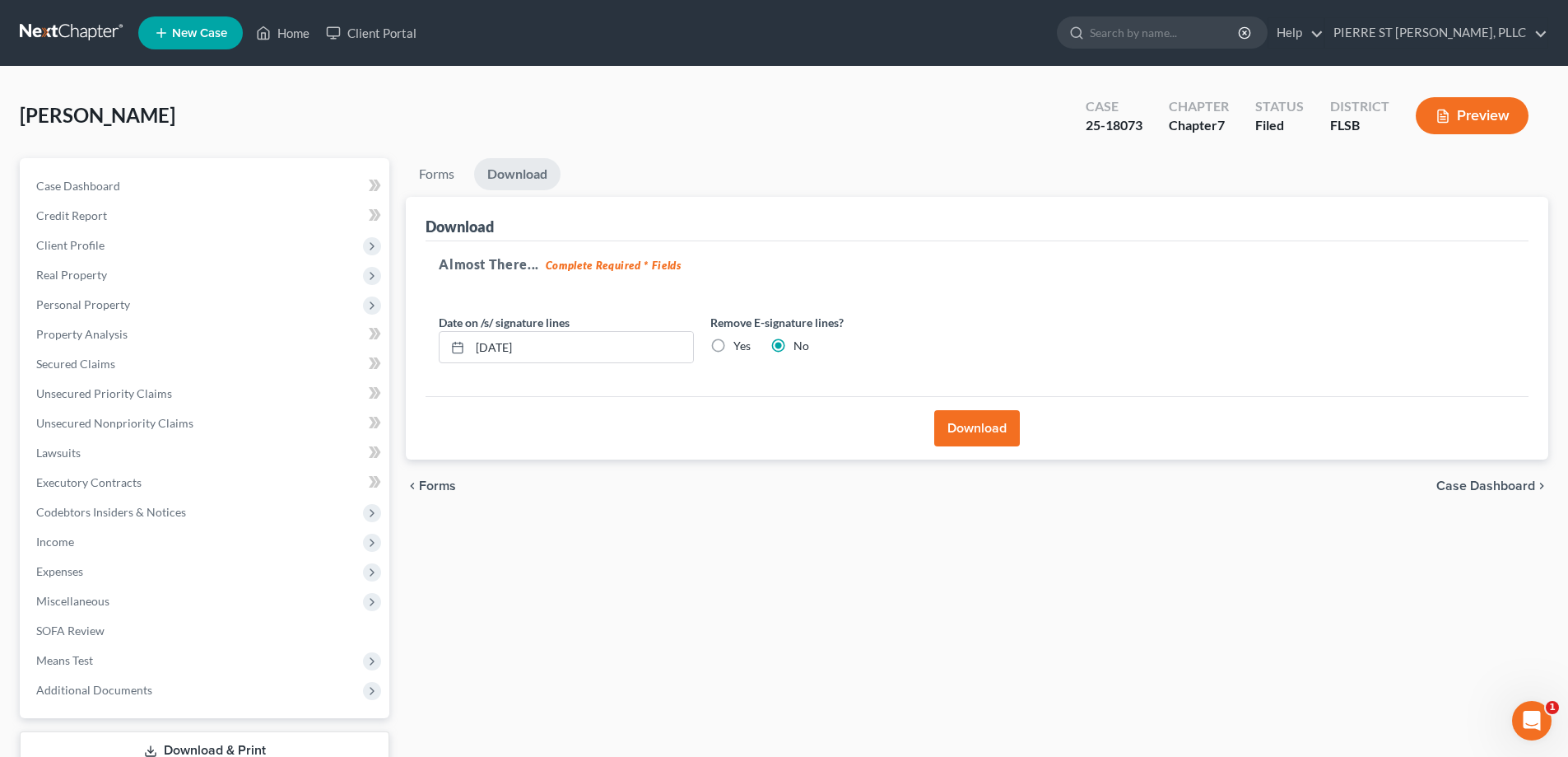
click at [1537, 720] on icon "Open Intercom Messenger" at bounding box center [1531, 720] width 27 height 27
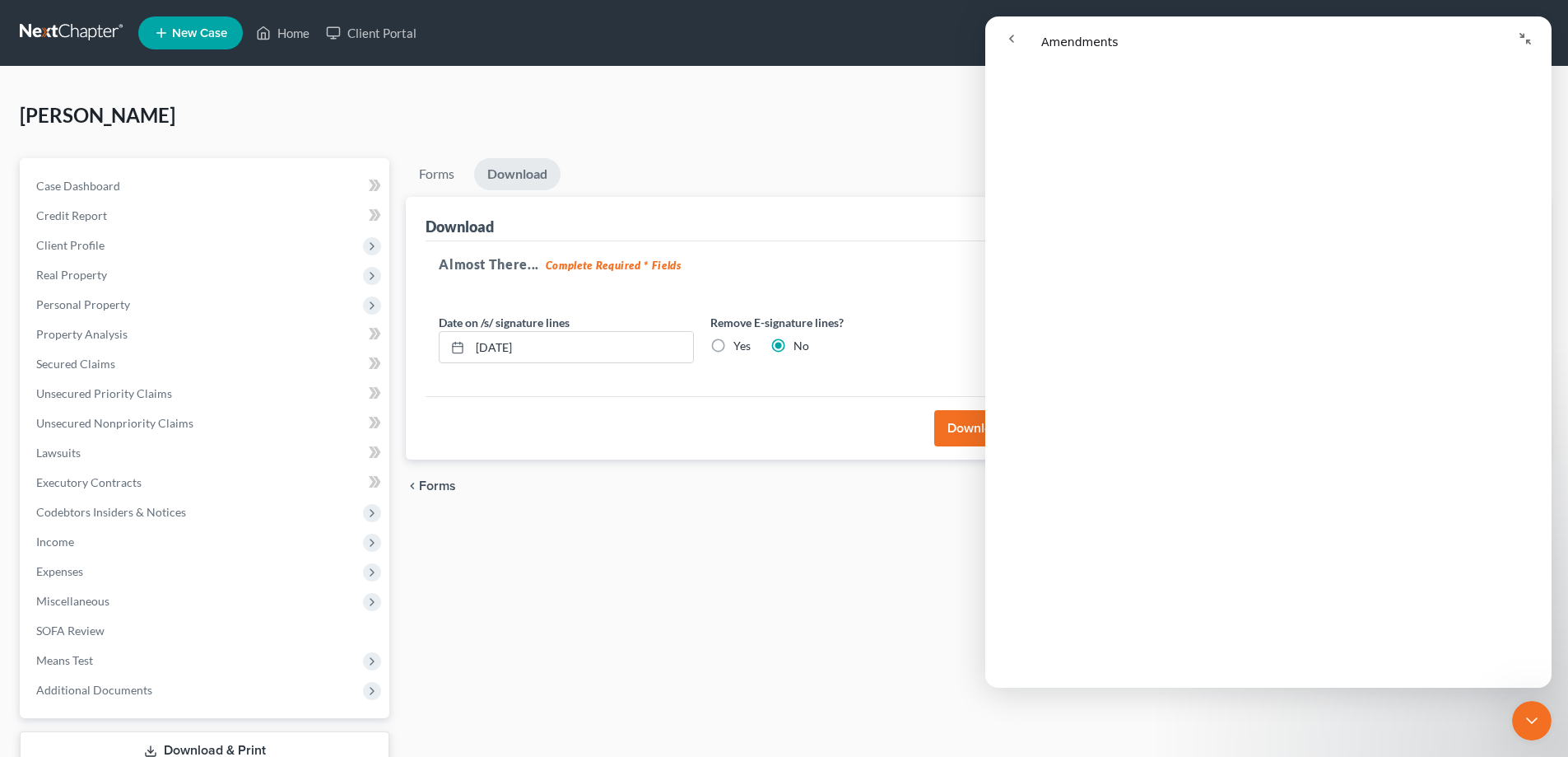
click at [950, 430] on button "Download" at bounding box center [977, 429] width 86 height 37
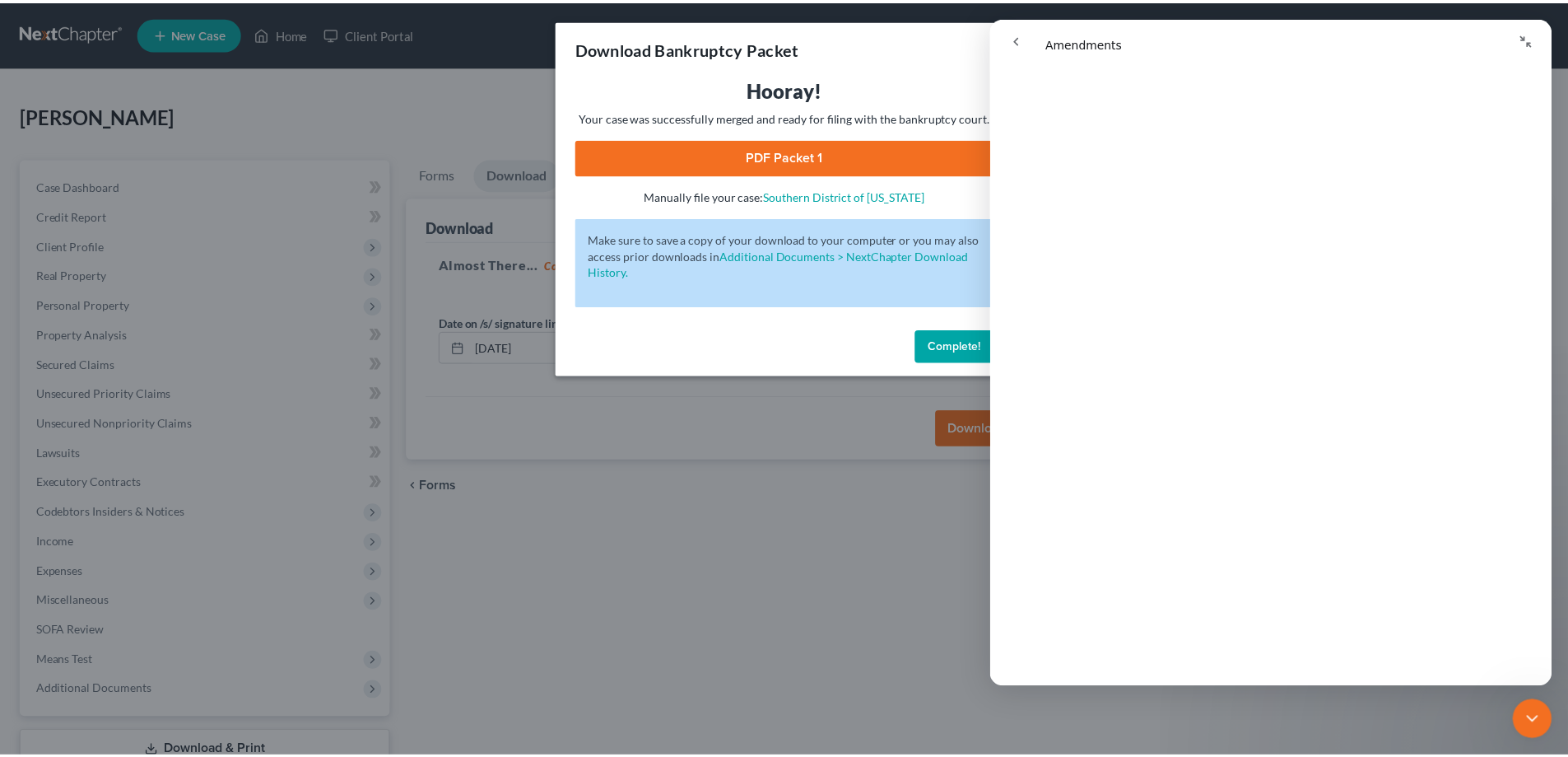
scroll to position [1811, 0]
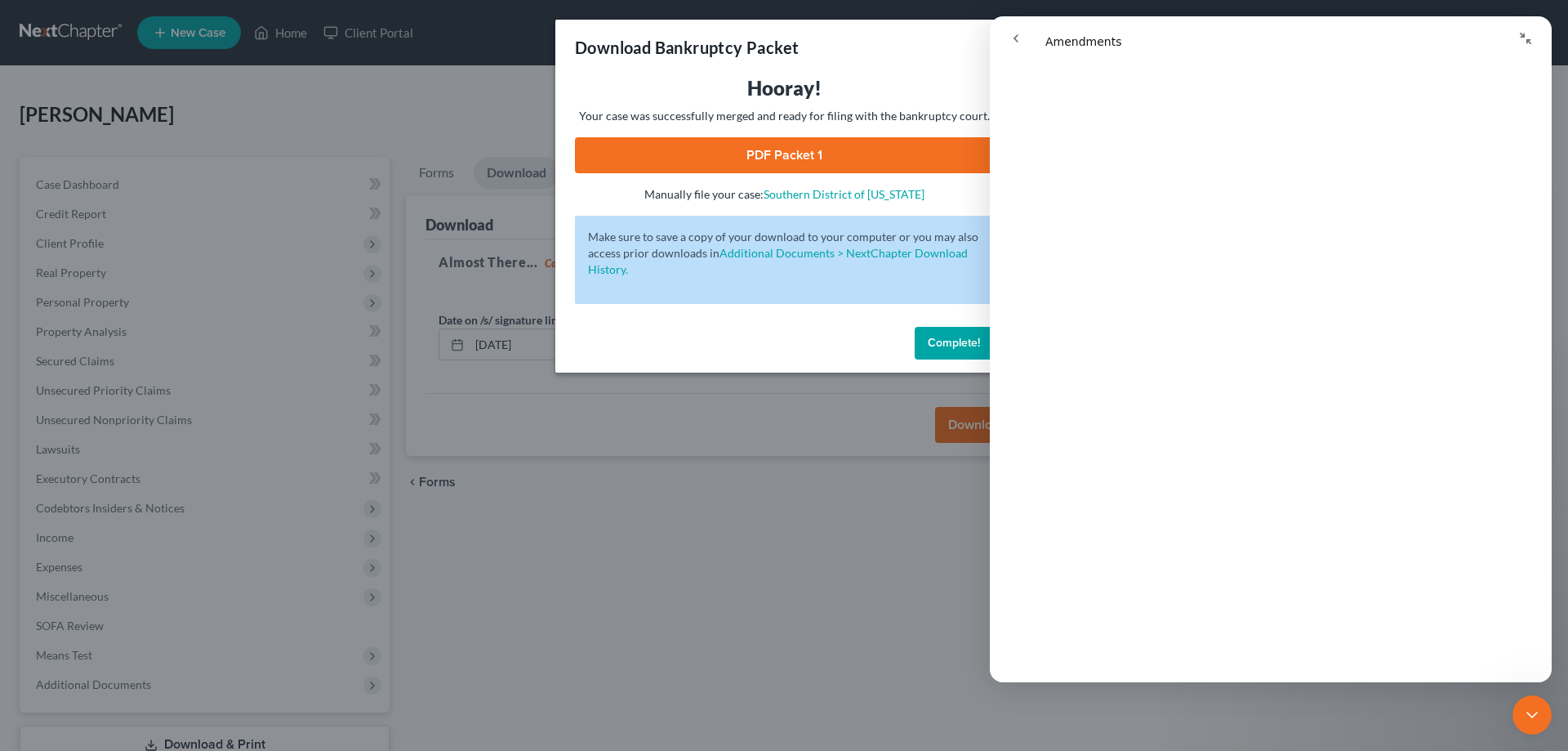
click at [937, 343] on span "Complete!" at bounding box center [953, 342] width 52 height 14
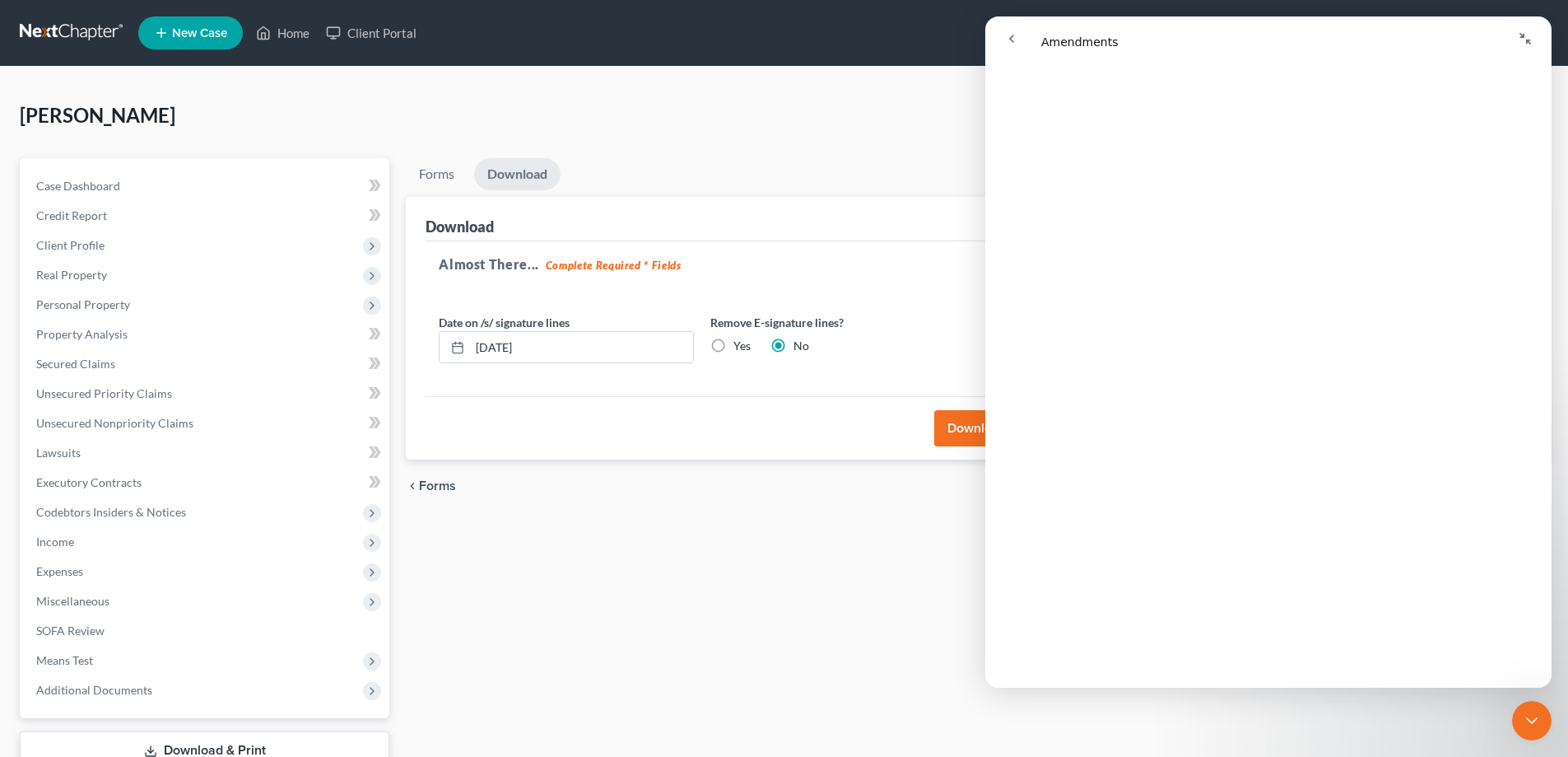
scroll to position [1894, 0]
click at [1531, 715] on icon "Close Intercom Messenger" at bounding box center [1531, 720] width 20 height 20
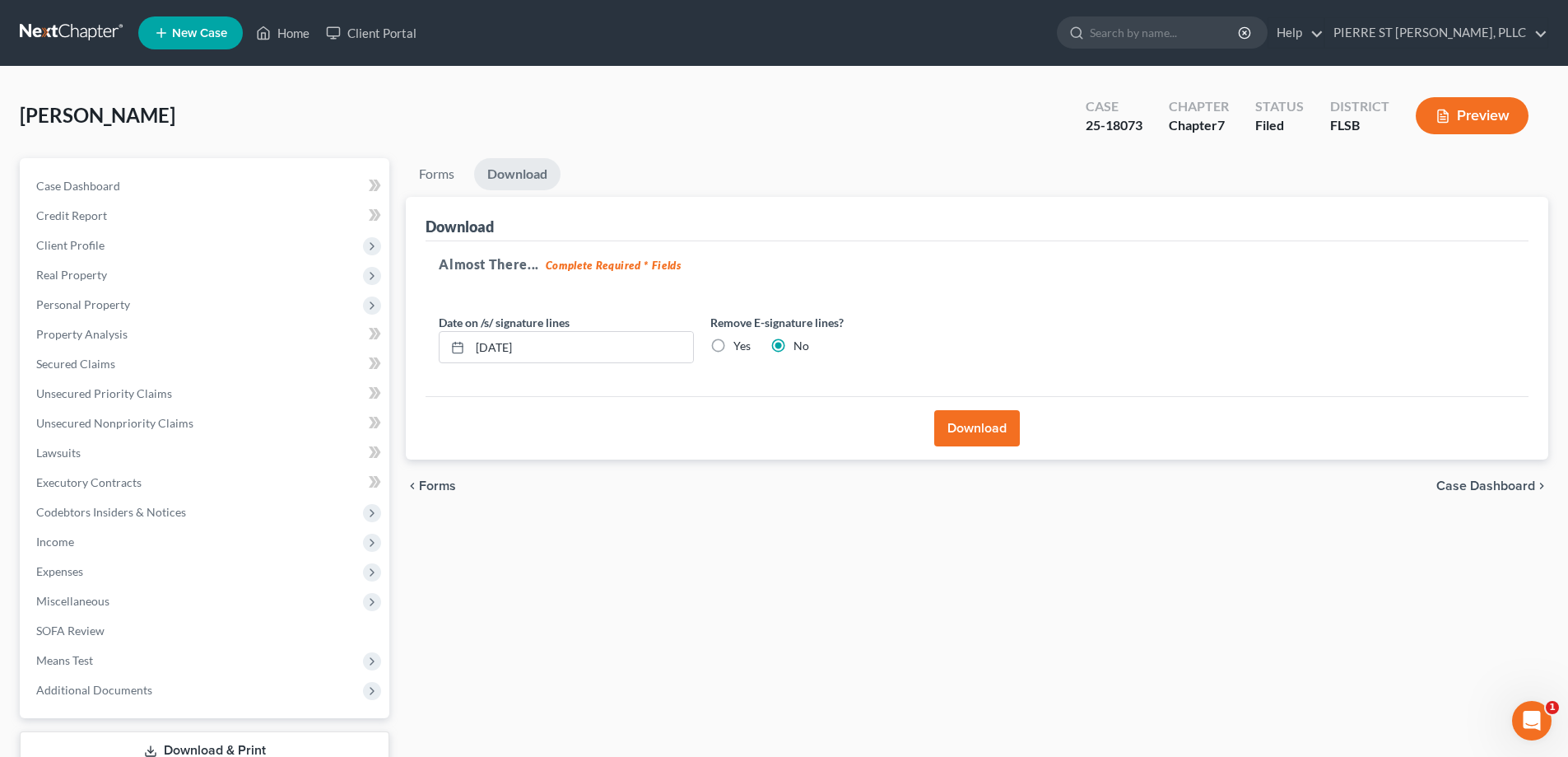
click at [1531, 715] on icon "Open Intercom Messenger" at bounding box center [1531, 720] width 27 height 27
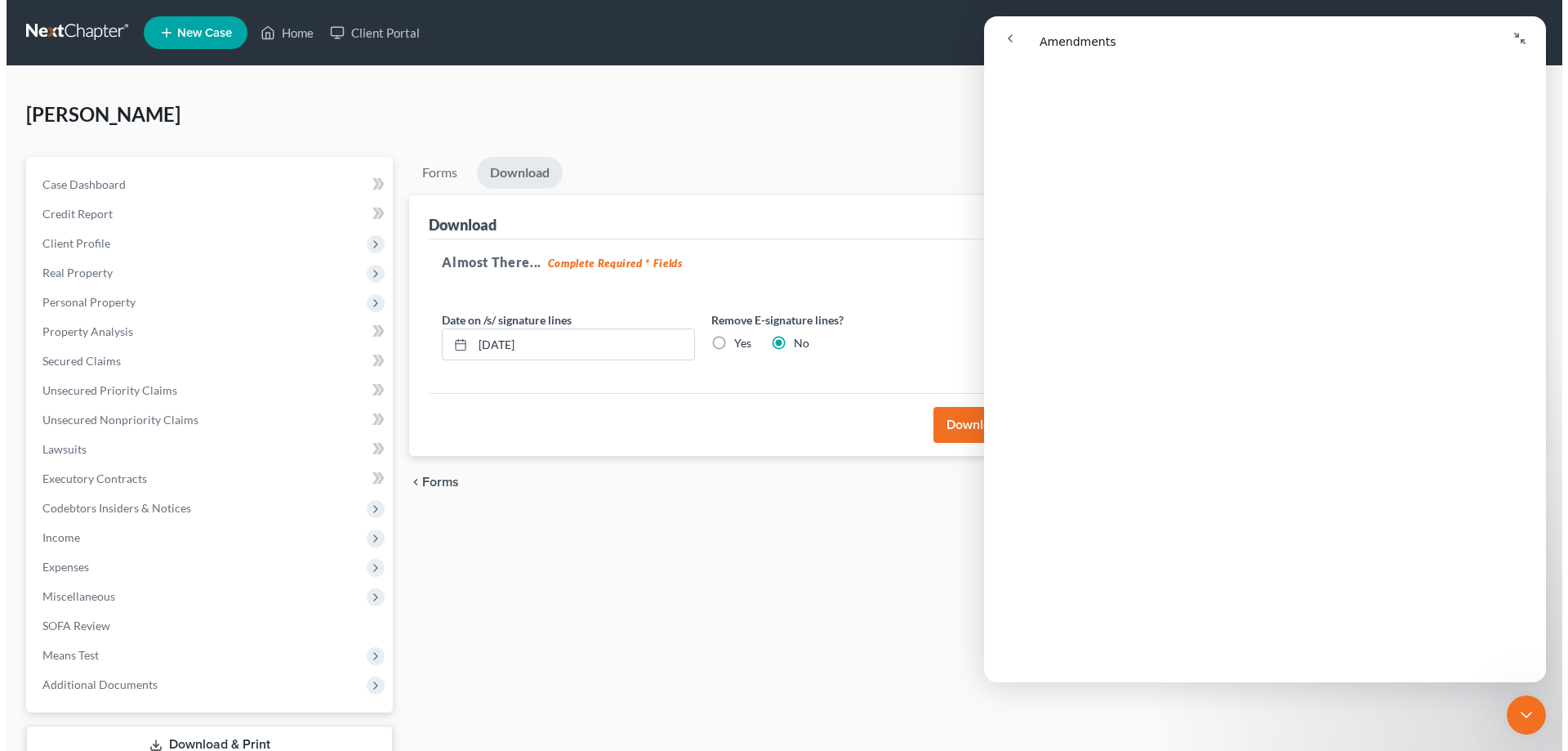
scroll to position [1634, 0]
click at [1522, 720] on icon "Close Intercom Messenger" at bounding box center [1519, 715] width 20 height 20
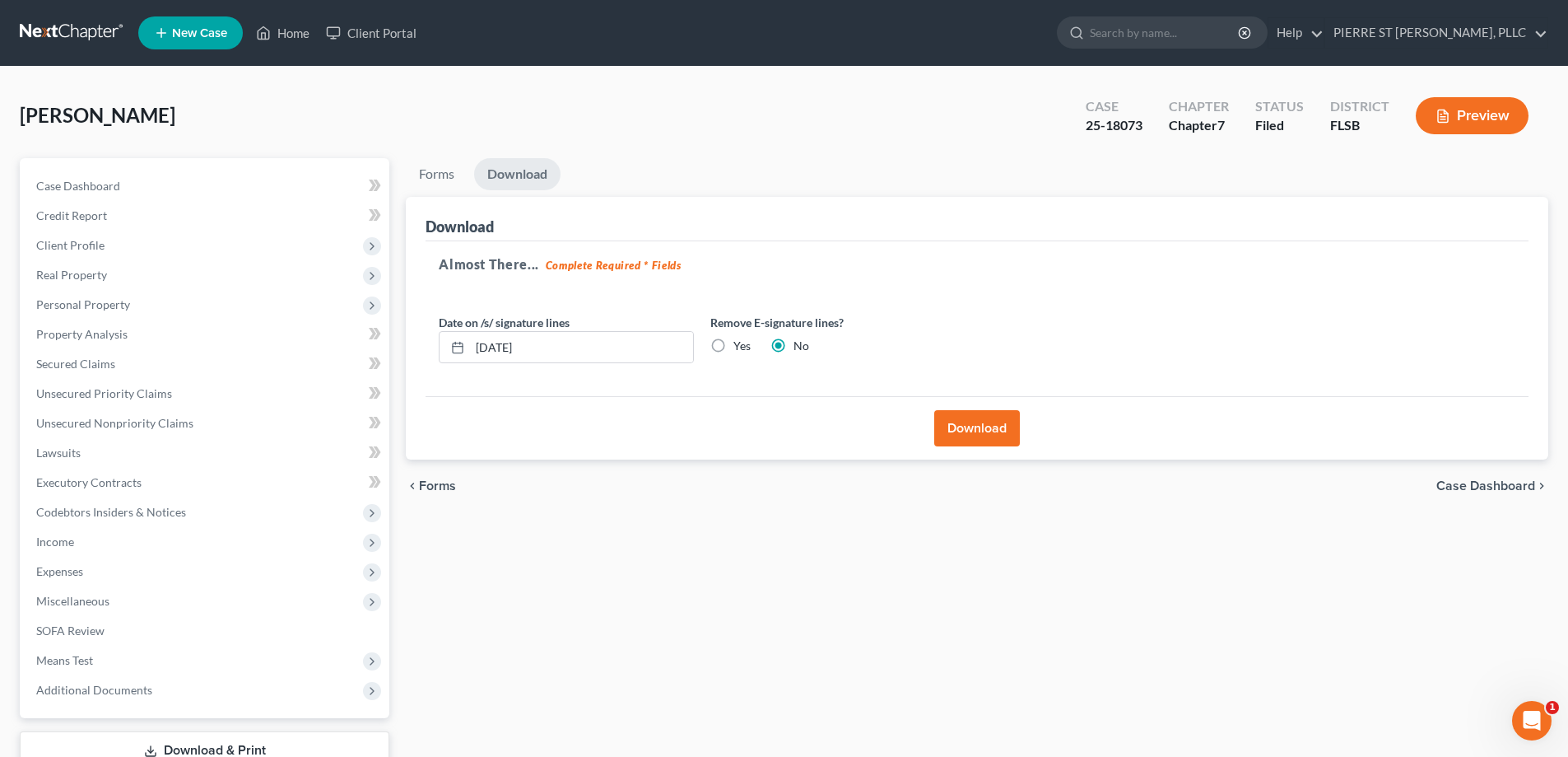
click at [973, 427] on button "Download" at bounding box center [977, 429] width 86 height 37
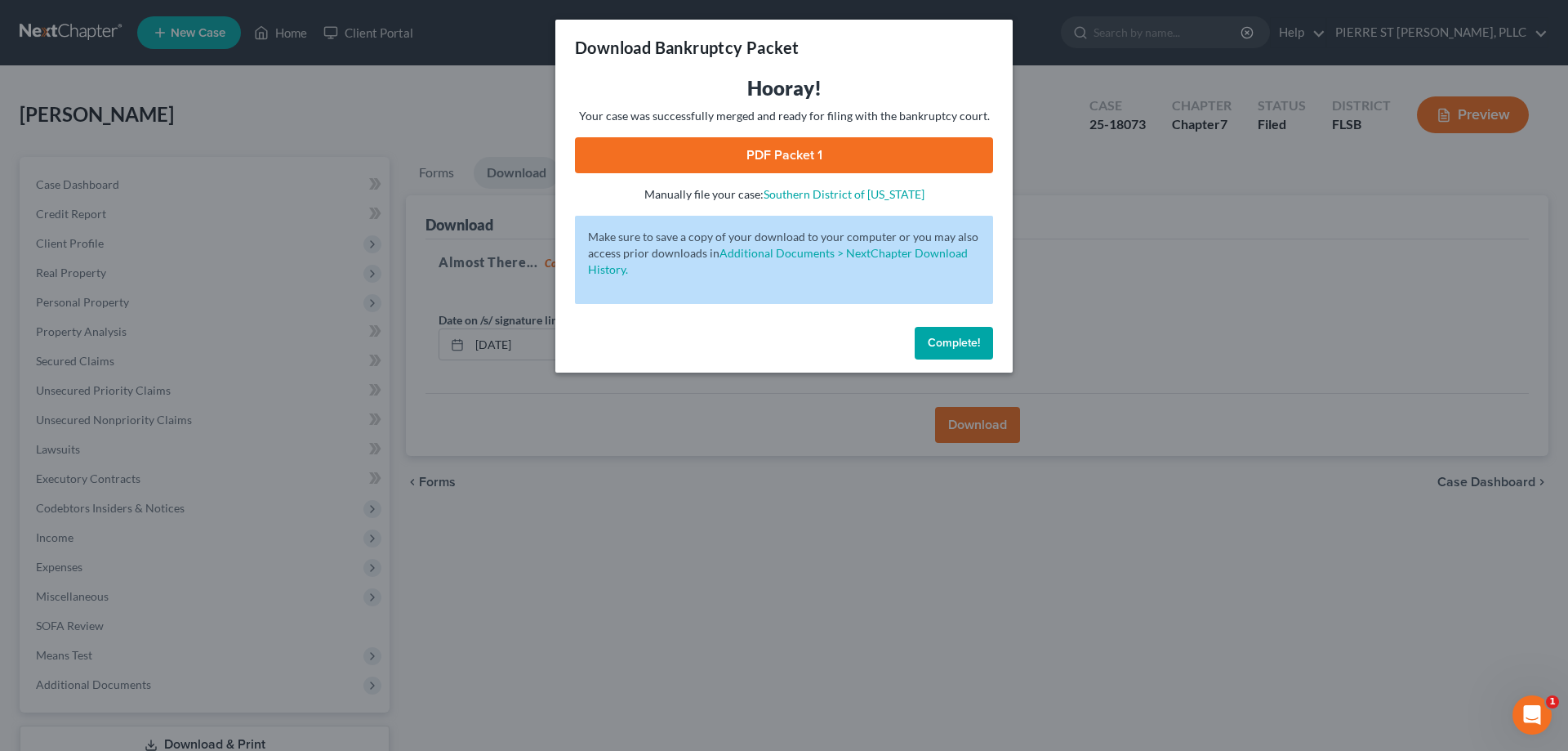
click at [807, 155] on link "PDF Packet 1" at bounding box center [784, 155] width 418 height 36
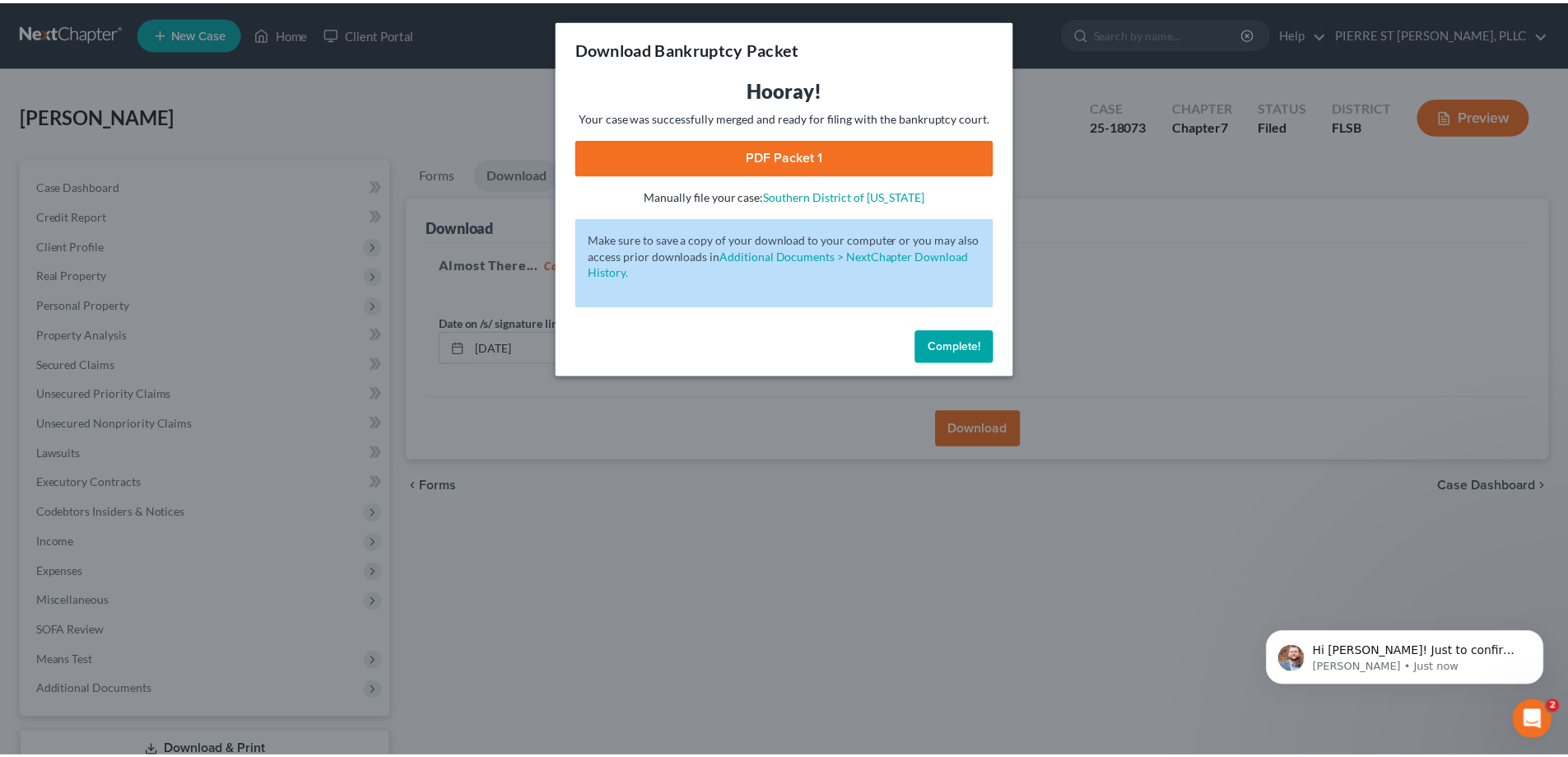
scroll to position [0, 0]
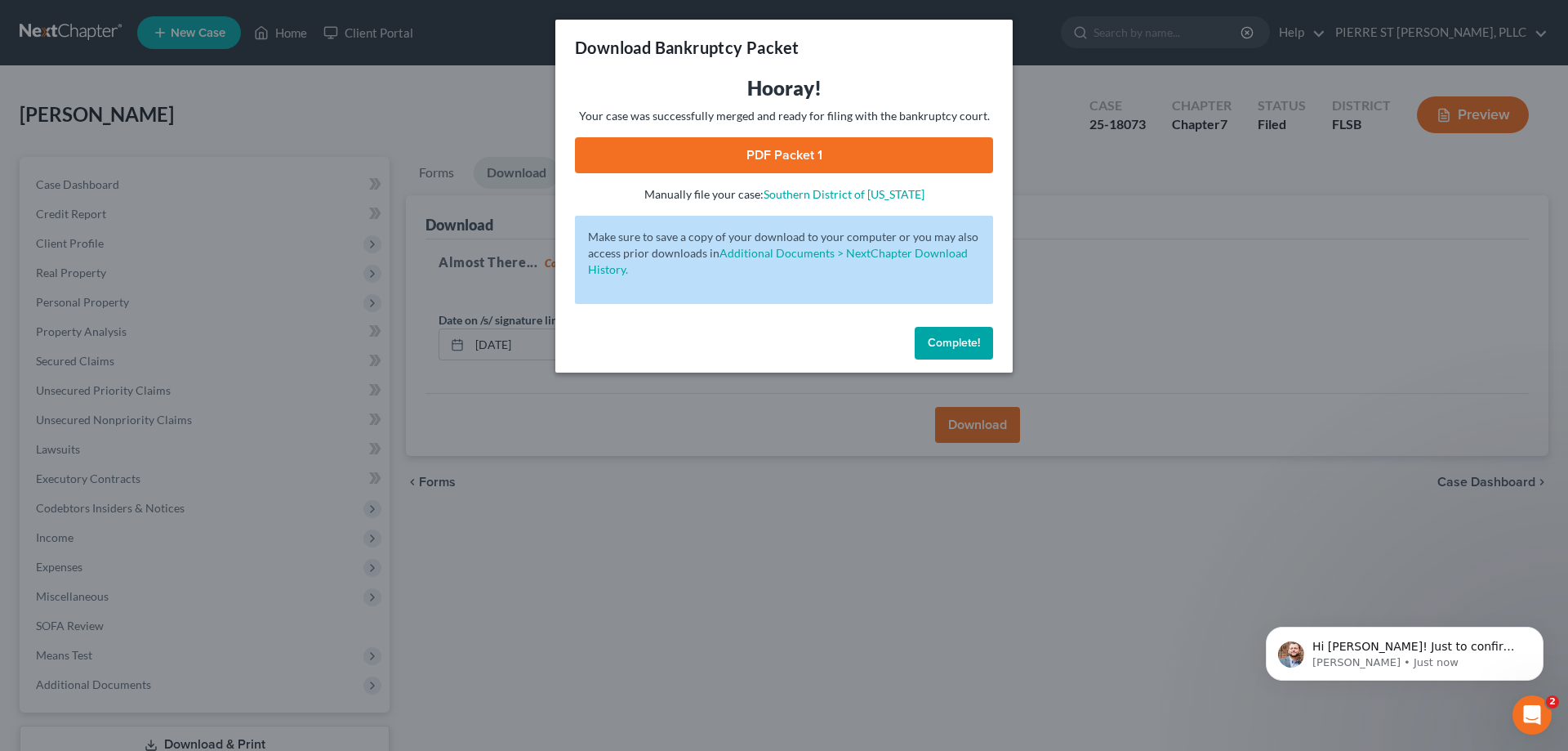
click at [945, 328] on button "Complete!" at bounding box center [953, 343] width 78 height 33
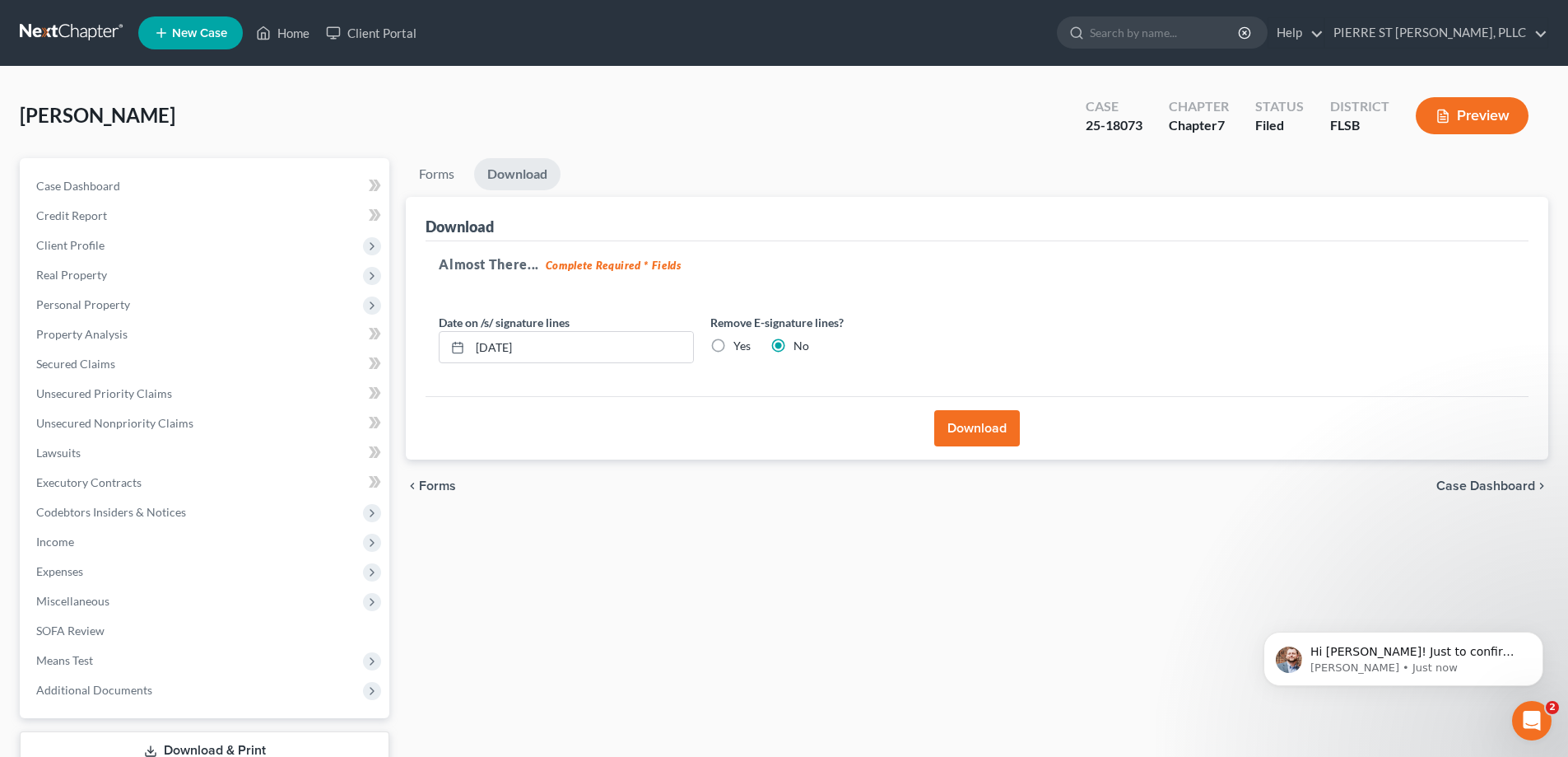
click at [1536, 715] on icon "Open Intercom Messenger" at bounding box center [1531, 720] width 27 height 27
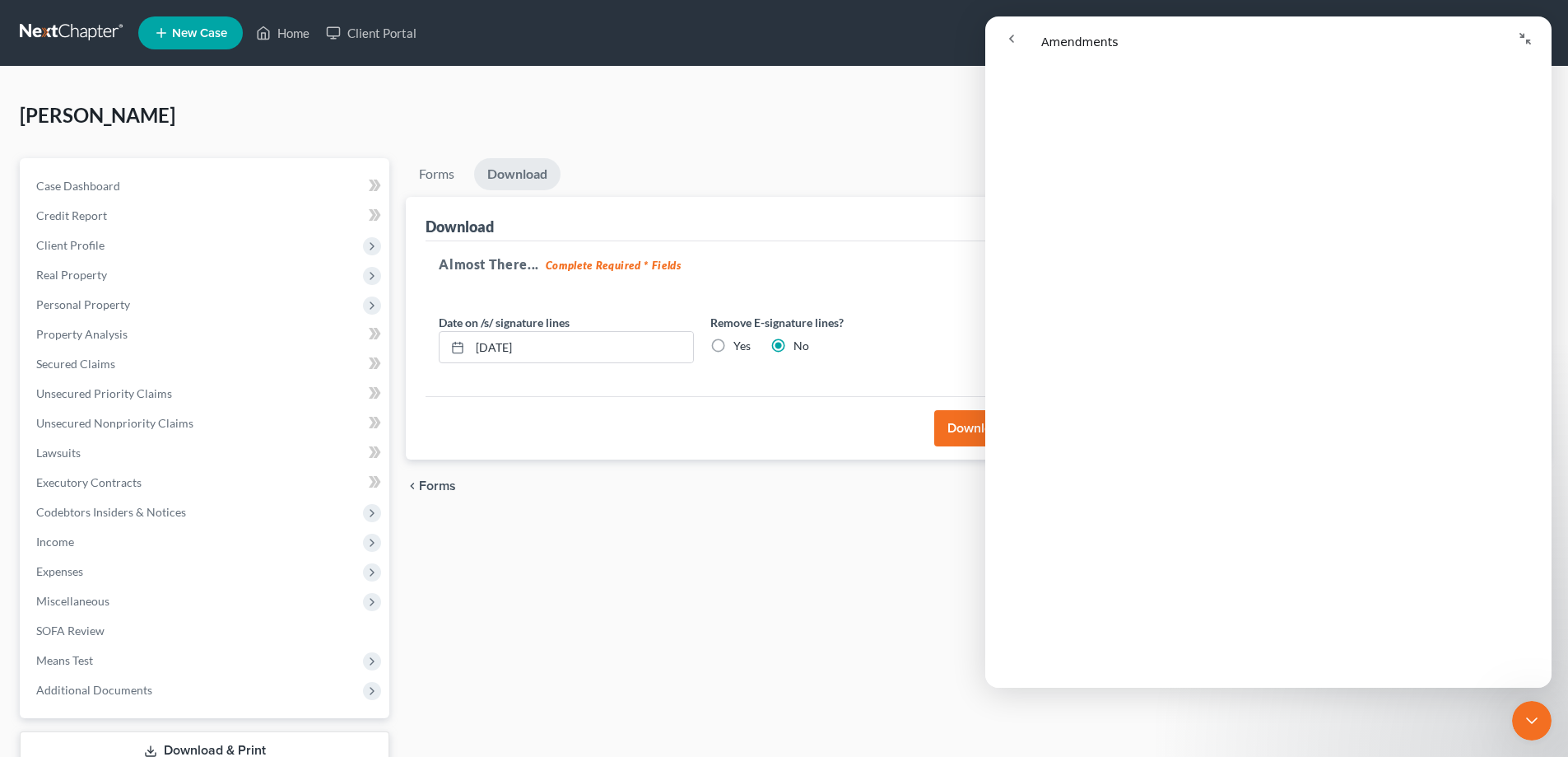
scroll to position [1807, 0]
click at [1531, 45] on icon "Collapse window" at bounding box center [1525, 39] width 13 height 13
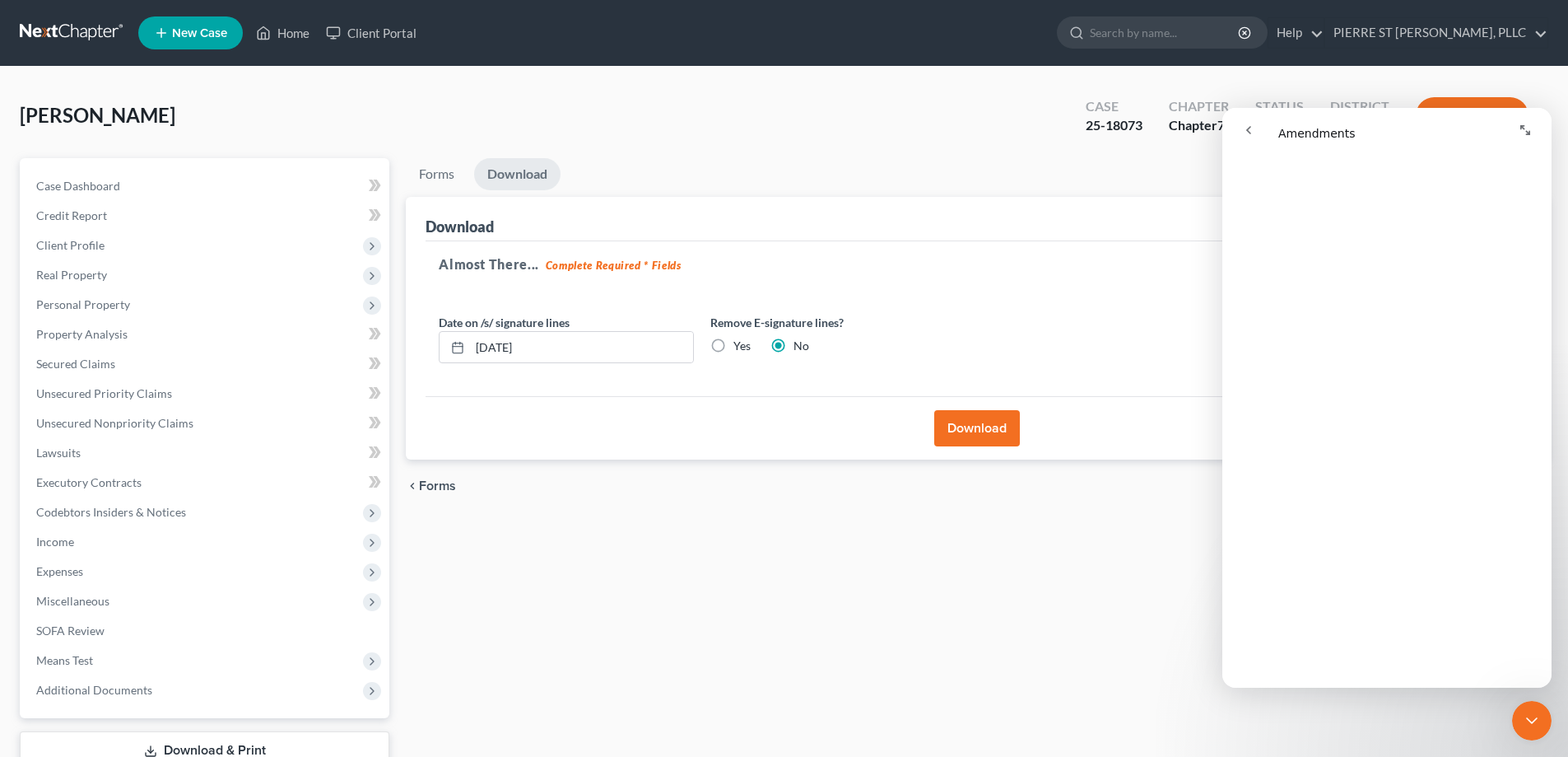
scroll to position [1557, 0]
click at [1240, 125] on button "go back" at bounding box center [1249, 130] width 32 height 32
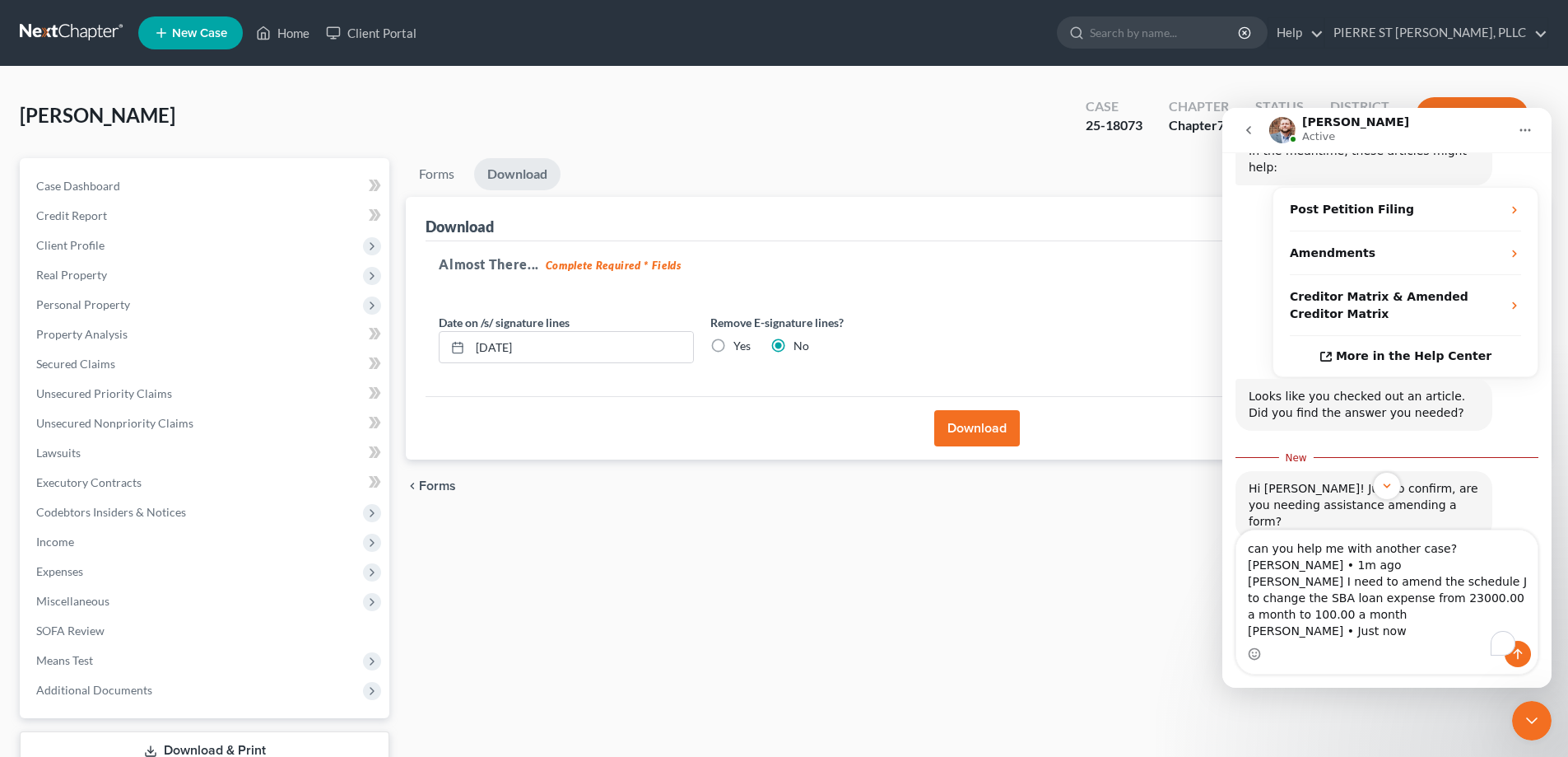
scroll to position [278, 0]
click at [1247, 125] on icon "go back" at bounding box center [1248, 130] width 13 height 13
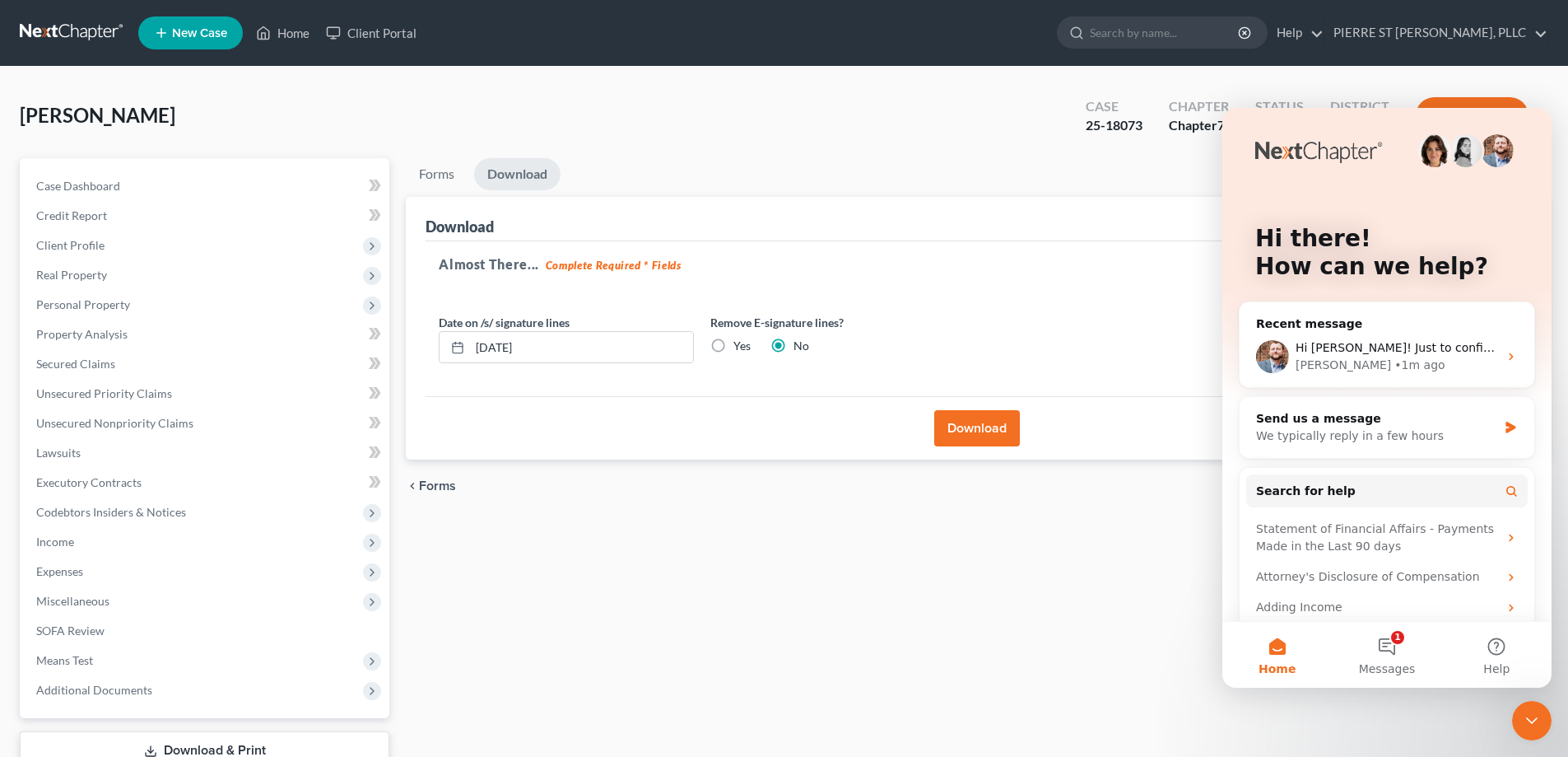
click at [1003, 560] on div "Forms Download Forms Forms to Download Select which forms you would like to dow…" at bounding box center [977, 485] width 1159 height 655
click at [1536, 725] on icon "Close Intercom Messenger" at bounding box center [1531, 720] width 20 height 20
